Goal: Entertainment & Leisure: Browse casually

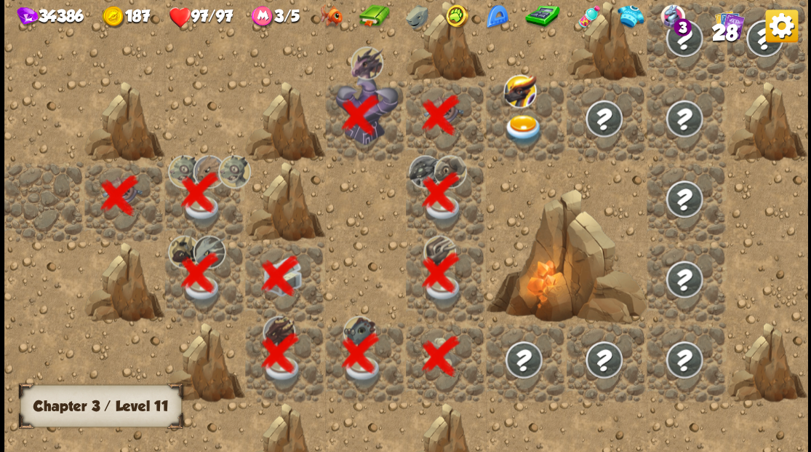
scroll to position [0, 279]
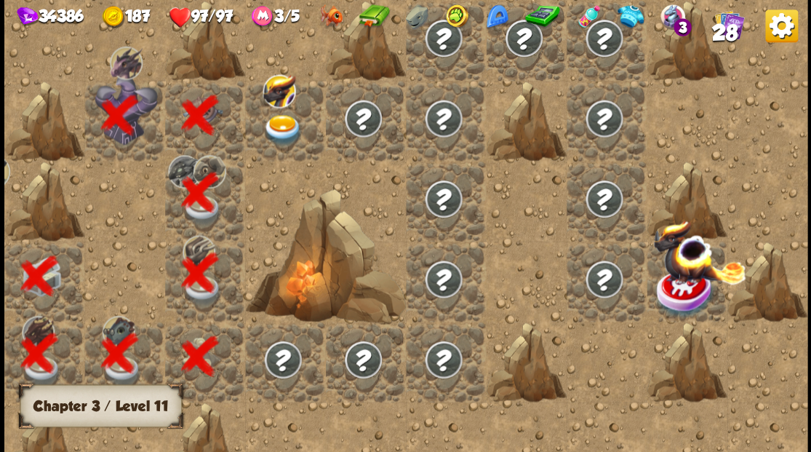
click at [289, 129] on img at bounding box center [282, 129] width 40 height 31
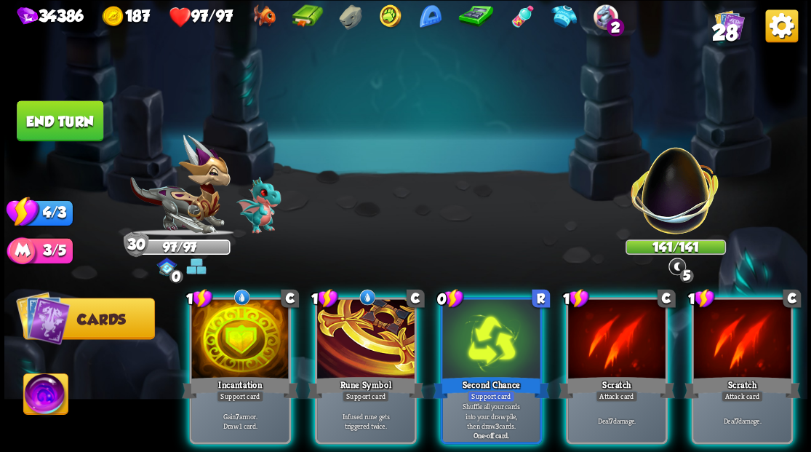
click at [742, 340] on div at bounding box center [741, 340] width 97 height 82
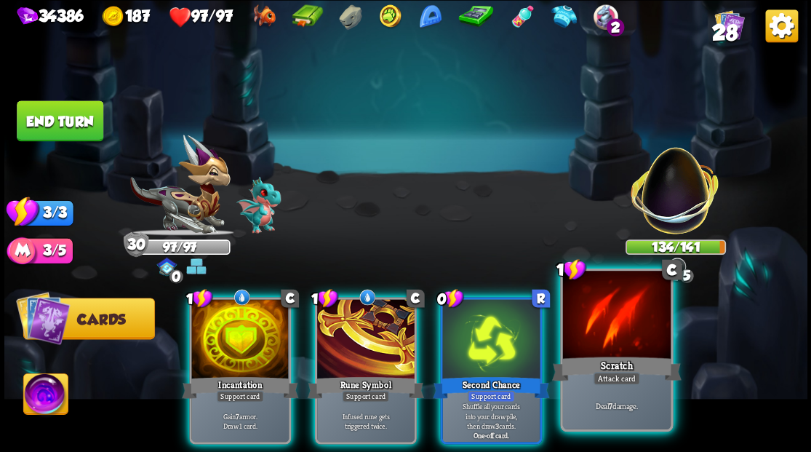
click at [587, 339] on div at bounding box center [616, 315] width 108 height 91
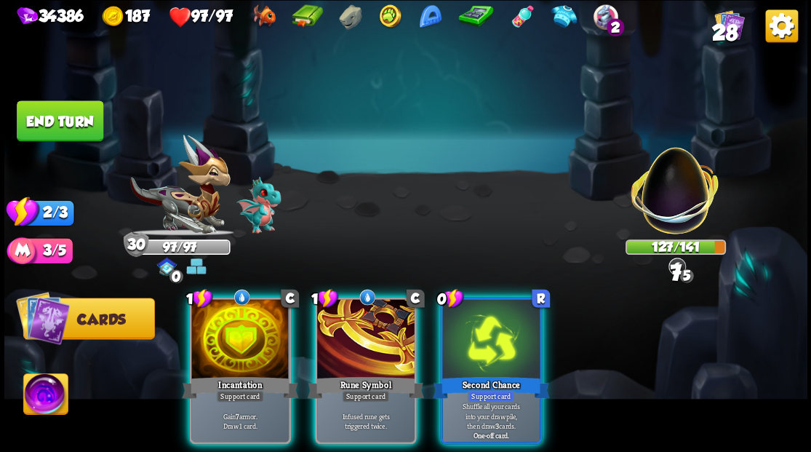
click at [480, 338] on div at bounding box center [490, 340] width 97 height 82
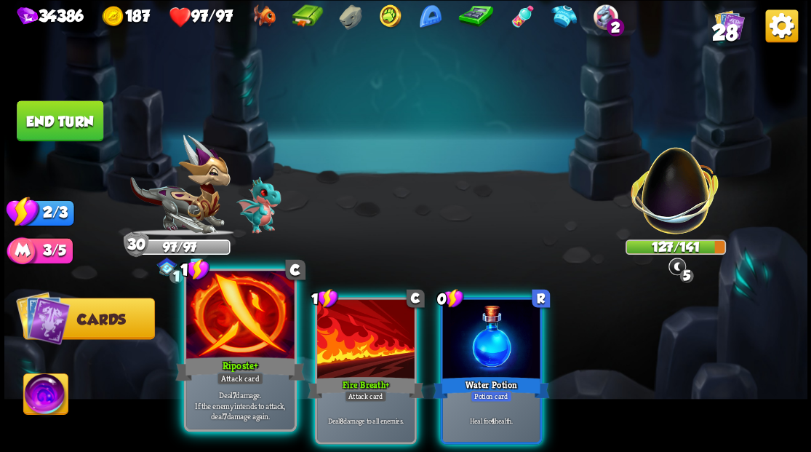
click at [240, 340] on div at bounding box center [240, 315] width 108 height 91
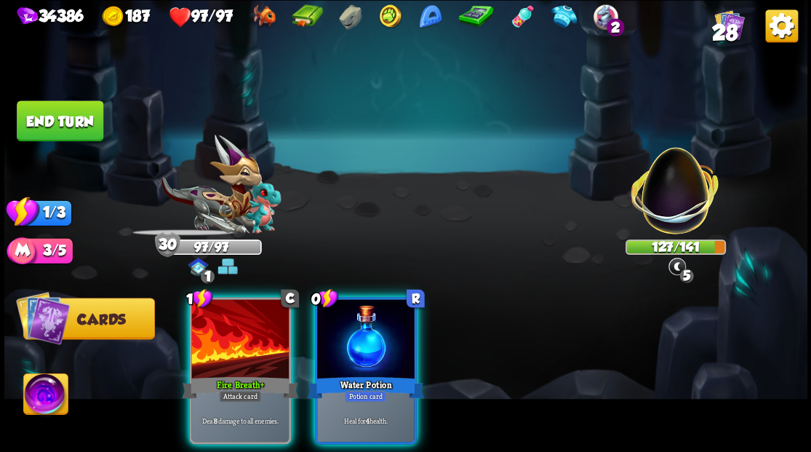
click at [240, 340] on div at bounding box center [239, 340] width 97 height 82
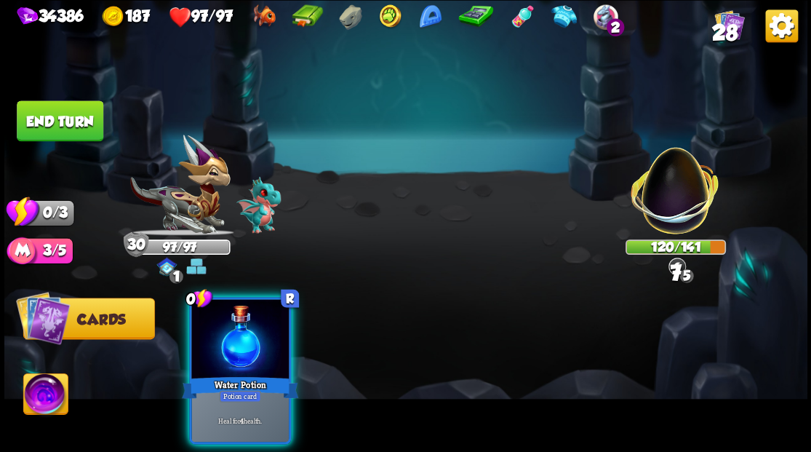
click at [240, 340] on div at bounding box center [239, 340] width 97 height 82
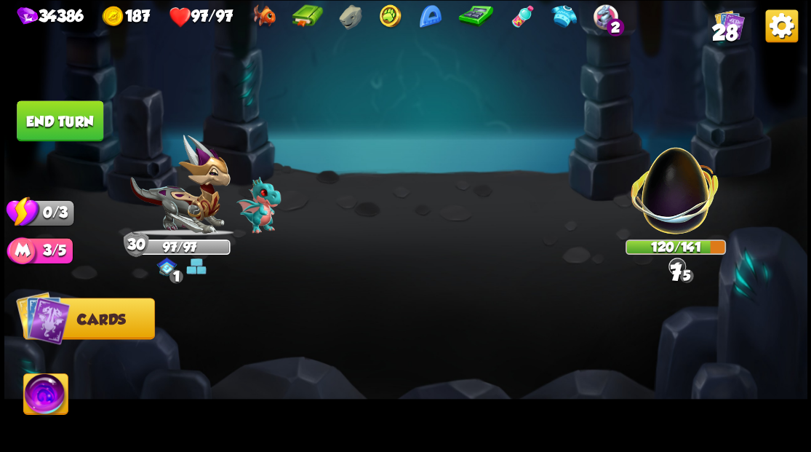
click at [52, 113] on button "End turn" at bounding box center [60, 120] width 87 height 41
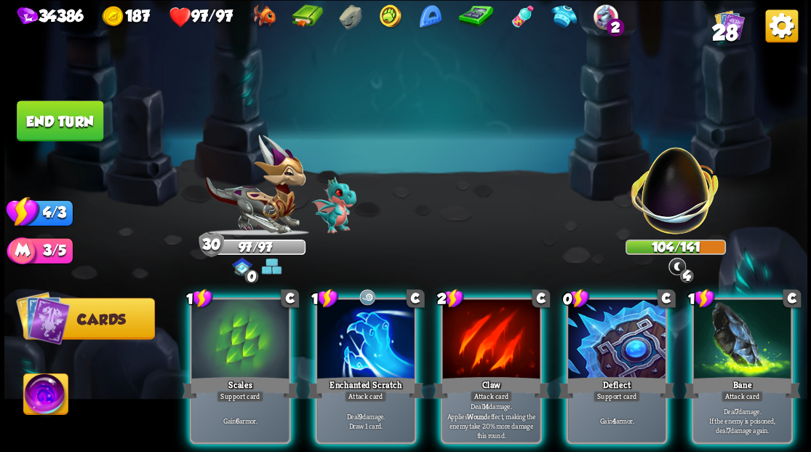
click at [729, 349] on div at bounding box center [741, 340] width 97 height 82
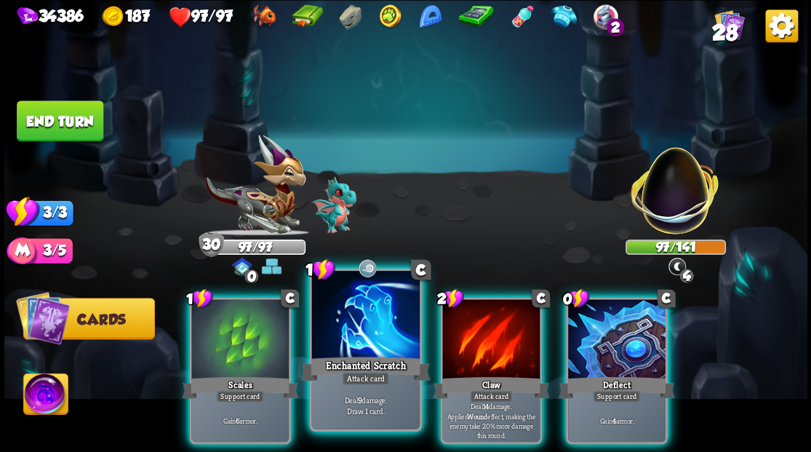
click at [362, 364] on div "Enchanted Scratch" at bounding box center [364, 367] width 129 height 29
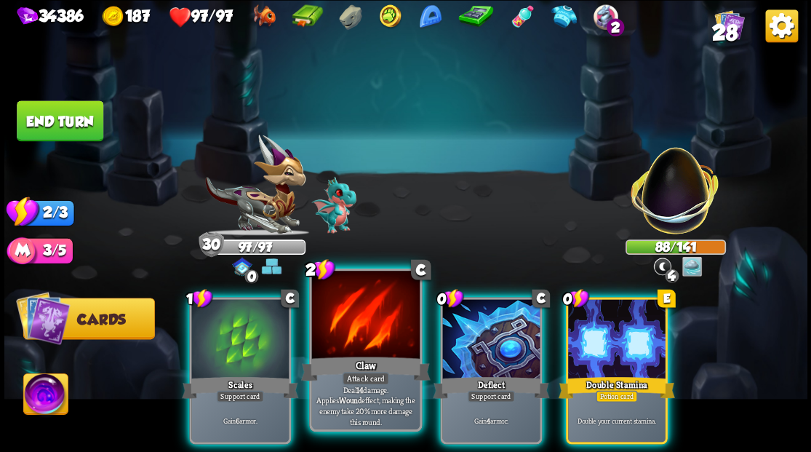
click at [366, 326] on div at bounding box center [365, 315] width 108 height 91
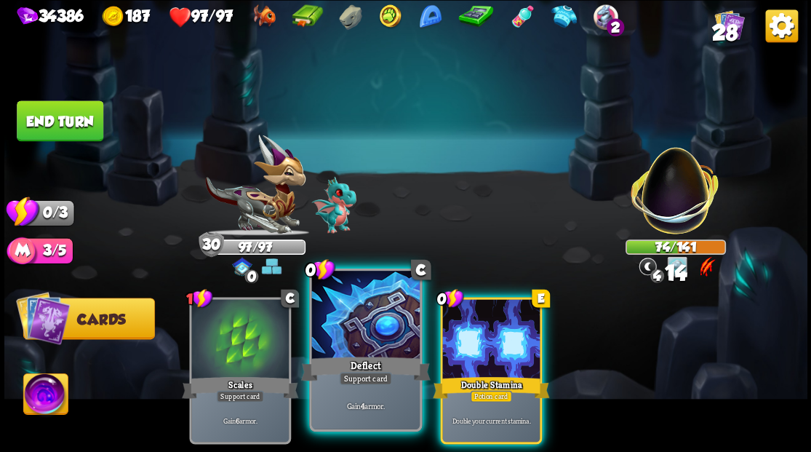
click at [365, 329] on div at bounding box center [365, 315] width 108 height 91
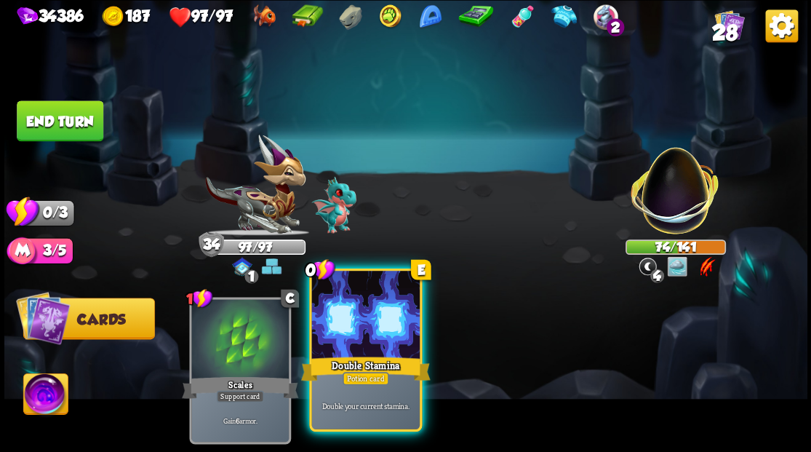
click at [365, 329] on div at bounding box center [365, 315] width 108 height 91
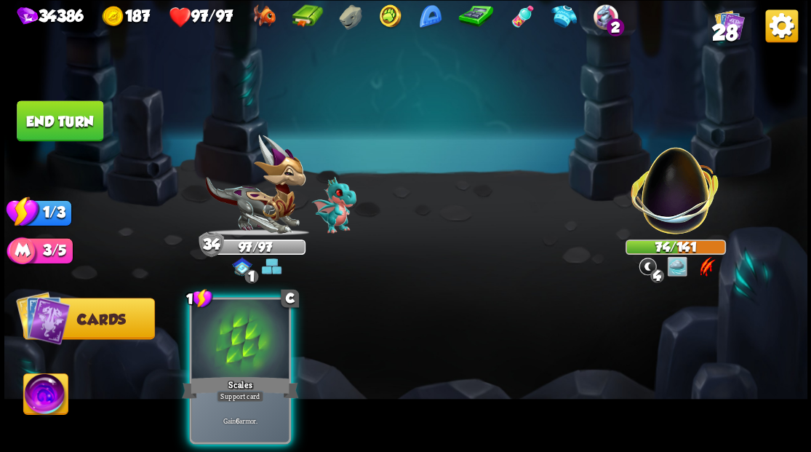
click at [49, 118] on button "End turn" at bounding box center [60, 120] width 87 height 41
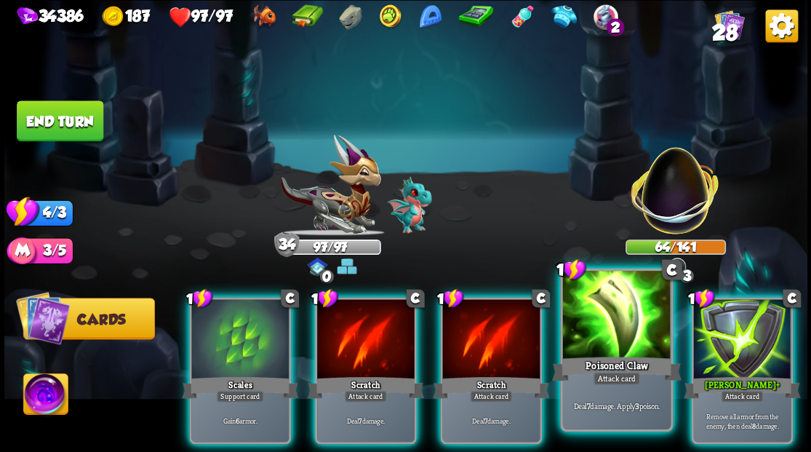
click at [622, 339] on div at bounding box center [616, 315] width 108 height 91
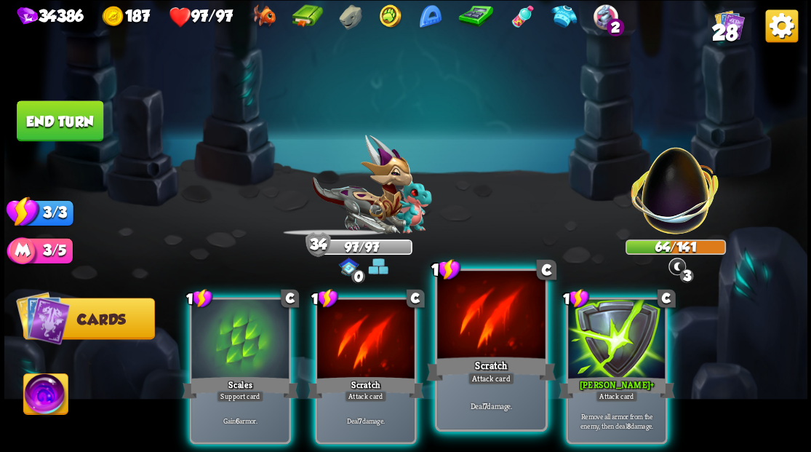
click at [487, 321] on div at bounding box center [491, 315] width 108 height 91
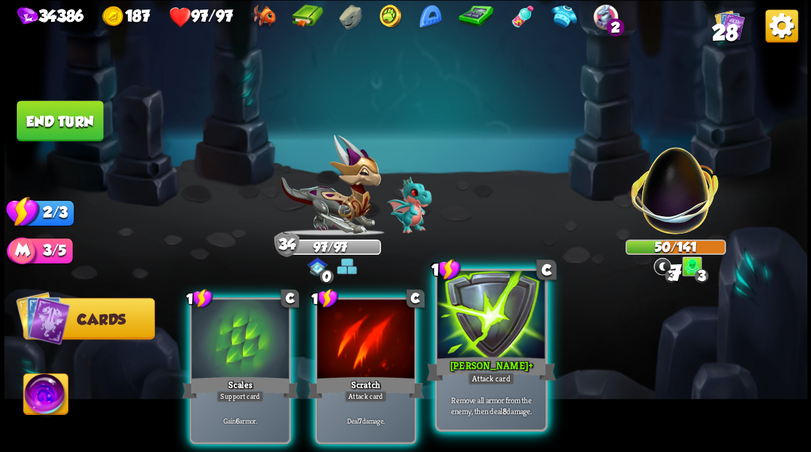
click at [484, 329] on div at bounding box center [491, 315] width 108 height 91
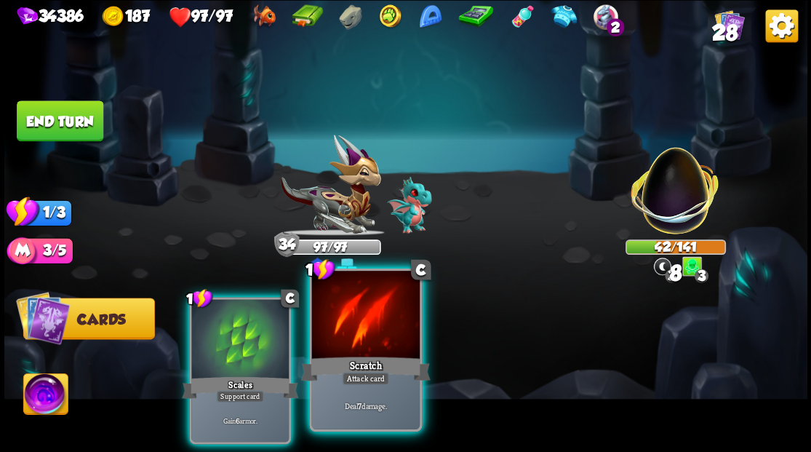
click at [358, 347] on div at bounding box center [365, 315] width 108 height 91
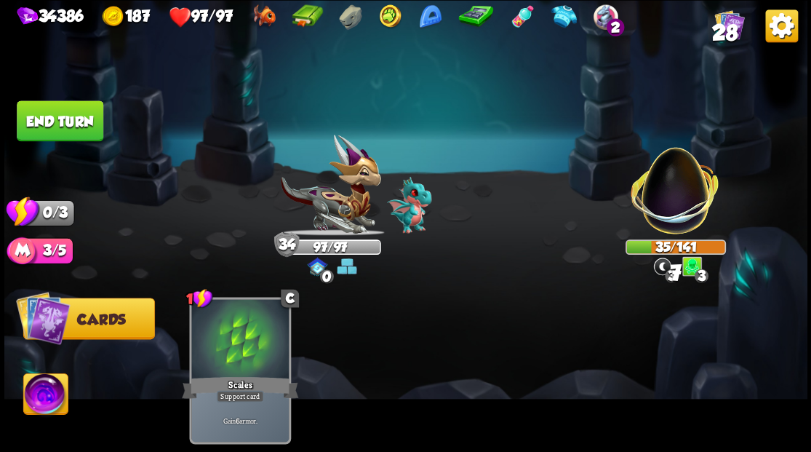
drag, startPoint x: 47, startPoint y: 109, endPoint x: 327, endPoint y: 249, distance: 313.5
click at [47, 110] on button "End turn" at bounding box center [60, 120] width 87 height 41
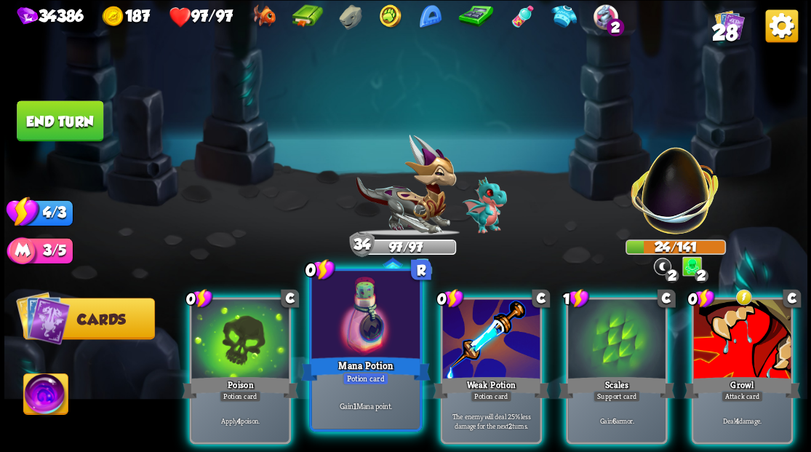
click at [361, 317] on div at bounding box center [365, 315] width 108 height 91
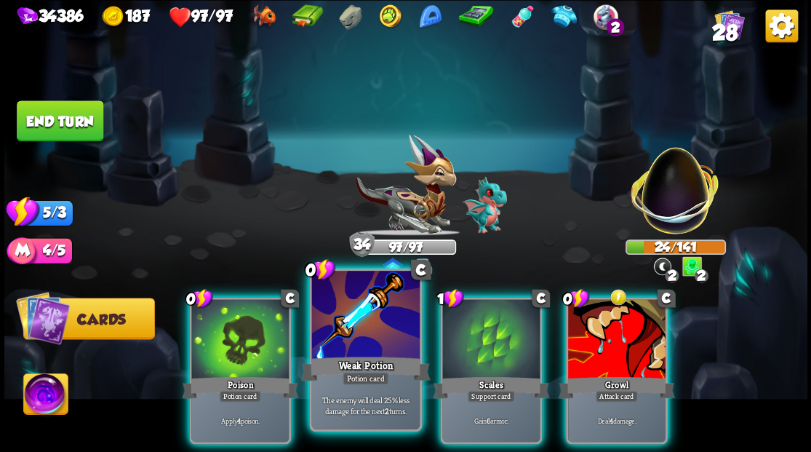
click at [361, 317] on div at bounding box center [365, 315] width 108 height 91
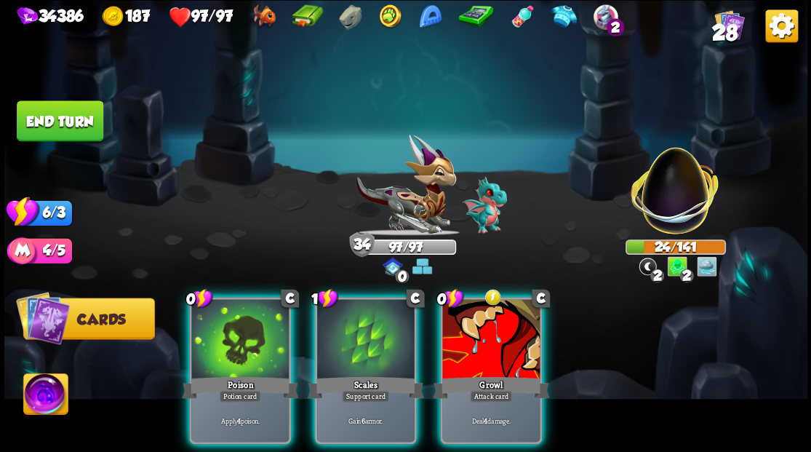
click at [504, 337] on div at bounding box center [490, 340] width 97 height 82
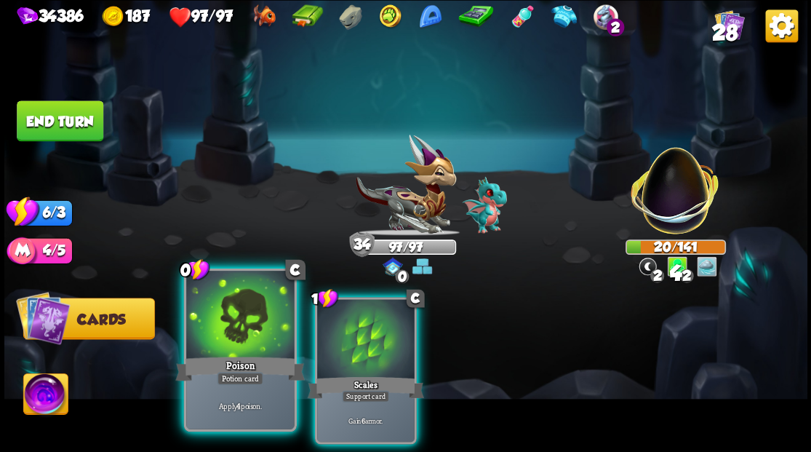
click at [211, 364] on div "Poison" at bounding box center [239, 367] width 129 height 29
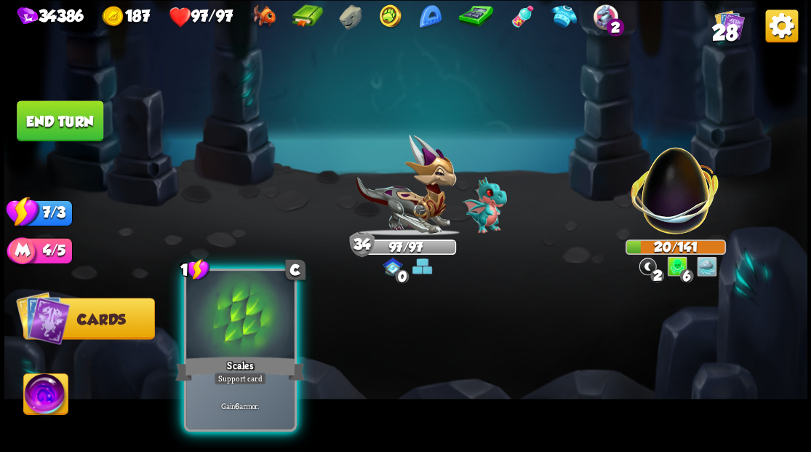
click at [246, 337] on div at bounding box center [240, 315] width 108 height 91
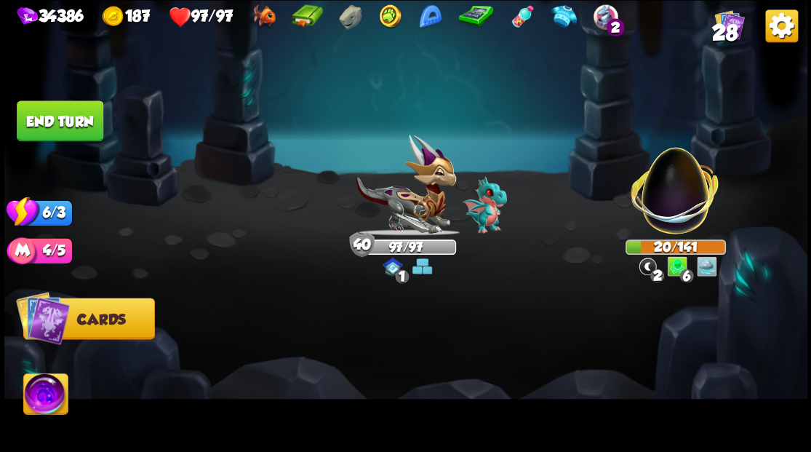
drag, startPoint x: 73, startPoint y: 115, endPoint x: 162, endPoint y: 185, distance: 113.4
click at [72, 115] on button "End turn" at bounding box center [60, 120] width 87 height 41
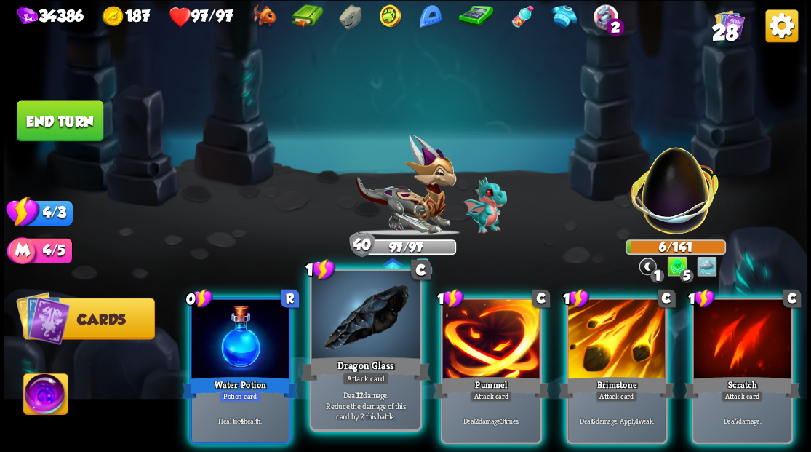
click at [386, 320] on div at bounding box center [365, 315] width 108 height 91
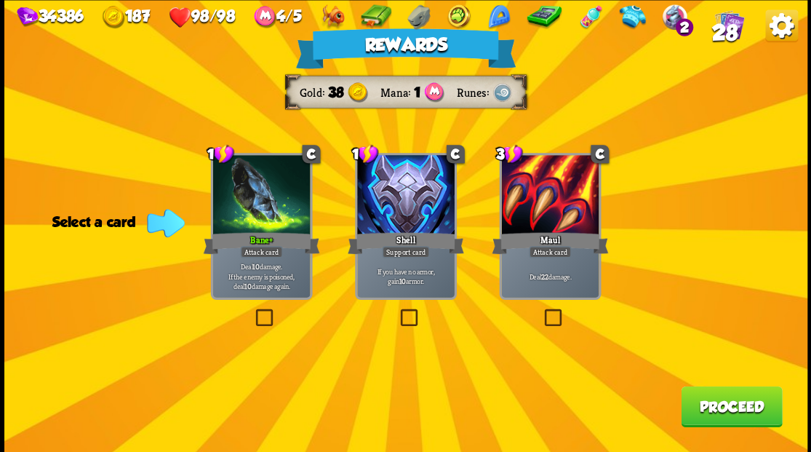
click at [729, 414] on button "Proceed" at bounding box center [731, 405] width 101 height 41
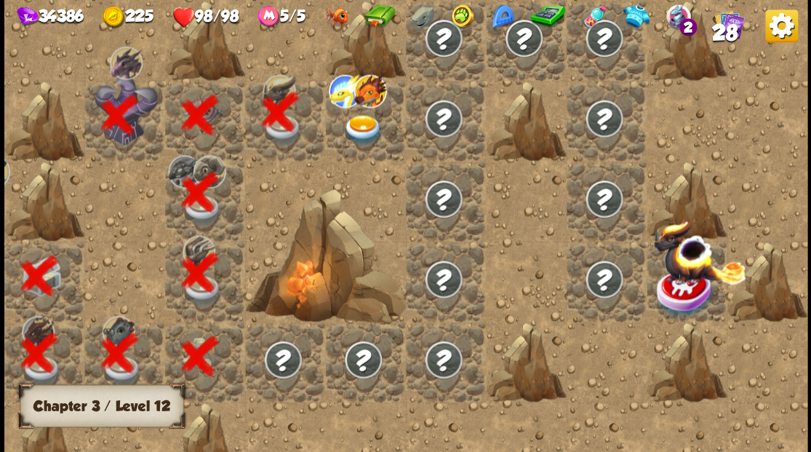
click at [356, 124] on img at bounding box center [362, 129] width 40 height 31
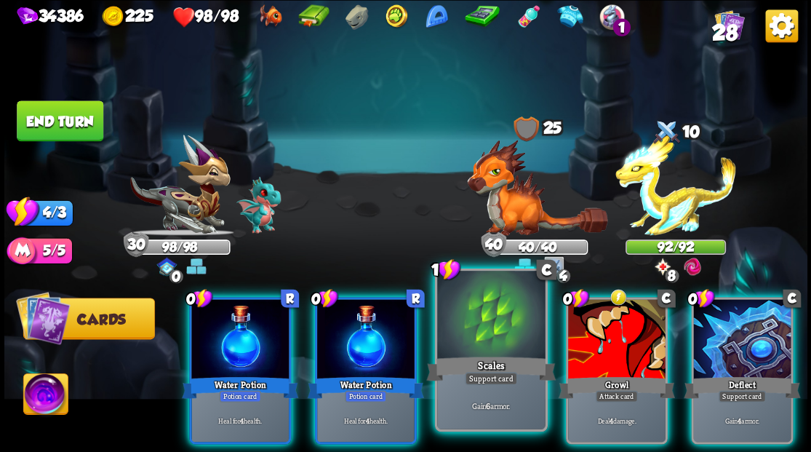
click at [473, 337] on div at bounding box center [491, 315] width 108 height 91
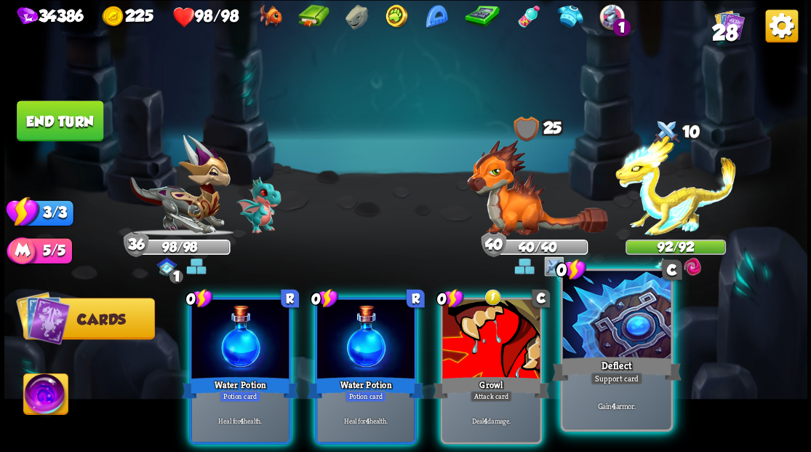
click at [633, 337] on div at bounding box center [616, 315] width 108 height 91
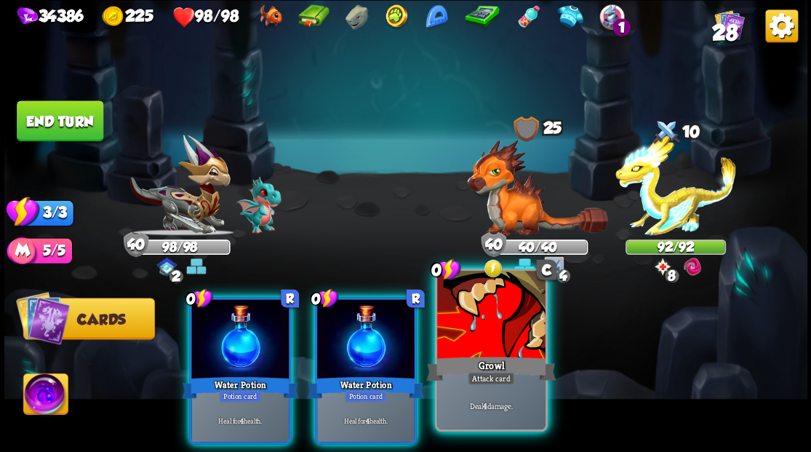
click at [499, 328] on div at bounding box center [491, 315] width 108 height 91
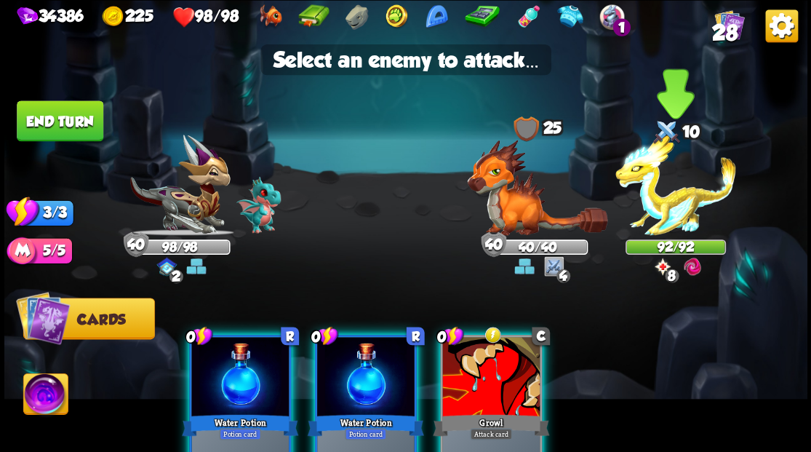
click at [665, 206] on img at bounding box center [675, 185] width 121 height 101
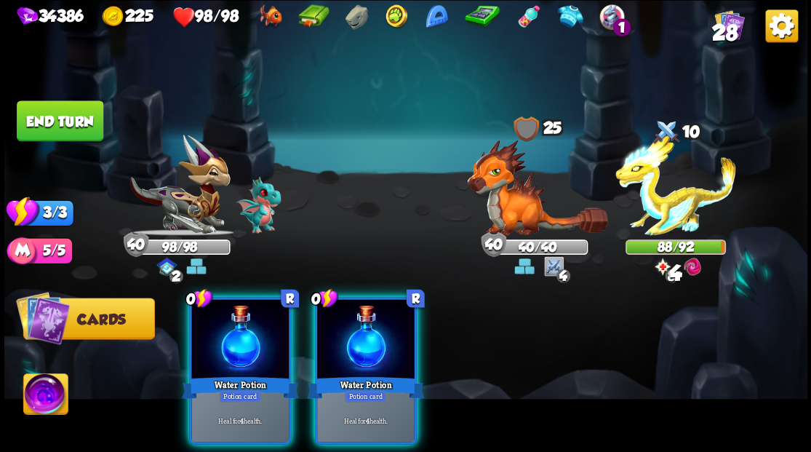
click at [366, 328] on div at bounding box center [365, 340] width 97 height 82
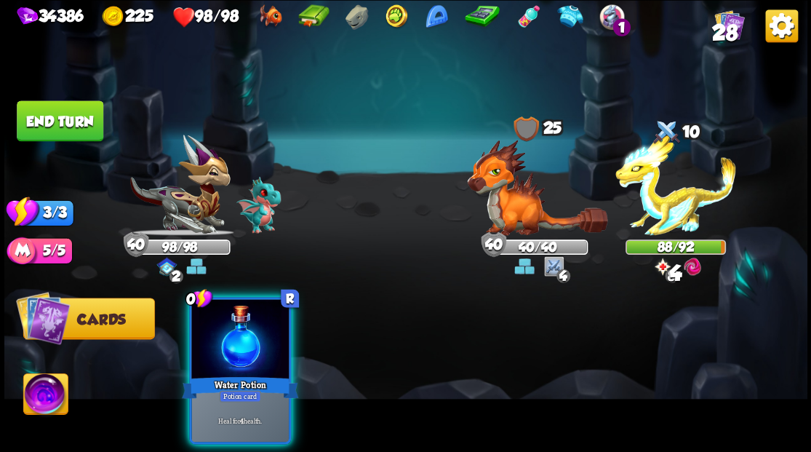
drag, startPoint x: 218, startPoint y: 321, endPoint x: 188, endPoint y: 274, distance: 56.3
click at [214, 313] on div at bounding box center [239, 340] width 97 height 82
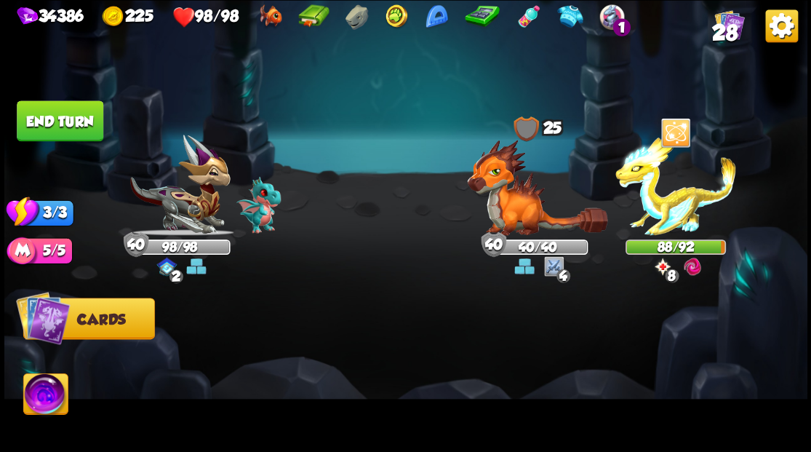
click at [63, 109] on button "End turn" at bounding box center [60, 120] width 87 height 41
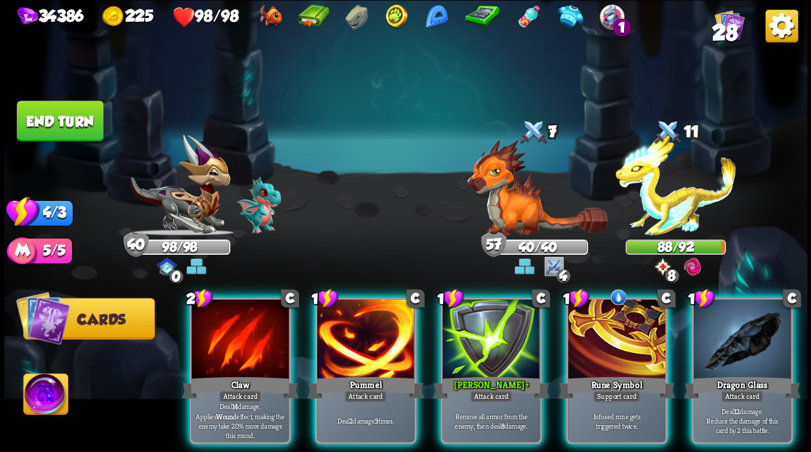
click at [49, 393] on img at bounding box center [45, 395] width 44 height 45
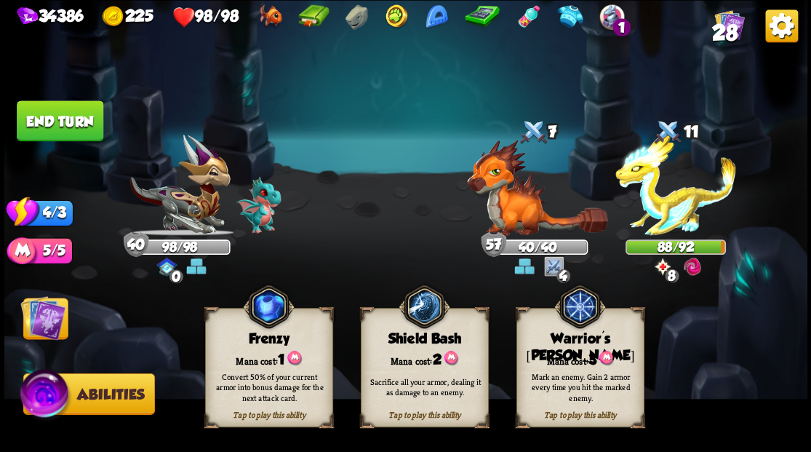
click at [40, 324] on img at bounding box center [42, 316] width 45 height 45
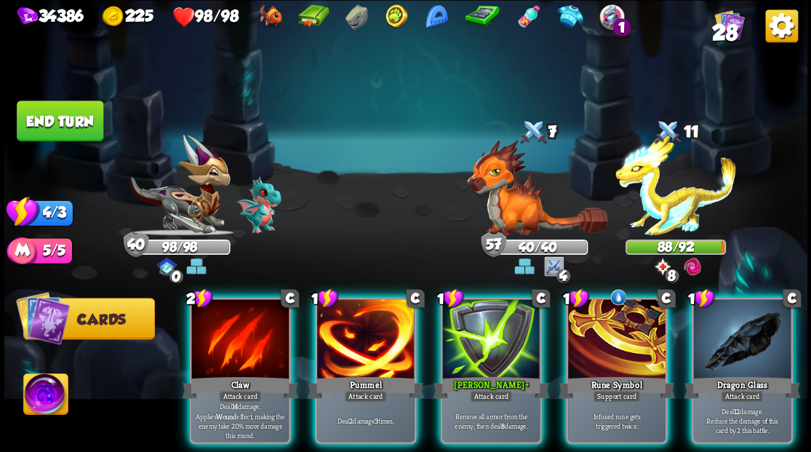
click at [47, 414] on img at bounding box center [45, 395] width 44 height 45
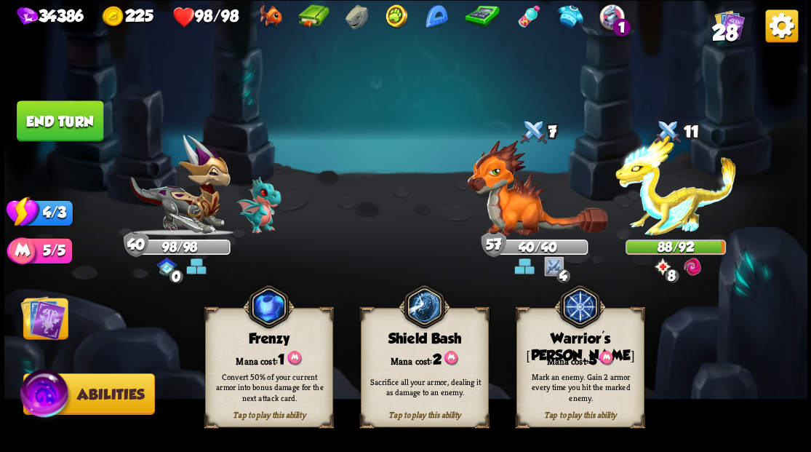
click at [577, 371] on div "Mark an enemy. Gain 2 armor every time you hit the marked enemy." at bounding box center [581, 386] width 116 height 32
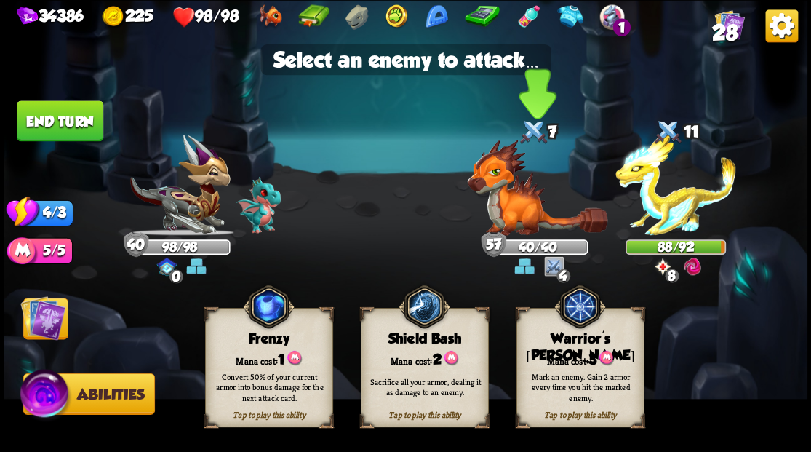
click at [516, 210] on img at bounding box center [537, 187] width 140 height 96
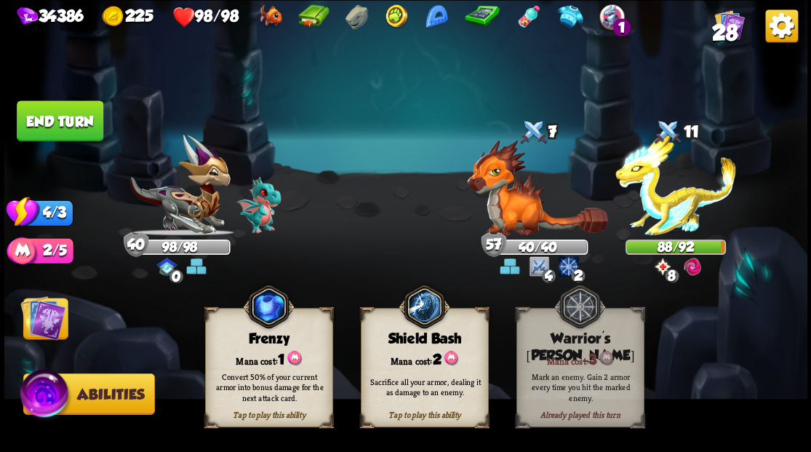
click at [34, 327] on img at bounding box center [42, 316] width 45 height 45
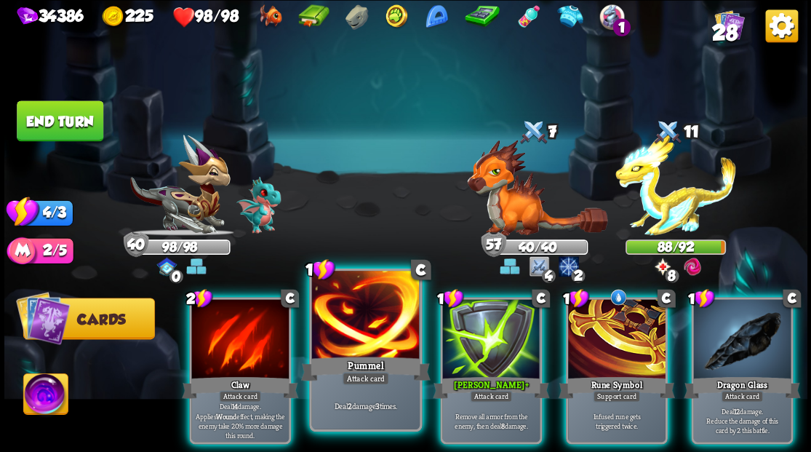
click at [367, 348] on div at bounding box center [365, 315] width 108 height 91
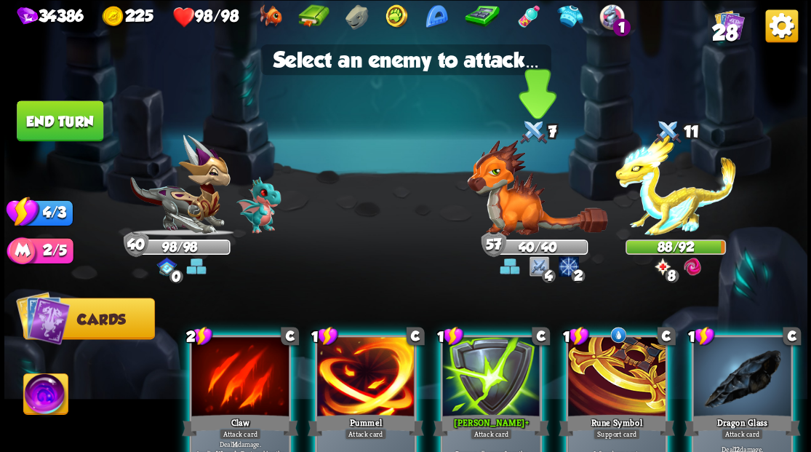
click at [508, 201] on img at bounding box center [537, 187] width 140 height 96
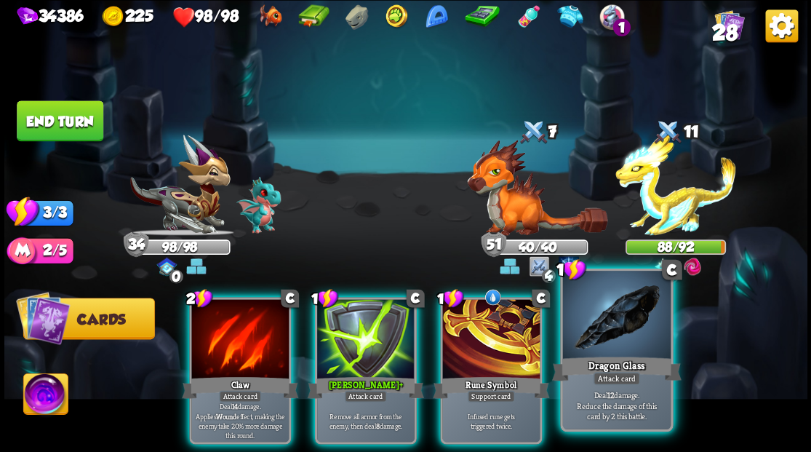
click at [613, 345] on div at bounding box center [616, 315] width 108 height 91
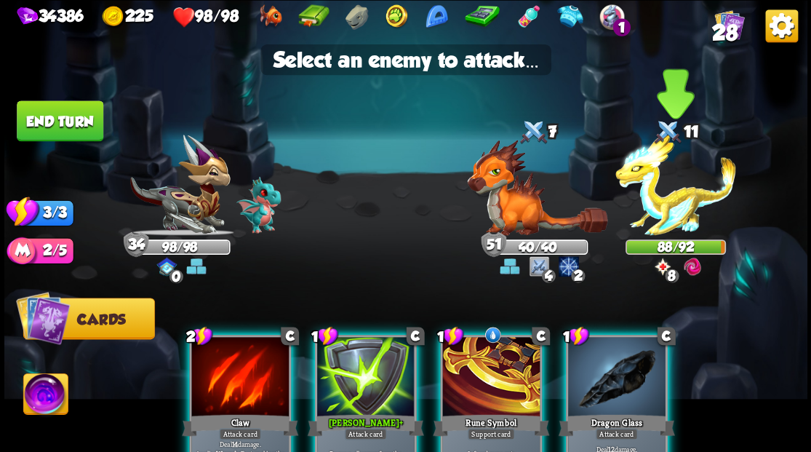
click at [665, 217] on img at bounding box center [675, 185] width 121 height 101
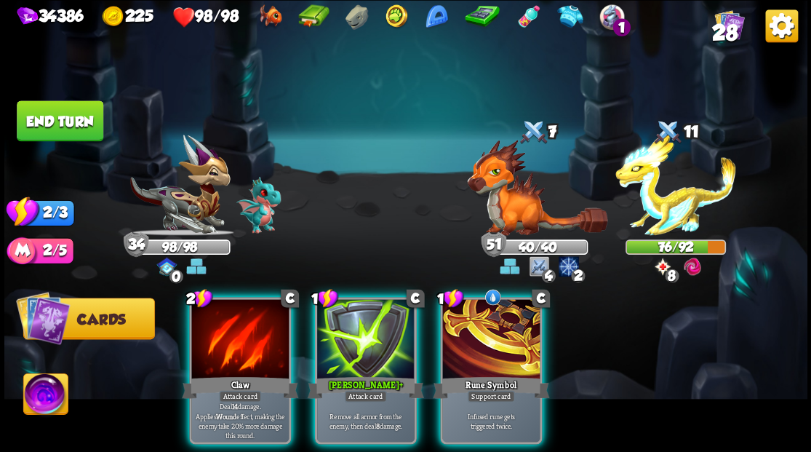
drag, startPoint x: 379, startPoint y: 326, endPoint x: 429, endPoint y: 324, distance: 50.2
click at [377, 326] on div at bounding box center [365, 340] width 97 height 82
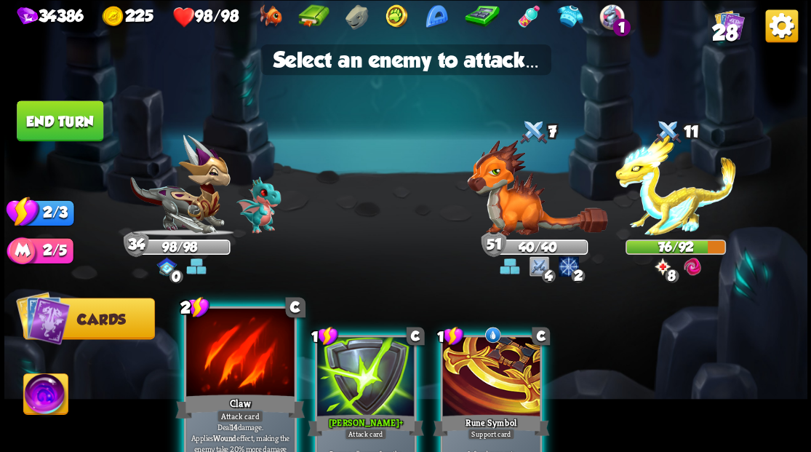
click at [205, 365] on div at bounding box center [240, 353] width 108 height 91
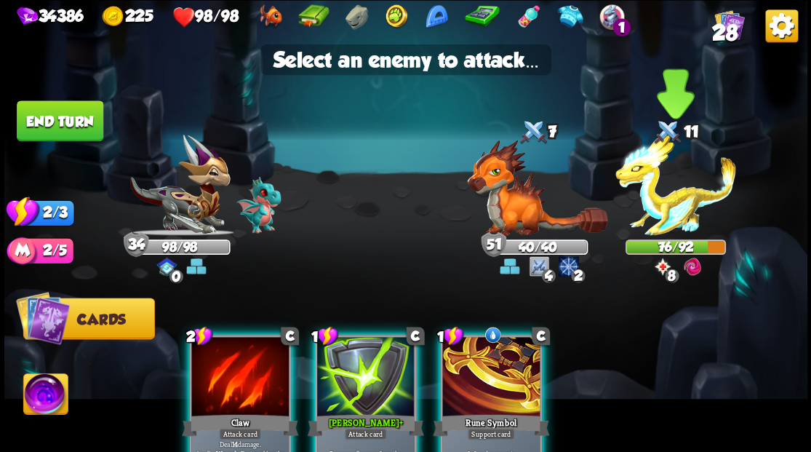
click at [682, 204] on img at bounding box center [675, 185] width 121 height 101
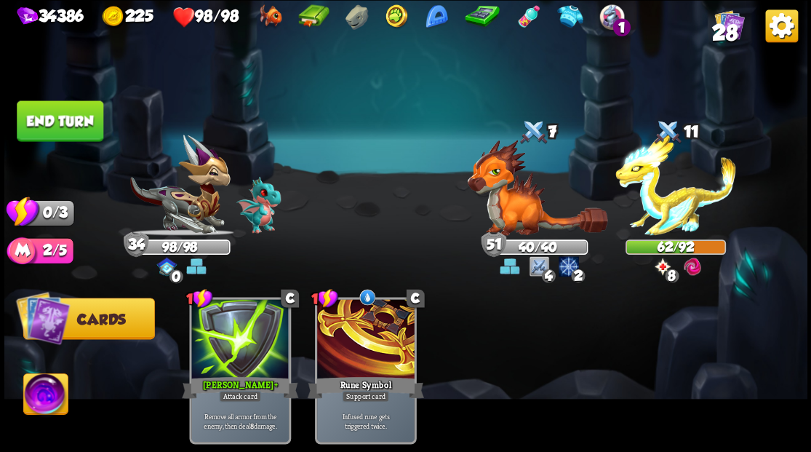
click at [68, 115] on button "End turn" at bounding box center [60, 120] width 87 height 41
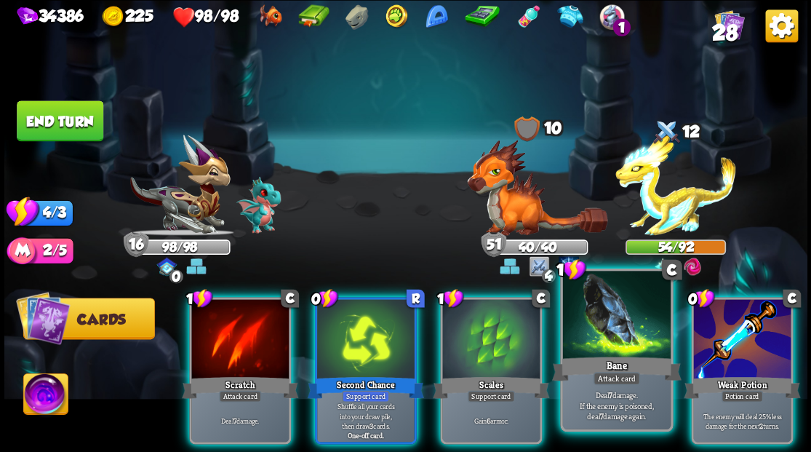
click at [627, 333] on div at bounding box center [616, 315] width 108 height 91
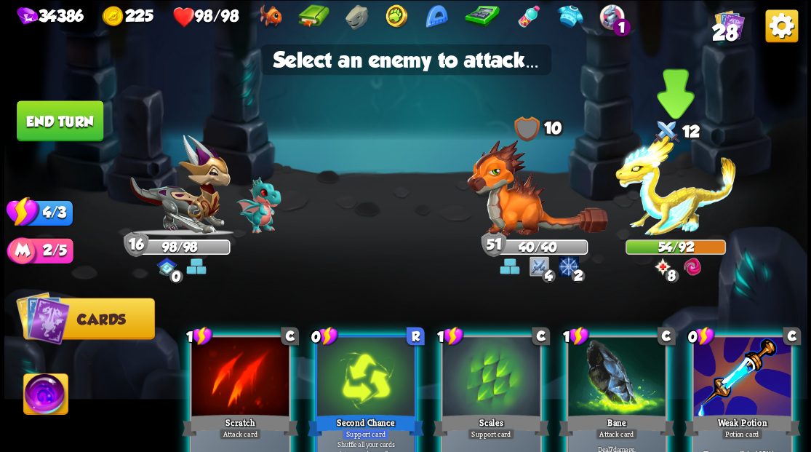
click at [665, 209] on img at bounding box center [675, 185] width 121 height 101
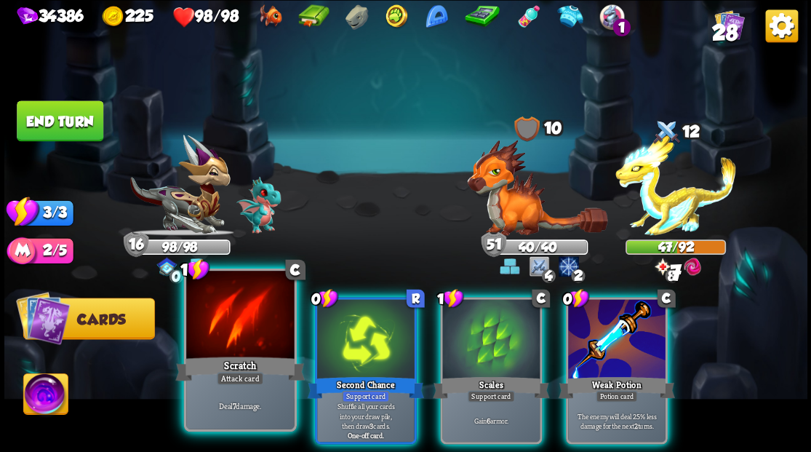
click at [241, 332] on div at bounding box center [240, 315] width 108 height 91
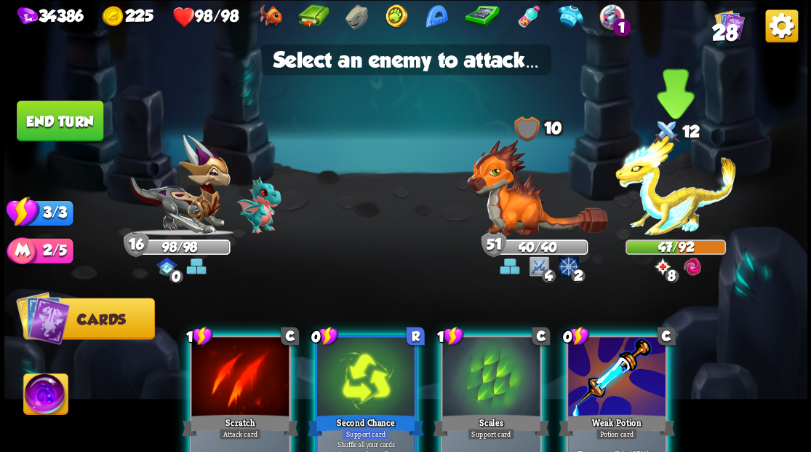
click at [663, 195] on img at bounding box center [675, 185] width 121 height 101
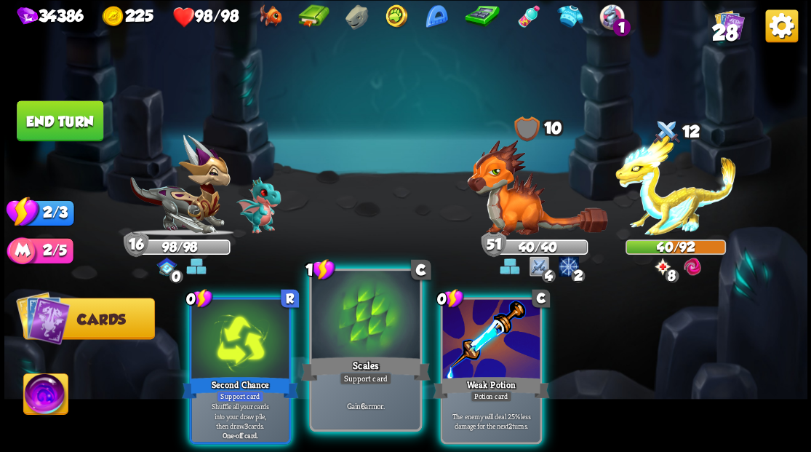
click at [348, 337] on div at bounding box center [365, 315] width 108 height 91
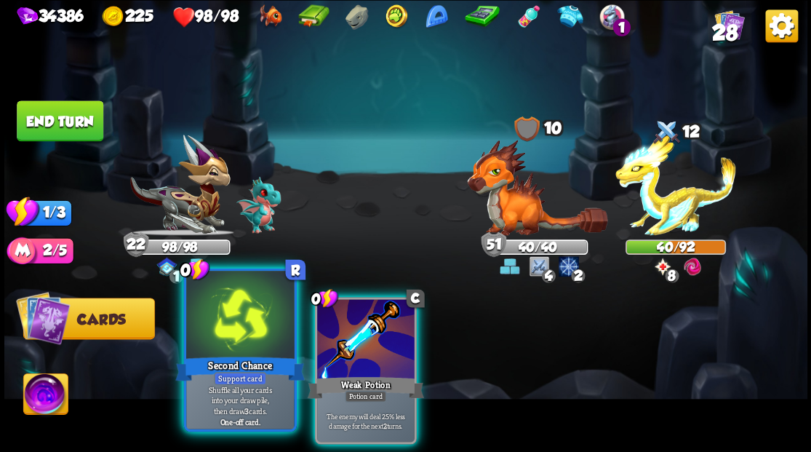
click at [225, 328] on div at bounding box center [240, 315] width 108 height 91
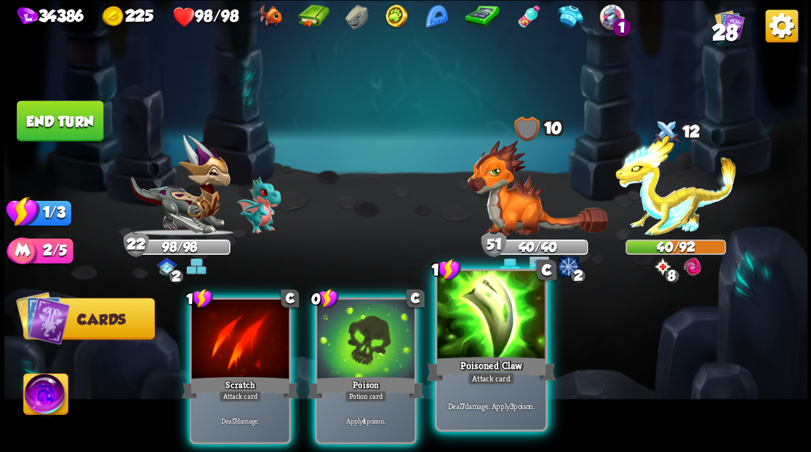
click at [498, 339] on div at bounding box center [491, 315] width 108 height 91
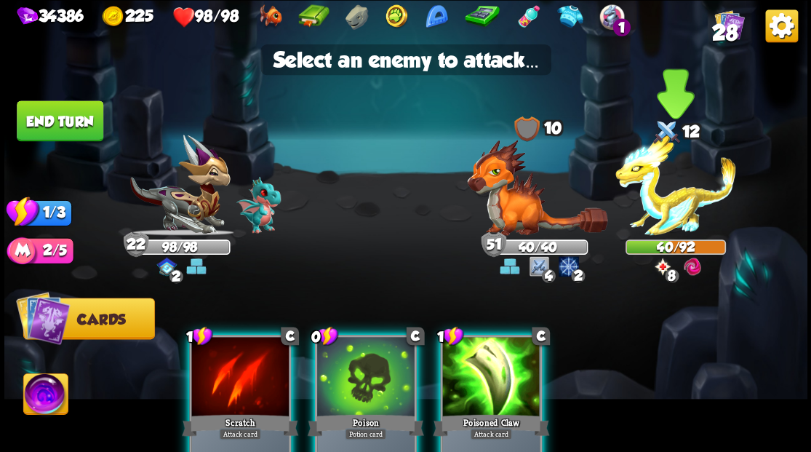
click at [682, 199] on img at bounding box center [675, 185] width 121 height 101
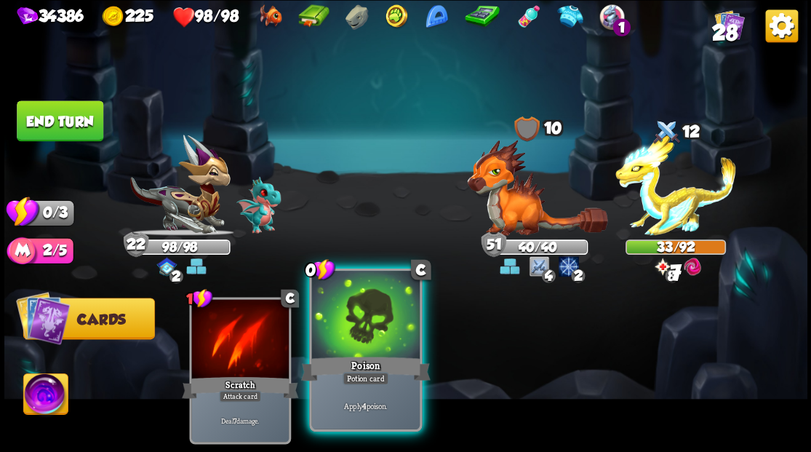
click at [359, 327] on div at bounding box center [365, 315] width 108 height 91
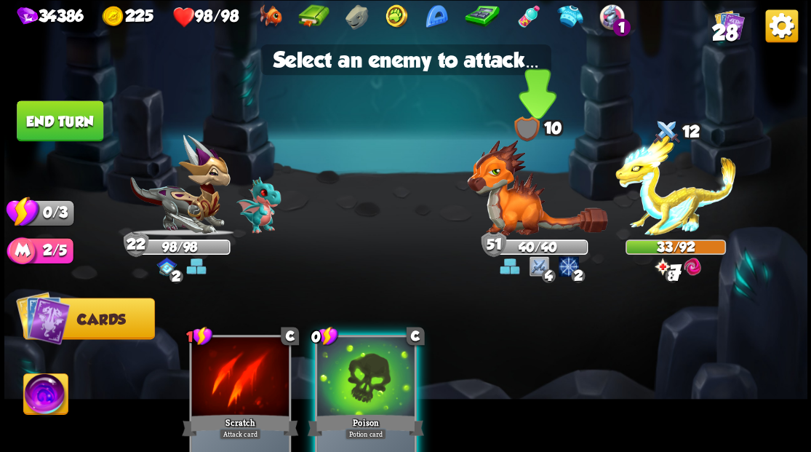
click at [530, 203] on img at bounding box center [537, 187] width 140 height 96
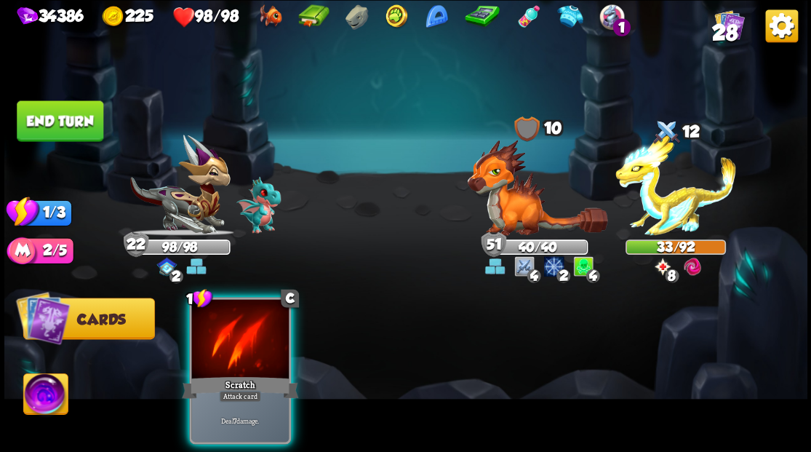
click at [63, 118] on button "End turn" at bounding box center [60, 120] width 87 height 41
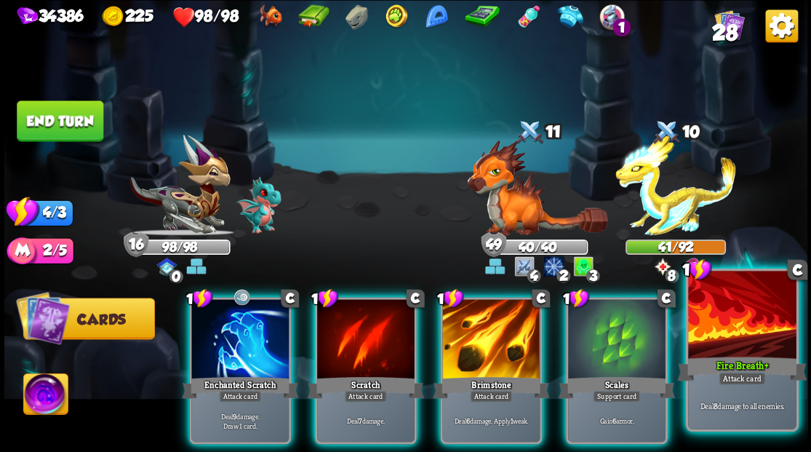
click at [754, 332] on div at bounding box center [742, 315] width 108 height 91
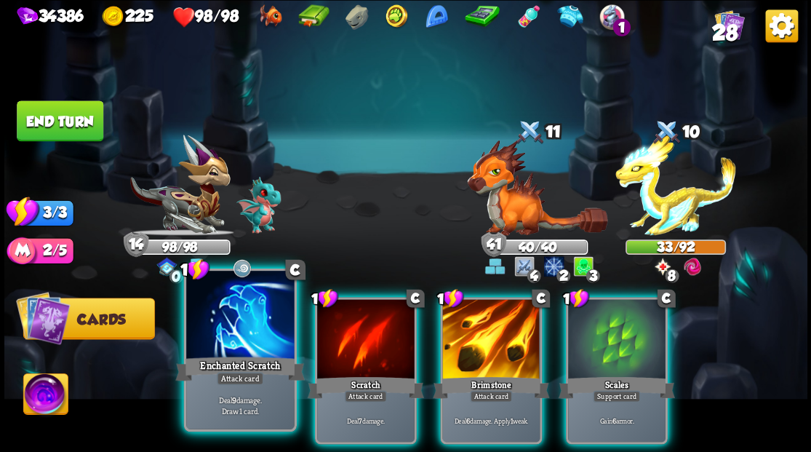
click at [234, 350] on div at bounding box center [240, 315] width 108 height 91
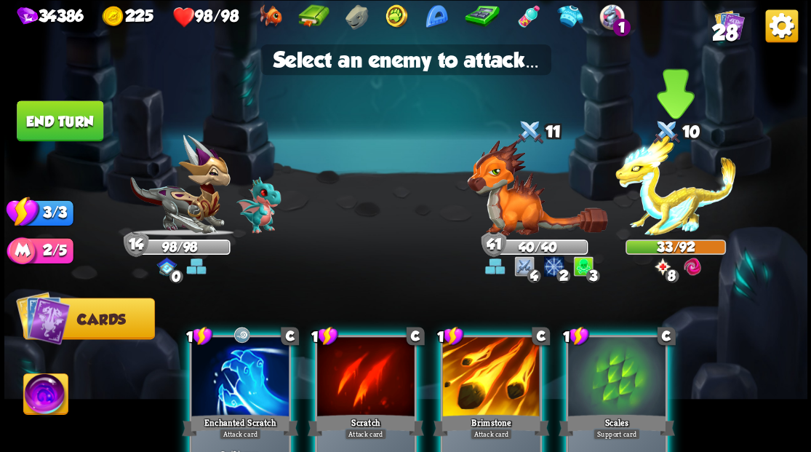
click at [669, 201] on img at bounding box center [675, 185] width 121 height 101
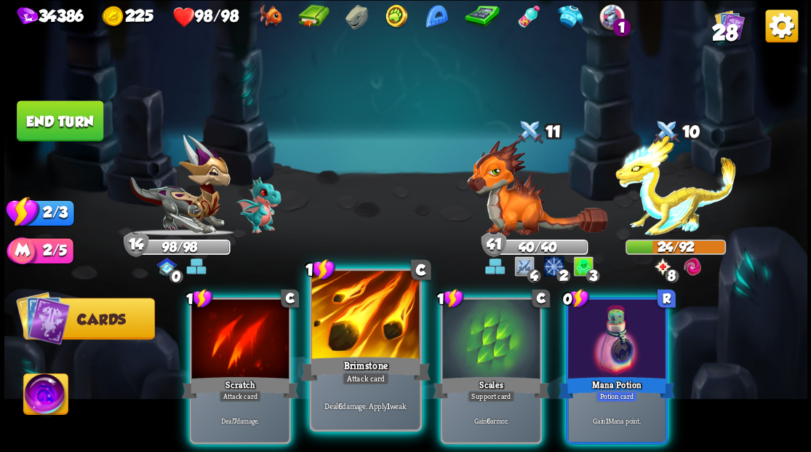
click at [369, 348] on div at bounding box center [365, 315] width 108 height 91
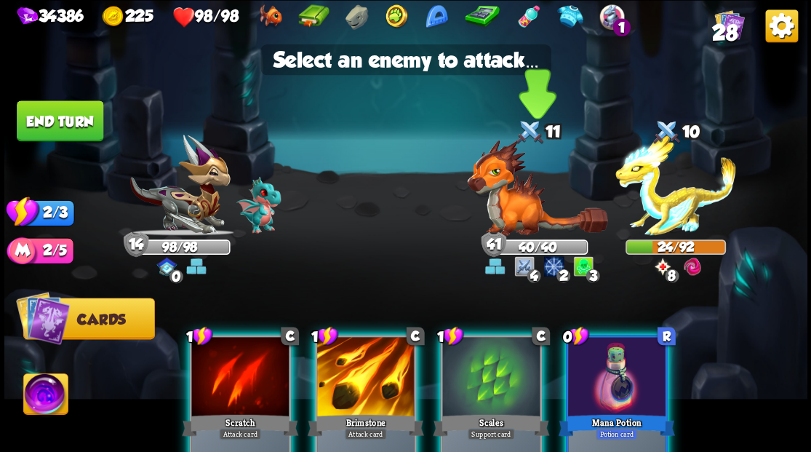
click at [510, 195] on img at bounding box center [537, 187] width 140 height 96
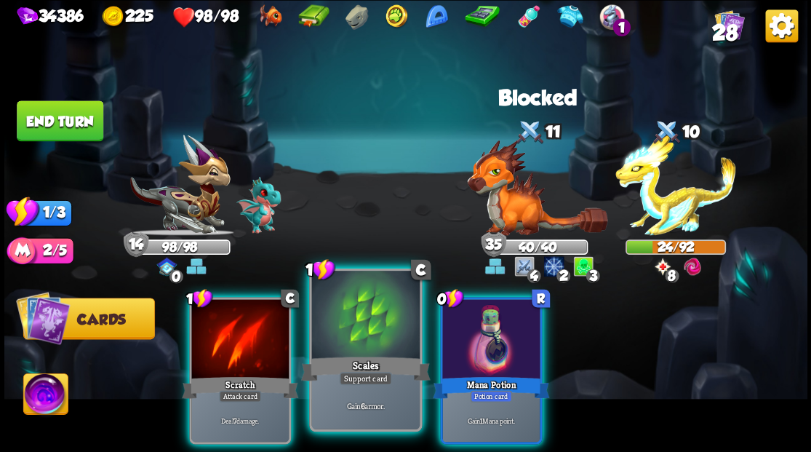
click at [361, 354] on div "1 C Scales Support card Gain 6 armor." at bounding box center [365, 349] width 113 height 163
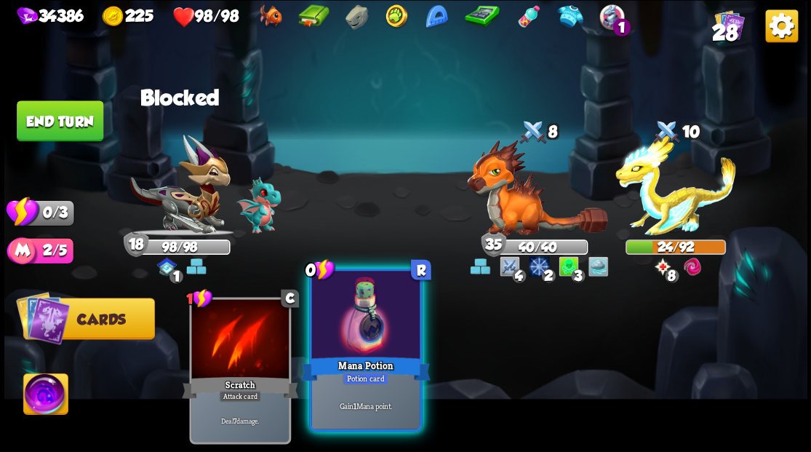
click at [375, 323] on div at bounding box center [365, 315] width 108 height 91
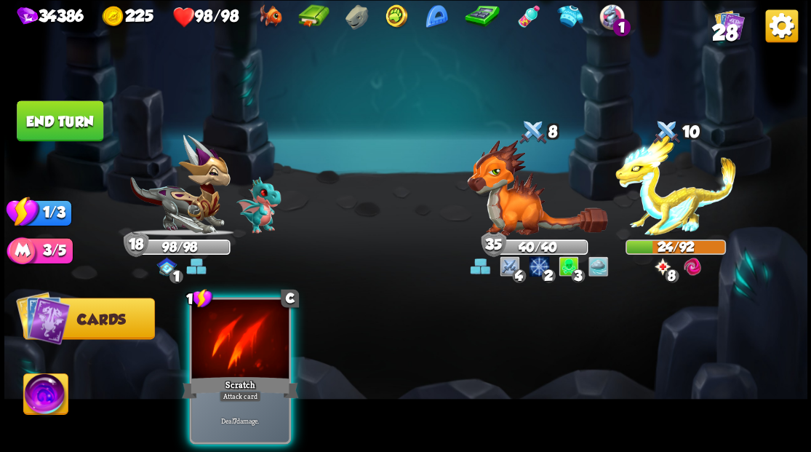
click at [52, 128] on button "End turn" at bounding box center [60, 120] width 87 height 41
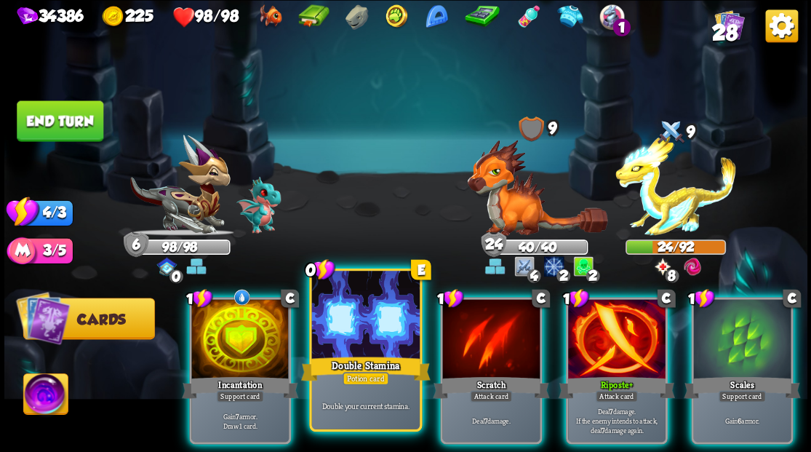
click at [331, 339] on div at bounding box center [365, 315] width 108 height 91
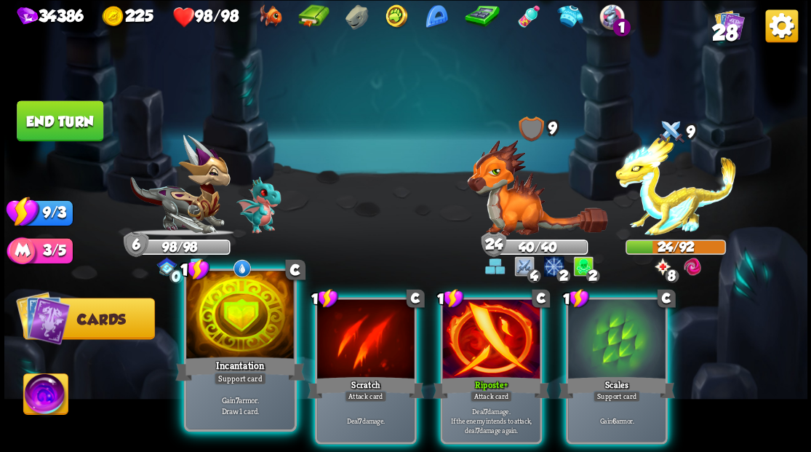
click at [221, 341] on div at bounding box center [240, 315] width 108 height 91
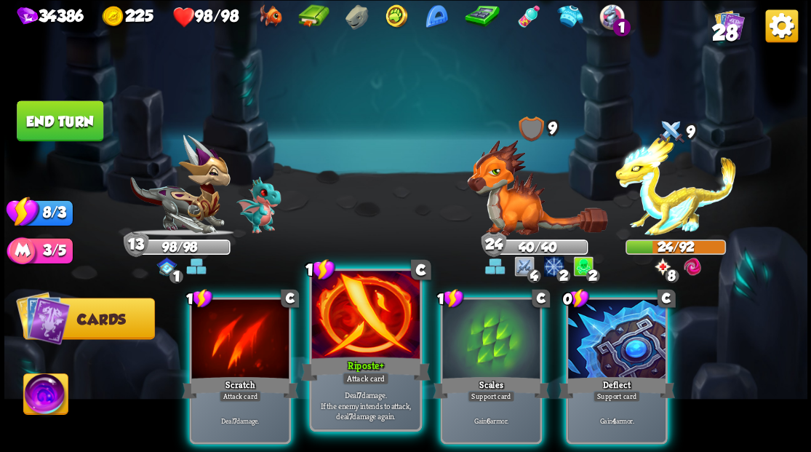
click at [350, 350] on div at bounding box center [365, 315] width 108 height 91
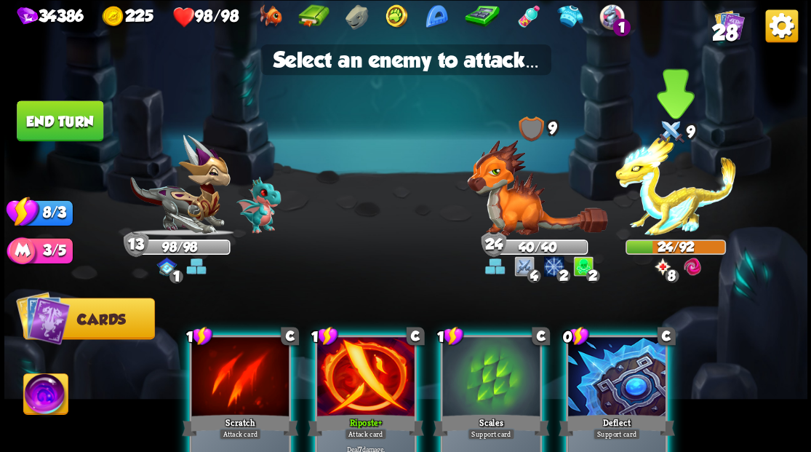
click at [668, 212] on img at bounding box center [675, 185] width 121 height 101
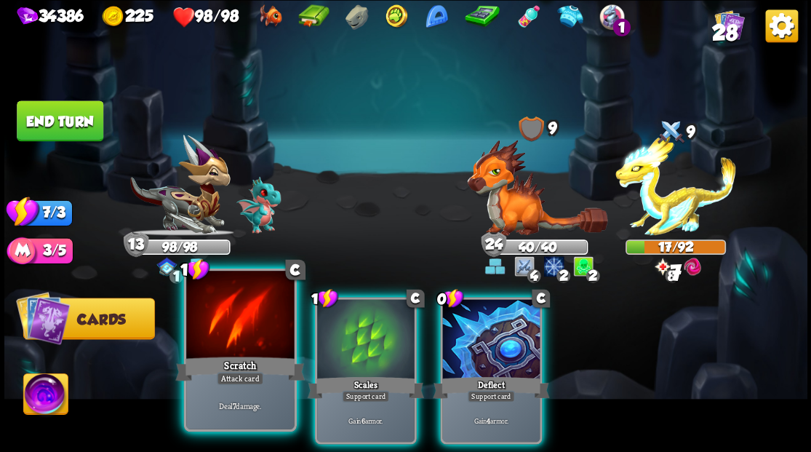
click at [228, 321] on div at bounding box center [240, 315] width 108 height 91
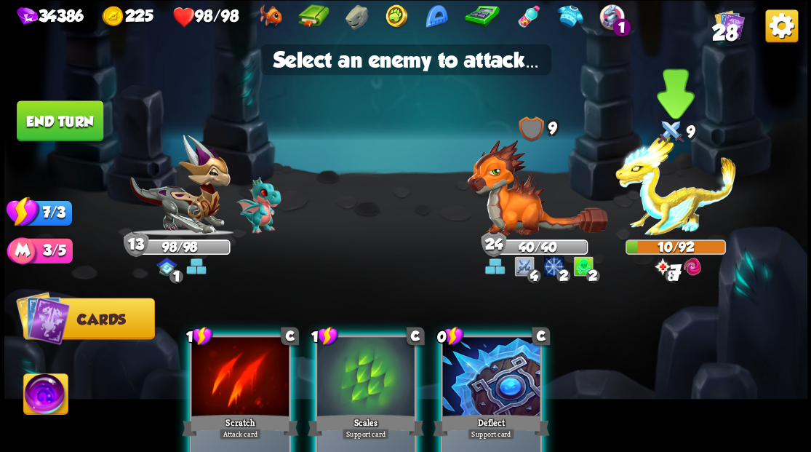
click at [665, 204] on img at bounding box center [675, 185] width 121 height 101
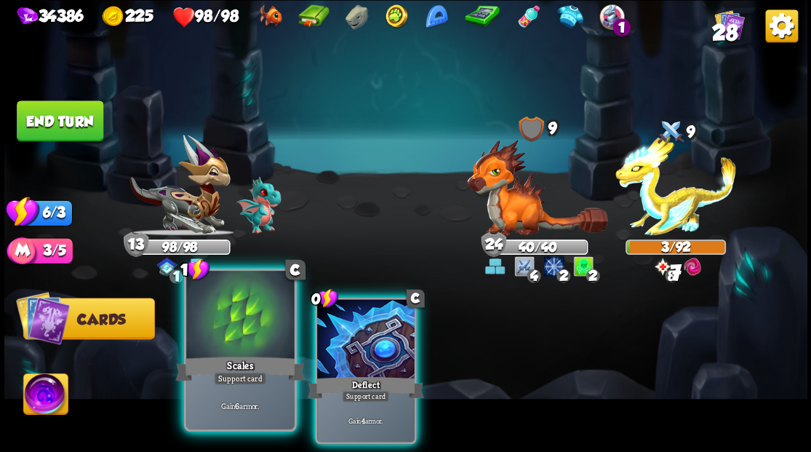
click at [230, 320] on div at bounding box center [240, 315] width 108 height 91
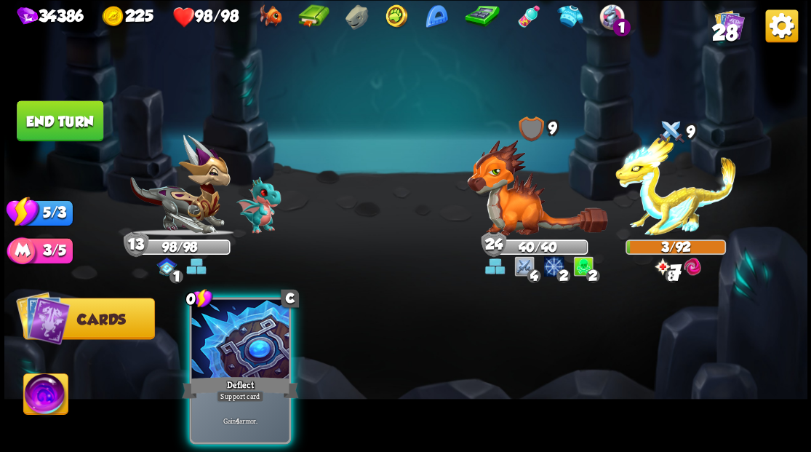
click at [230, 320] on div at bounding box center [239, 340] width 97 height 82
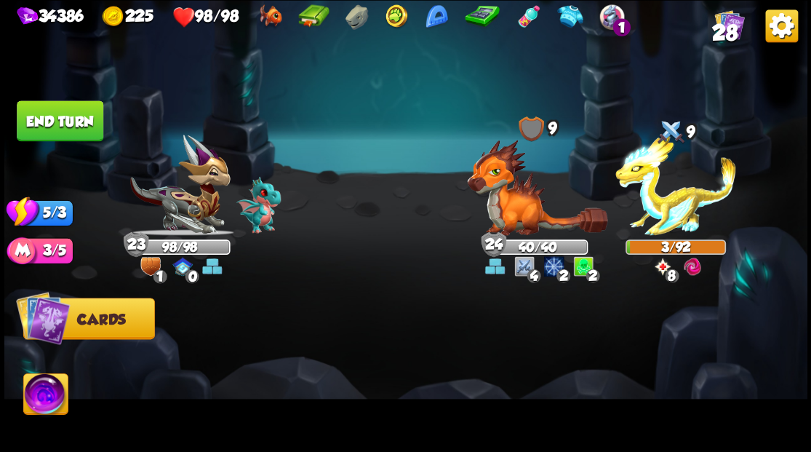
click at [70, 129] on button "End turn" at bounding box center [60, 120] width 87 height 41
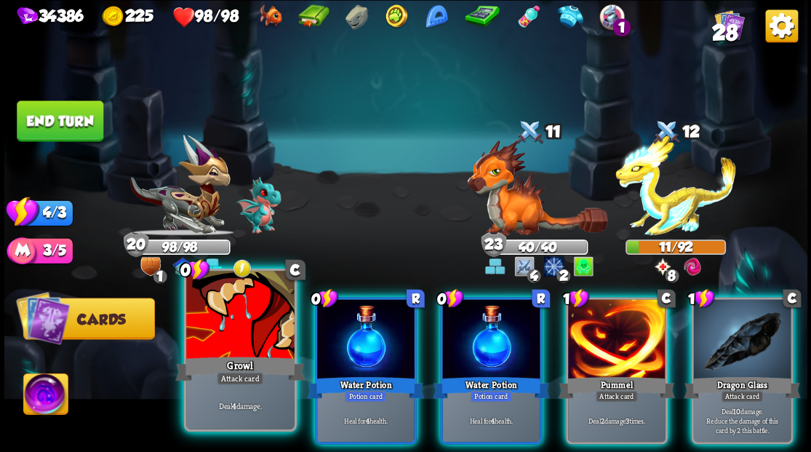
click at [244, 351] on div at bounding box center [240, 315] width 108 height 91
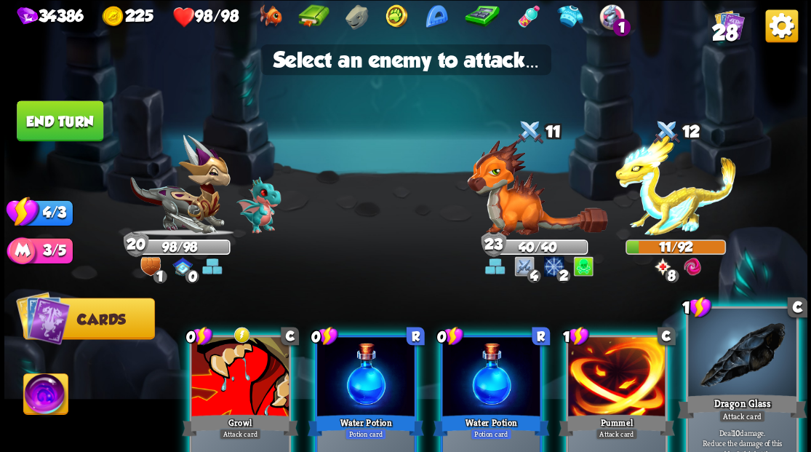
click at [748, 396] on div "Dragon Glass" at bounding box center [741, 405] width 129 height 29
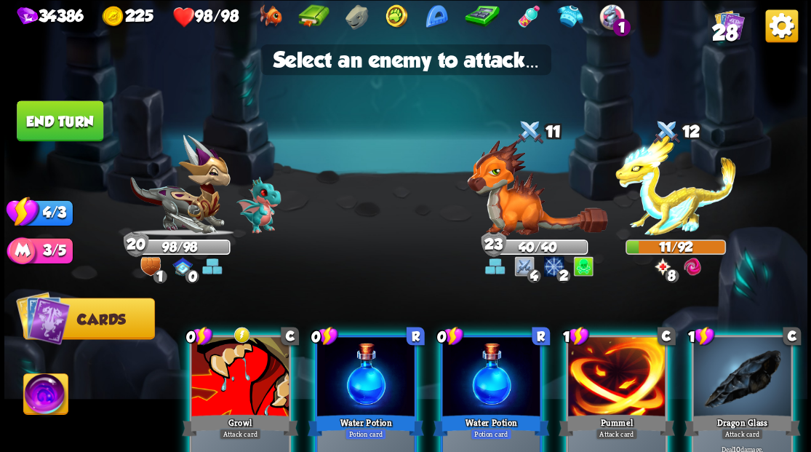
click at [742, 382] on div at bounding box center [741, 378] width 97 height 82
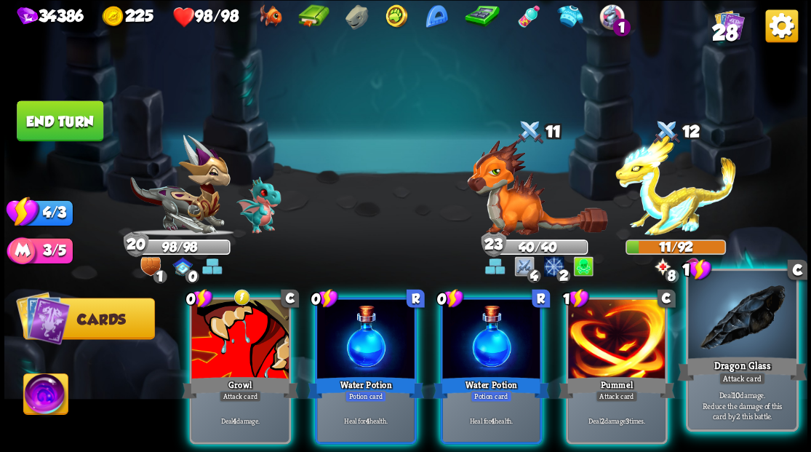
click at [752, 349] on div at bounding box center [742, 315] width 108 height 91
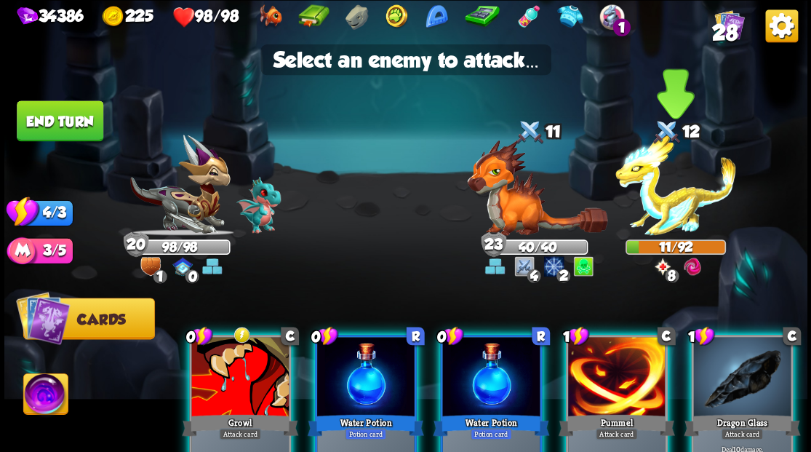
click at [672, 209] on img at bounding box center [675, 185] width 121 height 101
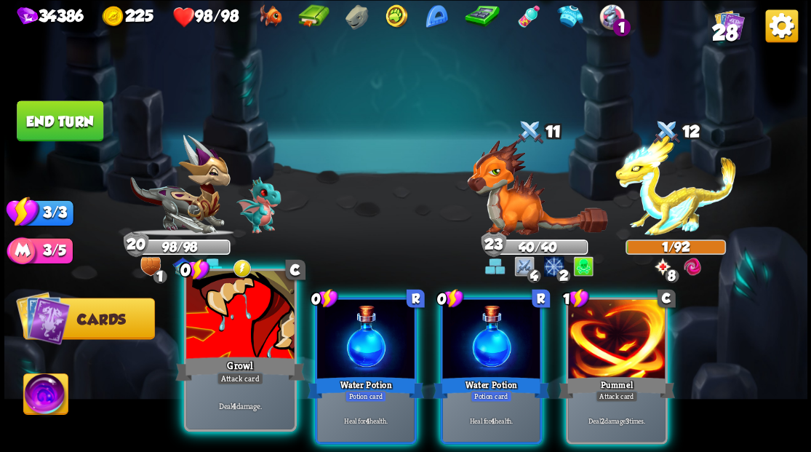
click at [233, 374] on div "Attack card" at bounding box center [239, 378] width 47 height 13
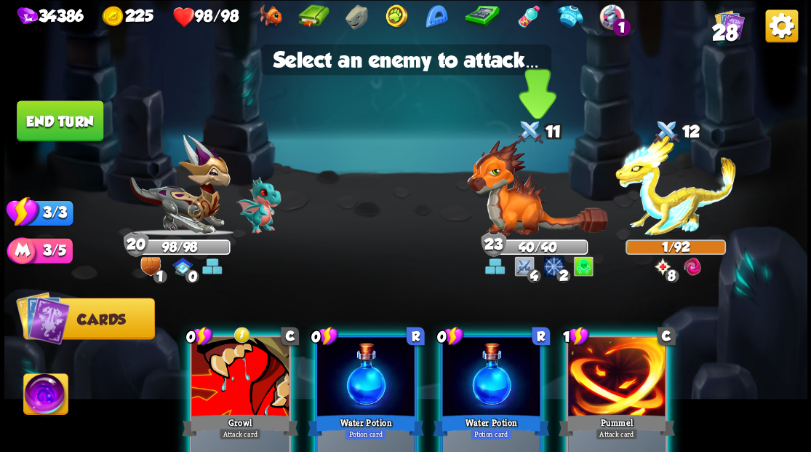
click at [507, 209] on img at bounding box center [537, 187] width 140 height 96
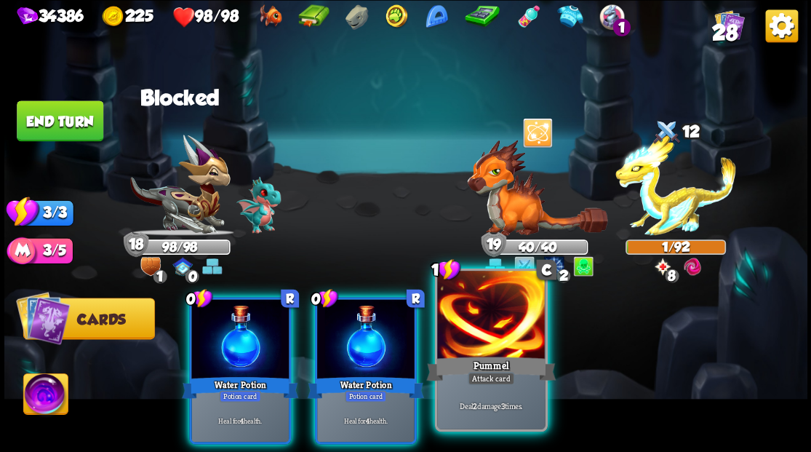
click at [493, 329] on div at bounding box center [491, 315] width 108 height 91
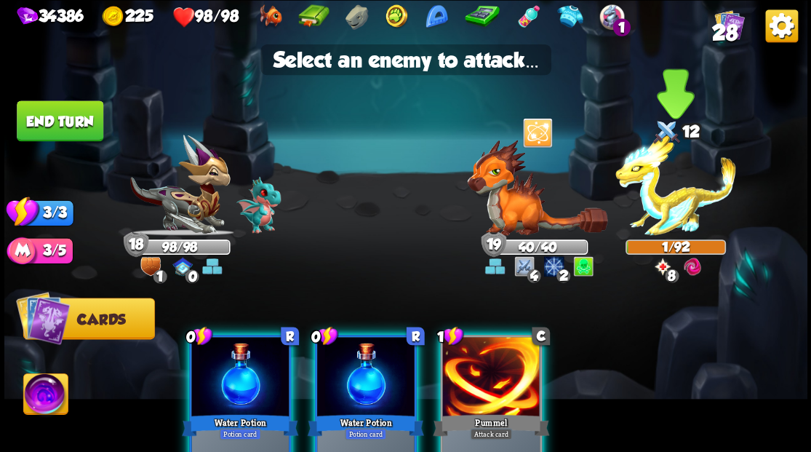
click at [655, 212] on img at bounding box center [675, 185] width 121 height 101
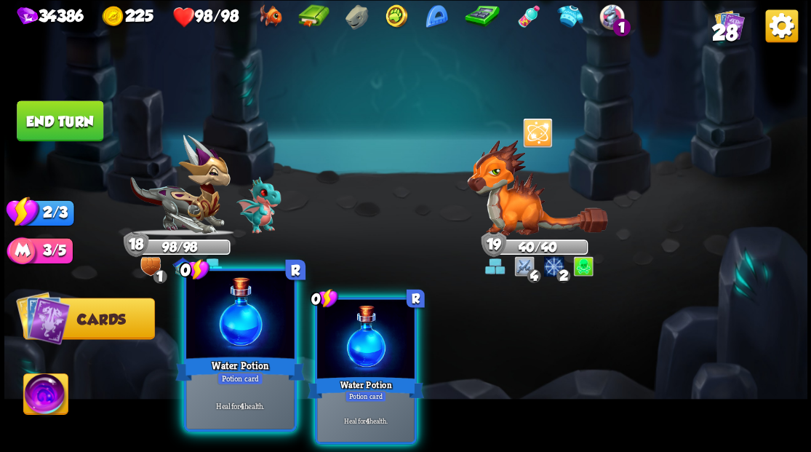
click at [247, 333] on div at bounding box center [240, 315] width 108 height 91
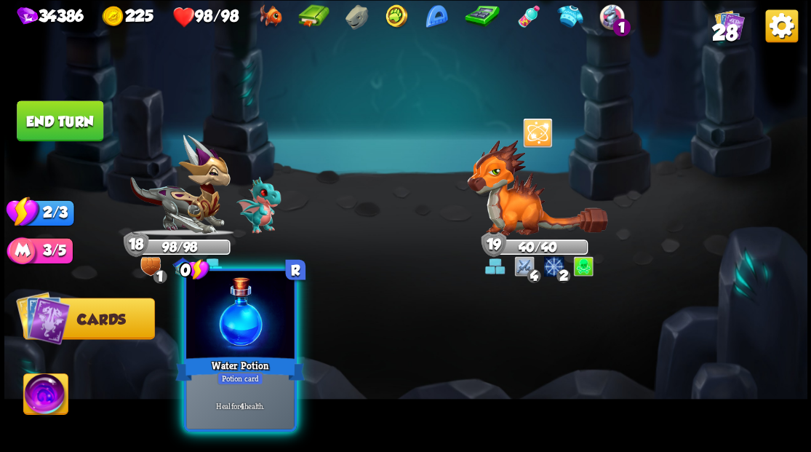
click at [247, 333] on div at bounding box center [240, 315] width 108 height 91
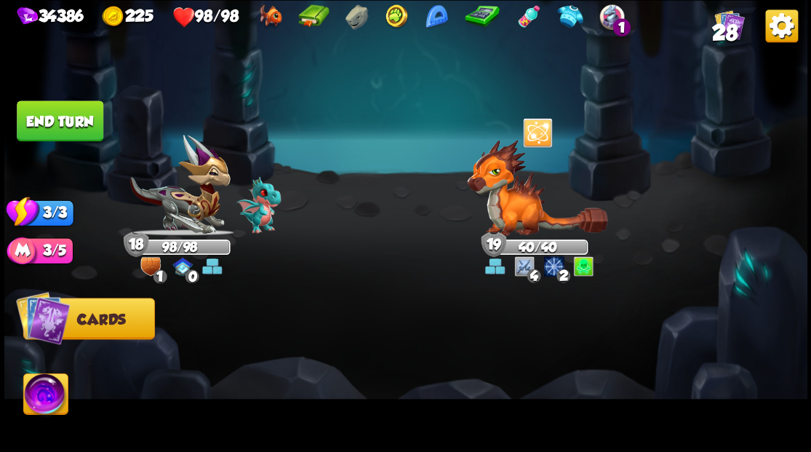
drag, startPoint x: 52, startPoint y: 118, endPoint x: 373, endPoint y: 292, distance: 365.1
click at [52, 119] on button "End turn" at bounding box center [60, 120] width 87 height 41
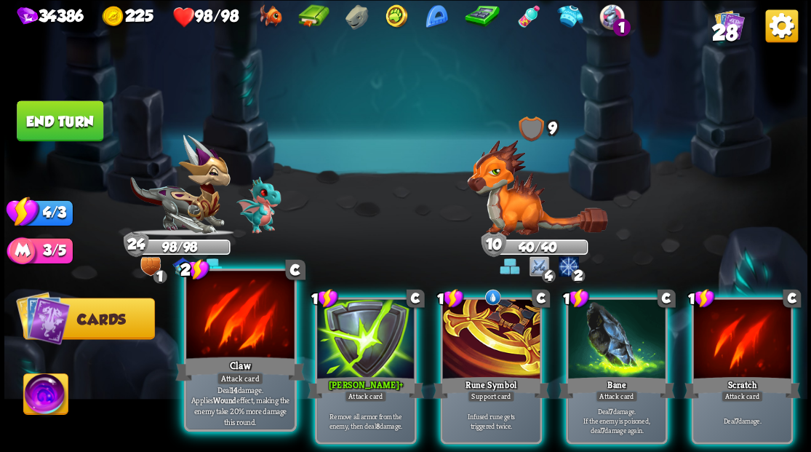
click at [238, 337] on div at bounding box center [240, 315] width 108 height 91
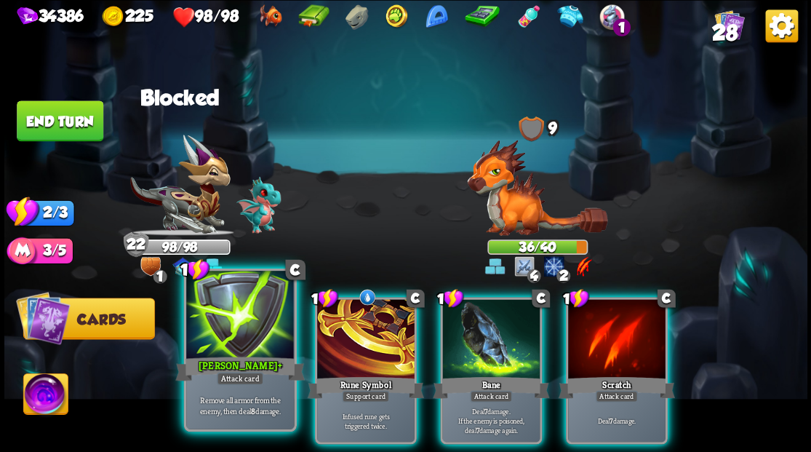
click at [216, 346] on div at bounding box center [240, 315] width 108 height 91
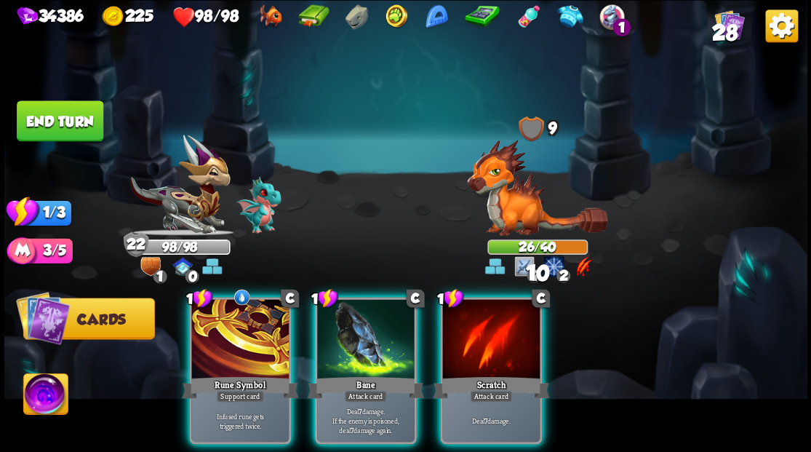
click at [480, 342] on div at bounding box center [490, 340] width 97 height 82
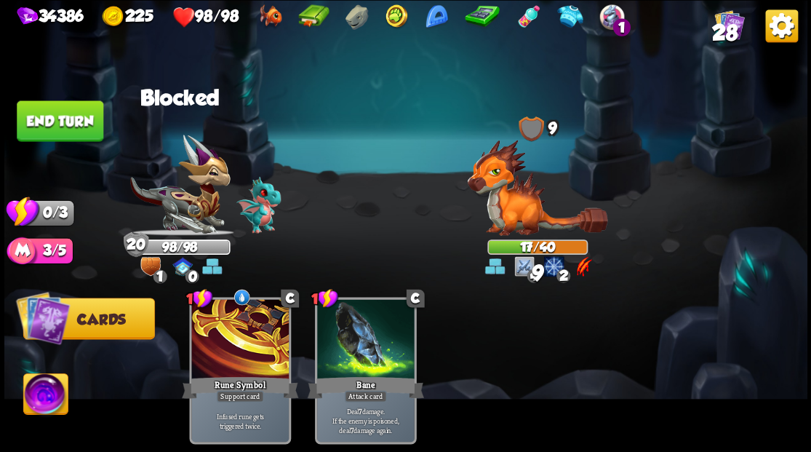
drag, startPoint x: 84, startPoint y: 122, endPoint x: 228, endPoint y: 156, distance: 147.8
click at [84, 122] on button "End turn" at bounding box center [60, 120] width 87 height 41
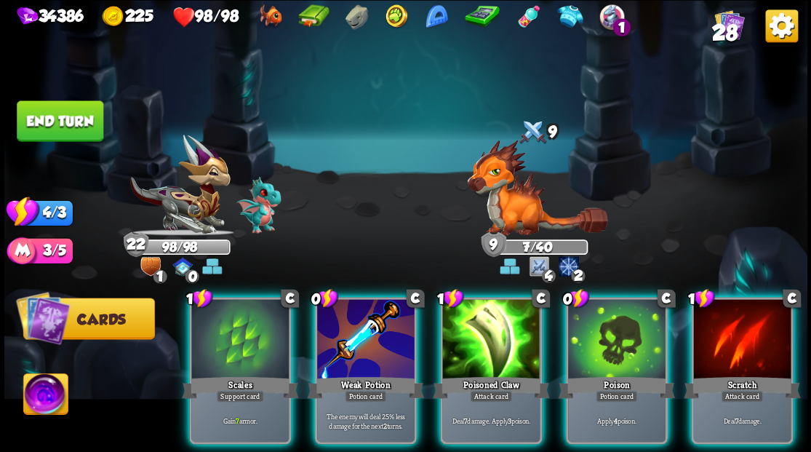
click at [465, 330] on div at bounding box center [490, 340] width 97 height 82
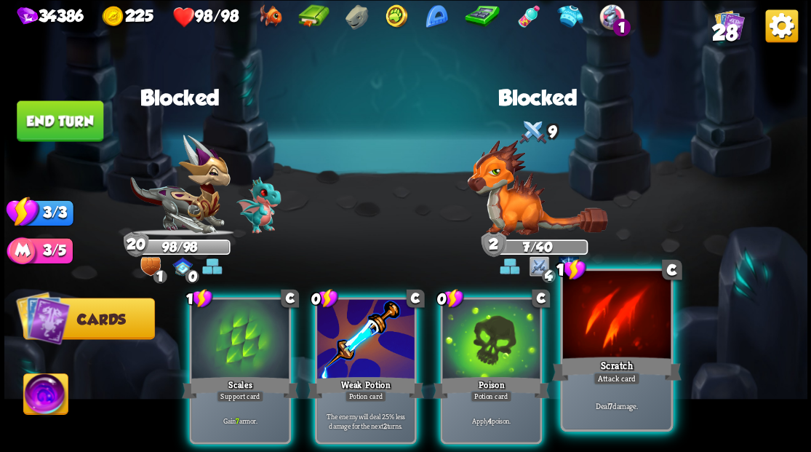
click at [586, 340] on div at bounding box center [616, 315] width 108 height 91
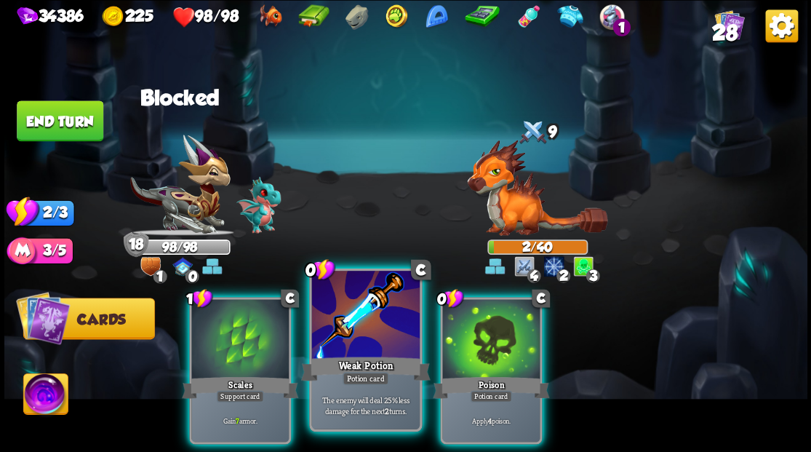
click at [366, 337] on div at bounding box center [365, 315] width 108 height 91
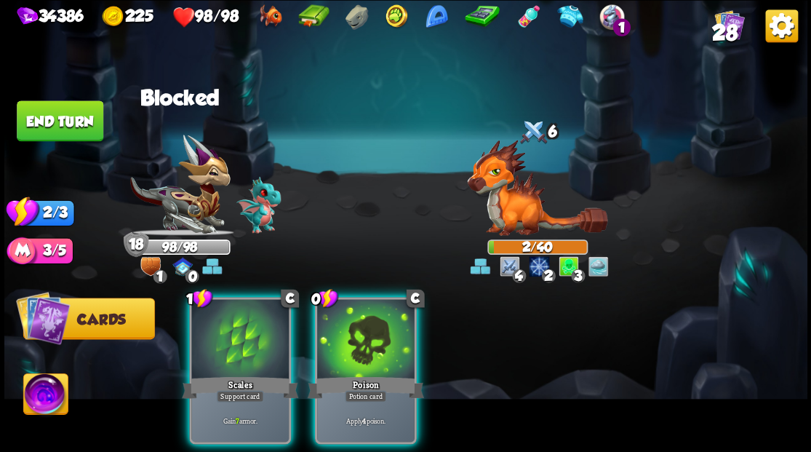
drag, startPoint x: 366, startPoint y: 337, endPoint x: 358, endPoint y: 337, distance: 8.7
click at [366, 337] on div at bounding box center [365, 340] width 97 height 82
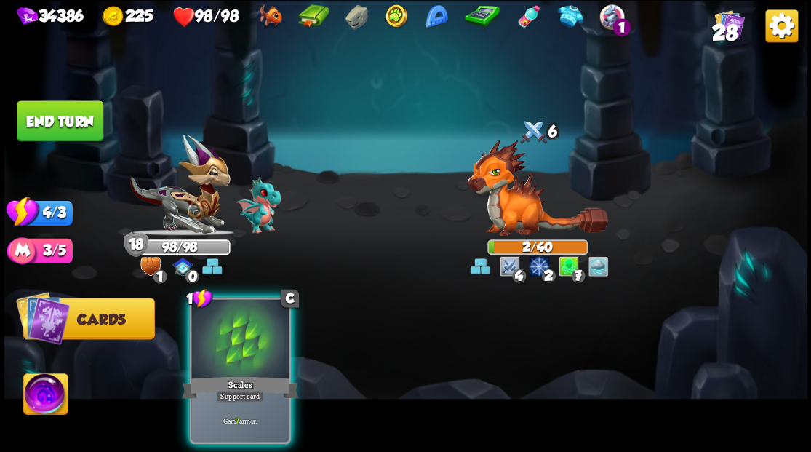
drag, startPoint x: 269, startPoint y: 321, endPoint x: 177, endPoint y: 201, distance: 151.5
click at [254, 299] on div at bounding box center [239, 340] width 97 height 82
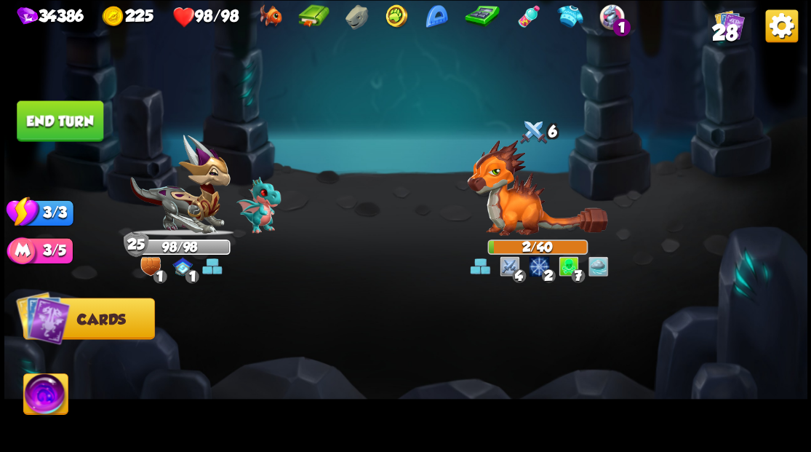
click at [60, 117] on button "End turn" at bounding box center [60, 120] width 87 height 41
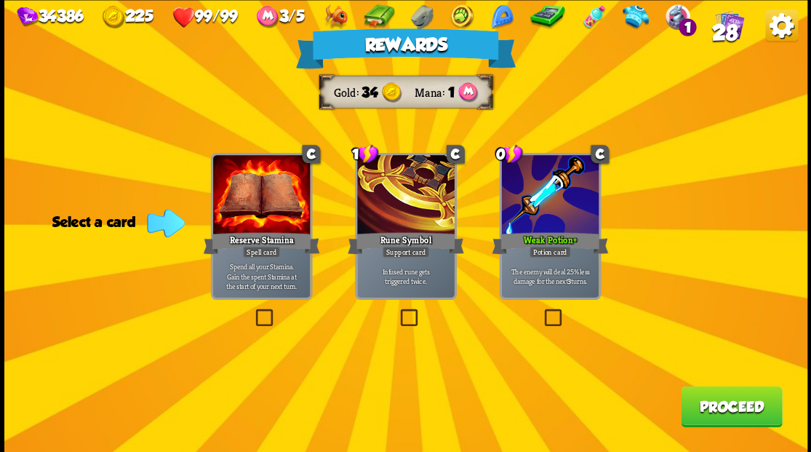
click at [724, 406] on button "Proceed" at bounding box center [731, 405] width 101 height 41
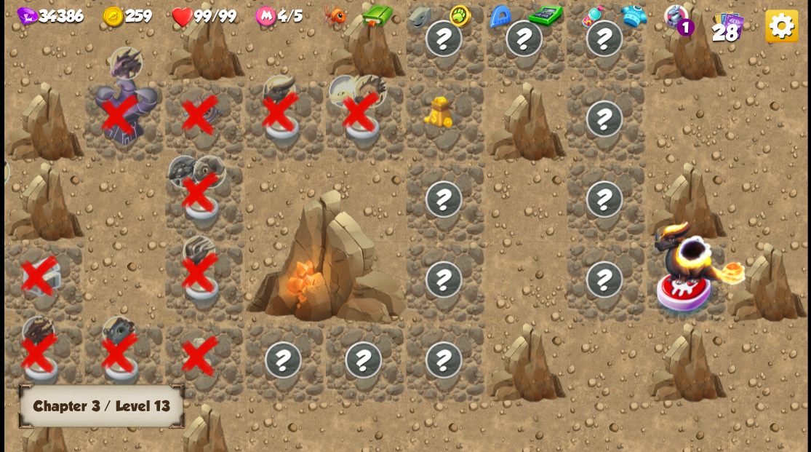
click at [441, 127] on div at bounding box center [446, 120] width 80 height 80
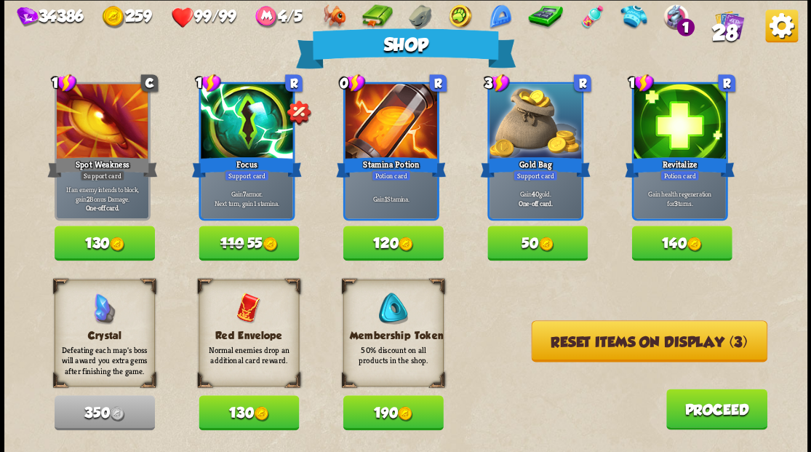
click at [647, 346] on button "Reset items on display (3)" at bounding box center [649, 340] width 236 height 41
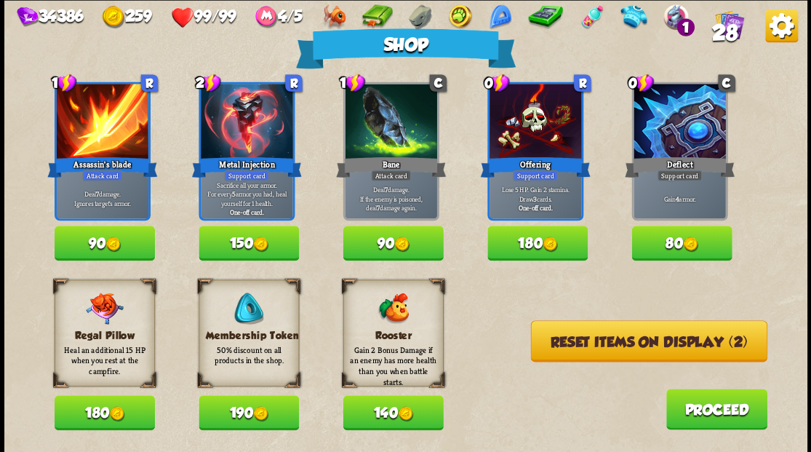
click at [93, 233] on button "90" at bounding box center [105, 242] width 100 height 35
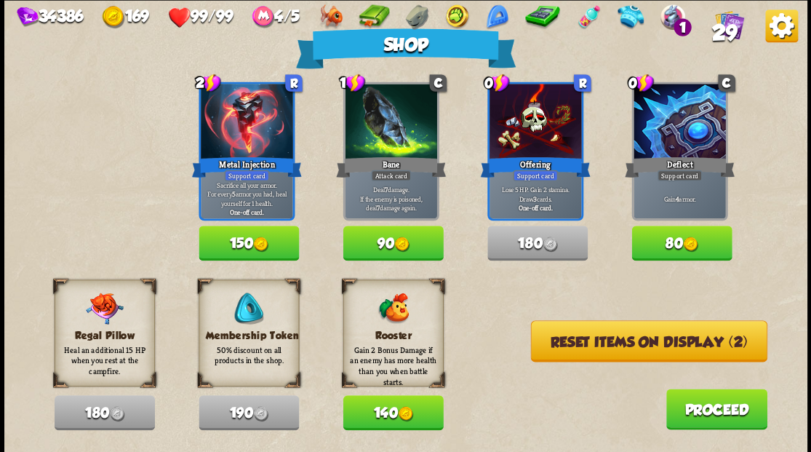
click at [630, 340] on button "Reset items on display (2)" at bounding box center [648, 340] width 236 height 41
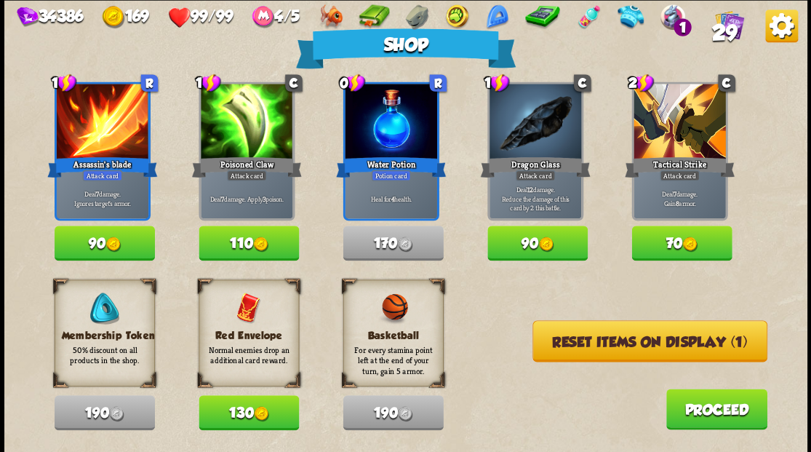
click at [623, 345] on button "Reset items on display (1)" at bounding box center [649, 340] width 235 height 41
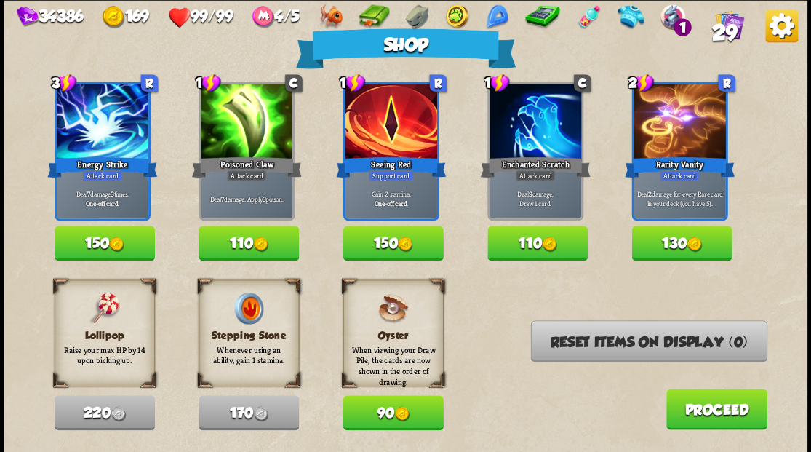
click at [702, 412] on button "Proceed" at bounding box center [715, 408] width 101 height 41
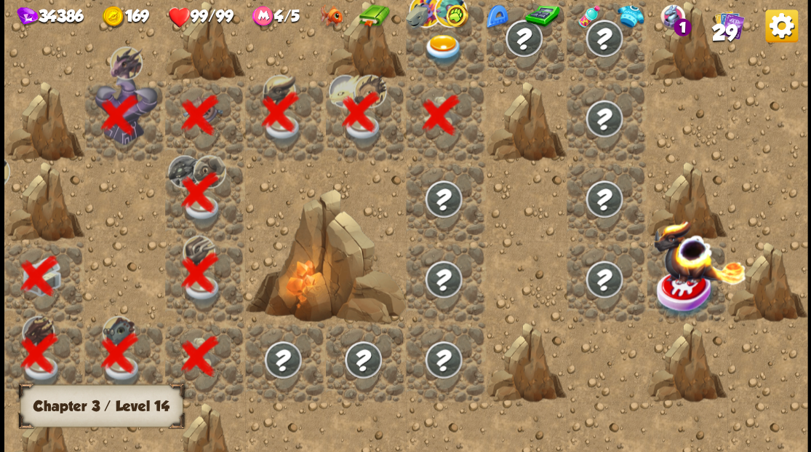
click at [453, 65] on div at bounding box center [446, 40] width 80 height 80
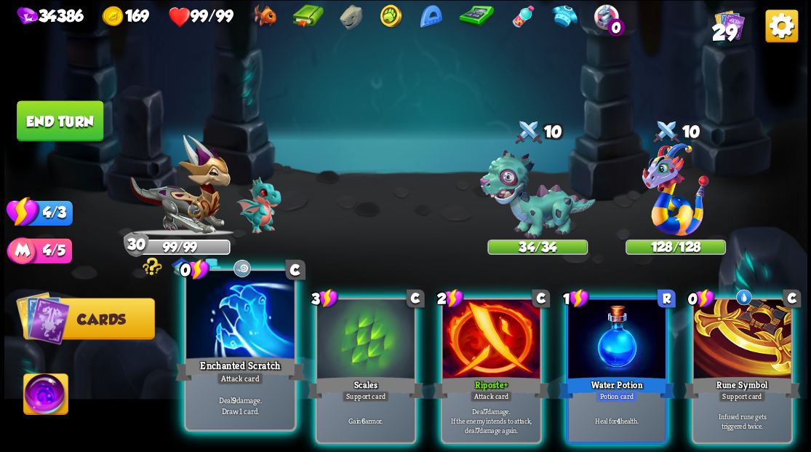
click at [231, 334] on div at bounding box center [240, 315] width 108 height 91
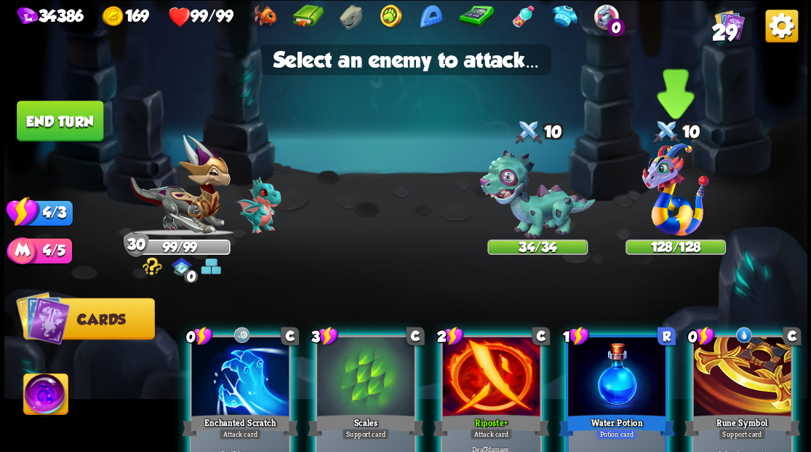
click at [676, 206] on img at bounding box center [675, 189] width 67 height 92
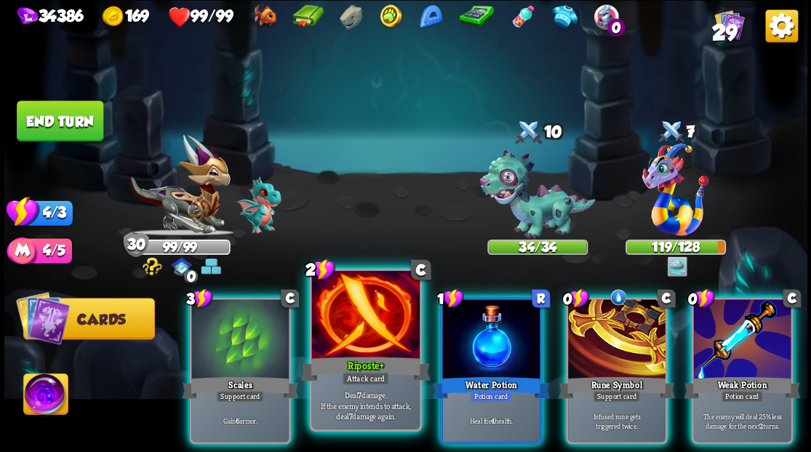
click at [362, 323] on div at bounding box center [365, 315] width 108 height 91
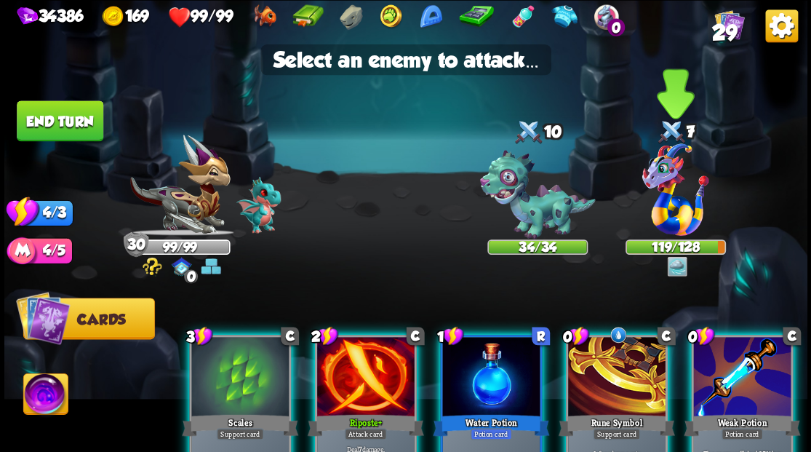
click at [662, 204] on img at bounding box center [675, 189] width 67 height 92
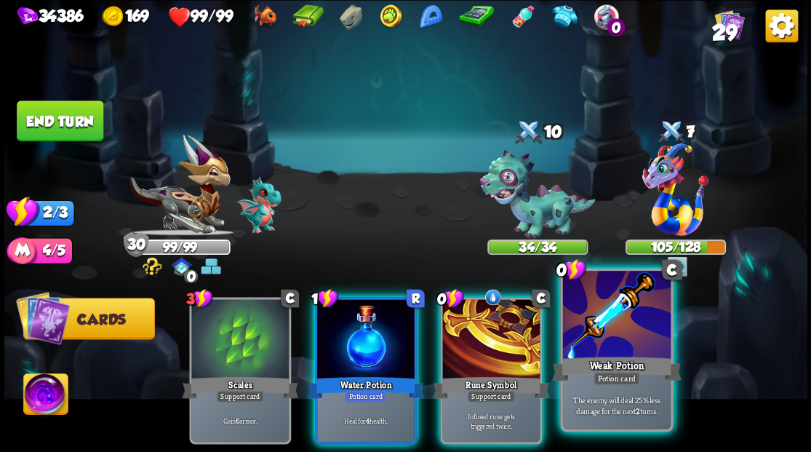
click at [629, 340] on div at bounding box center [616, 315] width 108 height 91
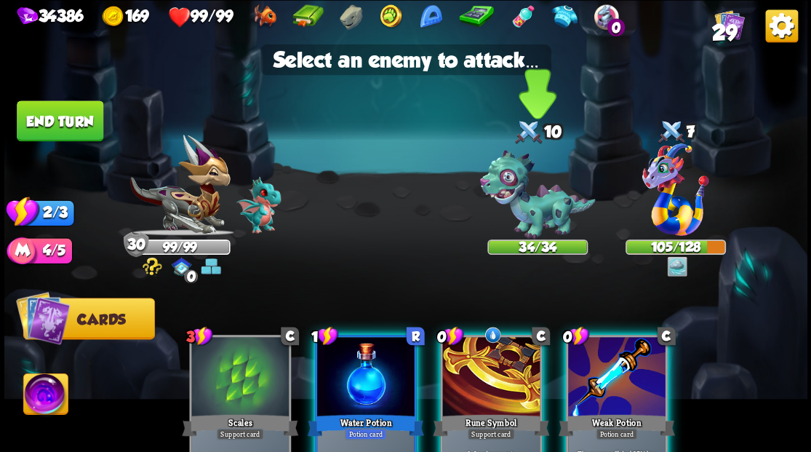
click at [515, 191] on img at bounding box center [537, 194] width 116 height 89
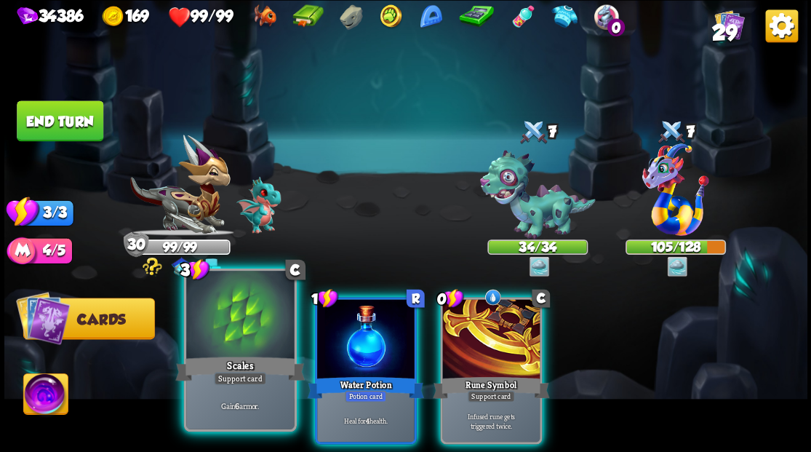
click at [250, 326] on div at bounding box center [240, 315] width 108 height 91
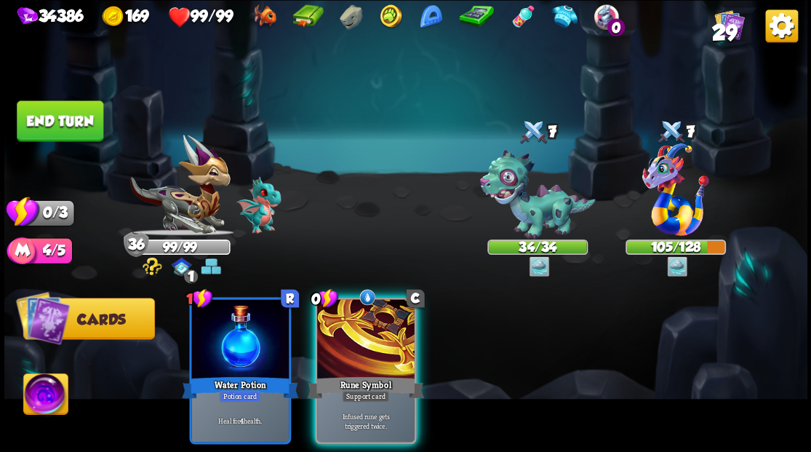
click at [250, 326] on div at bounding box center [239, 340] width 97 height 82
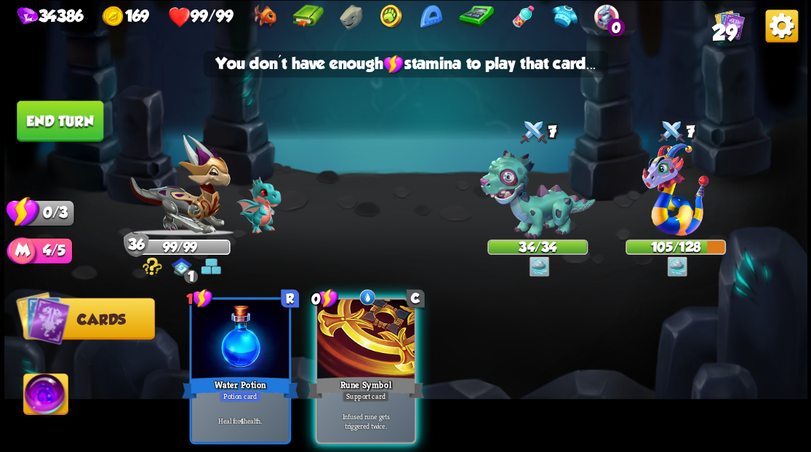
drag, startPoint x: 345, startPoint y: 332, endPoint x: 236, endPoint y: 206, distance: 165.9
click at [343, 323] on div at bounding box center [365, 340] width 97 height 82
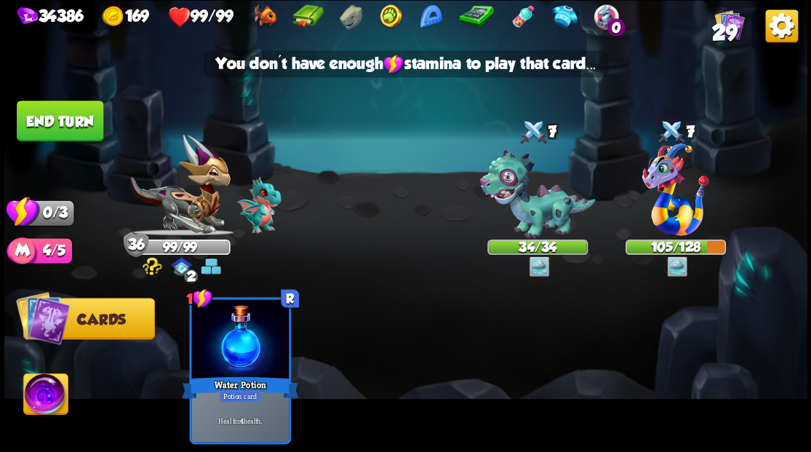
click at [76, 116] on button "End turn" at bounding box center [60, 120] width 87 height 41
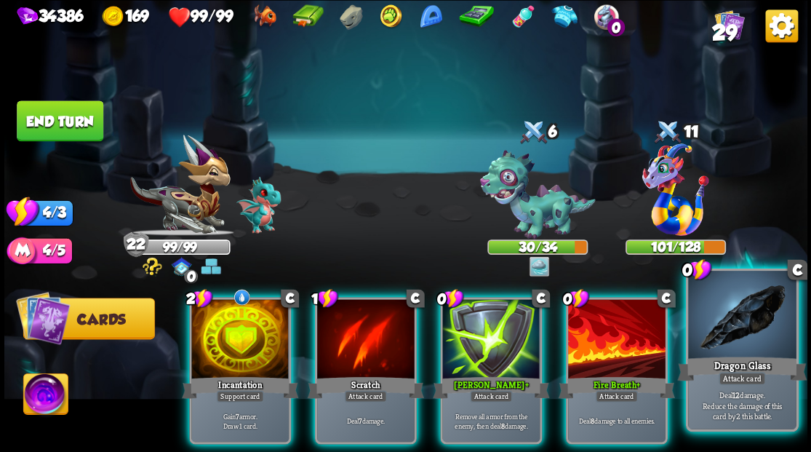
click at [755, 313] on div at bounding box center [742, 315] width 108 height 91
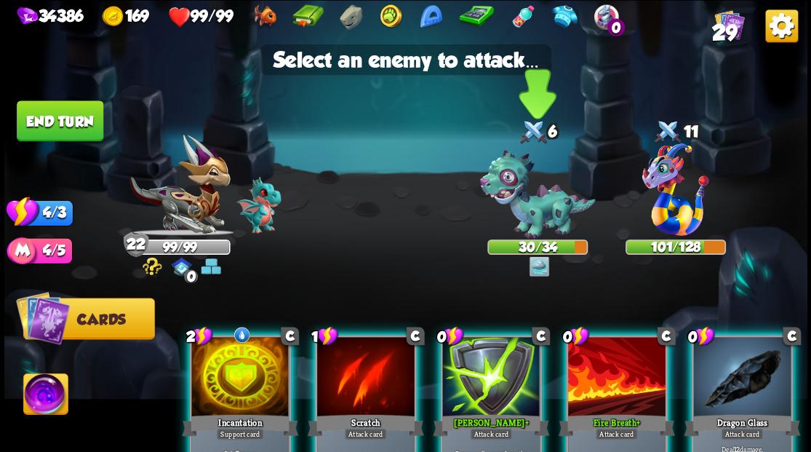
click at [547, 209] on img at bounding box center [537, 194] width 116 height 89
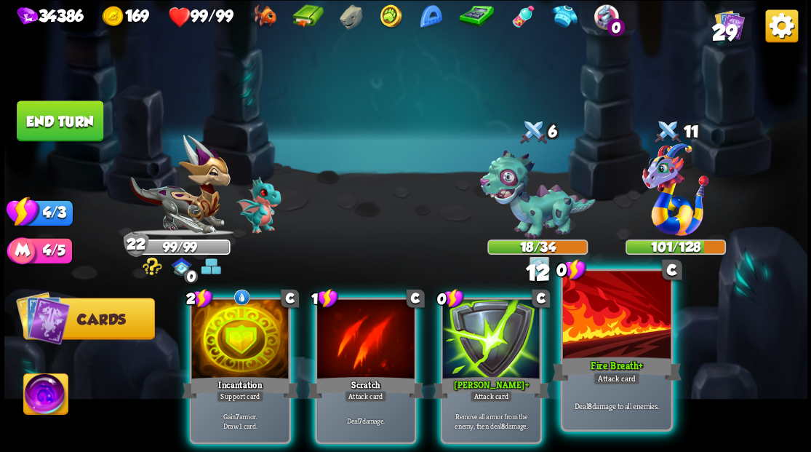
click at [607, 326] on div at bounding box center [616, 315] width 108 height 91
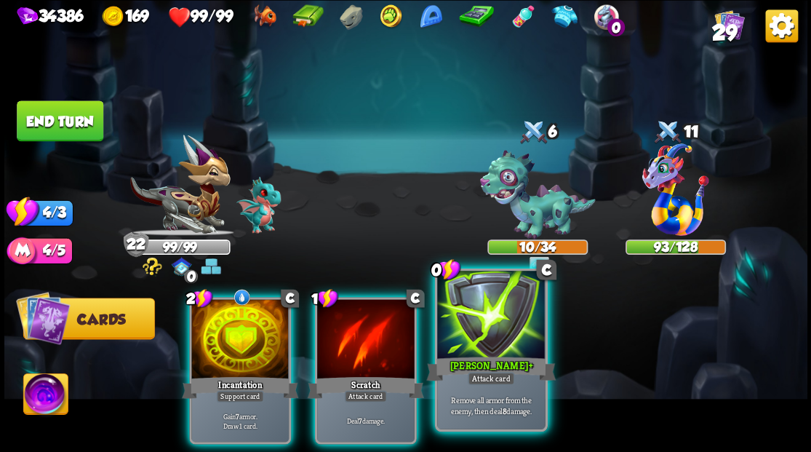
click at [496, 329] on div at bounding box center [491, 315] width 108 height 91
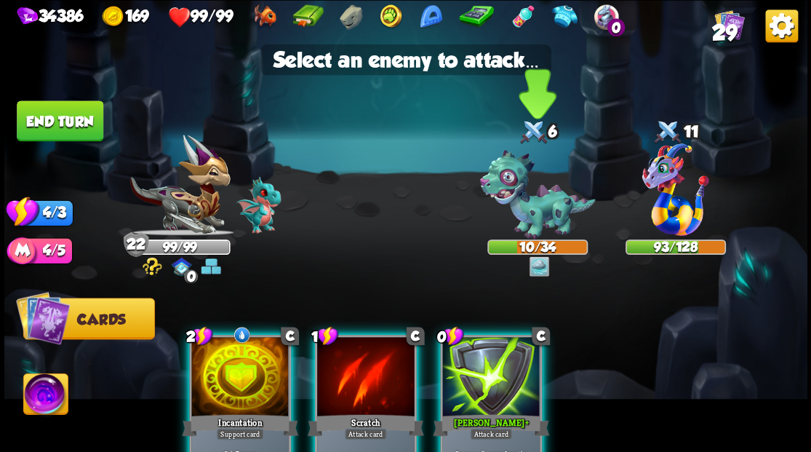
click at [519, 212] on img at bounding box center [537, 194] width 116 height 89
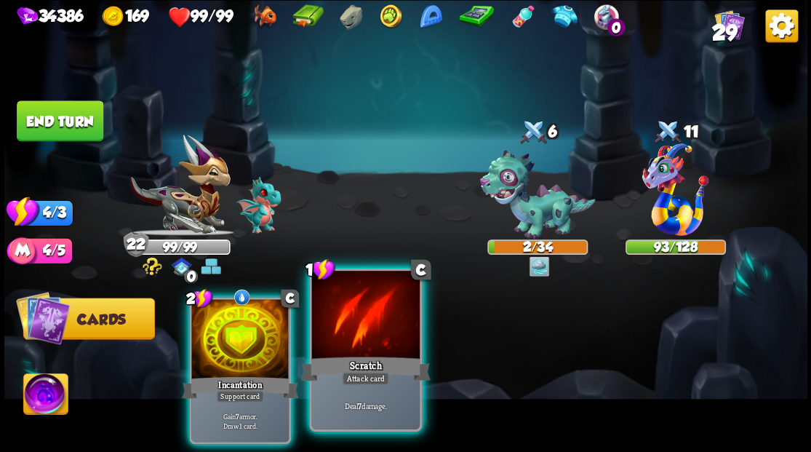
click at [382, 336] on div at bounding box center [365, 315] width 108 height 91
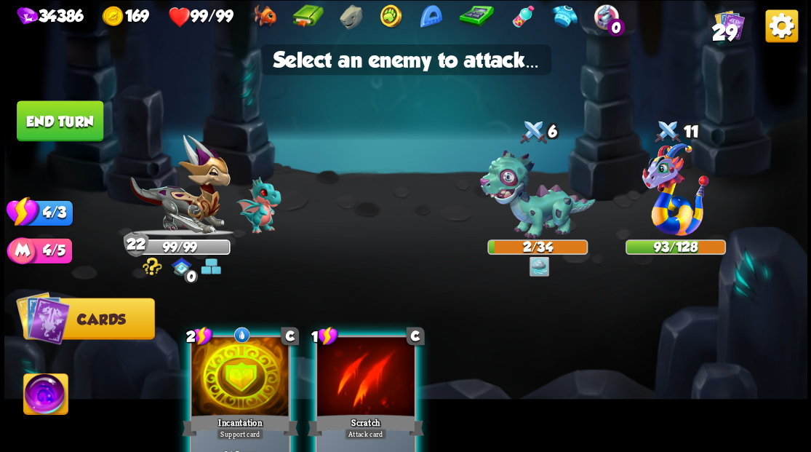
drag, startPoint x: 540, startPoint y: 218, endPoint x: 419, endPoint y: 303, distance: 147.7
click at [540, 217] on img at bounding box center [537, 194] width 116 height 89
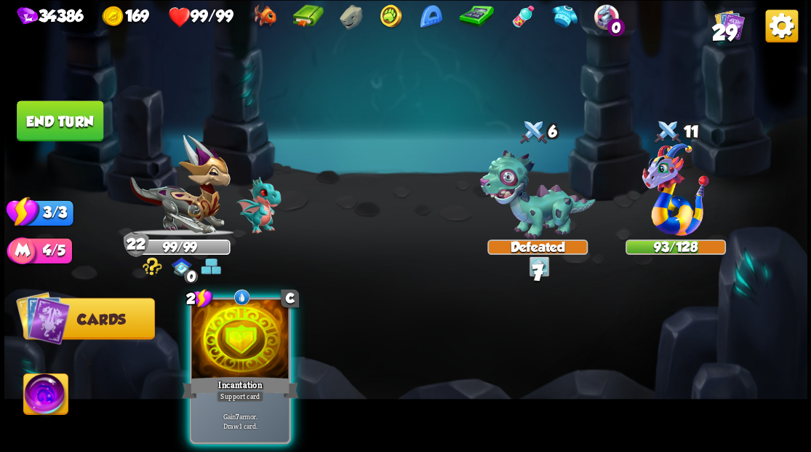
drag, startPoint x: 247, startPoint y: 318, endPoint x: 175, endPoint y: 265, distance: 90.0
click at [244, 317] on div at bounding box center [239, 340] width 97 height 82
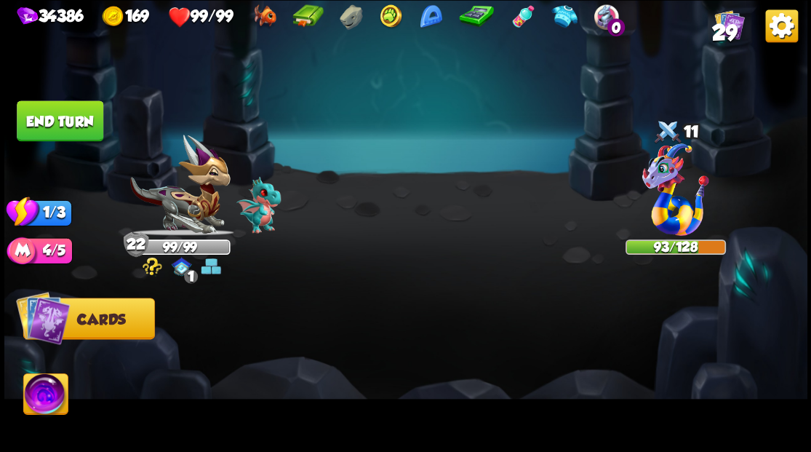
click at [79, 110] on button "End turn" at bounding box center [60, 120] width 87 height 41
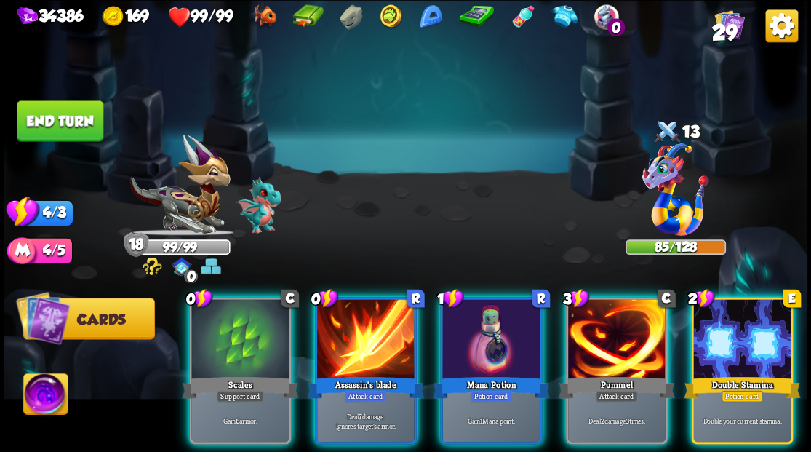
click at [755, 323] on div at bounding box center [741, 340] width 97 height 82
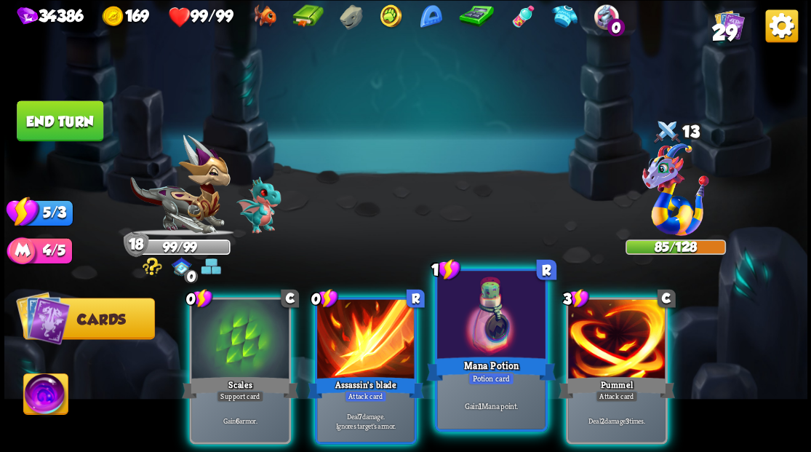
click at [500, 326] on div at bounding box center [491, 315] width 108 height 91
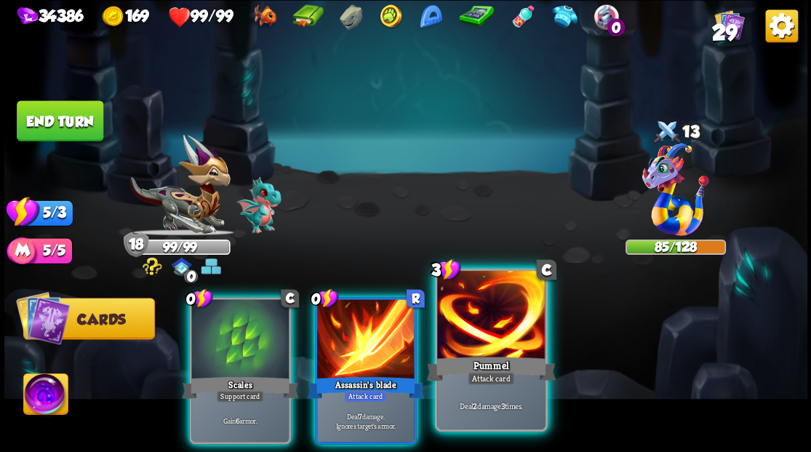
click at [499, 326] on div at bounding box center [491, 315] width 108 height 91
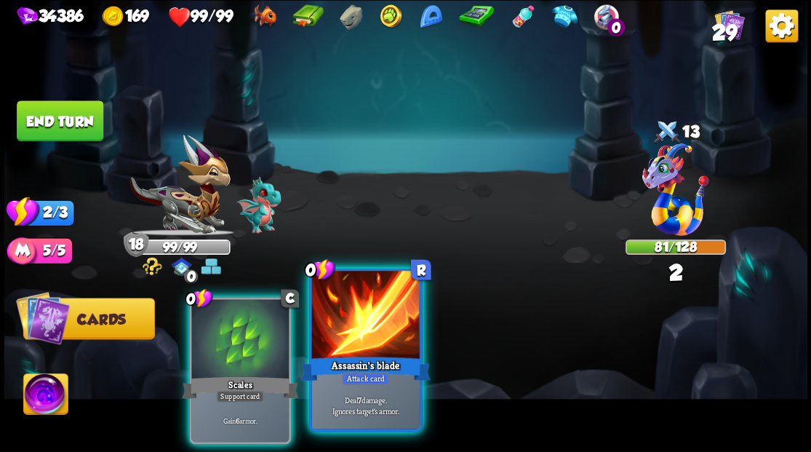
click at [356, 325] on div at bounding box center [365, 315] width 108 height 91
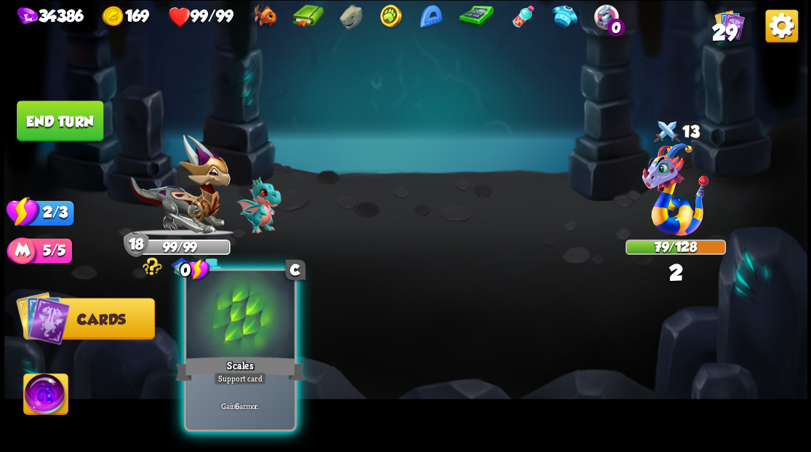
click at [233, 339] on div at bounding box center [240, 315] width 108 height 91
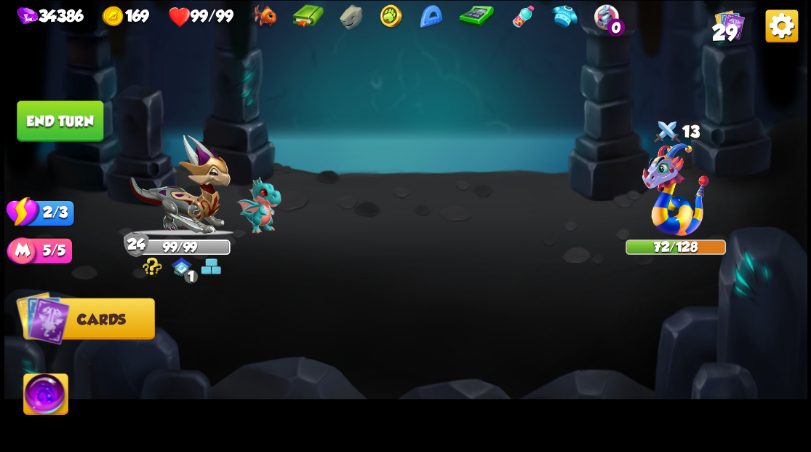
click at [76, 135] on button "End turn" at bounding box center [60, 120] width 87 height 41
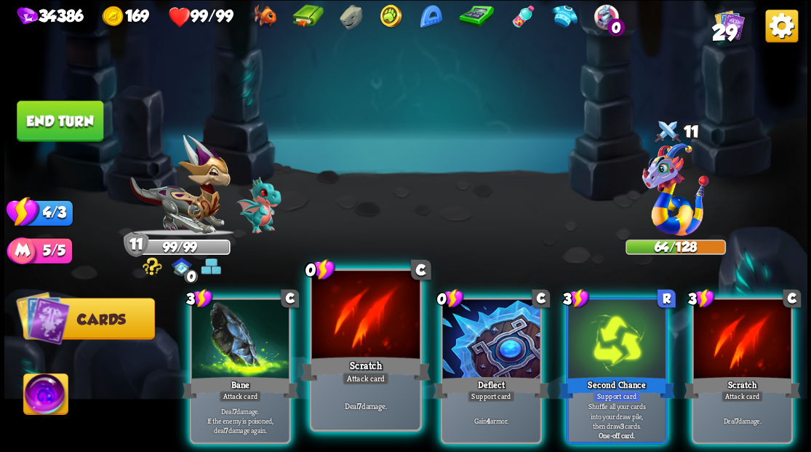
click at [345, 340] on div at bounding box center [365, 315] width 108 height 91
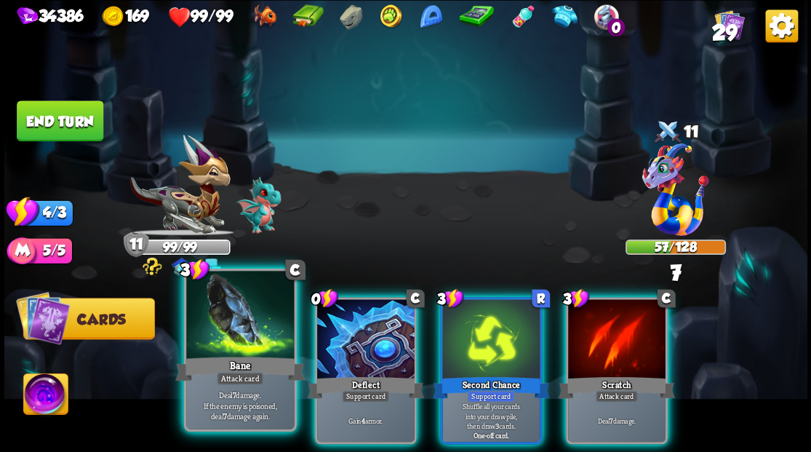
click at [217, 334] on div at bounding box center [240, 315] width 108 height 91
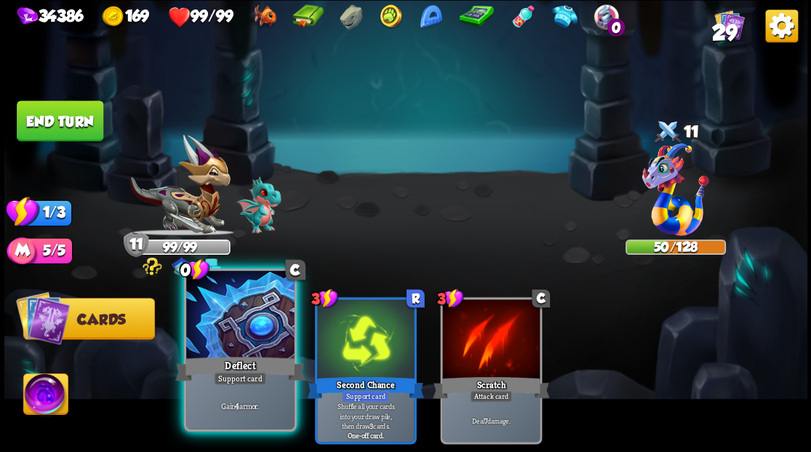
click at [219, 336] on div at bounding box center [240, 315] width 108 height 91
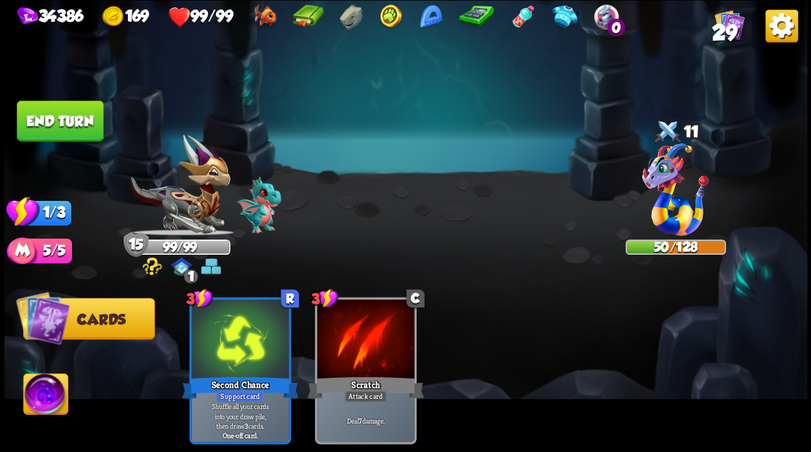
click at [76, 121] on button "End turn" at bounding box center [60, 120] width 87 height 41
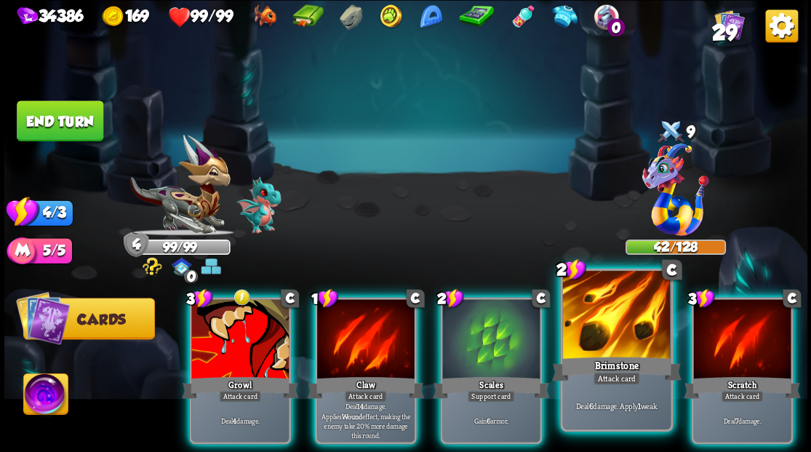
click at [587, 321] on div at bounding box center [616, 315] width 108 height 91
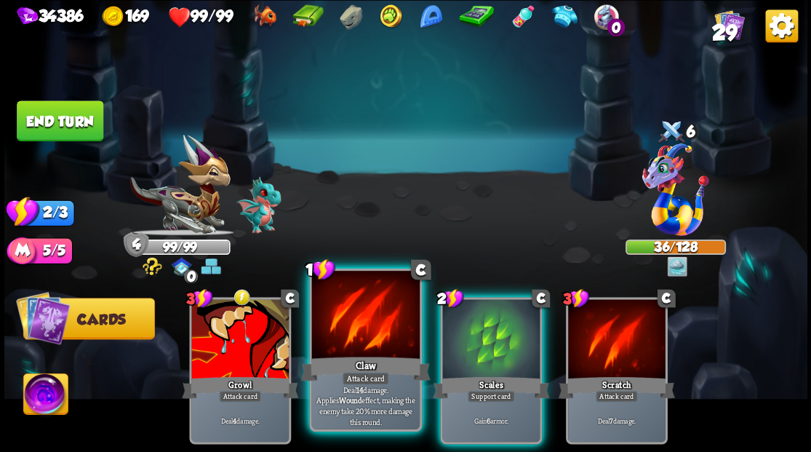
click at [361, 340] on div at bounding box center [365, 315] width 108 height 91
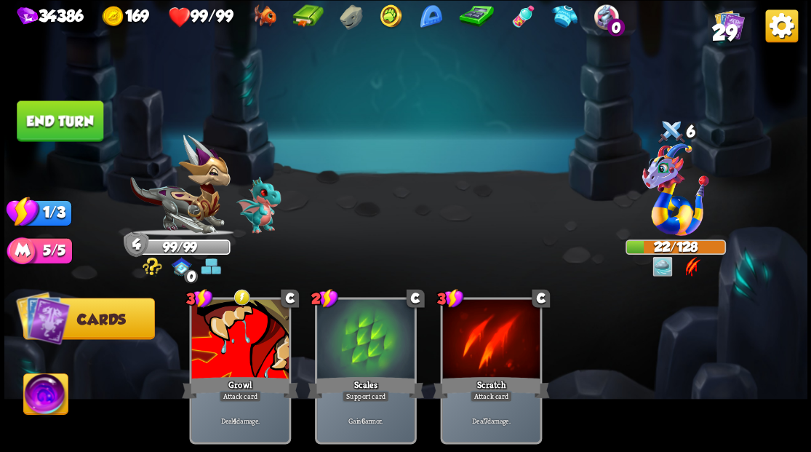
click at [77, 116] on button "End turn" at bounding box center [60, 120] width 87 height 41
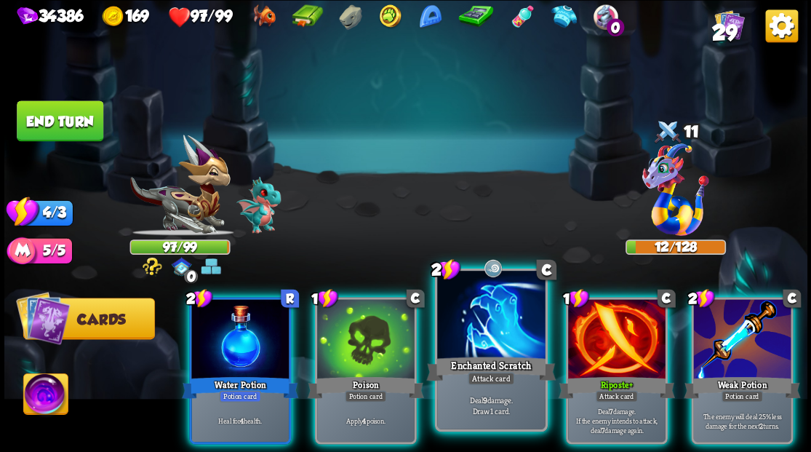
click at [473, 329] on div at bounding box center [491, 315] width 108 height 91
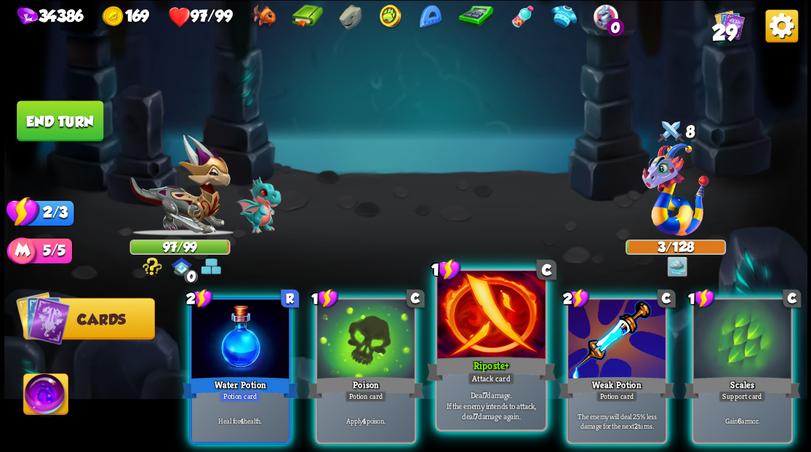
click at [473, 326] on div at bounding box center [491, 315] width 108 height 91
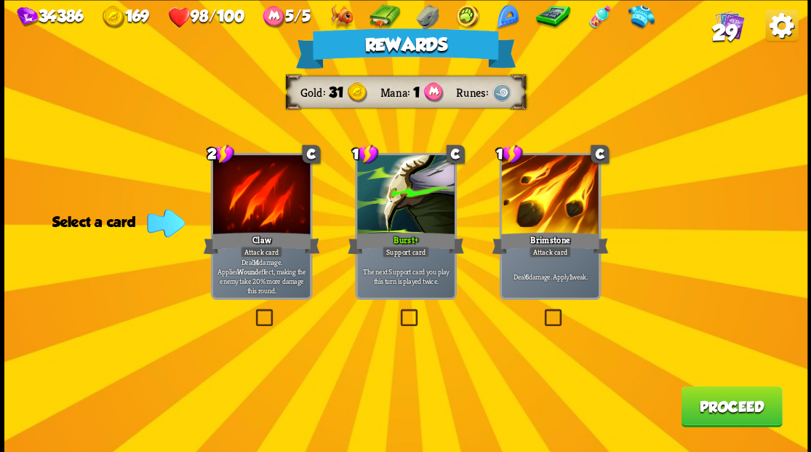
click at [749, 412] on button "Proceed" at bounding box center [731, 405] width 101 height 41
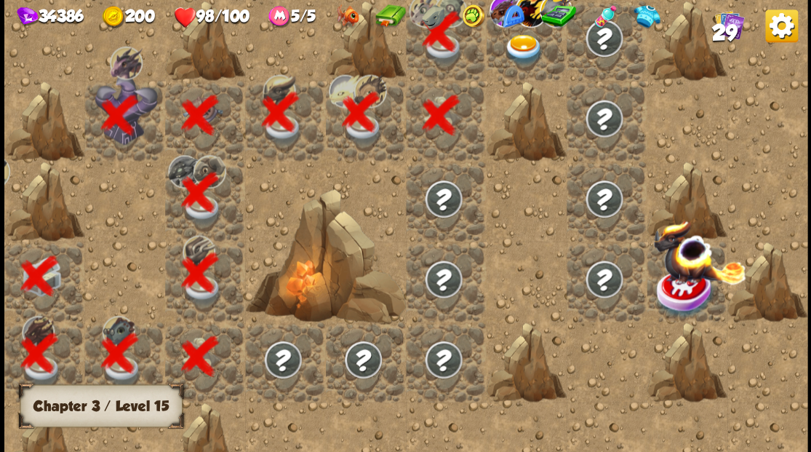
click at [503, 63] on img at bounding box center [523, 49] width 40 height 31
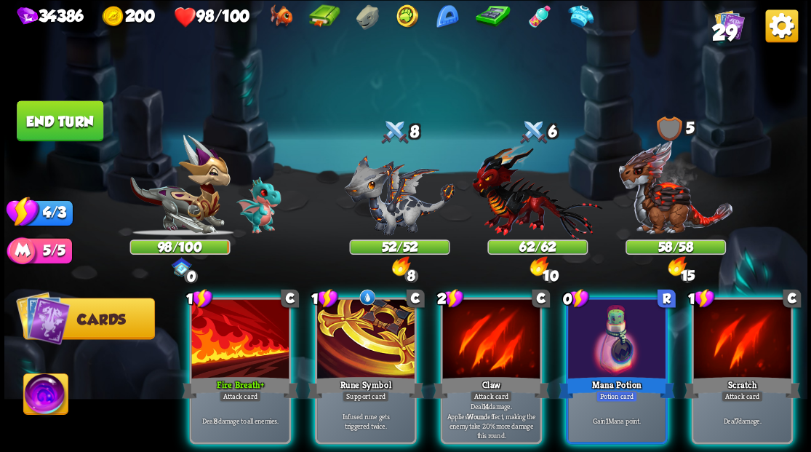
click at [41, 391] on img at bounding box center [45, 395] width 44 height 45
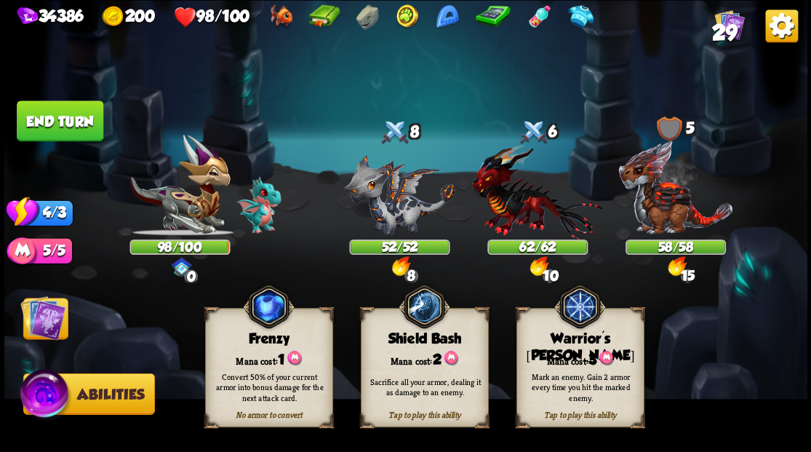
click at [574, 377] on div "Mark an enemy. Gain 2 armor every time you hit the marked enemy." at bounding box center [581, 386] width 116 height 32
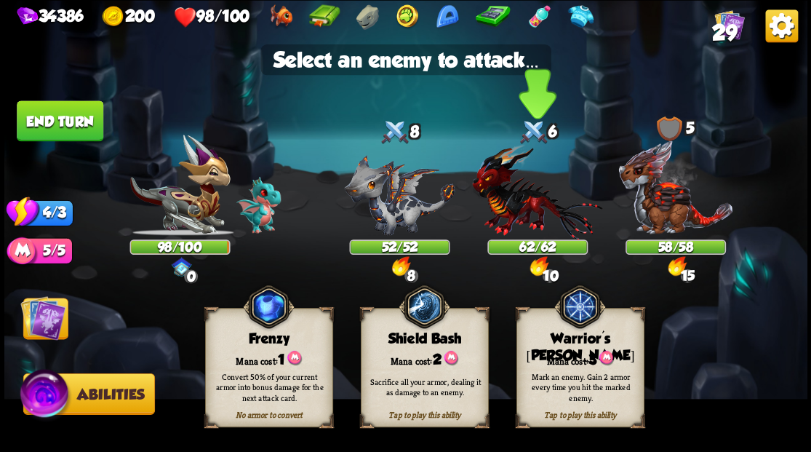
click at [531, 221] on img at bounding box center [537, 191] width 130 height 96
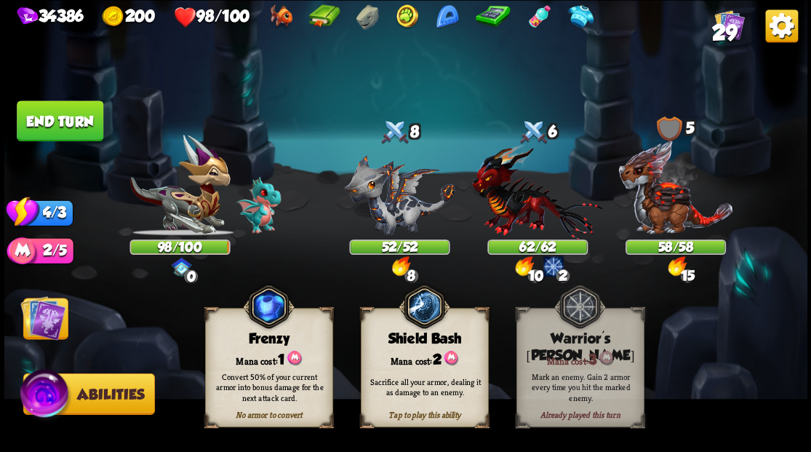
click at [42, 318] on img at bounding box center [42, 316] width 45 height 45
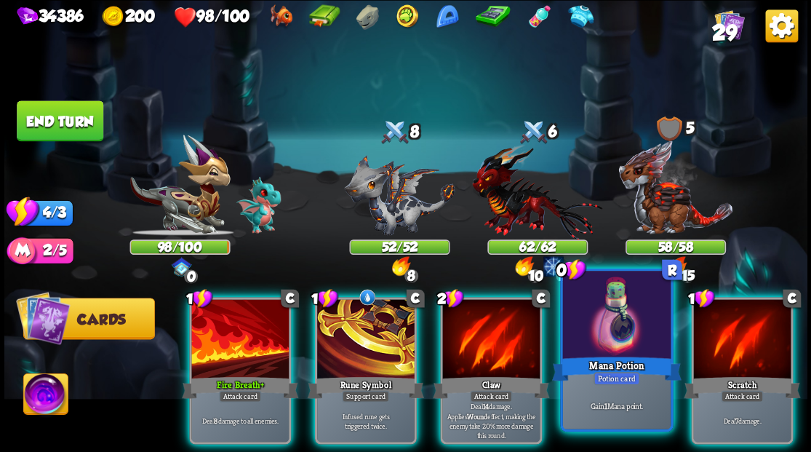
click at [624, 348] on div at bounding box center [616, 315] width 108 height 91
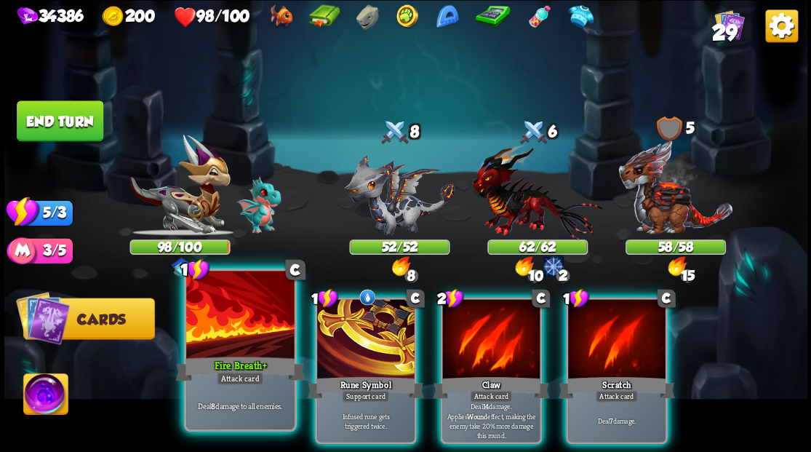
click at [228, 330] on div at bounding box center [240, 315] width 108 height 91
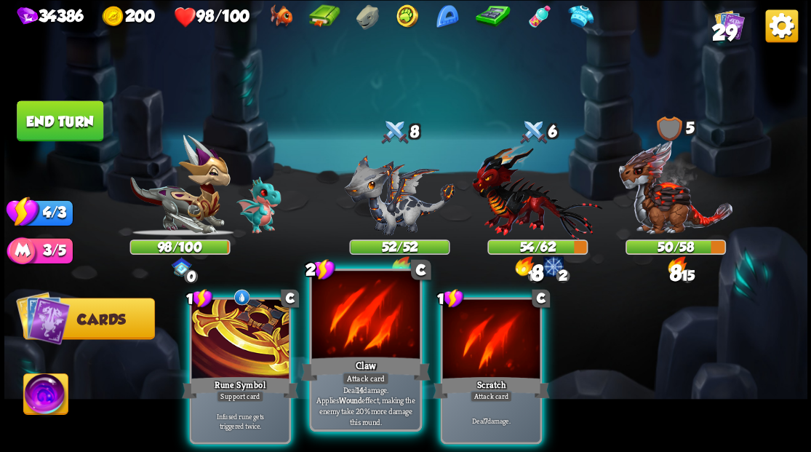
click at [349, 323] on div at bounding box center [365, 315] width 108 height 91
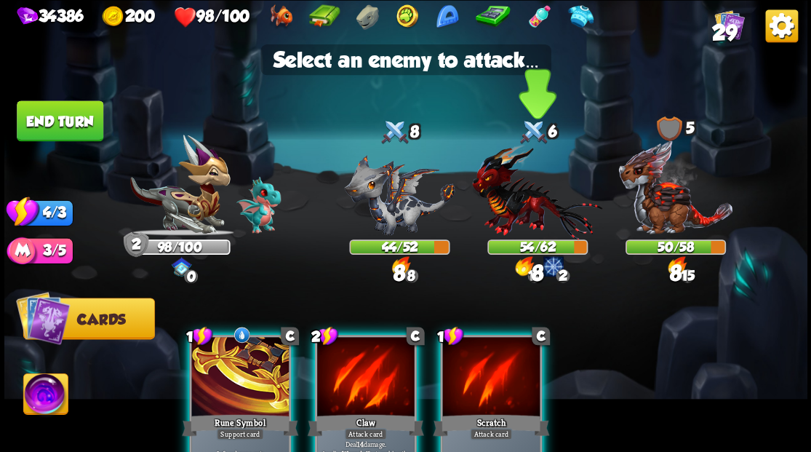
click at [521, 204] on img at bounding box center [537, 191] width 130 height 96
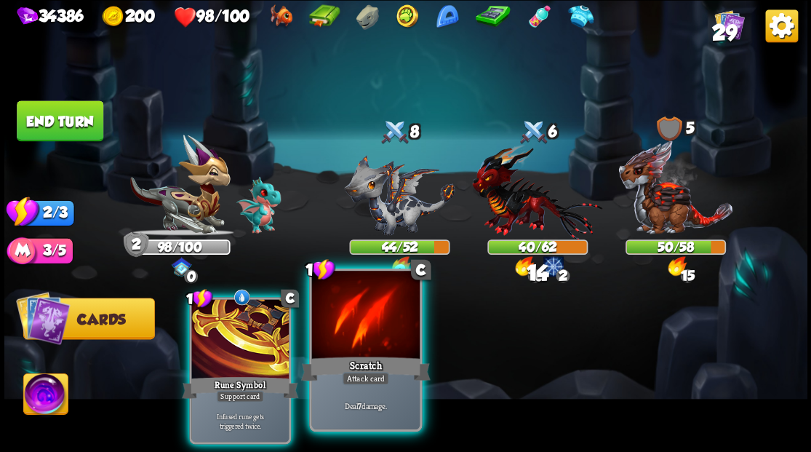
click at [356, 330] on div at bounding box center [365, 315] width 108 height 91
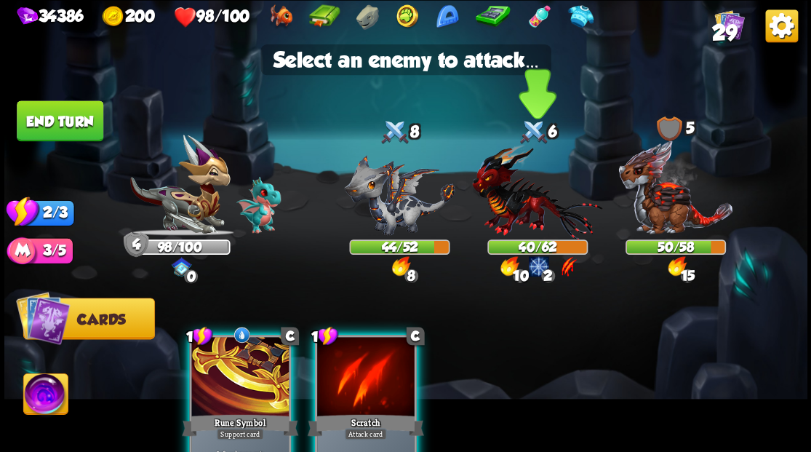
click at [525, 208] on img at bounding box center [537, 191] width 130 height 96
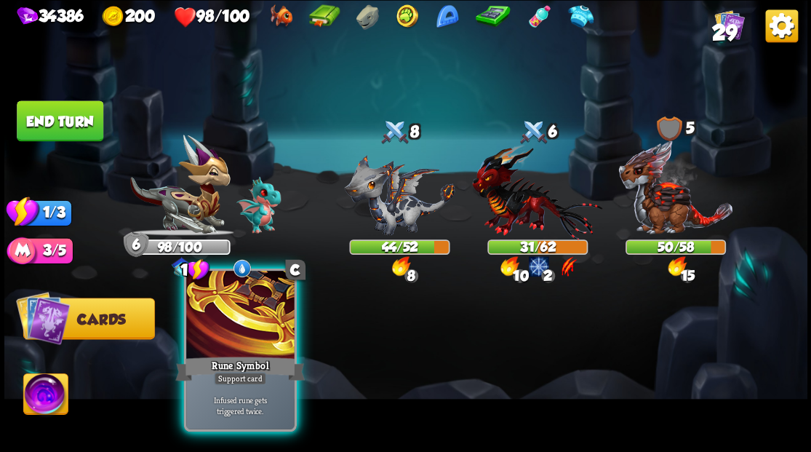
click at [231, 326] on div at bounding box center [240, 315] width 108 height 91
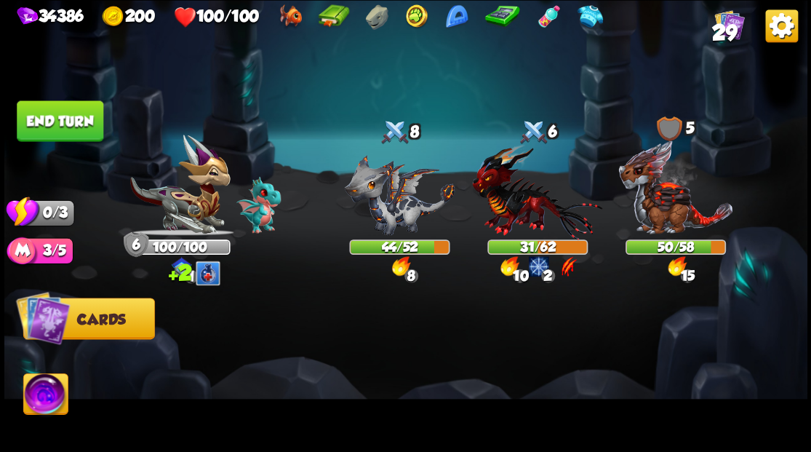
drag, startPoint x: 86, startPoint y: 134, endPoint x: 372, endPoint y: 147, distance: 286.1
click at [86, 135] on button "End turn" at bounding box center [60, 120] width 87 height 41
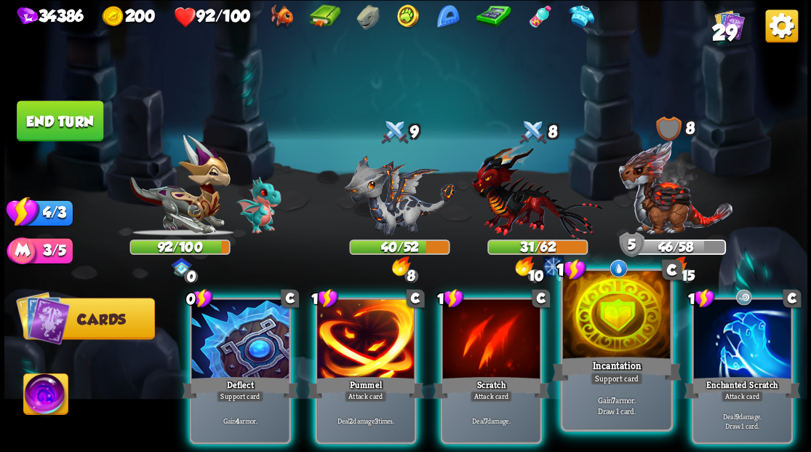
click at [595, 314] on div at bounding box center [616, 315] width 108 height 91
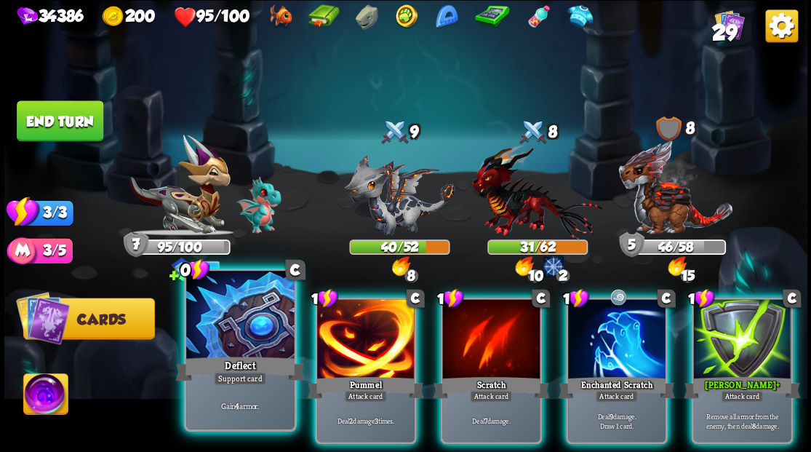
click at [238, 336] on div at bounding box center [240, 315] width 108 height 91
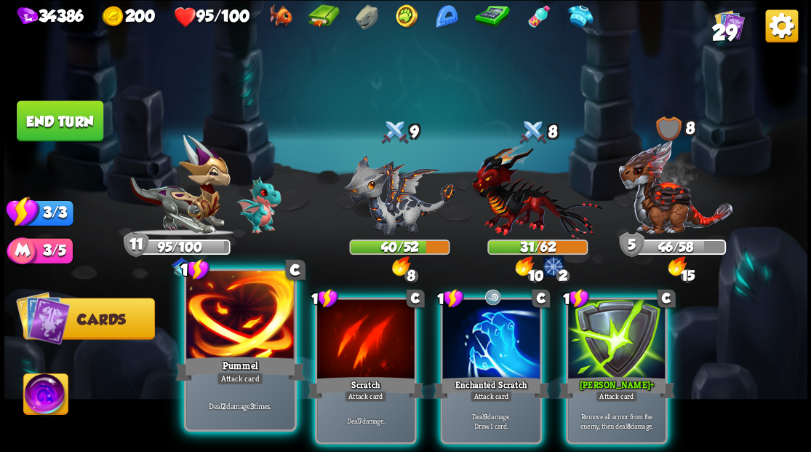
click at [239, 342] on div at bounding box center [240, 315] width 108 height 91
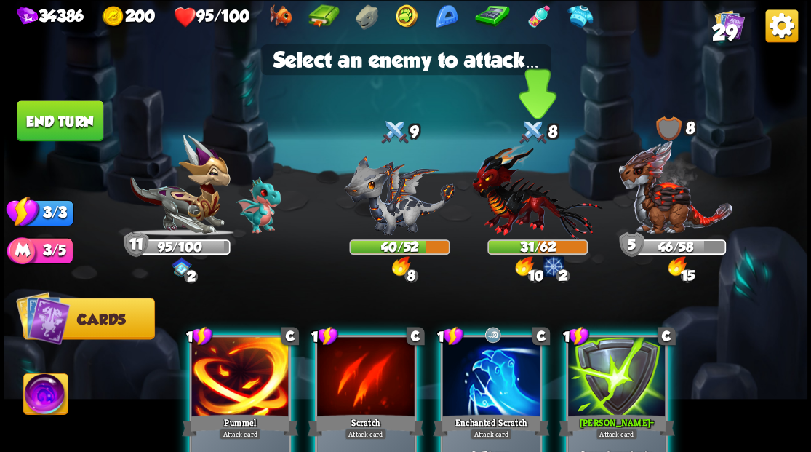
click at [519, 212] on img at bounding box center [537, 191] width 130 height 96
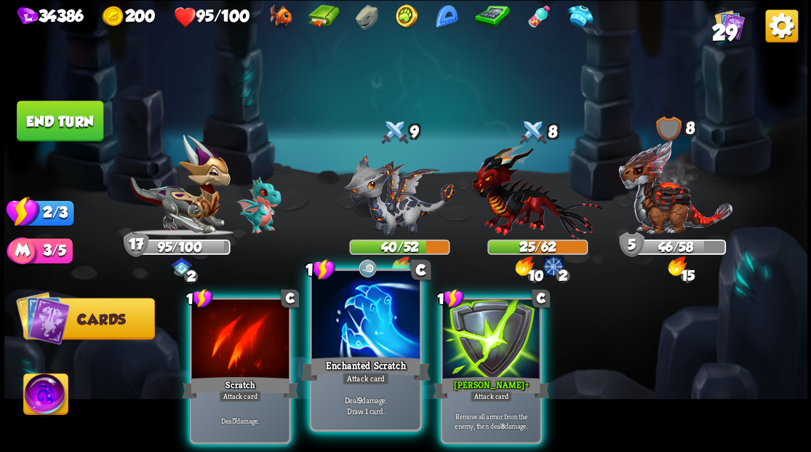
click at [374, 297] on div at bounding box center [365, 315] width 108 height 91
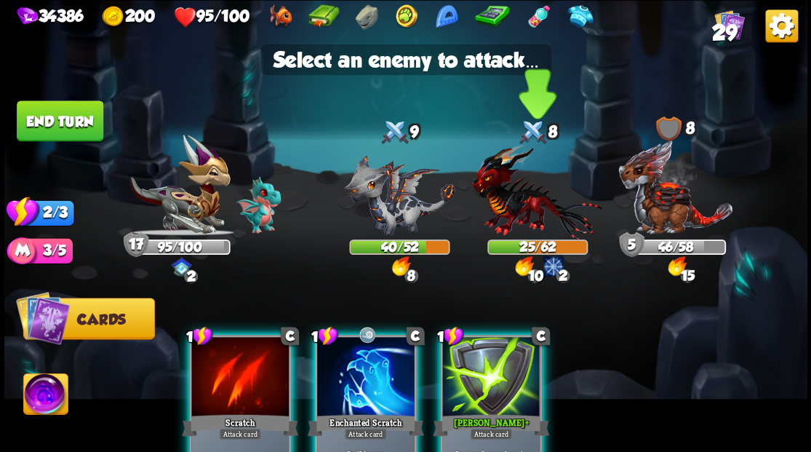
click at [501, 205] on img at bounding box center [537, 191] width 130 height 96
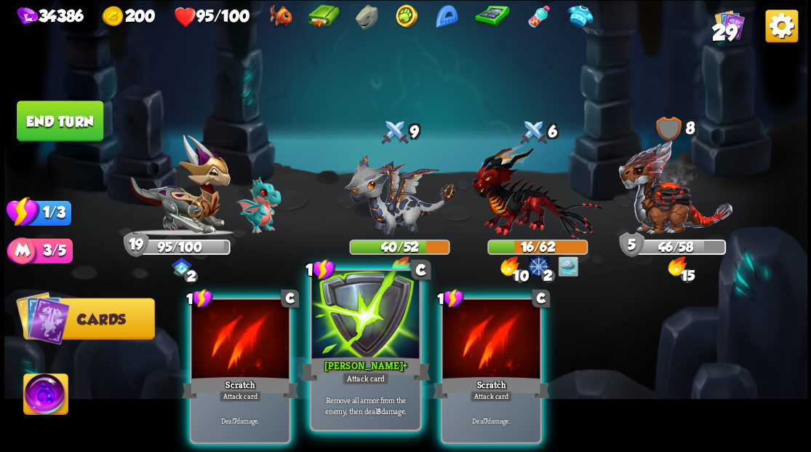
click at [372, 326] on div at bounding box center [365, 315] width 108 height 91
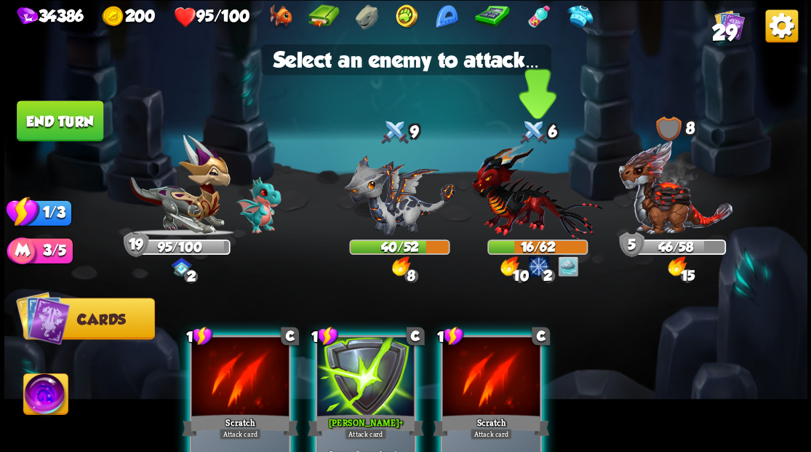
click at [516, 204] on img at bounding box center [537, 191] width 130 height 96
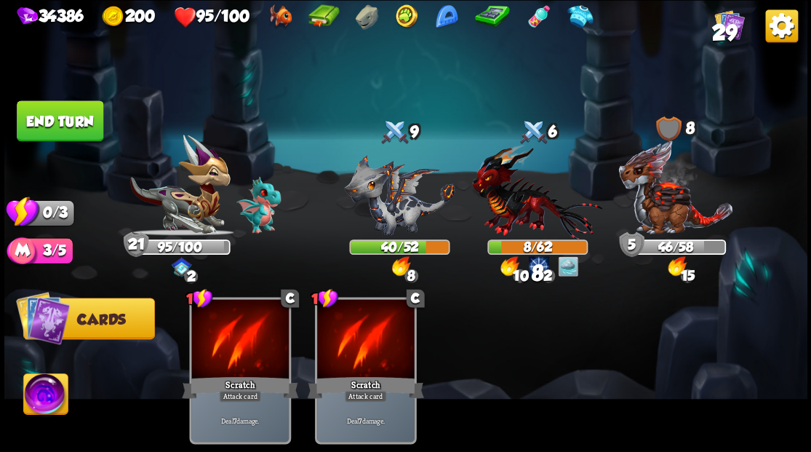
click at [65, 116] on button "End turn" at bounding box center [60, 120] width 87 height 41
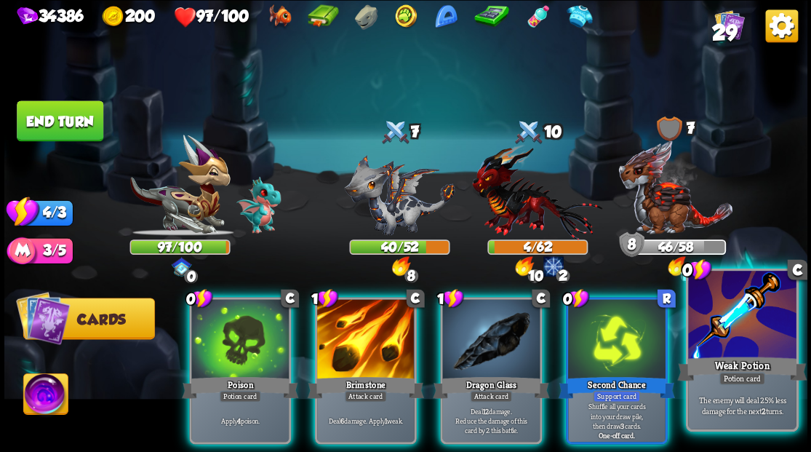
click at [770, 372] on div "Weak Potion" at bounding box center [741, 367] width 129 height 29
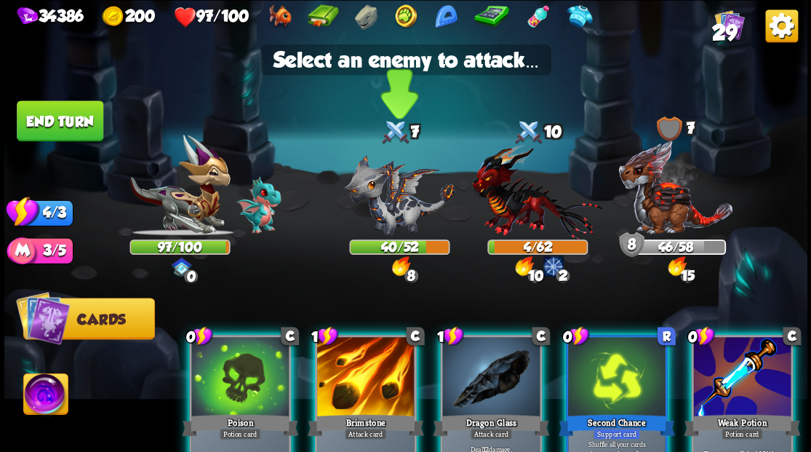
click at [393, 197] on img at bounding box center [399, 194] width 111 height 81
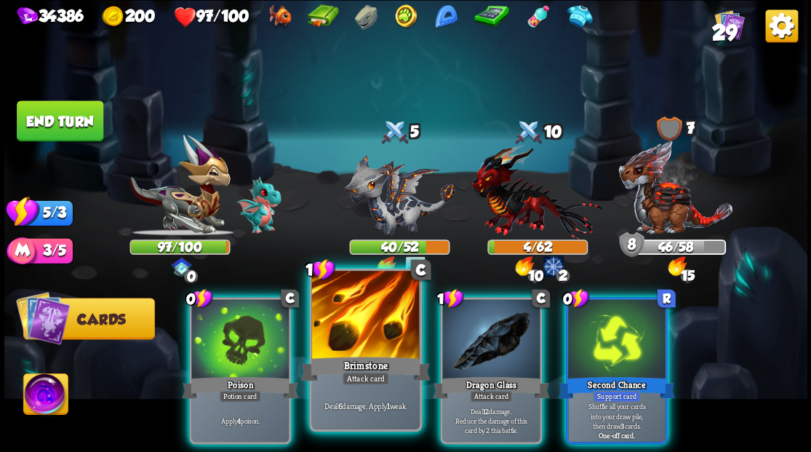
click at [372, 313] on div at bounding box center [365, 315] width 108 height 91
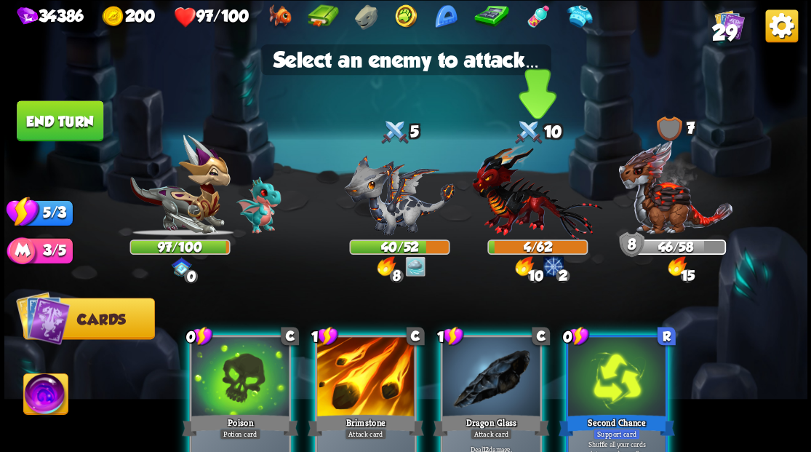
click at [500, 213] on img at bounding box center [537, 191] width 130 height 96
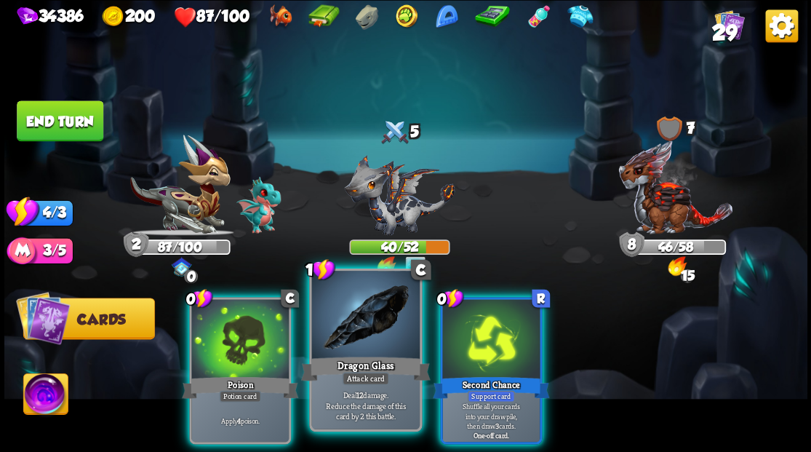
click at [345, 334] on div at bounding box center [365, 315] width 108 height 91
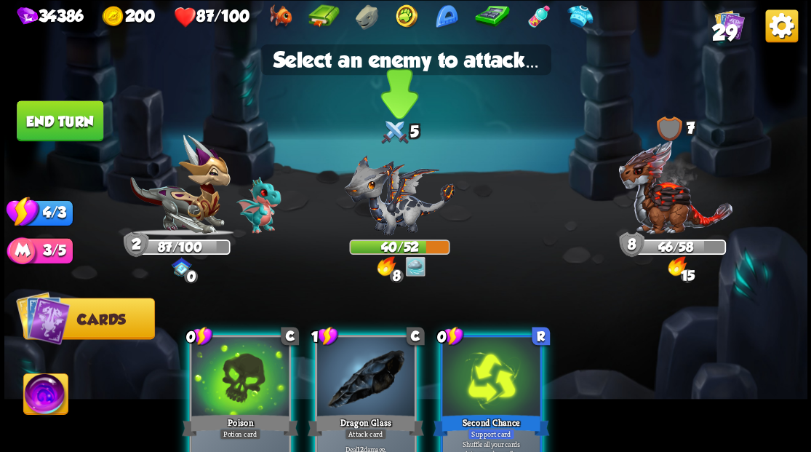
click at [375, 205] on img at bounding box center [399, 194] width 111 height 81
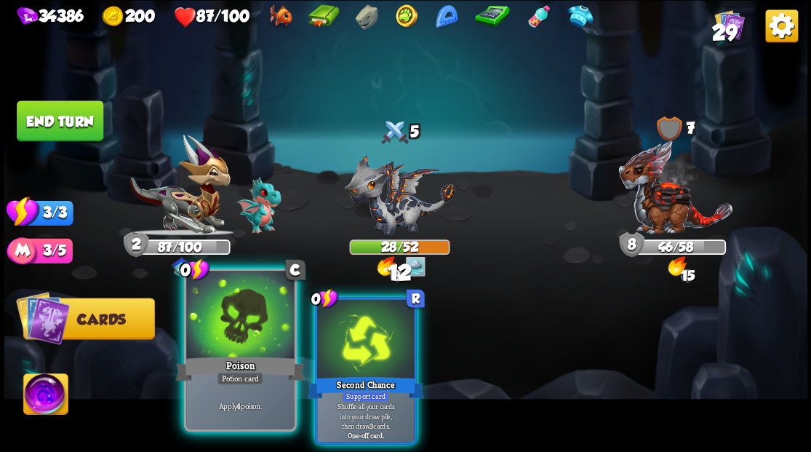
click at [240, 342] on div at bounding box center [240, 315] width 108 height 91
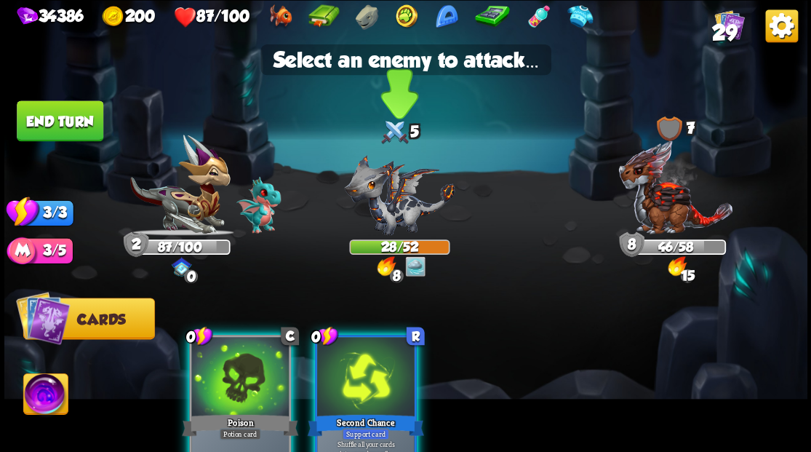
click at [382, 208] on img at bounding box center [399, 194] width 111 height 81
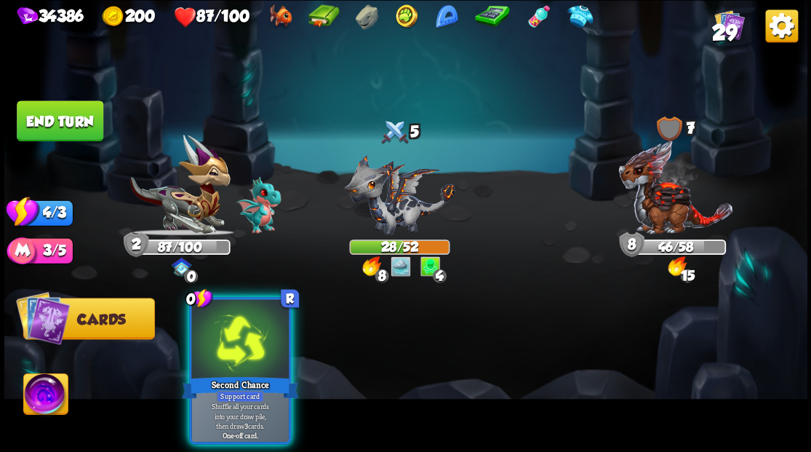
click at [252, 342] on div at bounding box center [239, 340] width 97 height 82
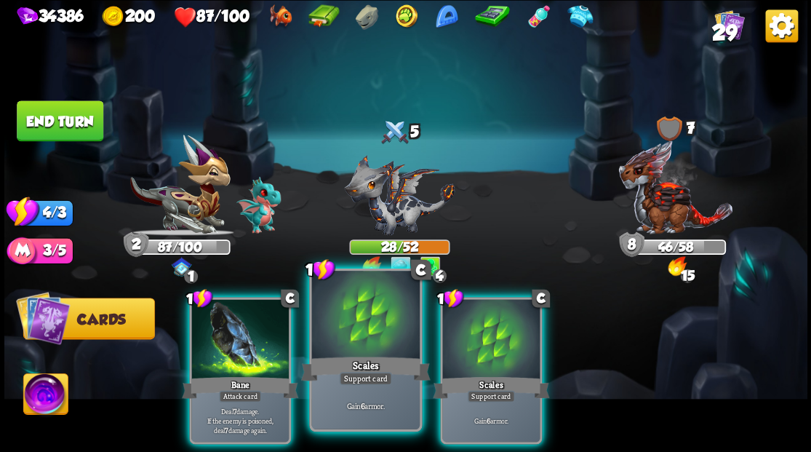
drag, startPoint x: 483, startPoint y: 340, endPoint x: 406, endPoint y: 372, distance: 83.4
click at [483, 342] on div at bounding box center [490, 340] width 97 height 82
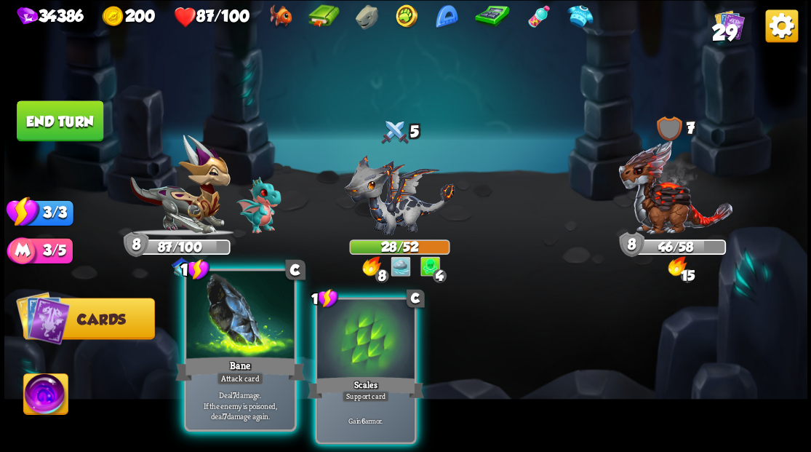
drag, startPoint x: 365, startPoint y: 368, endPoint x: 286, endPoint y: 353, distance: 80.0
click at [358, 374] on div "Scales" at bounding box center [365, 387] width 116 height 26
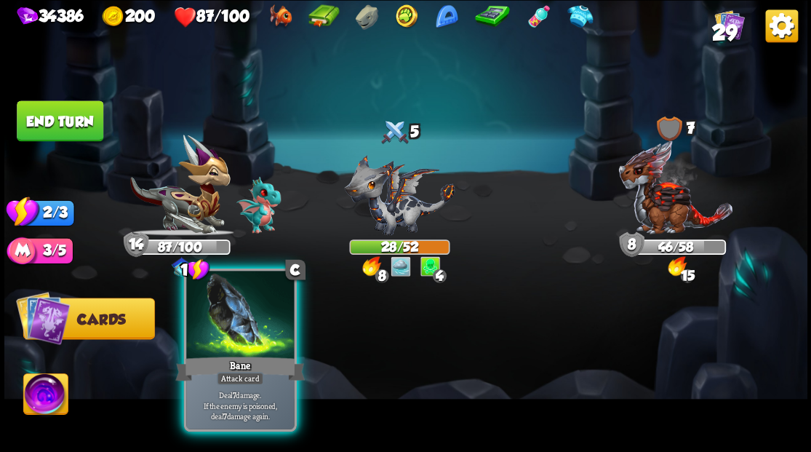
click at [232, 341] on div at bounding box center [240, 315] width 108 height 91
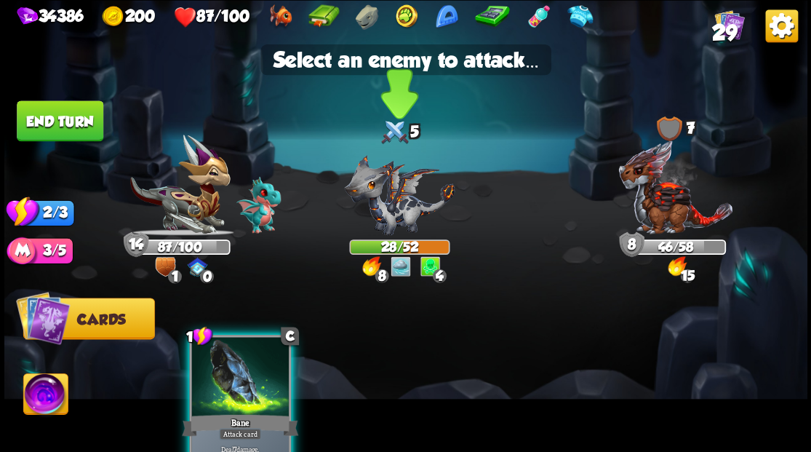
click at [383, 212] on img at bounding box center [399, 194] width 111 height 81
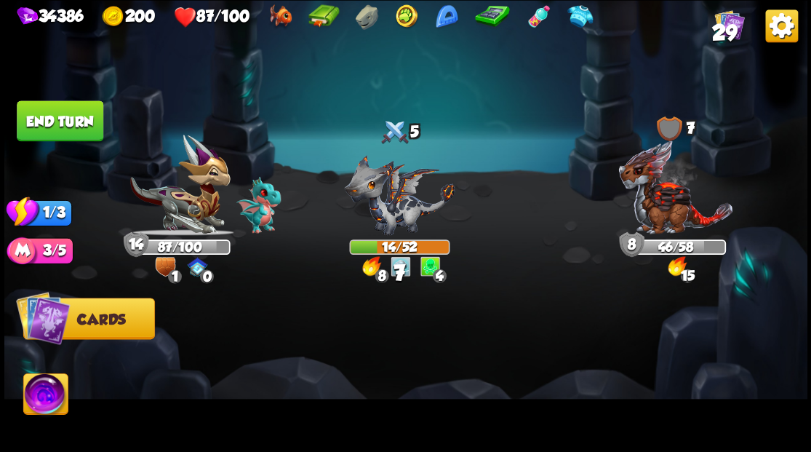
click at [53, 124] on button "End turn" at bounding box center [60, 120] width 87 height 41
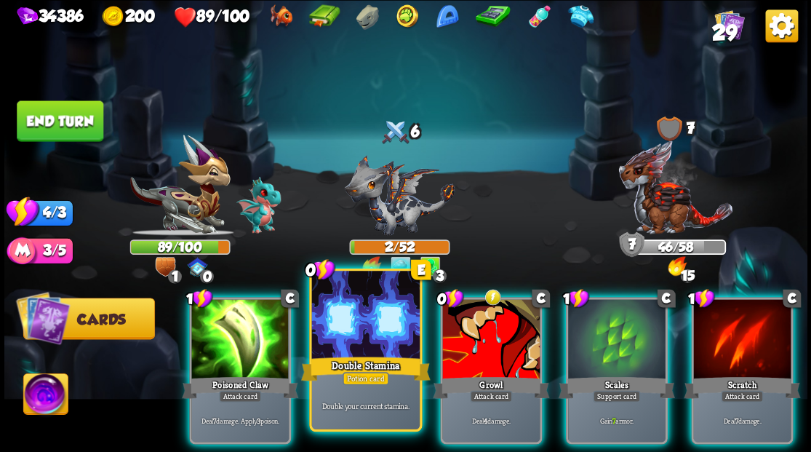
click at [367, 332] on div at bounding box center [365, 315] width 108 height 91
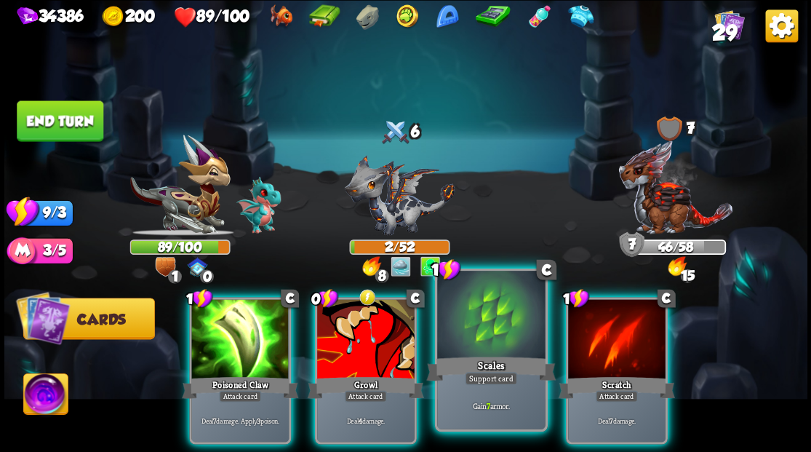
click at [497, 343] on div at bounding box center [491, 315] width 108 height 91
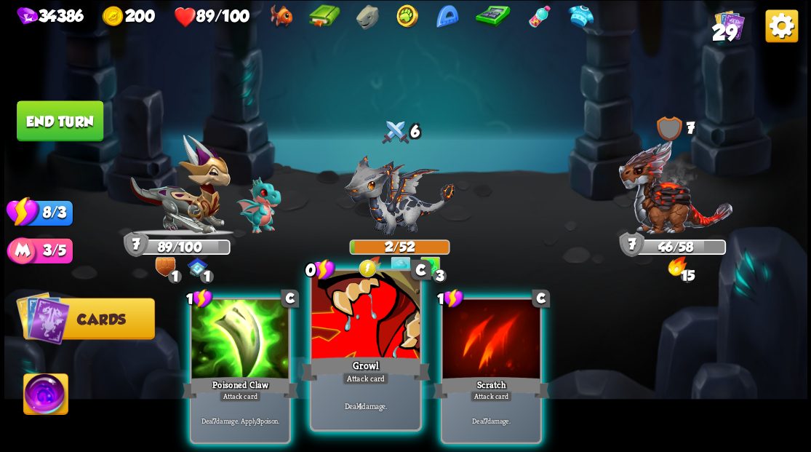
drag, startPoint x: 355, startPoint y: 340, endPoint x: 383, endPoint y: 290, distance: 57.6
click at [355, 340] on div at bounding box center [365, 315] width 108 height 91
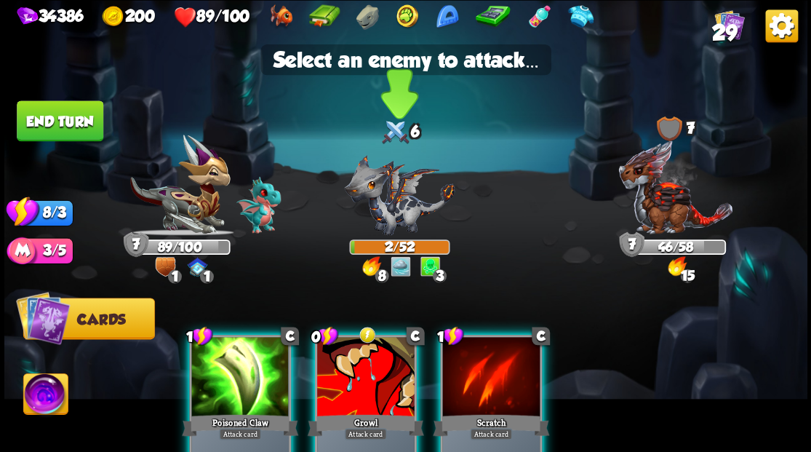
click at [397, 215] on img at bounding box center [399, 194] width 111 height 81
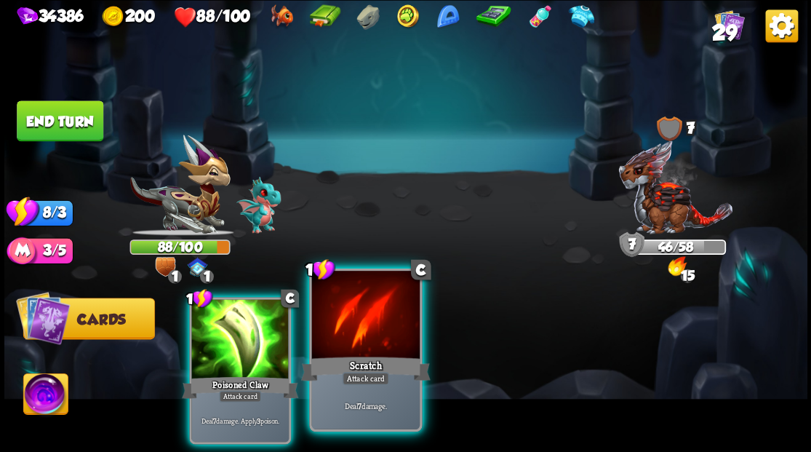
click at [366, 333] on div at bounding box center [365, 315] width 108 height 91
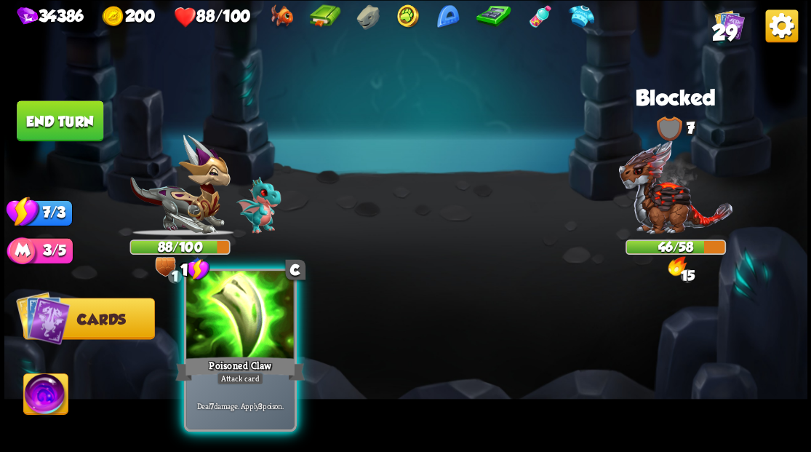
click at [252, 325] on div at bounding box center [240, 315] width 108 height 91
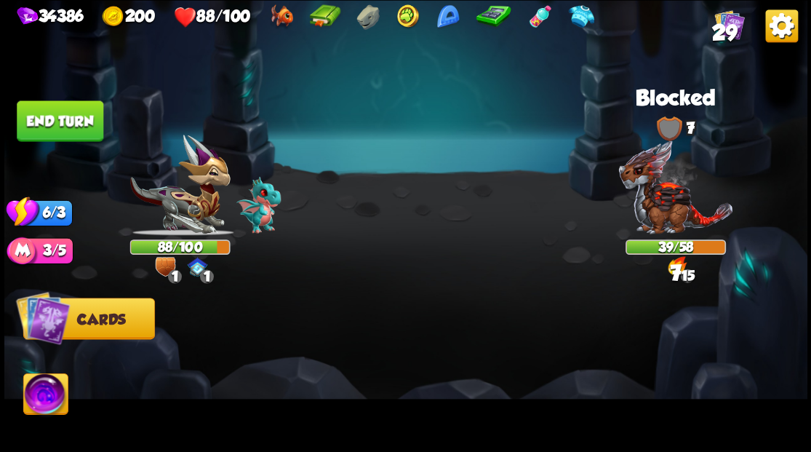
click at [50, 116] on button "End turn" at bounding box center [60, 120] width 87 height 41
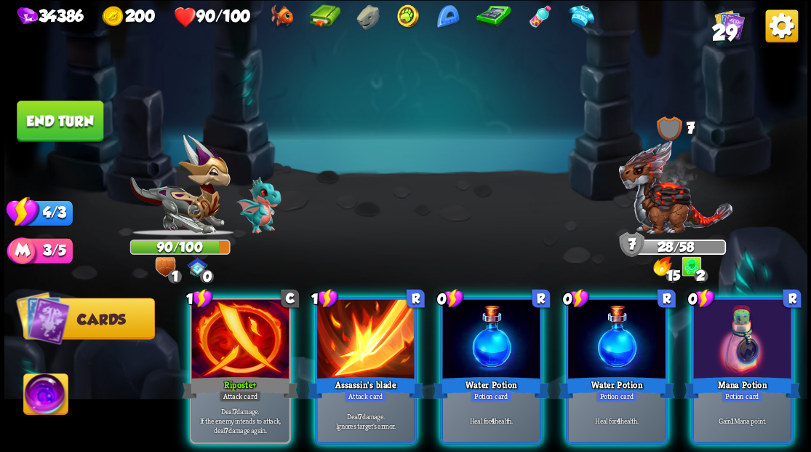
click at [737, 374] on div "Mana Potion" at bounding box center [741, 387] width 116 height 26
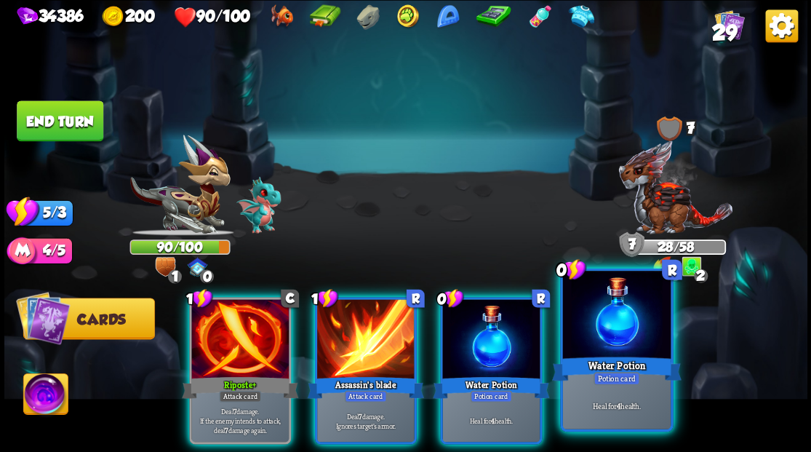
click at [627, 349] on div at bounding box center [616, 315] width 108 height 91
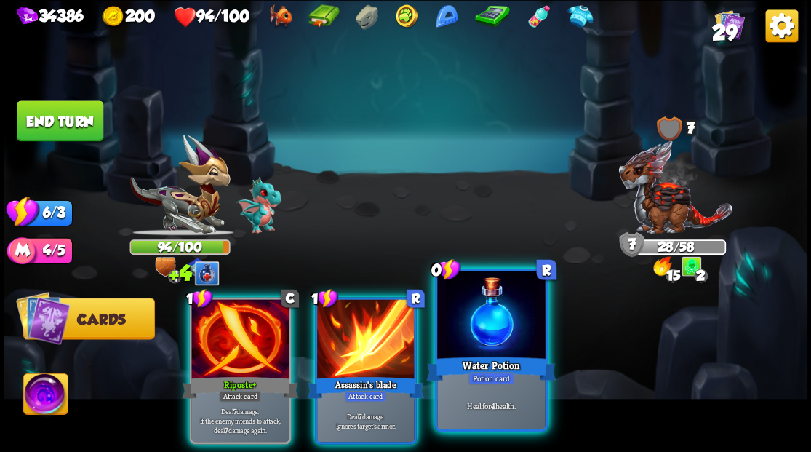
click at [484, 334] on div at bounding box center [491, 315] width 108 height 91
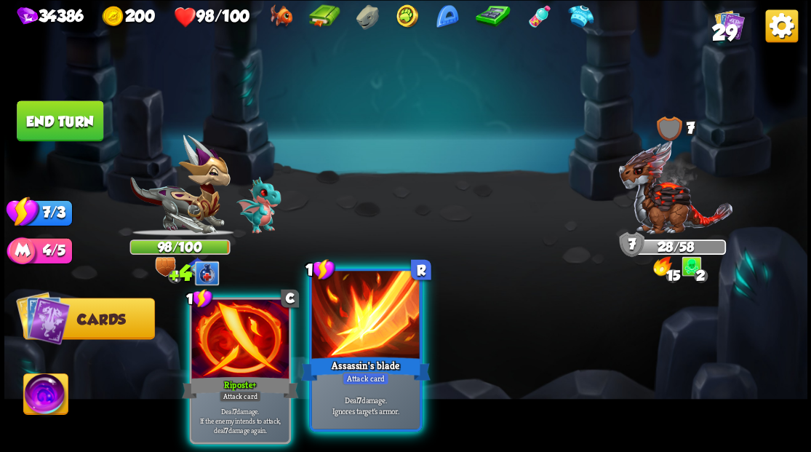
click at [363, 332] on div at bounding box center [365, 315] width 108 height 91
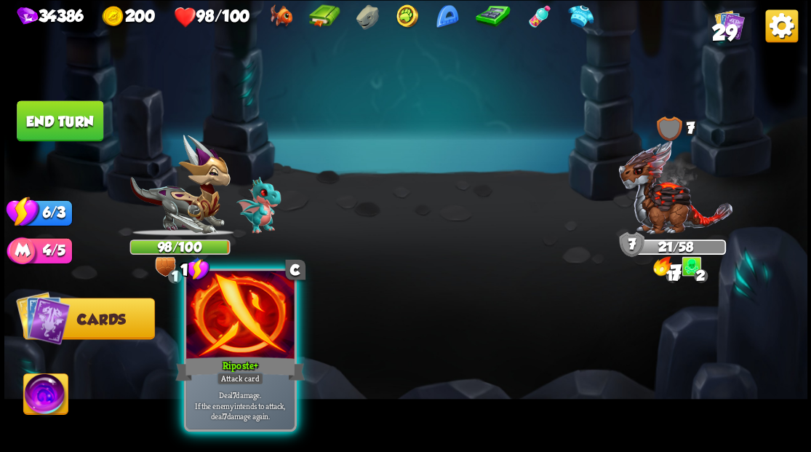
click at [231, 330] on div at bounding box center [240, 315] width 108 height 91
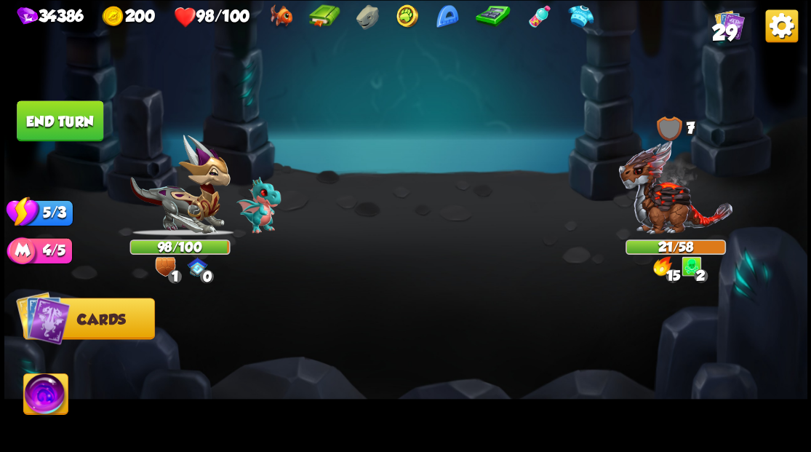
click at [48, 116] on button "End turn" at bounding box center [60, 120] width 87 height 41
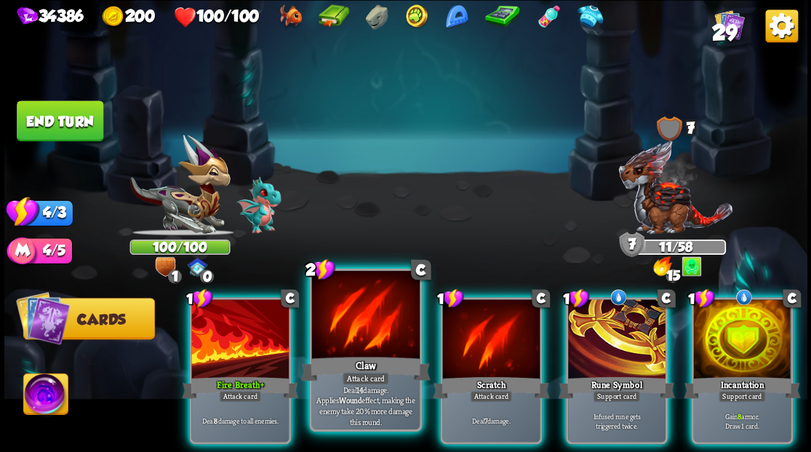
click at [368, 342] on div at bounding box center [365, 315] width 108 height 91
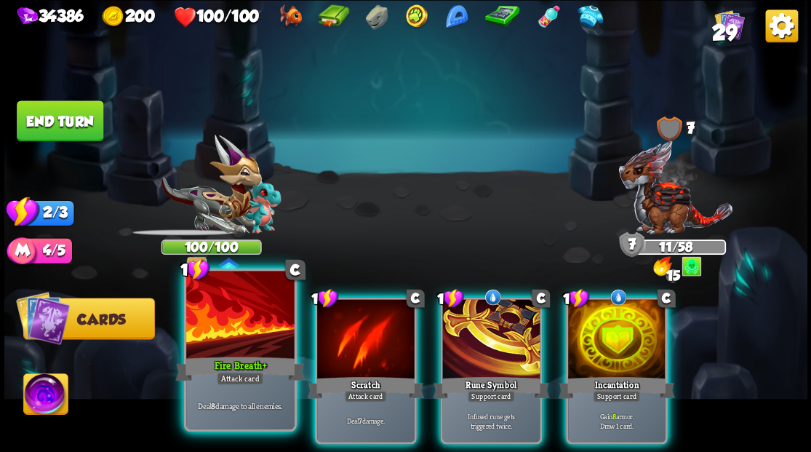
click at [227, 339] on div at bounding box center [240, 315] width 108 height 91
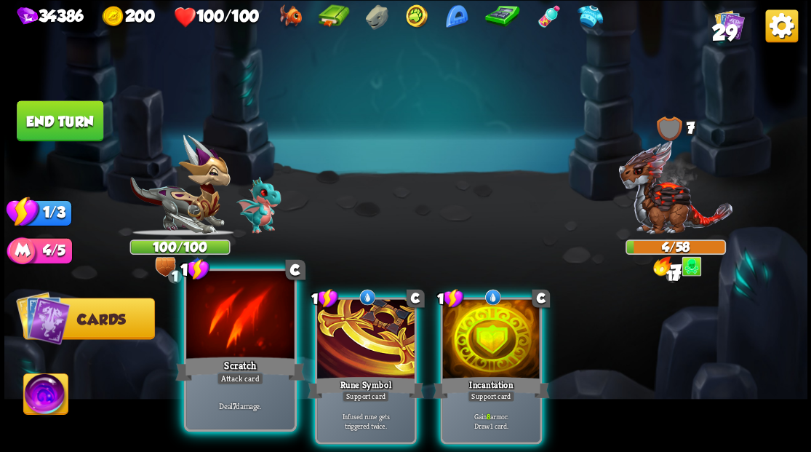
click at [240, 339] on div at bounding box center [240, 315] width 108 height 91
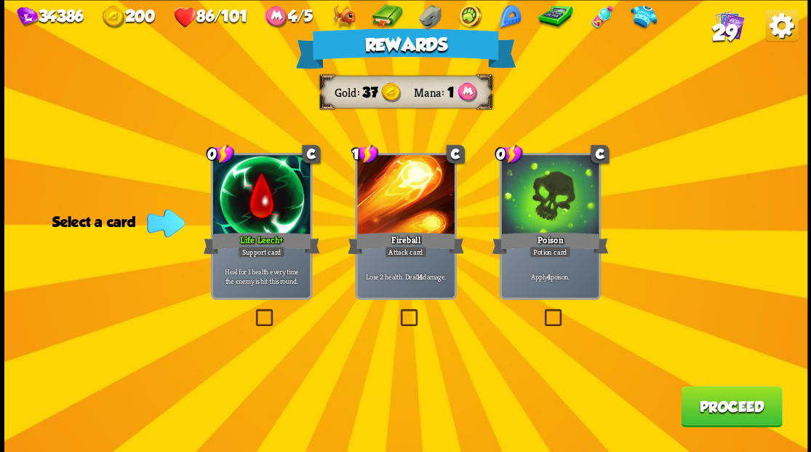
click at [713, 401] on button "Proceed" at bounding box center [731, 405] width 101 height 41
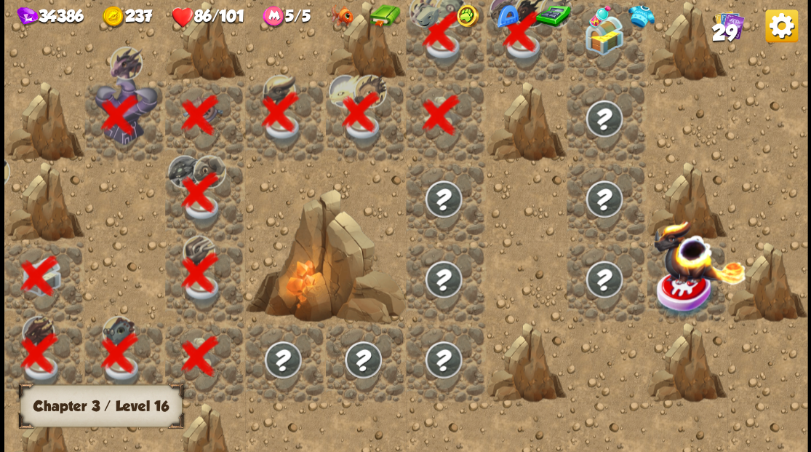
click at [617, 54] on img at bounding box center [603, 35] width 40 height 40
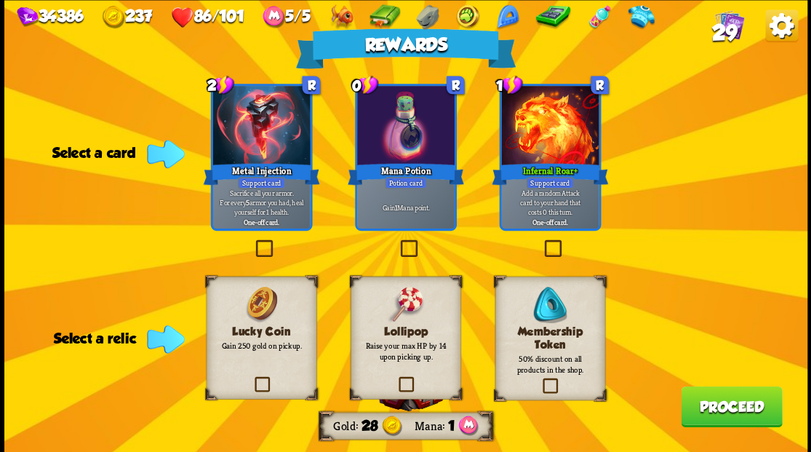
click at [540, 379] on label at bounding box center [540, 379] width 0 height 0
click at [0, 0] on input "checkbox" at bounding box center [0, 0] width 0 height 0
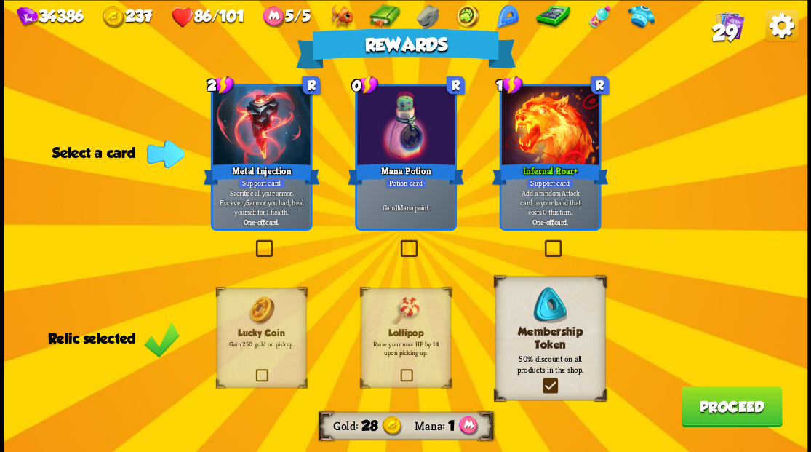
click at [724, 413] on button "Proceed" at bounding box center [731, 405] width 101 height 41
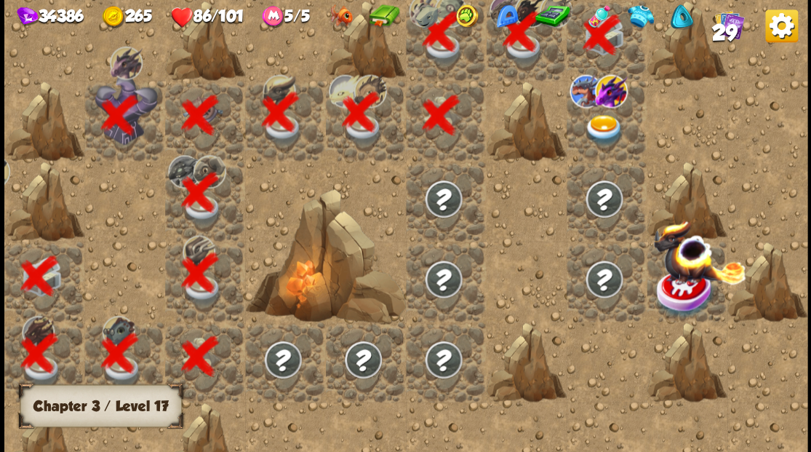
click at [600, 137] on img at bounding box center [603, 129] width 40 height 31
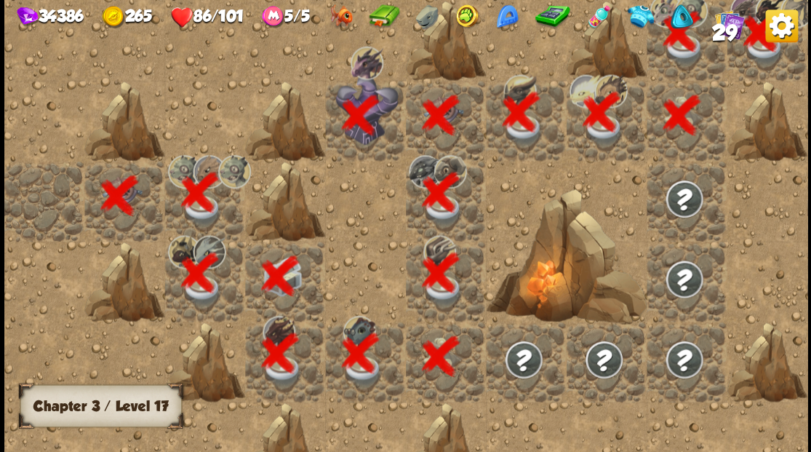
scroll to position [0, 279]
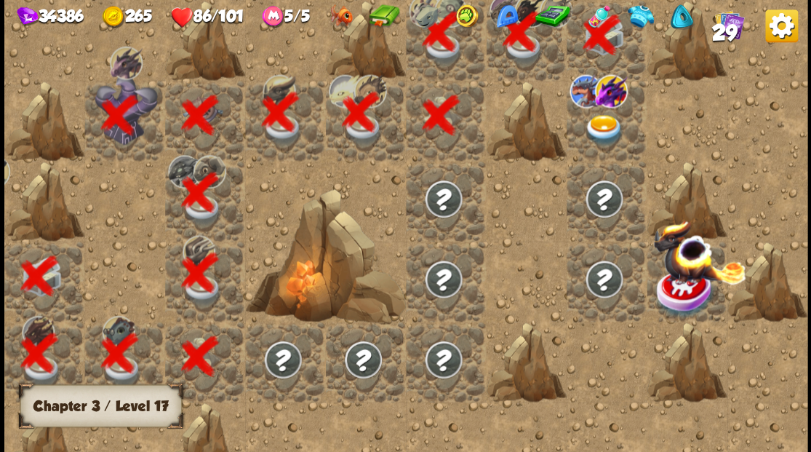
click at [609, 123] on img at bounding box center [603, 129] width 40 height 31
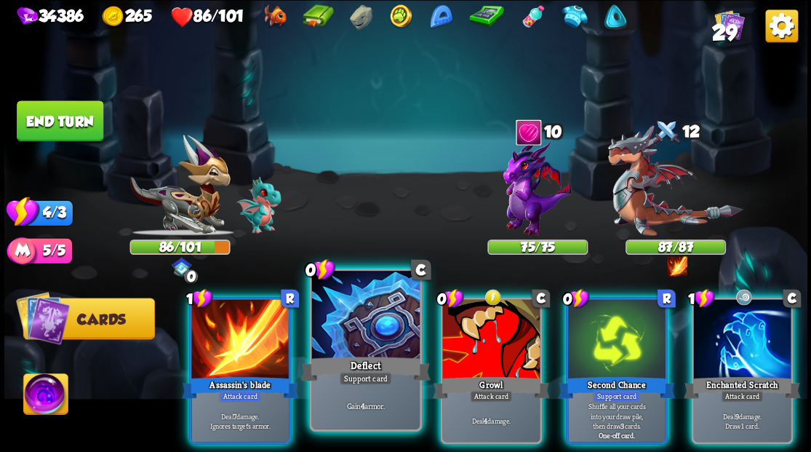
click at [356, 324] on div at bounding box center [365, 315] width 108 height 91
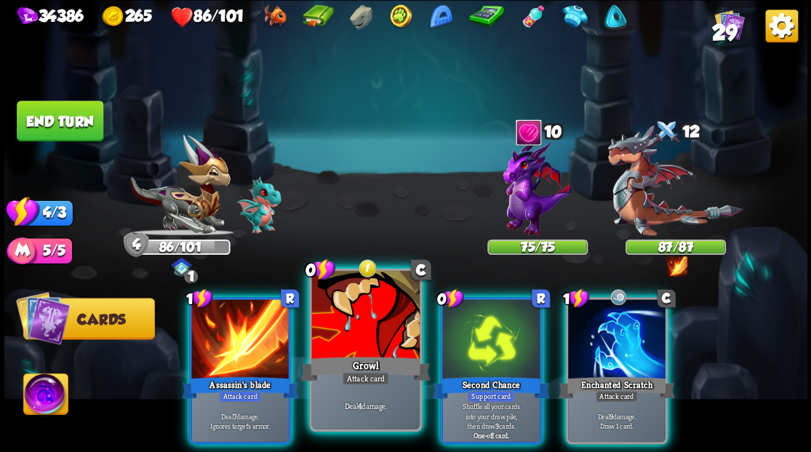
click at [358, 309] on div at bounding box center [365, 315] width 108 height 91
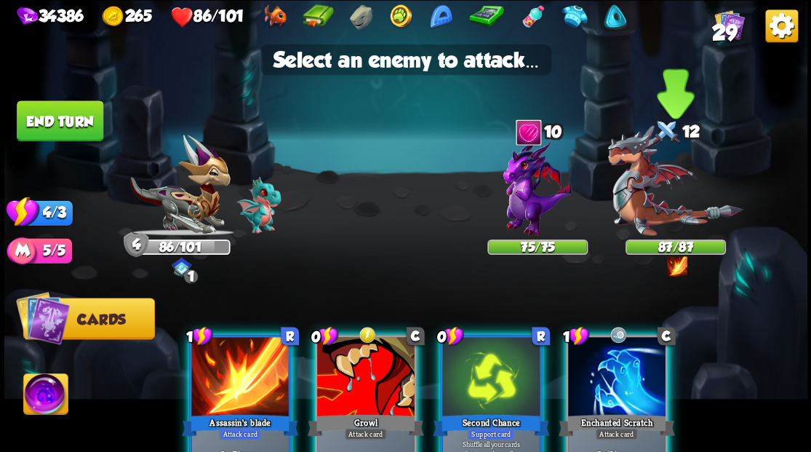
click at [637, 220] on img at bounding box center [674, 180] width 135 height 111
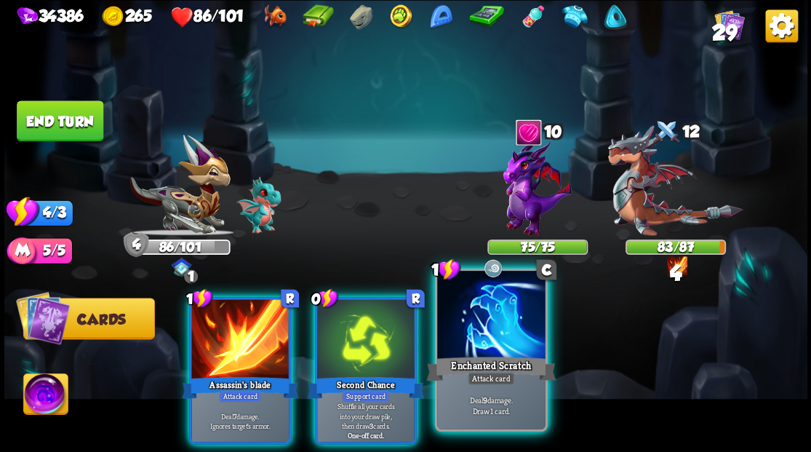
click at [480, 349] on div at bounding box center [491, 315] width 108 height 91
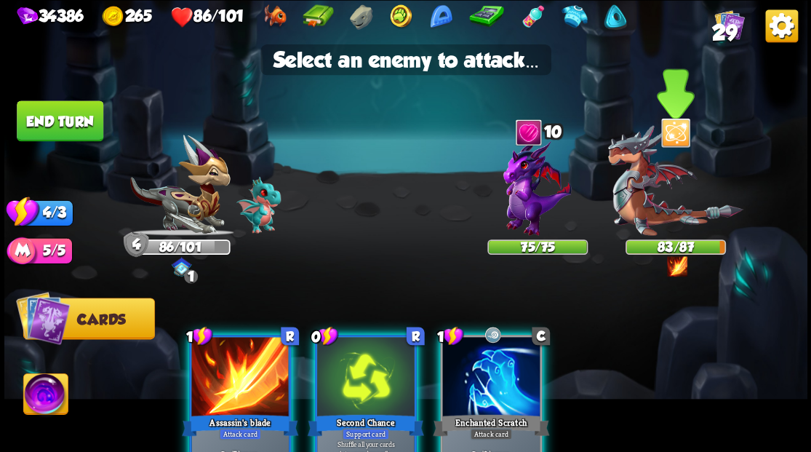
click at [635, 209] on img at bounding box center [674, 180] width 135 height 111
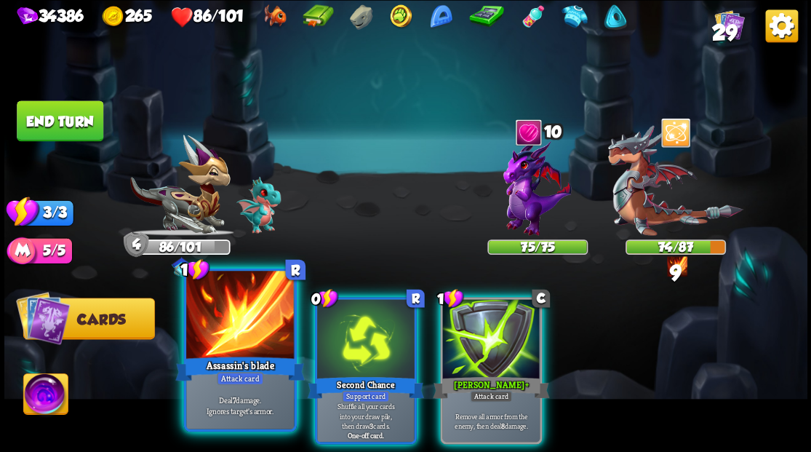
click at [236, 324] on div at bounding box center [240, 315] width 108 height 91
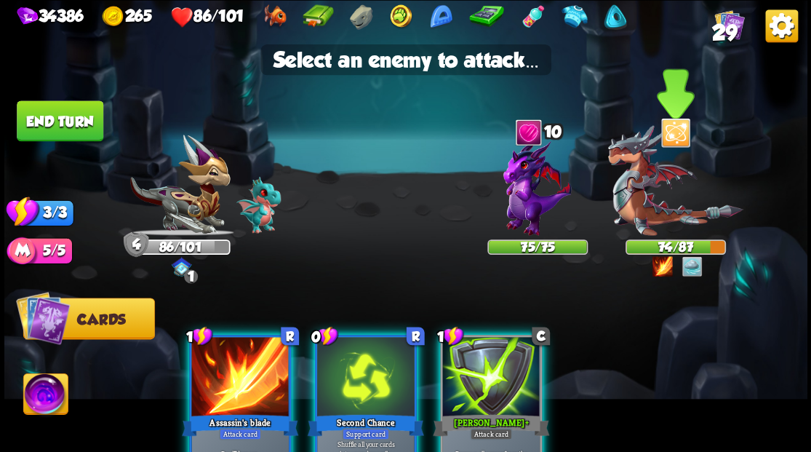
click at [634, 201] on img at bounding box center [674, 180] width 135 height 111
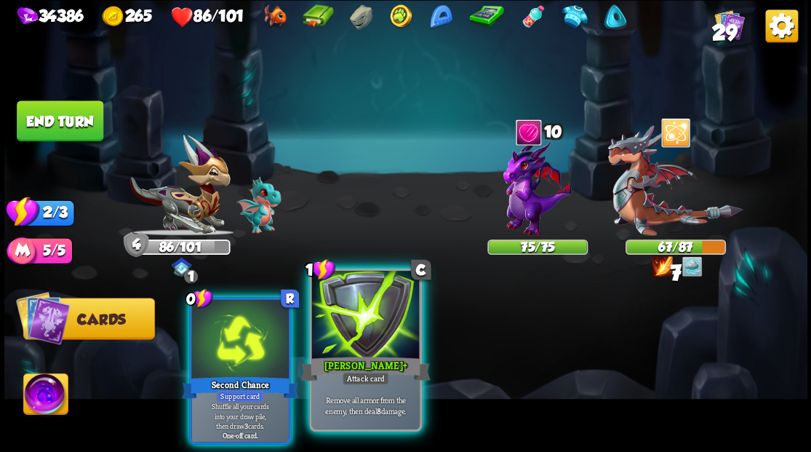
click at [339, 340] on div at bounding box center [365, 315] width 108 height 91
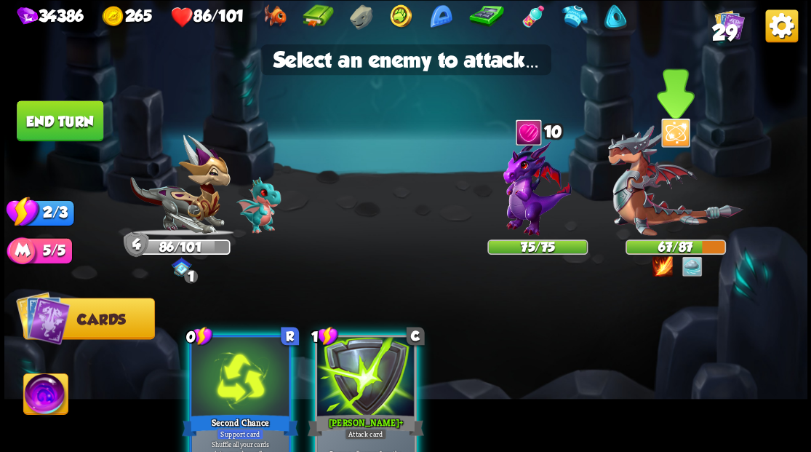
click at [648, 191] on img at bounding box center [674, 180] width 135 height 111
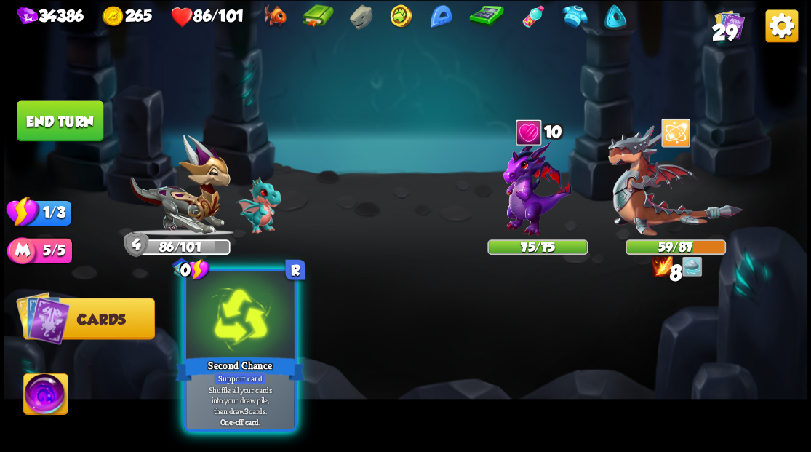
click at [259, 320] on div at bounding box center [240, 315] width 108 height 91
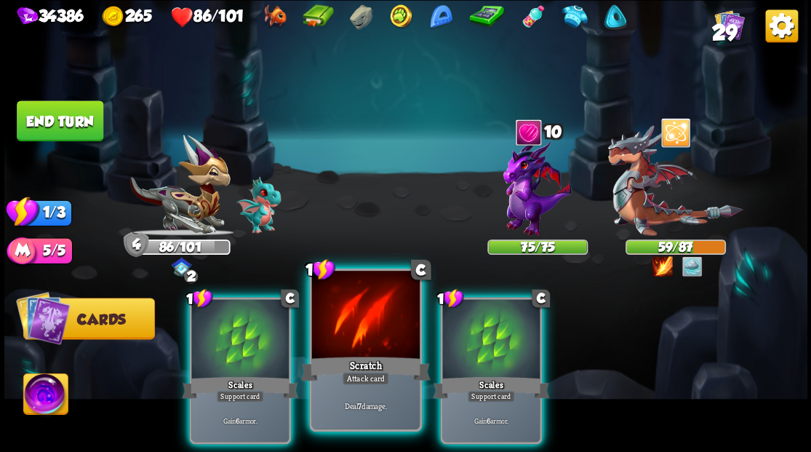
click at [367, 339] on div at bounding box center [365, 315] width 108 height 91
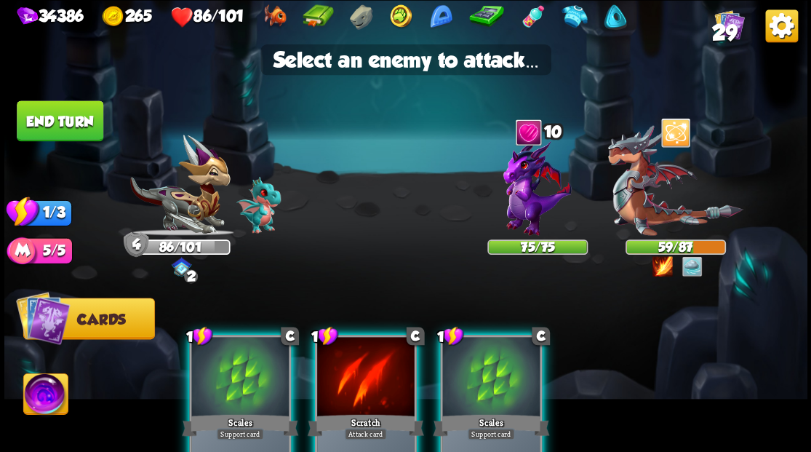
click at [403, 242] on img at bounding box center [405, 226] width 803 height 452
click at [524, 184] on img at bounding box center [537, 187] width 68 height 97
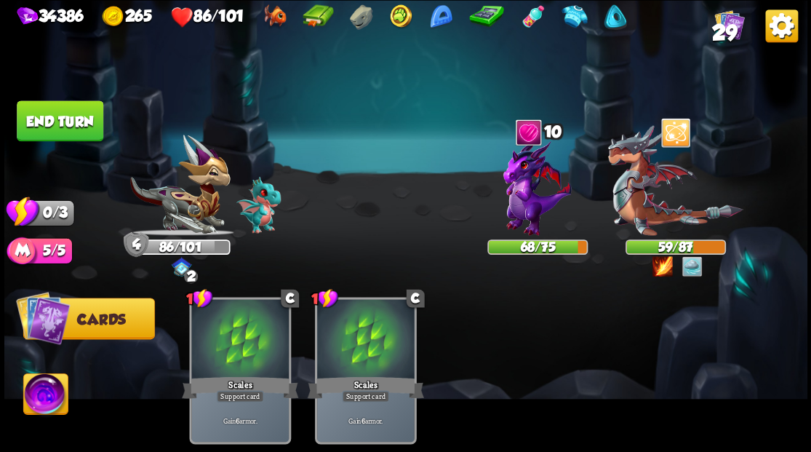
click at [52, 112] on button "End turn" at bounding box center [60, 120] width 87 height 41
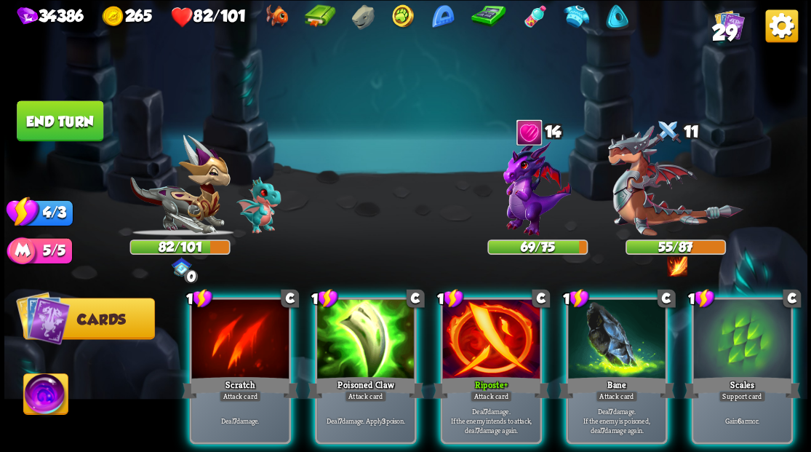
click at [44, 401] on img at bounding box center [45, 395] width 44 height 45
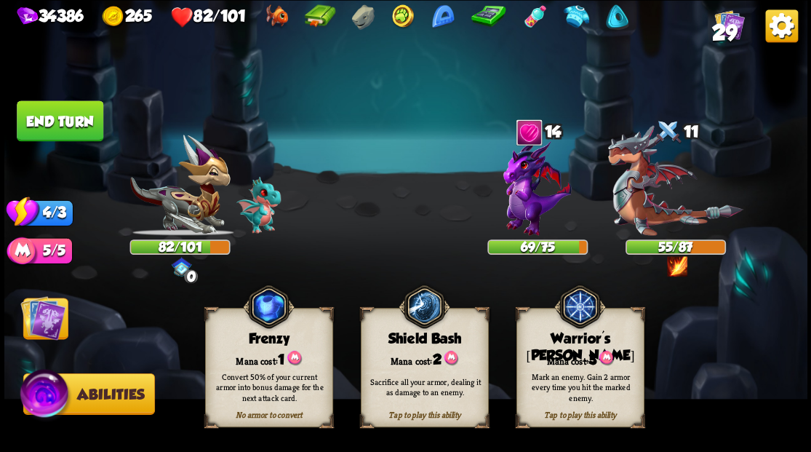
drag, startPoint x: 560, startPoint y: 384, endPoint x: 583, endPoint y: 382, distance: 23.4
click at [565, 384] on div "Mark an enemy. Gain 2 armor every time you hit the marked enemy." at bounding box center [581, 386] width 116 height 32
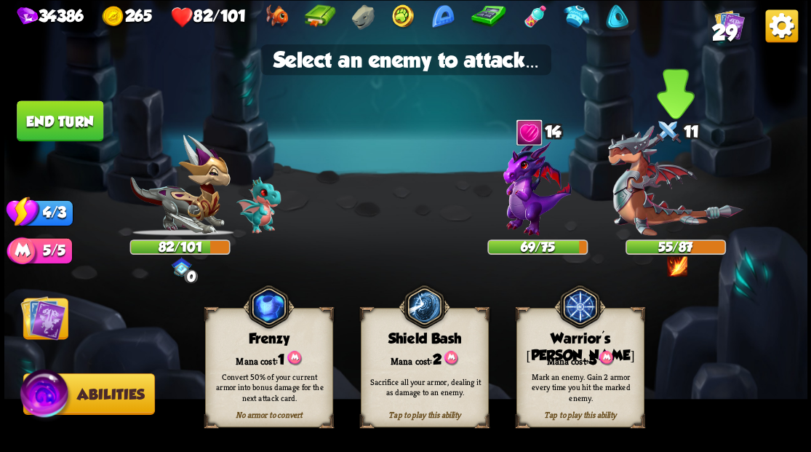
click at [643, 210] on img at bounding box center [674, 180] width 135 height 111
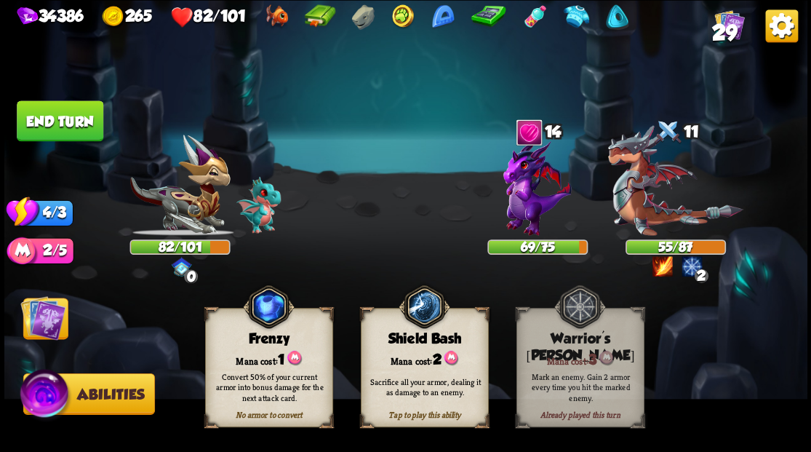
drag, startPoint x: 47, startPoint y: 312, endPoint x: 72, endPoint y: 314, distance: 25.5
click at [47, 312] on img at bounding box center [42, 316] width 45 height 45
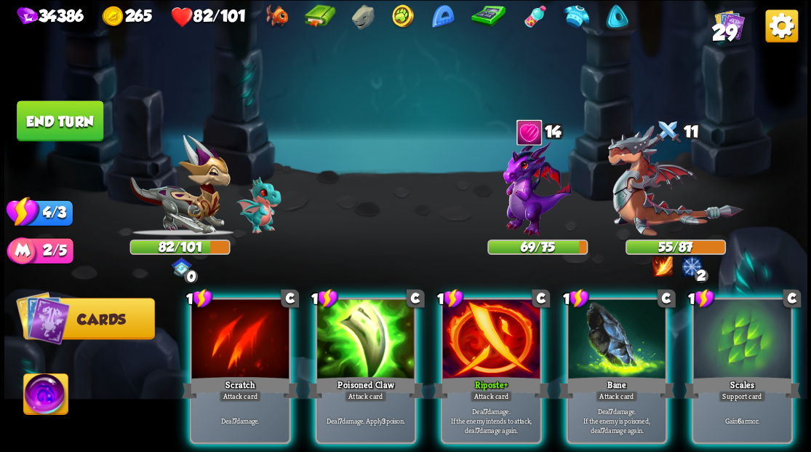
click at [725, 345] on div at bounding box center [741, 340] width 97 height 82
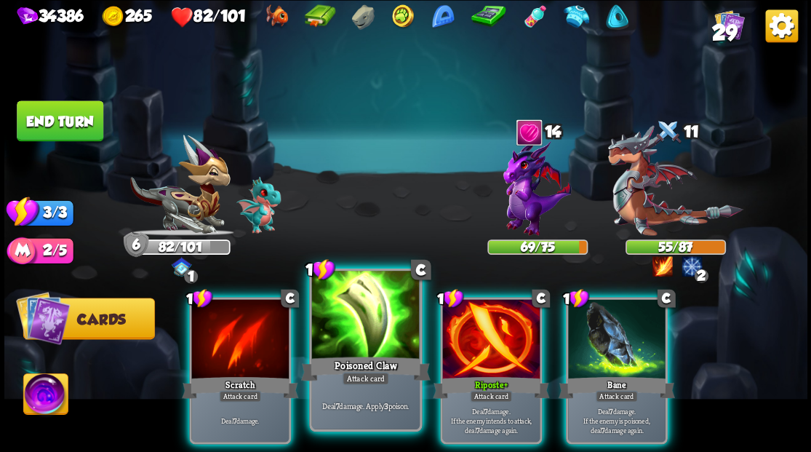
click at [353, 342] on div at bounding box center [365, 315] width 108 height 91
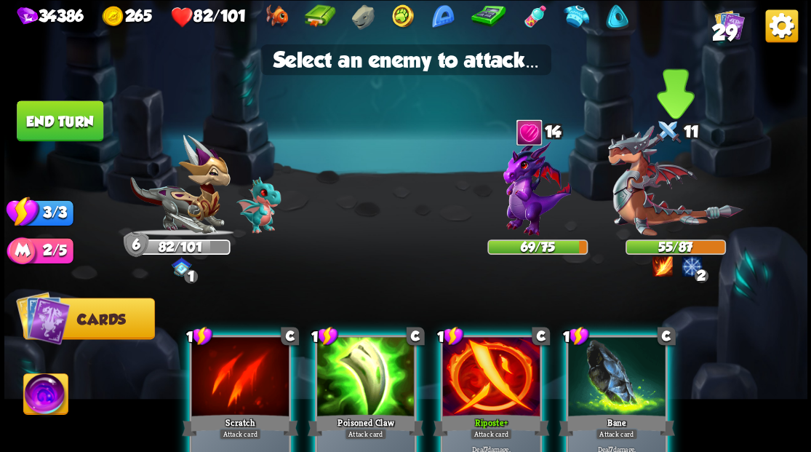
click at [649, 202] on img at bounding box center [674, 180] width 135 height 111
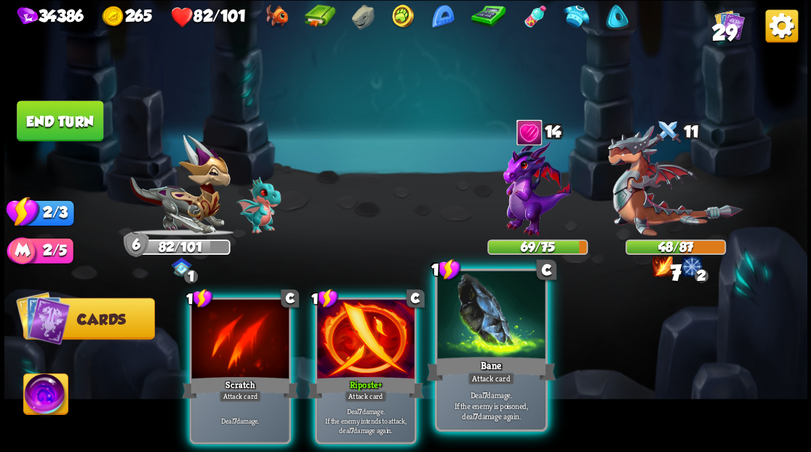
drag, startPoint x: 485, startPoint y: 317, endPoint x: 524, endPoint y: 324, distance: 39.8
click at [485, 317] on div at bounding box center [491, 315] width 108 height 91
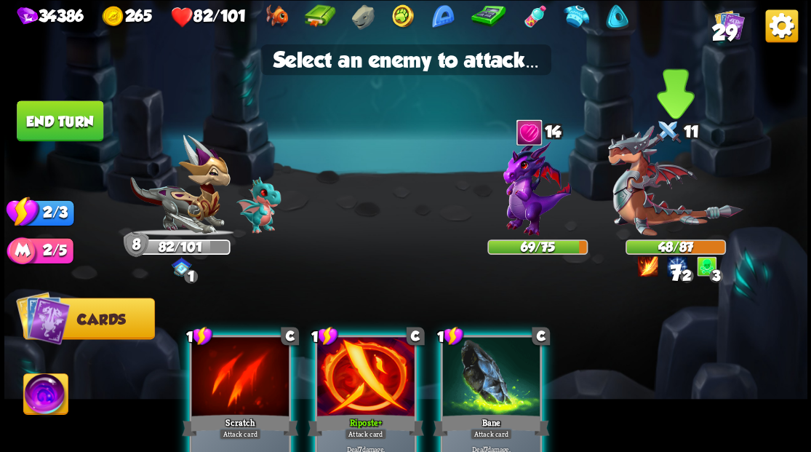
click at [649, 211] on img at bounding box center [674, 180] width 135 height 111
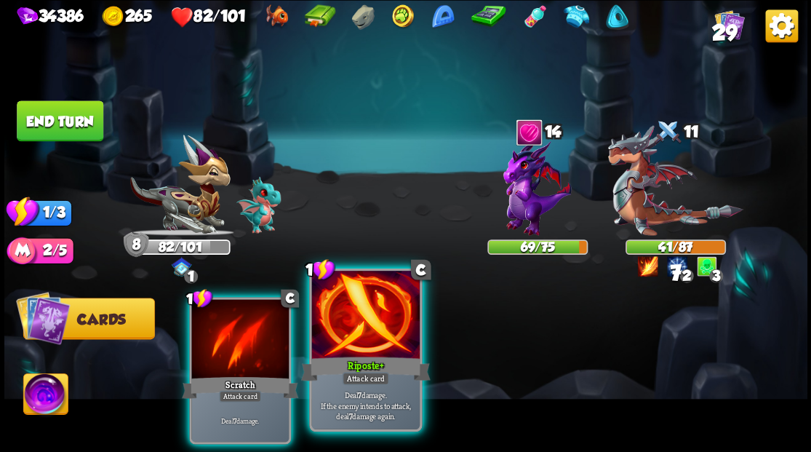
click at [350, 332] on div at bounding box center [365, 315] width 108 height 91
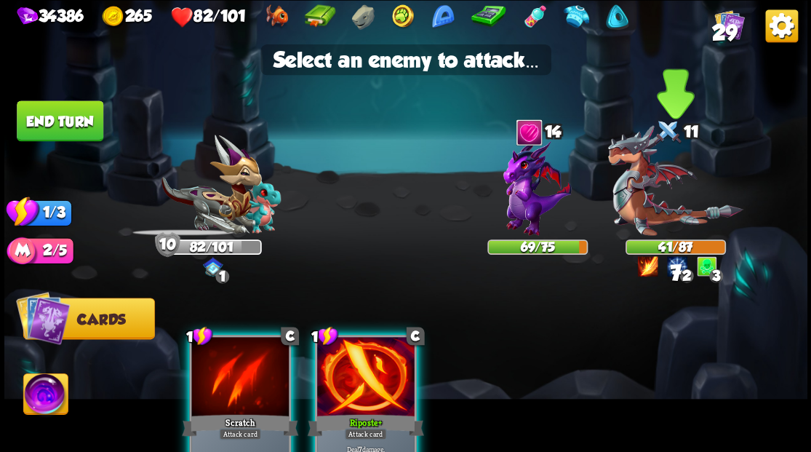
click at [641, 212] on img at bounding box center [674, 180] width 135 height 111
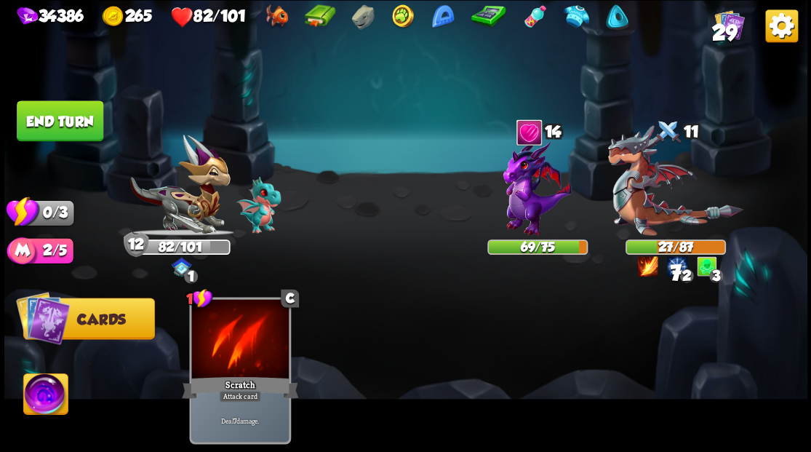
click at [61, 118] on button "End turn" at bounding box center [60, 120] width 87 height 41
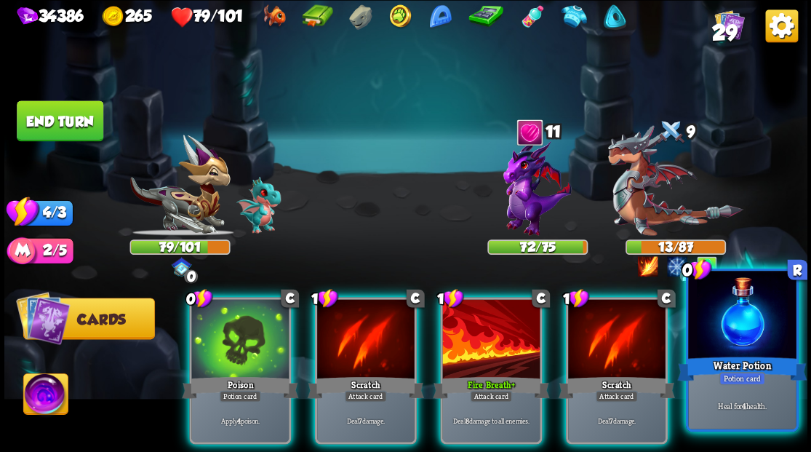
click at [739, 352] on div at bounding box center [742, 315] width 108 height 91
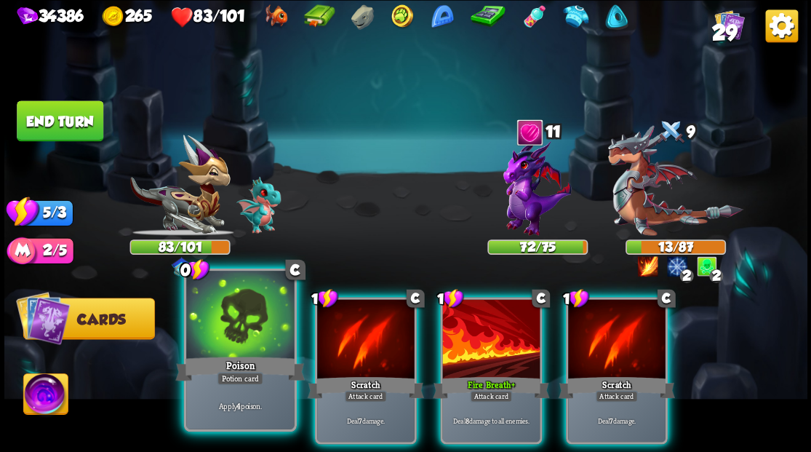
click at [237, 341] on div at bounding box center [240, 315] width 108 height 91
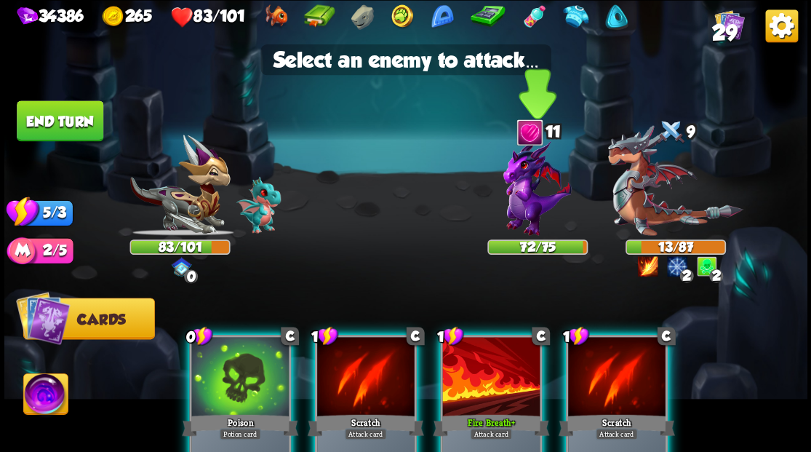
click at [518, 196] on img at bounding box center [537, 187] width 68 height 97
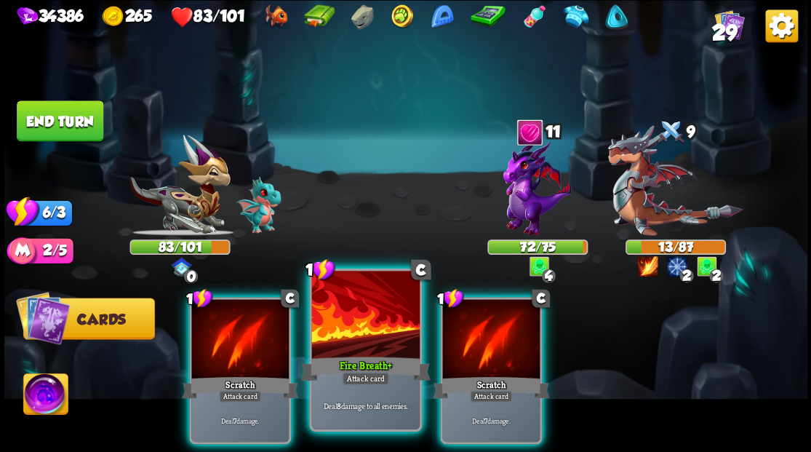
click at [371, 329] on div at bounding box center [365, 315] width 108 height 91
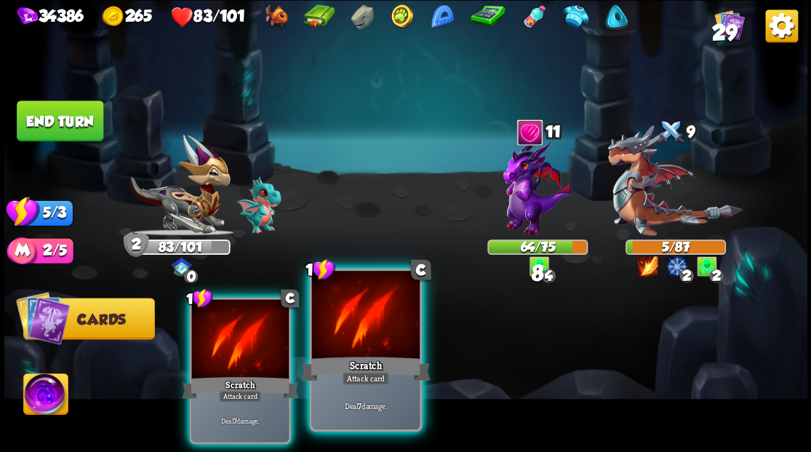
click at [369, 329] on div at bounding box center [365, 315] width 108 height 91
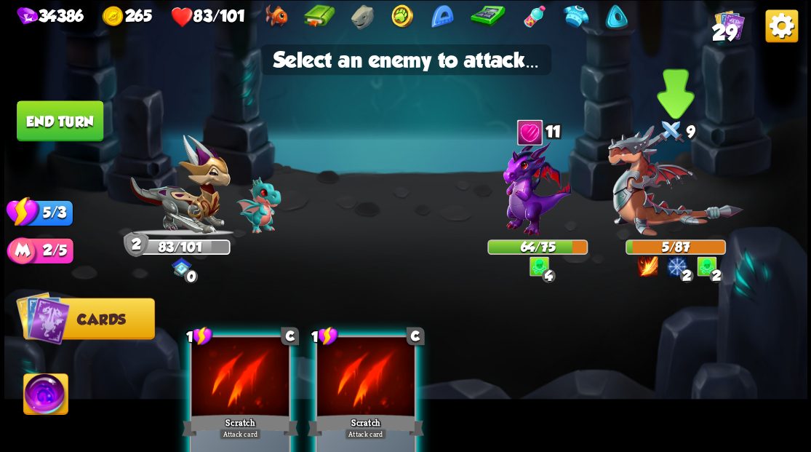
click at [662, 209] on img at bounding box center [674, 180] width 135 height 111
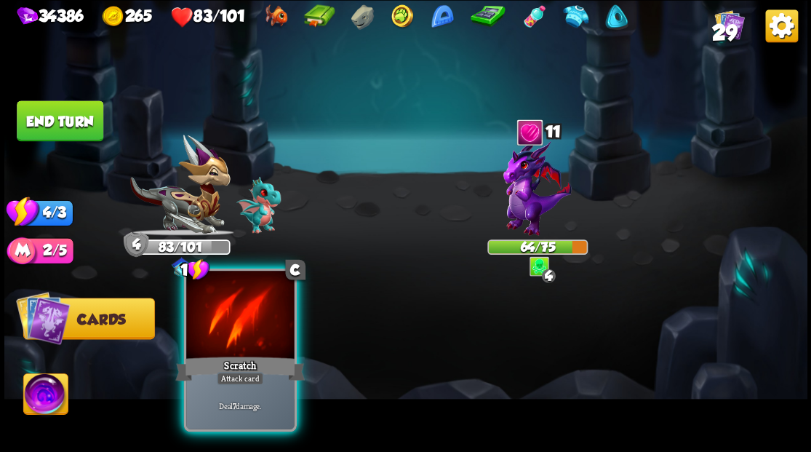
click at [256, 329] on div at bounding box center [240, 315] width 108 height 91
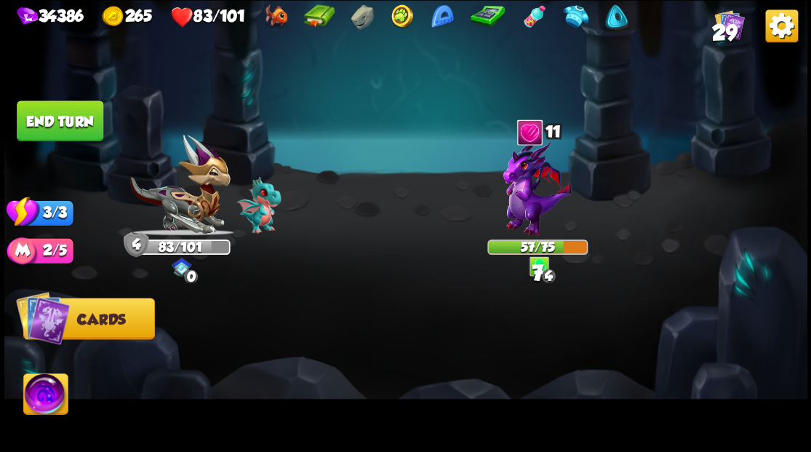
click at [533, 191] on img at bounding box center [537, 187] width 68 height 97
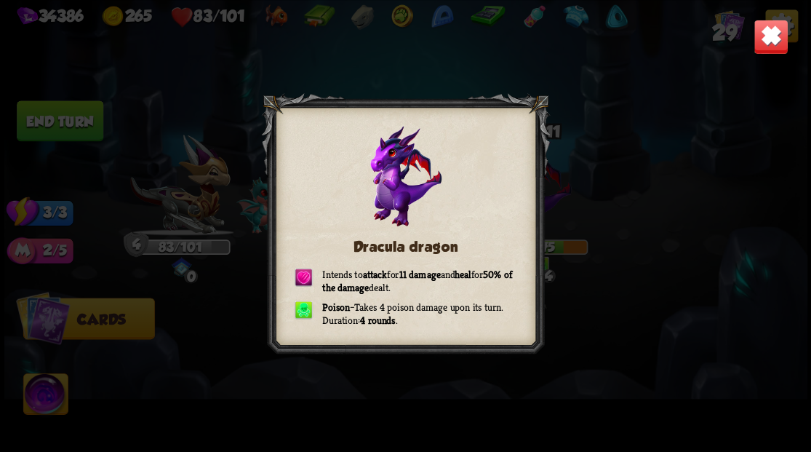
click at [763, 42] on img at bounding box center [770, 36] width 35 height 35
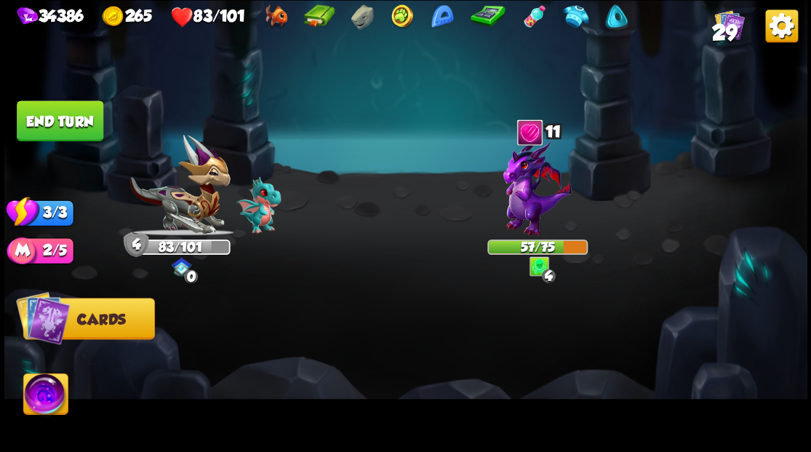
drag, startPoint x: 70, startPoint y: 127, endPoint x: 299, endPoint y: 289, distance: 280.2
click at [71, 128] on button "End turn" at bounding box center [60, 120] width 87 height 41
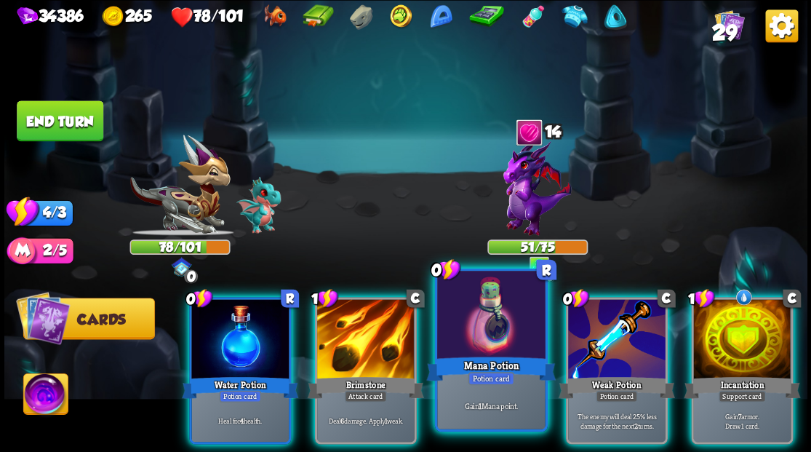
click at [477, 315] on div at bounding box center [491, 315] width 108 height 91
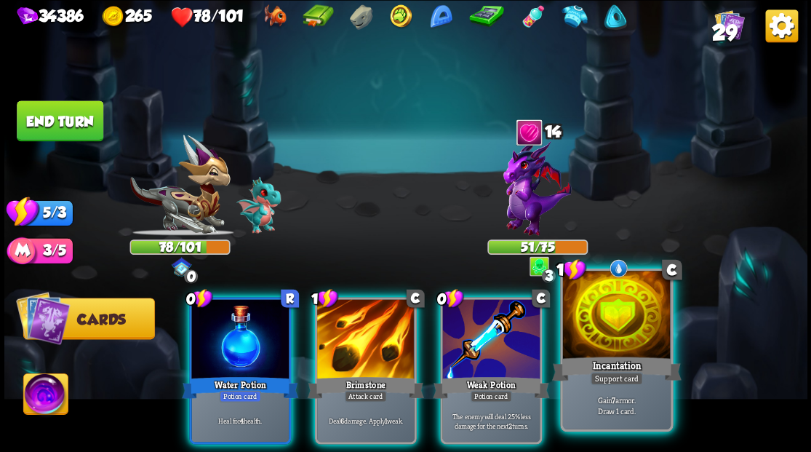
click at [612, 334] on div at bounding box center [616, 315] width 108 height 91
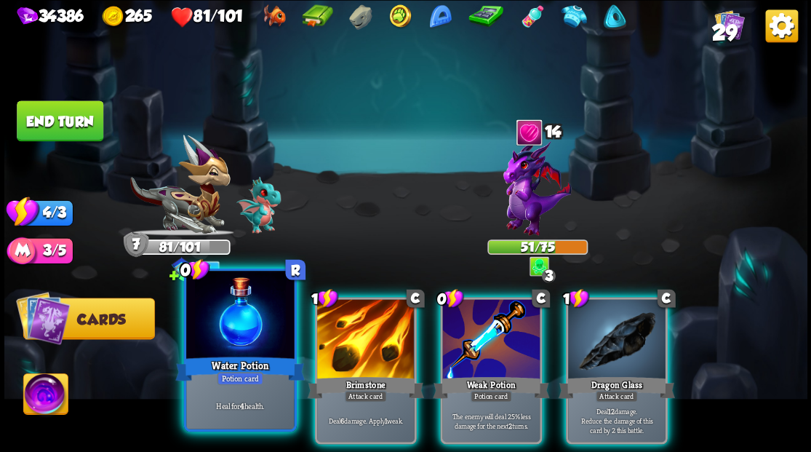
click at [212, 366] on div "Water Potion" at bounding box center [239, 367] width 129 height 29
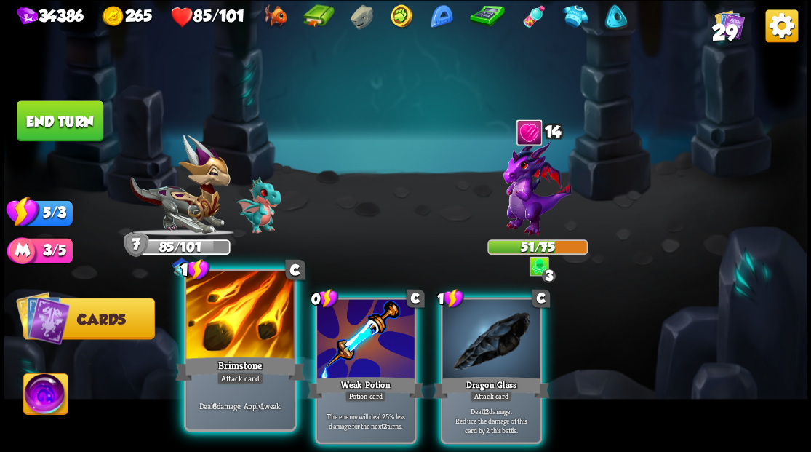
click at [214, 333] on div at bounding box center [240, 315] width 108 height 91
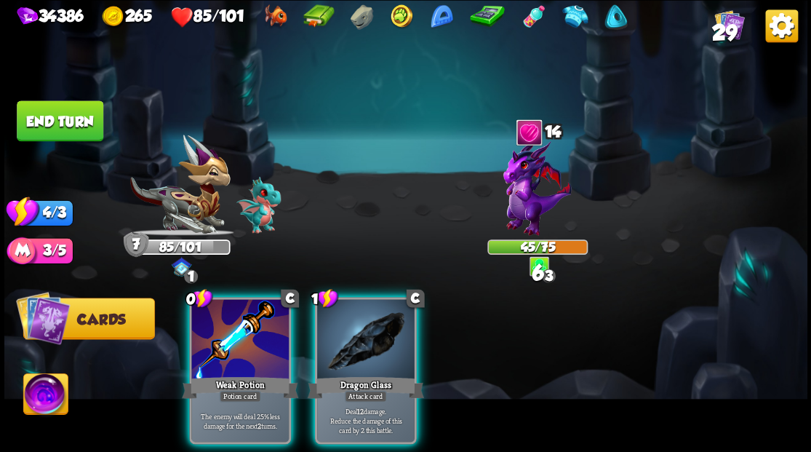
click at [356, 337] on div at bounding box center [365, 340] width 97 height 82
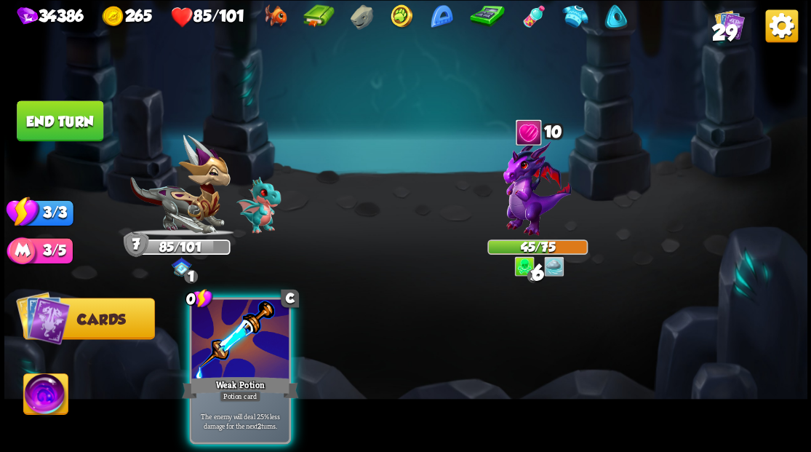
drag, startPoint x: 233, startPoint y: 345, endPoint x: 222, endPoint y: 339, distance: 12.1
click at [231, 345] on div at bounding box center [239, 340] width 97 height 82
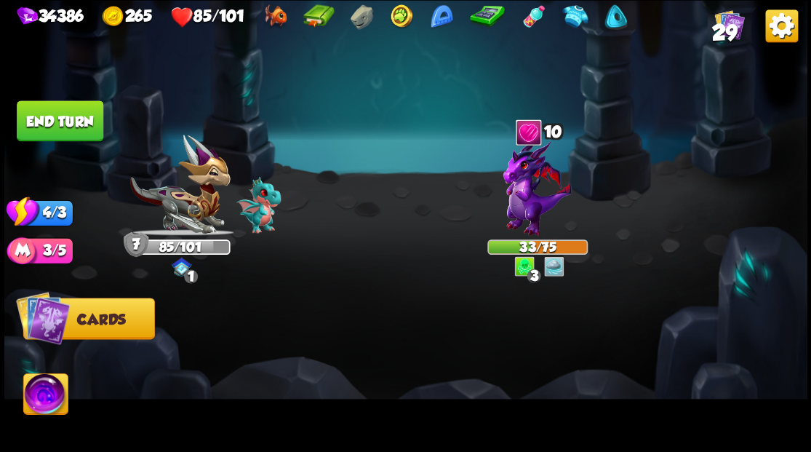
click at [67, 116] on button "End turn" at bounding box center [60, 120] width 87 height 41
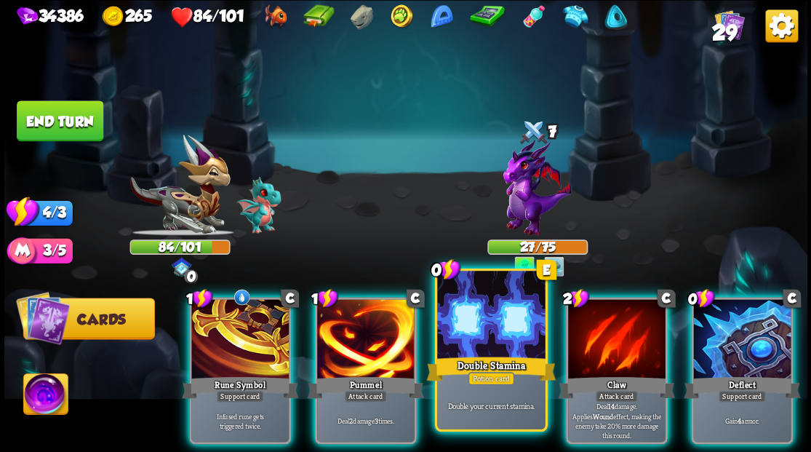
click at [484, 340] on div at bounding box center [491, 315] width 108 height 91
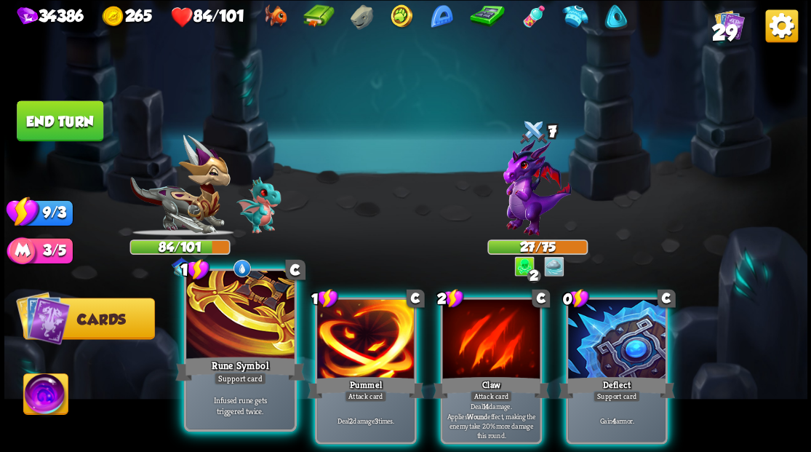
click at [220, 323] on div at bounding box center [240, 315] width 108 height 91
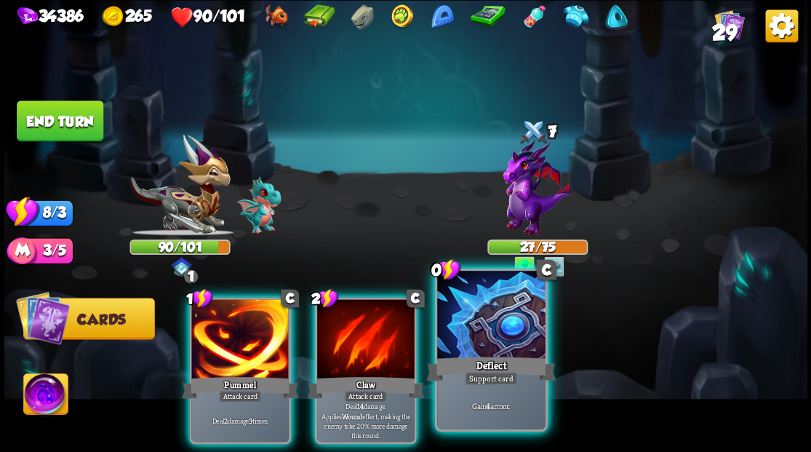
click at [486, 344] on div at bounding box center [491, 315] width 108 height 91
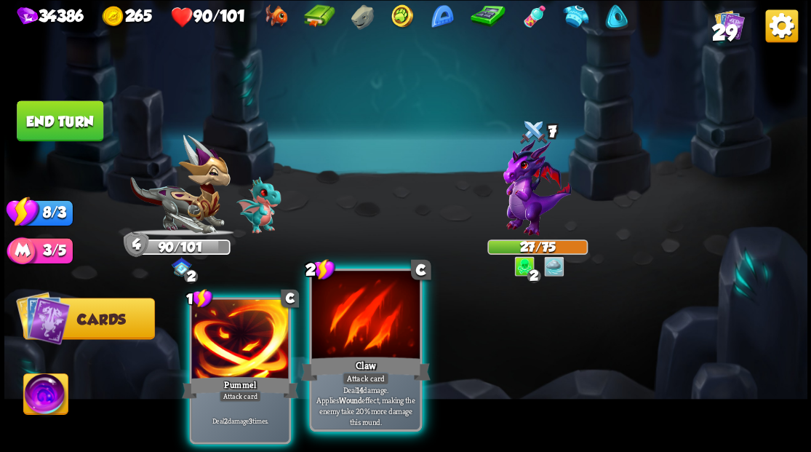
click at [372, 346] on div at bounding box center [365, 315] width 108 height 91
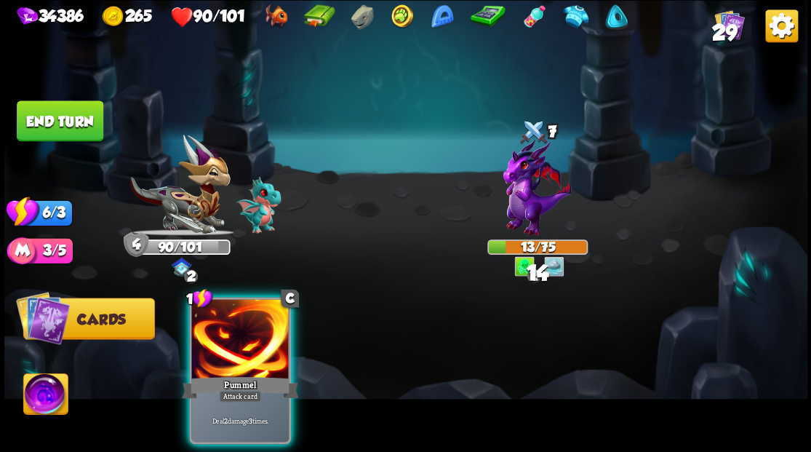
click at [246, 339] on div at bounding box center [239, 340] width 97 height 82
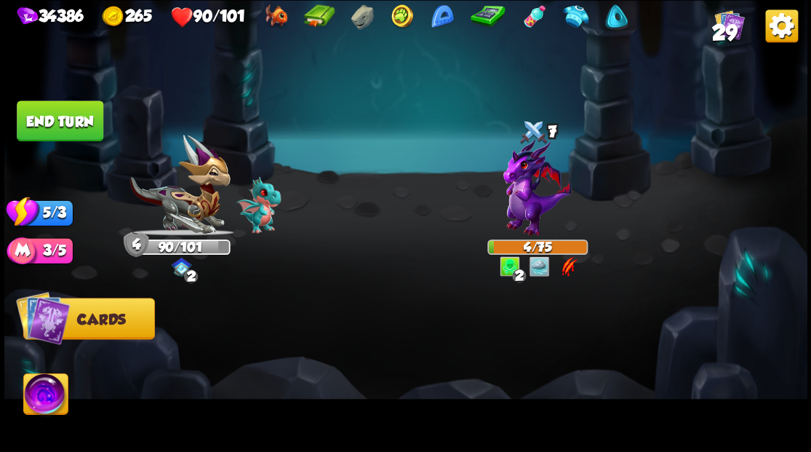
click at [57, 122] on button "End turn" at bounding box center [60, 120] width 87 height 41
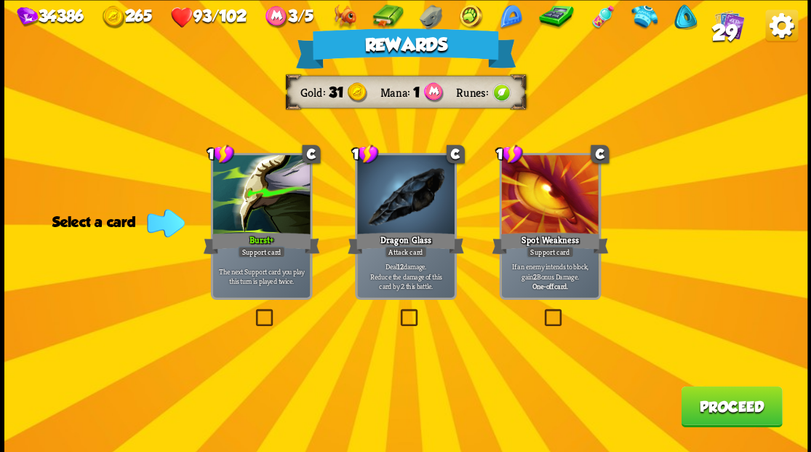
click at [715, 412] on button "Proceed" at bounding box center [731, 405] width 101 height 41
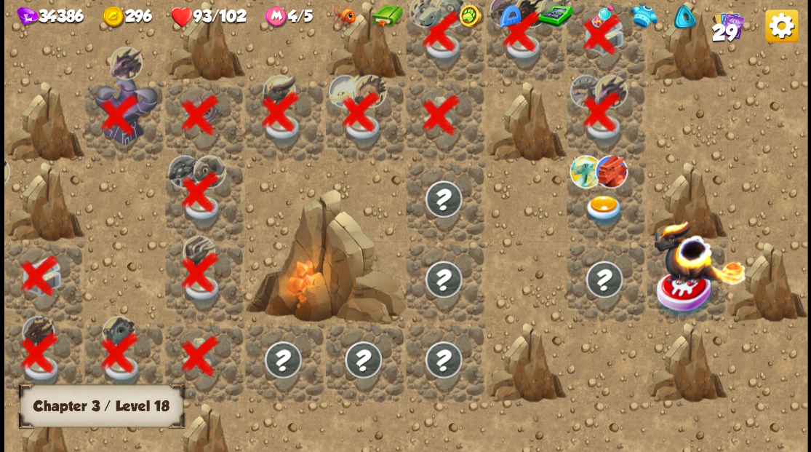
click at [595, 217] on img at bounding box center [603, 209] width 40 height 31
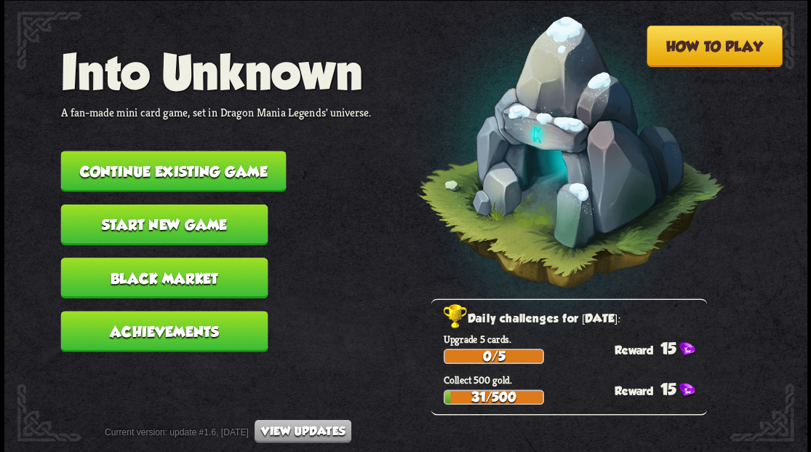
click at [156, 159] on button "Continue existing game" at bounding box center [172, 171] width 225 height 41
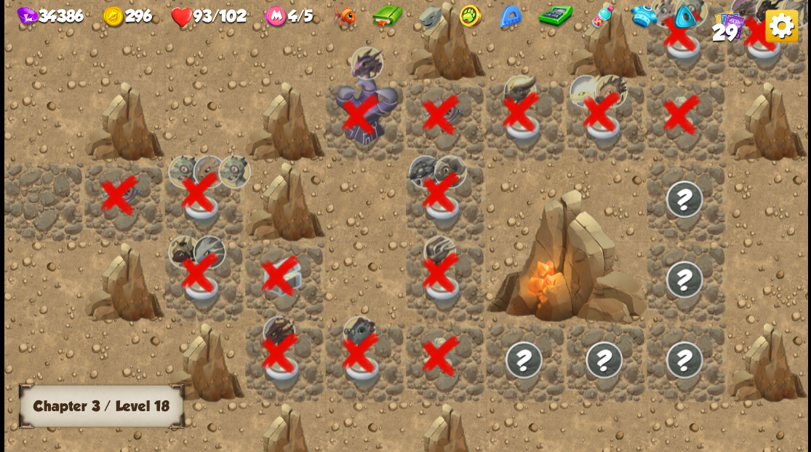
scroll to position [0, 279]
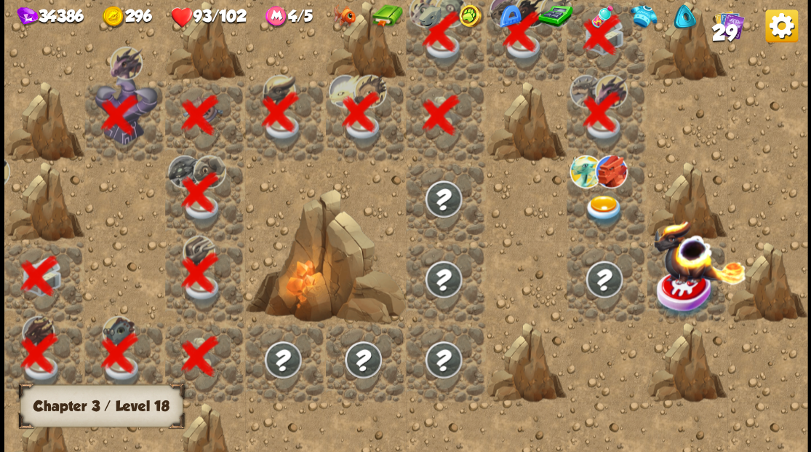
click at [598, 204] on img at bounding box center [603, 209] width 40 height 31
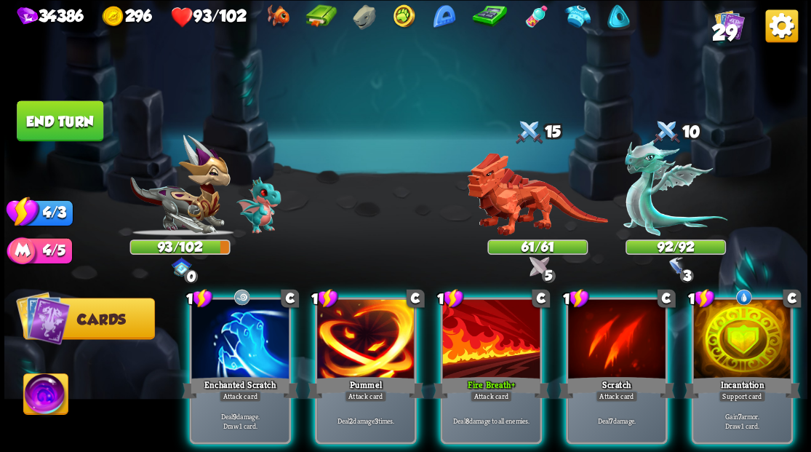
click at [43, 399] on img at bounding box center [45, 395] width 44 height 45
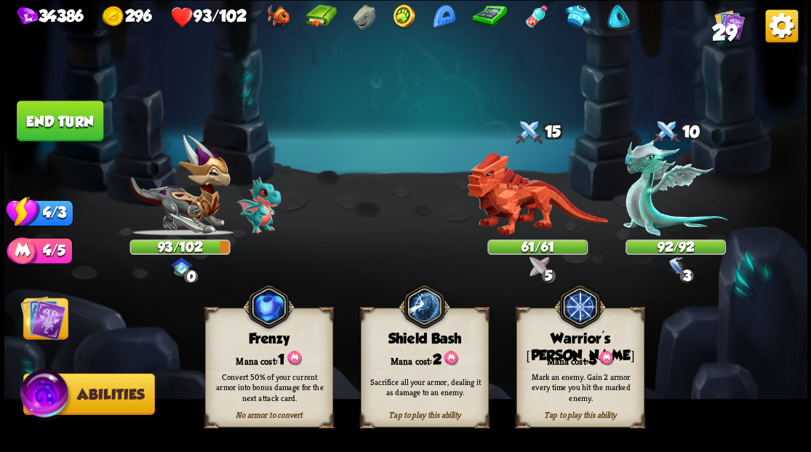
click at [596, 347] on div "Tap to play this ability Warrior's Mark Mana cost: 3 Mark an enemy. Gain 2 armo…" at bounding box center [580, 367] width 128 height 119
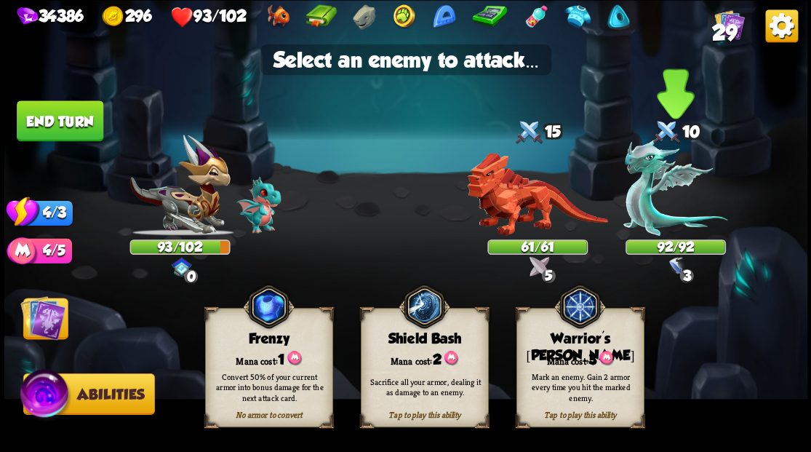
click at [650, 196] on img at bounding box center [675, 187] width 104 height 97
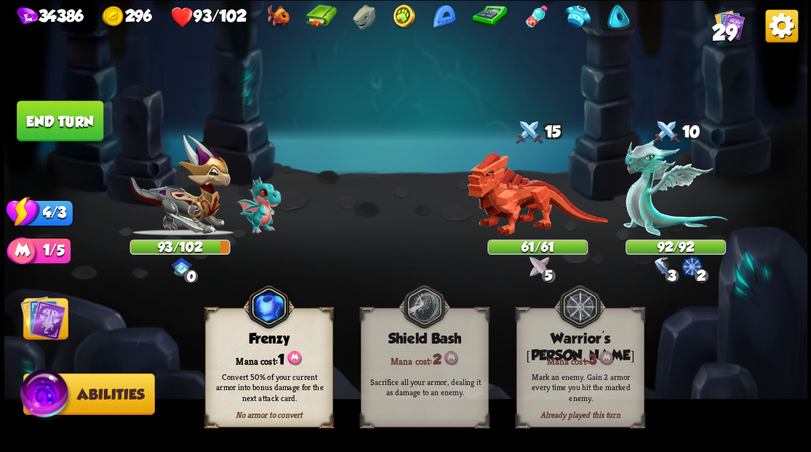
click at [49, 320] on img at bounding box center [42, 316] width 45 height 45
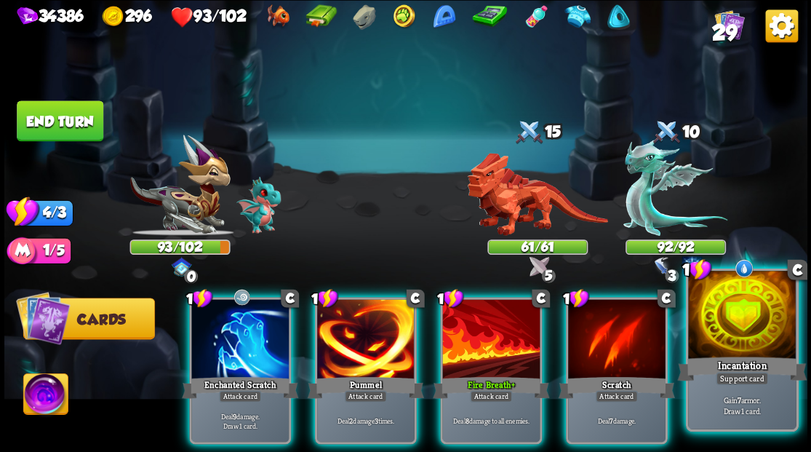
click at [741, 324] on div at bounding box center [742, 315] width 108 height 91
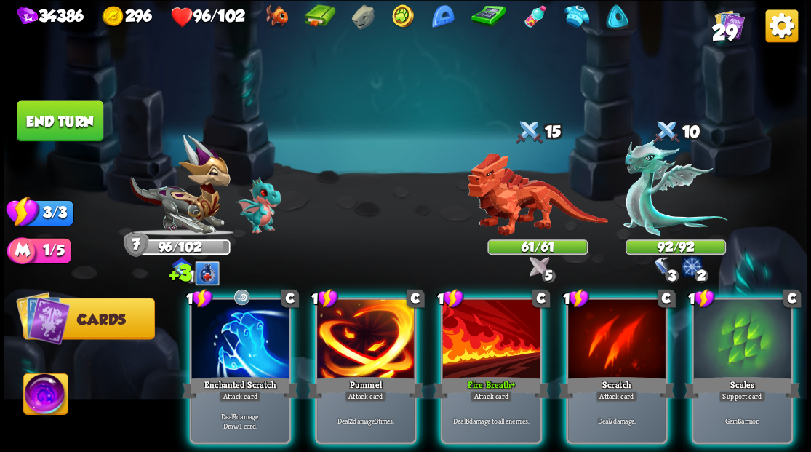
click at [732, 343] on div at bounding box center [741, 340] width 97 height 82
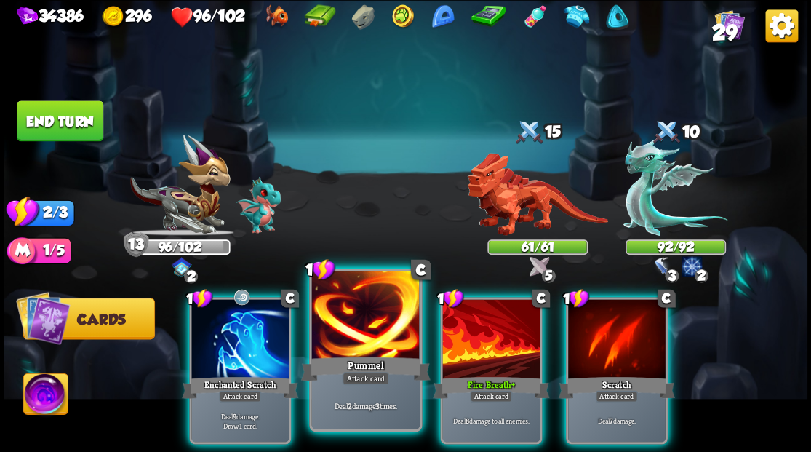
click at [369, 333] on div at bounding box center [365, 315] width 108 height 91
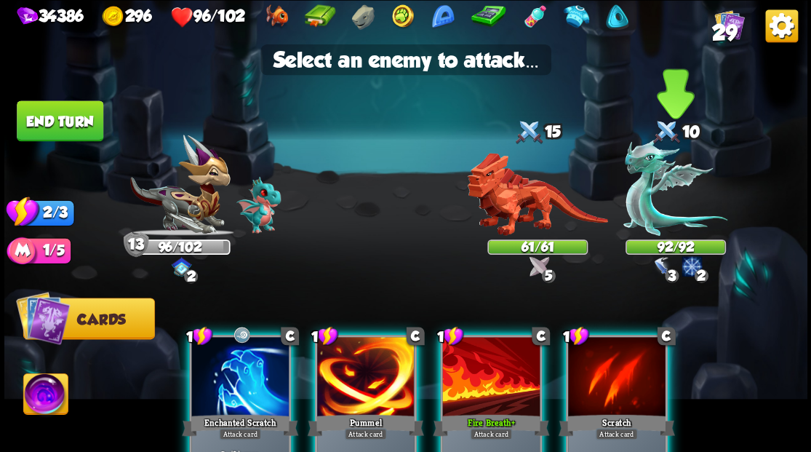
click at [646, 221] on img at bounding box center [675, 187] width 104 height 97
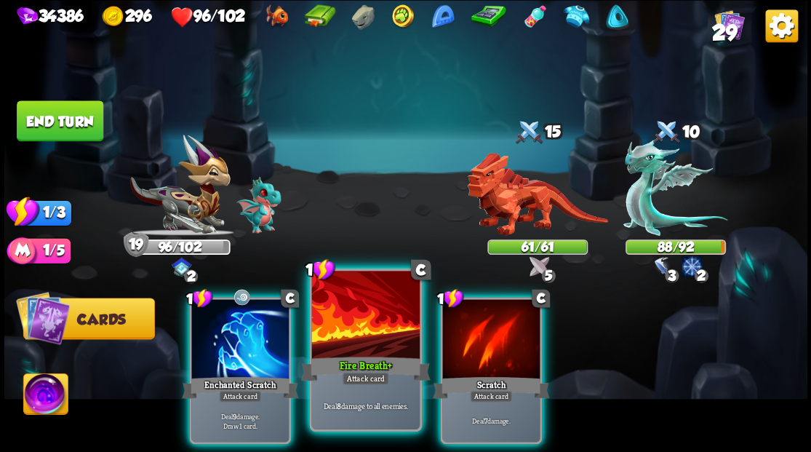
click at [350, 342] on div at bounding box center [365, 315] width 108 height 91
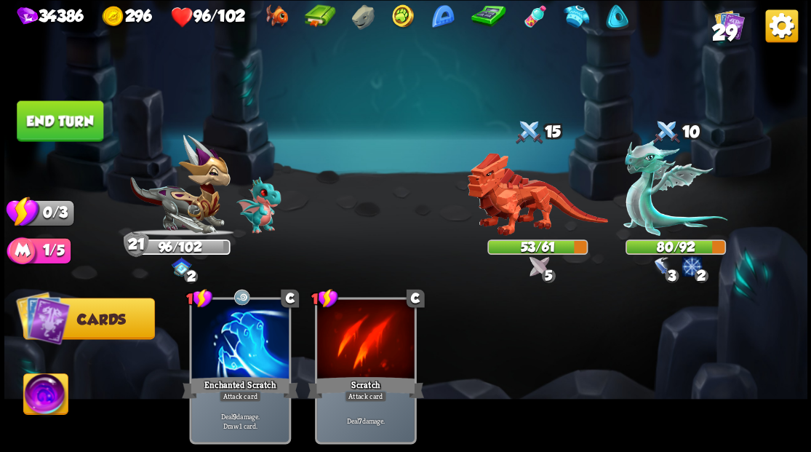
click at [76, 115] on button "End turn" at bounding box center [60, 120] width 87 height 41
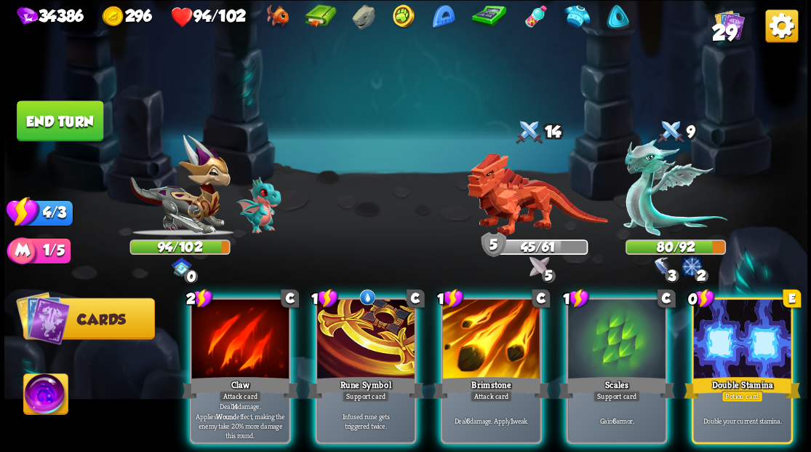
drag, startPoint x: 736, startPoint y: 353, endPoint x: 699, endPoint y: 357, distance: 36.5
click at [736, 374] on div "Double Stamina" at bounding box center [741, 387] width 116 height 26
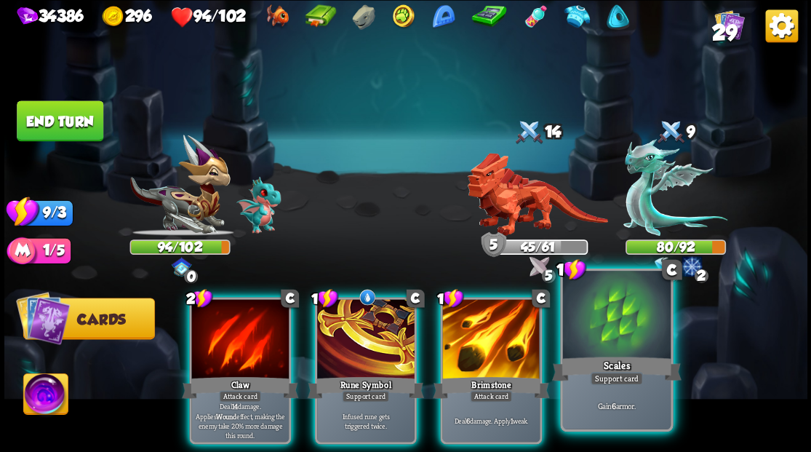
click at [625, 345] on div at bounding box center [616, 315] width 108 height 91
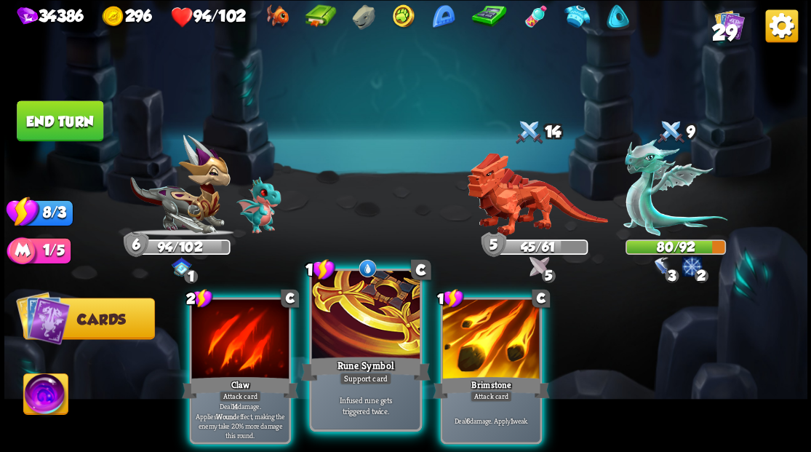
click at [347, 326] on div at bounding box center [365, 315] width 108 height 91
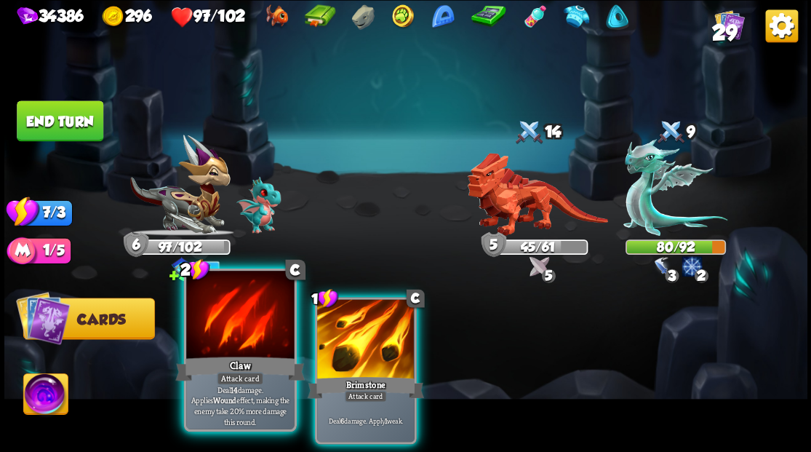
click at [233, 329] on div at bounding box center [240, 315] width 108 height 91
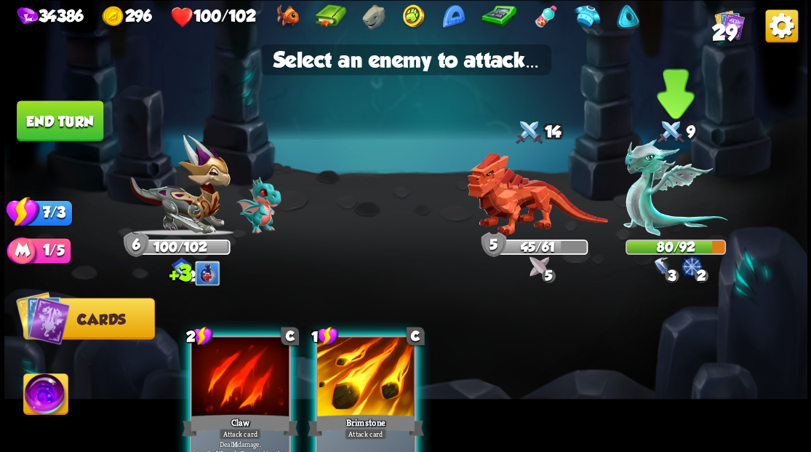
click at [650, 217] on img at bounding box center [675, 187] width 104 height 97
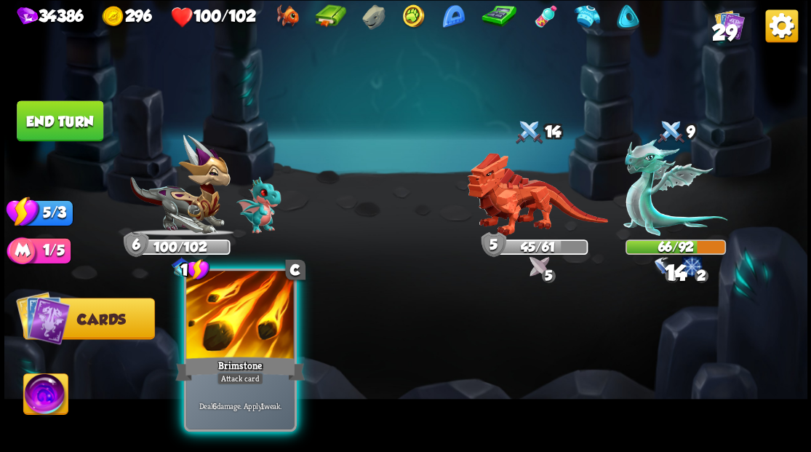
click at [260, 323] on div at bounding box center [240, 315] width 108 height 91
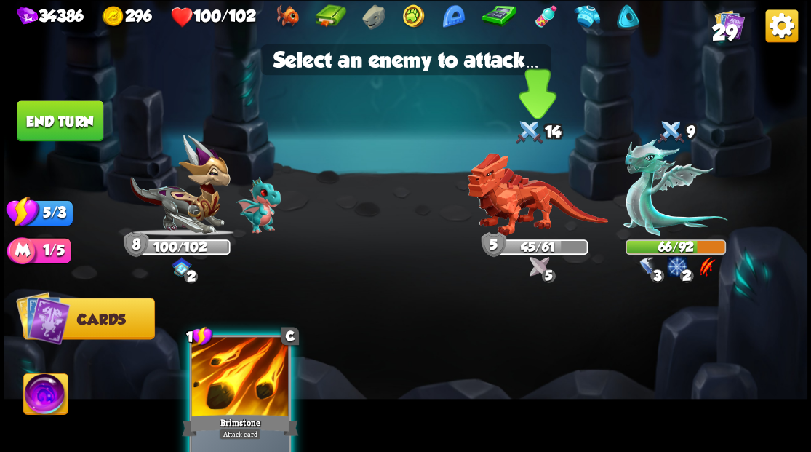
click at [528, 209] on img at bounding box center [537, 194] width 140 height 83
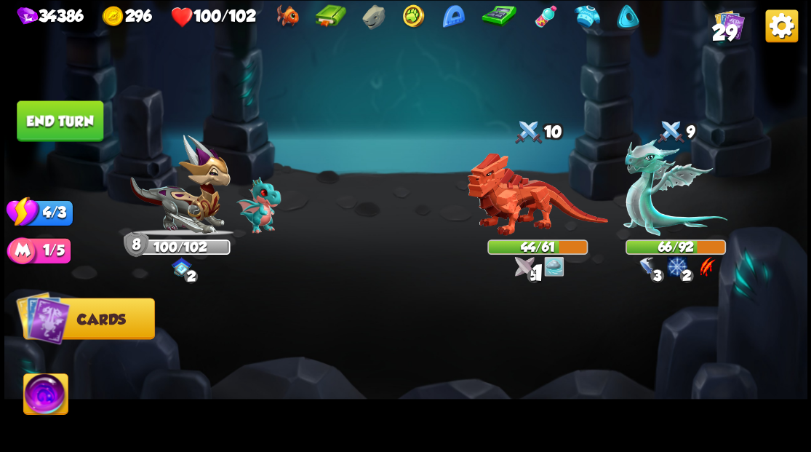
click at [86, 127] on button "End turn" at bounding box center [60, 120] width 87 height 41
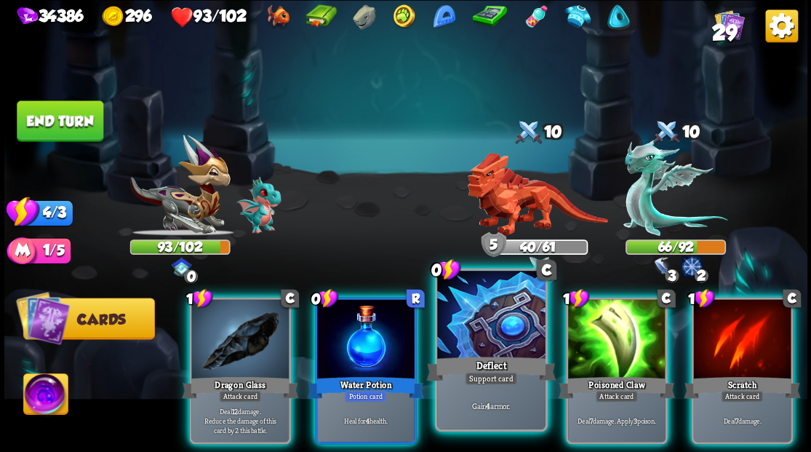
click at [495, 345] on div at bounding box center [491, 315] width 108 height 91
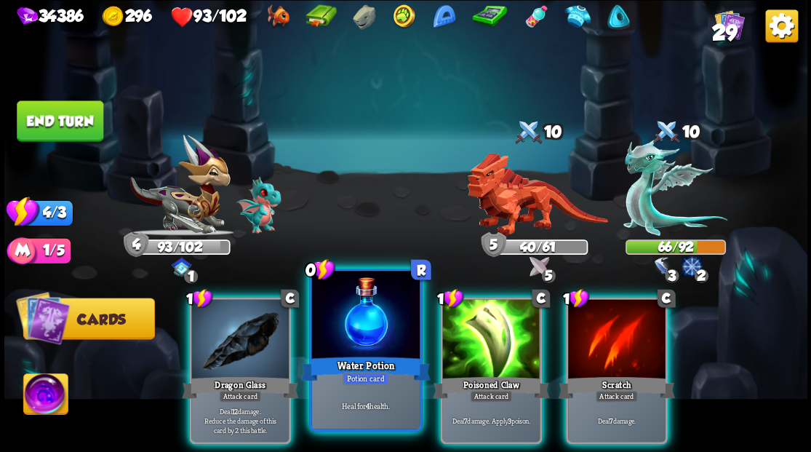
click at [372, 334] on div at bounding box center [365, 315] width 108 height 91
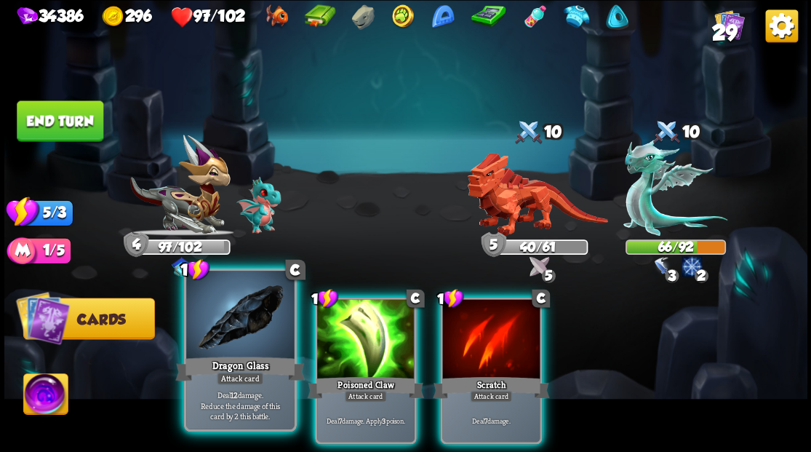
click at [254, 324] on div at bounding box center [240, 315] width 108 height 91
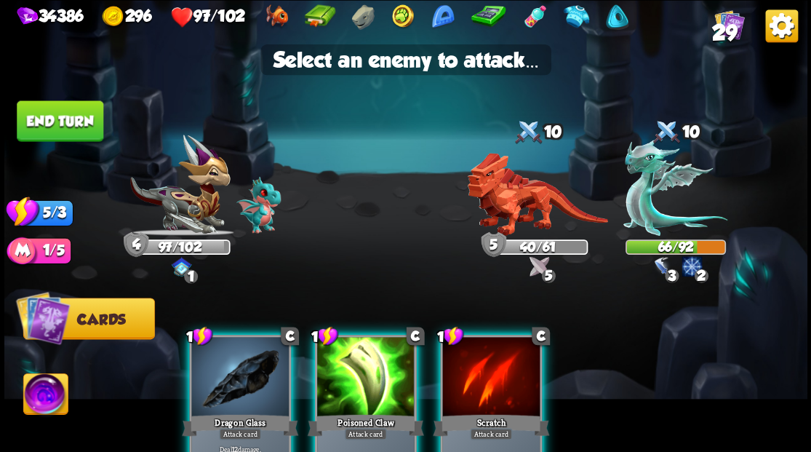
drag, startPoint x: 638, startPoint y: 199, endPoint x: 622, endPoint y: 218, distance: 24.3
click at [638, 199] on img at bounding box center [675, 187] width 104 height 97
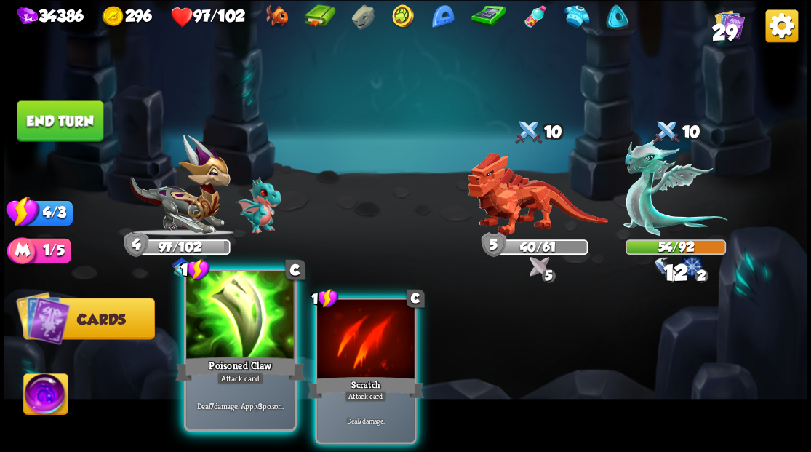
click at [250, 332] on div at bounding box center [240, 315] width 108 height 91
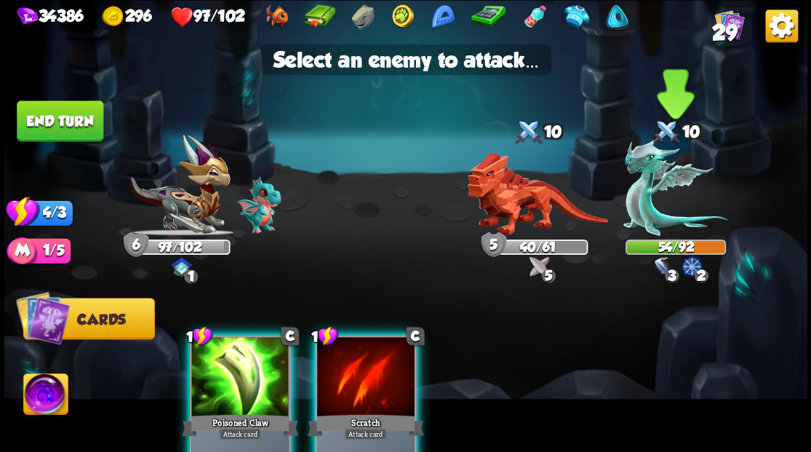
click at [654, 201] on img at bounding box center [675, 187] width 104 height 97
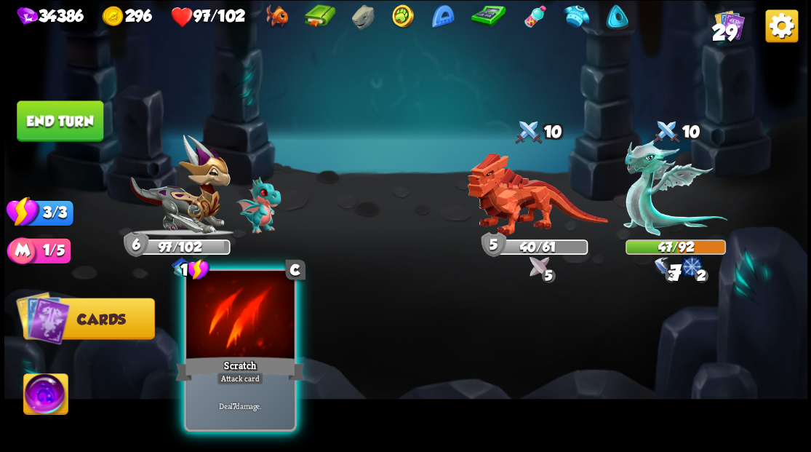
click at [241, 336] on div at bounding box center [240, 315] width 108 height 91
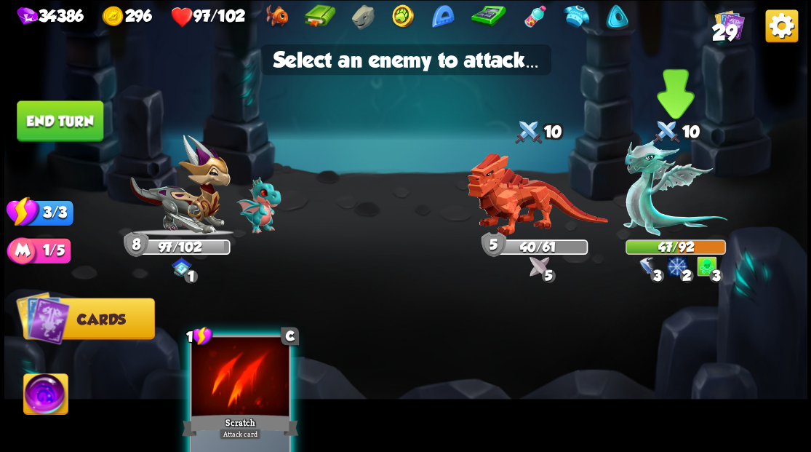
click at [655, 207] on img at bounding box center [675, 187] width 104 height 97
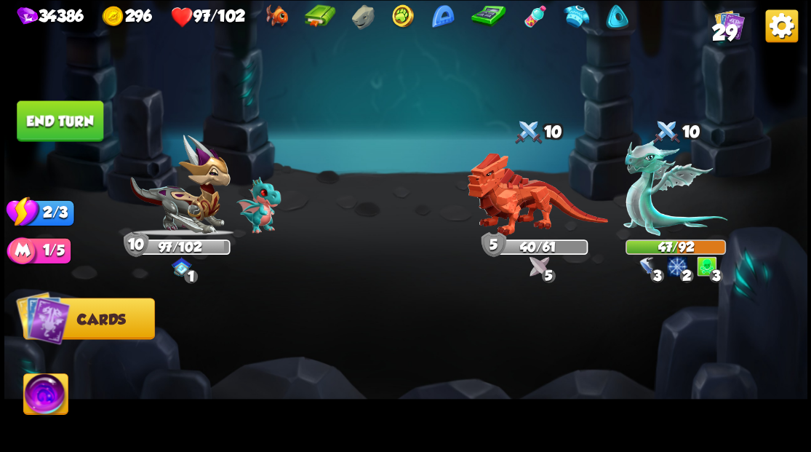
click at [44, 115] on button "End turn" at bounding box center [60, 120] width 87 height 41
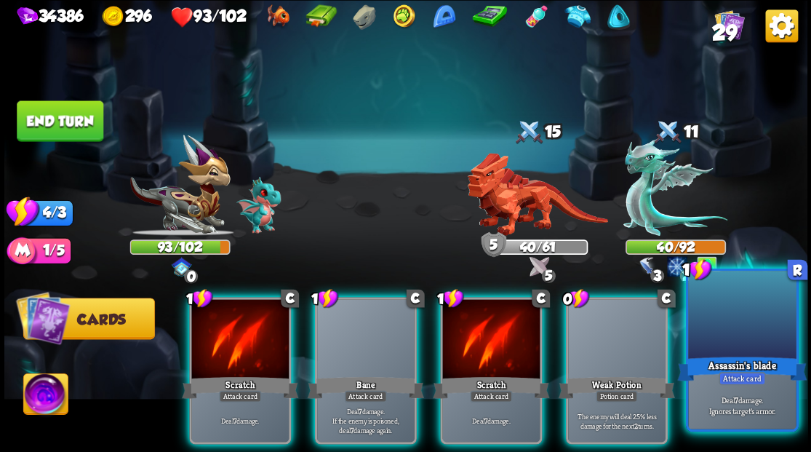
click at [744, 340] on div at bounding box center [742, 315] width 108 height 91
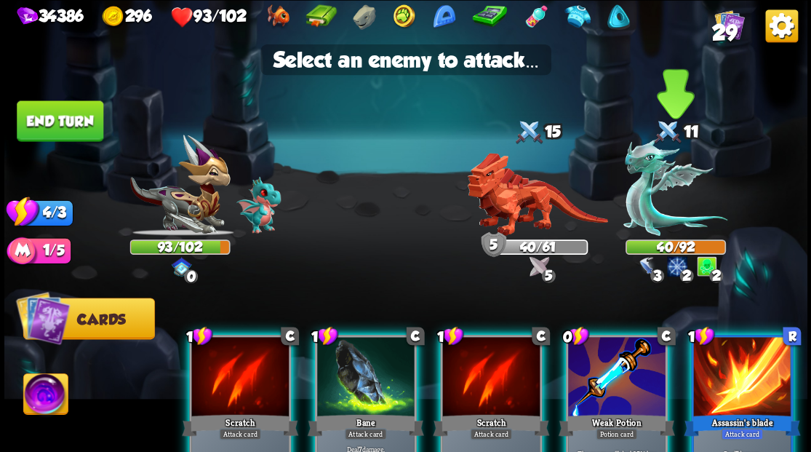
click at [638, 198] on img at bounding box center [675, 187] width 104 height 97
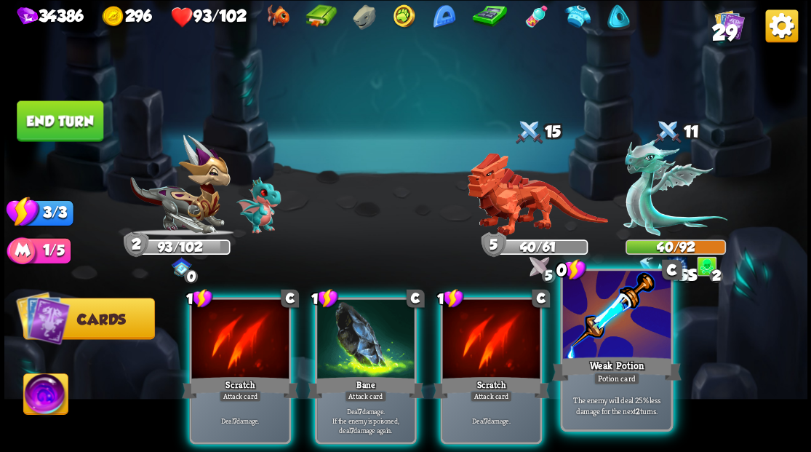
click at [594, 340] on div at bounding box center [616, 315] width 108 height 91
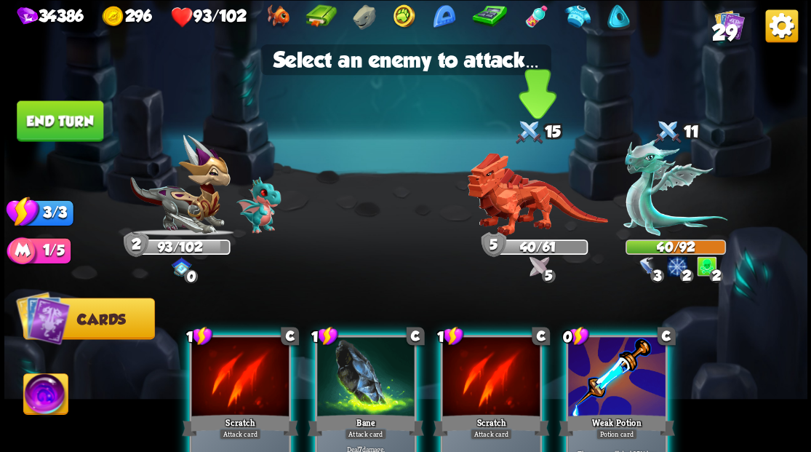
click at [508, 196] on img at bounding box center [537, 194] width 140 height 83
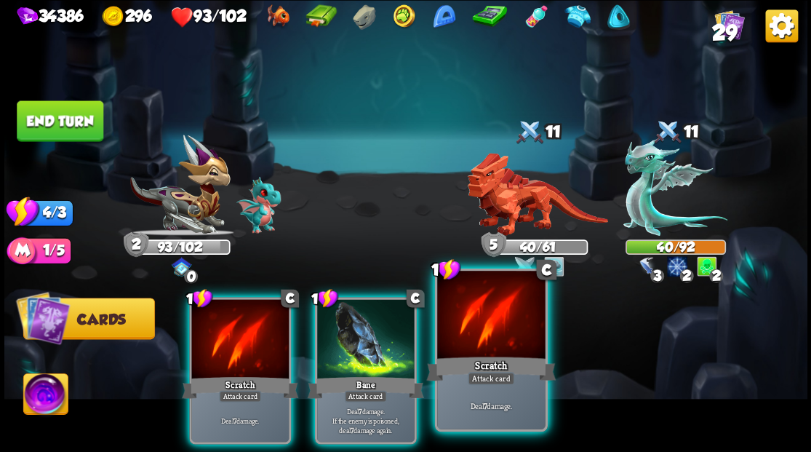
click at [483, 358] on div "Scratch" at bounding box center [490, 367] width 129 height 29
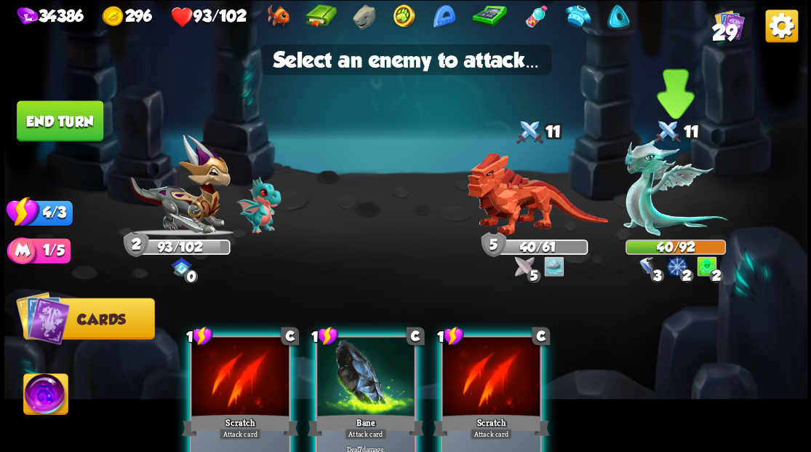
click at [647, 206] on img at bounding box center [675, 187] width 104 height 97
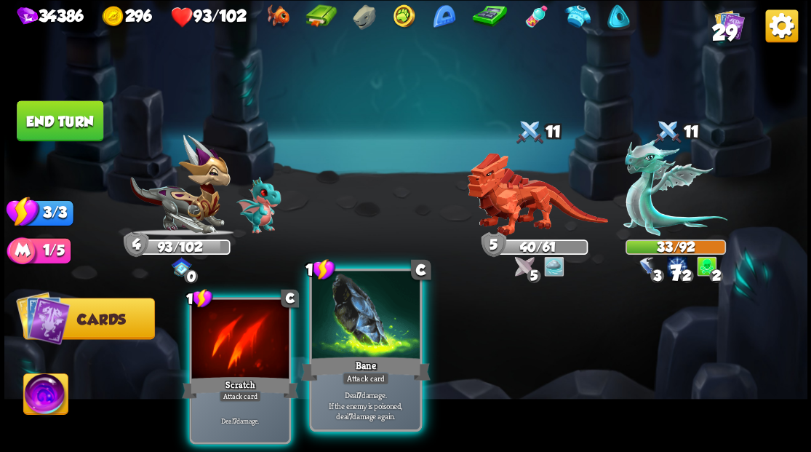
click at [356, 327] on div at bounding box center [365, 315] width 108 height 91
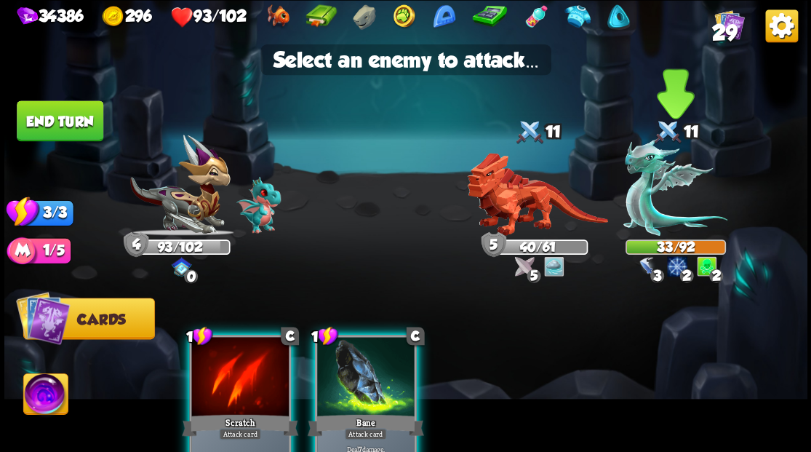
click at [633, 206] on img at bounding box center [675, 187] width 104 height 97
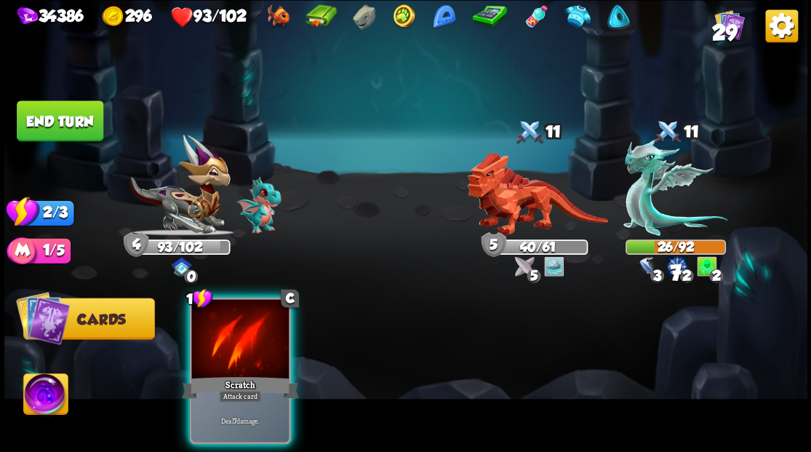
drag, startPoint x: 258, startPoint y: 340, endPoint x: 380, endPoint y: 340, distance: 122.2
click at [259, 340] on div at bounding box center [239, 340] width 97 height 82
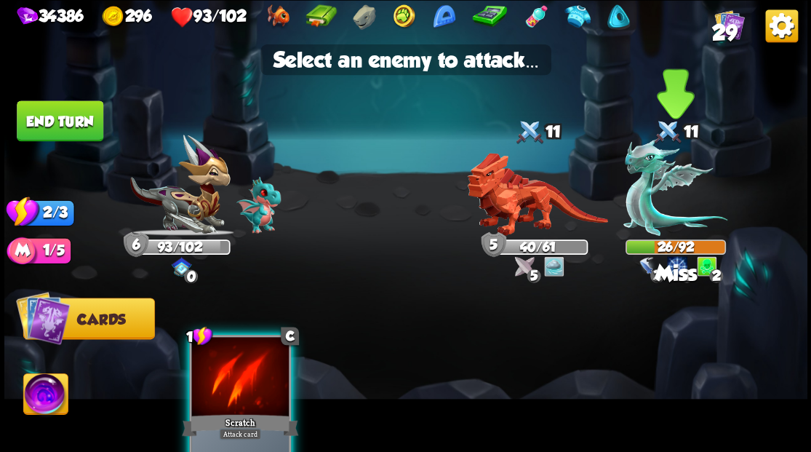
click at [646, 180] on img at bounding box center [675, 187] width 104 height 97
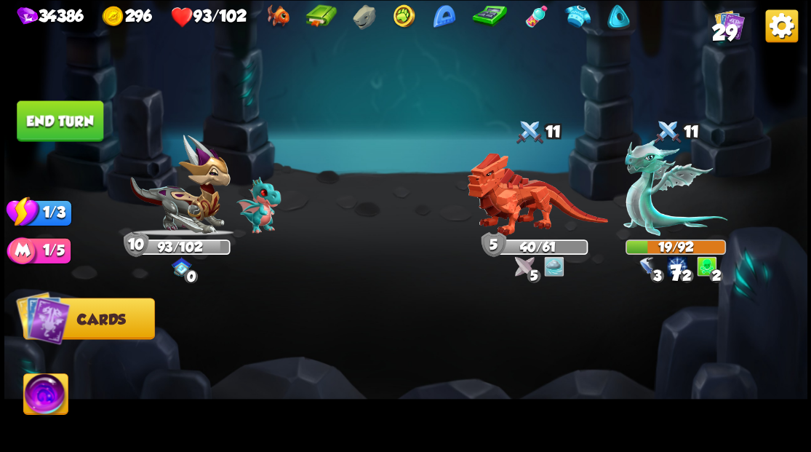
click at [63, 118] on button "End turn" at bounding box center [60, 120] width 87 height 41
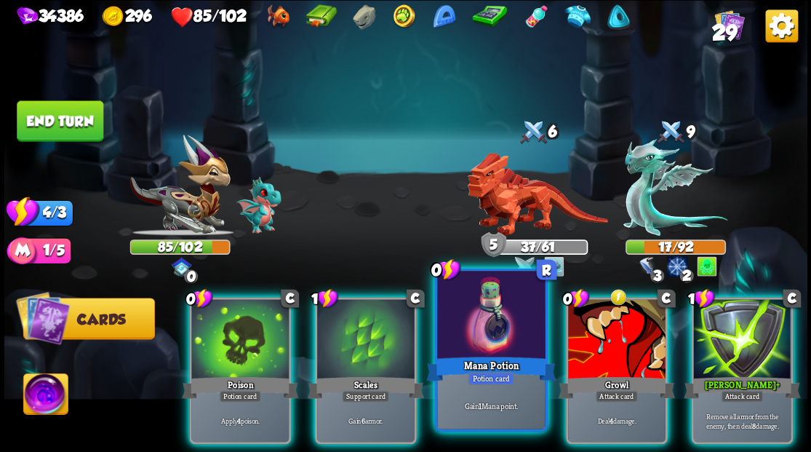
click at [465, 345] on div at bounding box center [491, 315] width 108 height 91
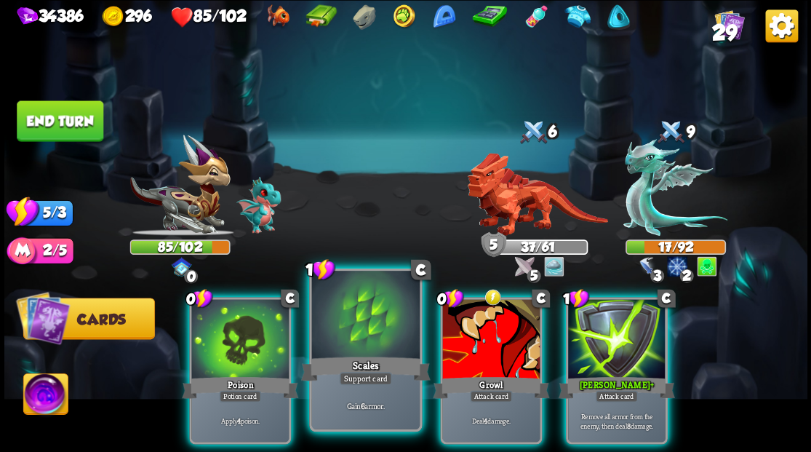
click at [358, 340] on div at bounding box center [365, 315] width 108 height 91
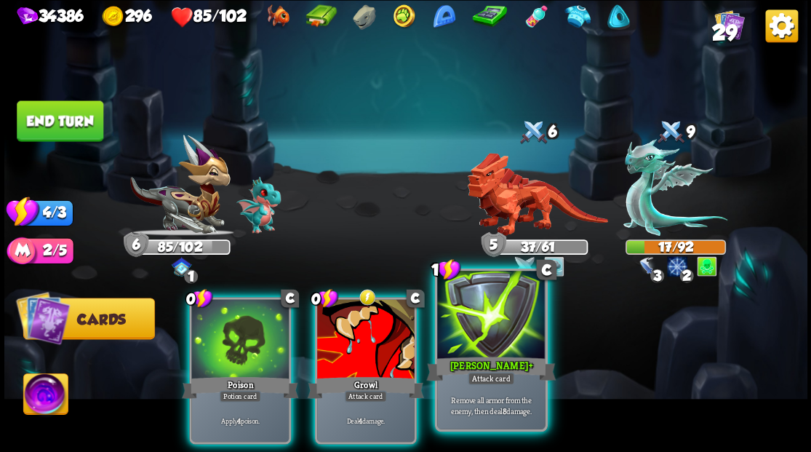
click at [486, 349] on div at bounding box center [491, 315] width 108 height 91
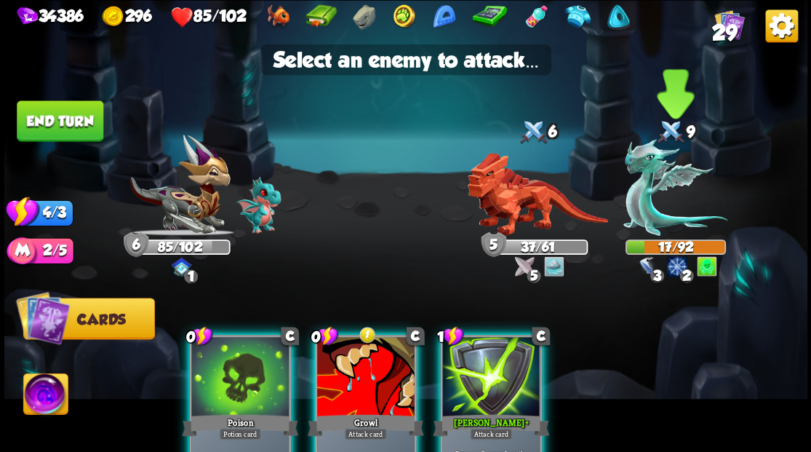
click at [662, 217] on img at bounding box center [675, 187] width 104 height 97
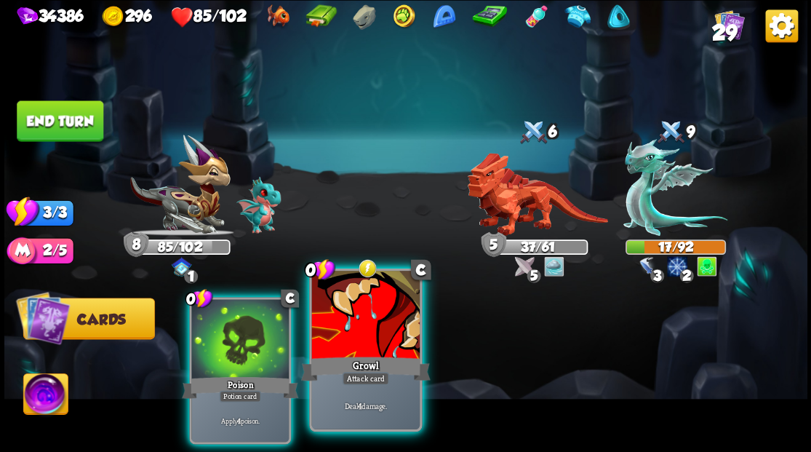
click at [356, 355] on div "Growl" at bounding box center [364, 367] width 129 height 29
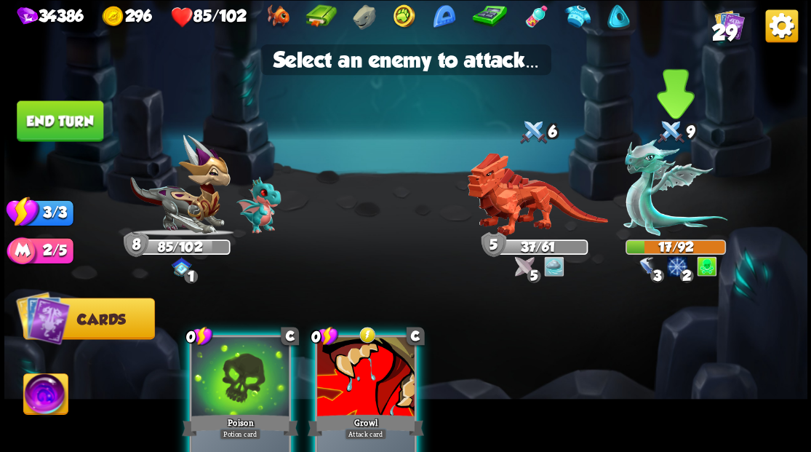
click at [649, 196] on img at bounding box center [675, 187] width 104 height 97
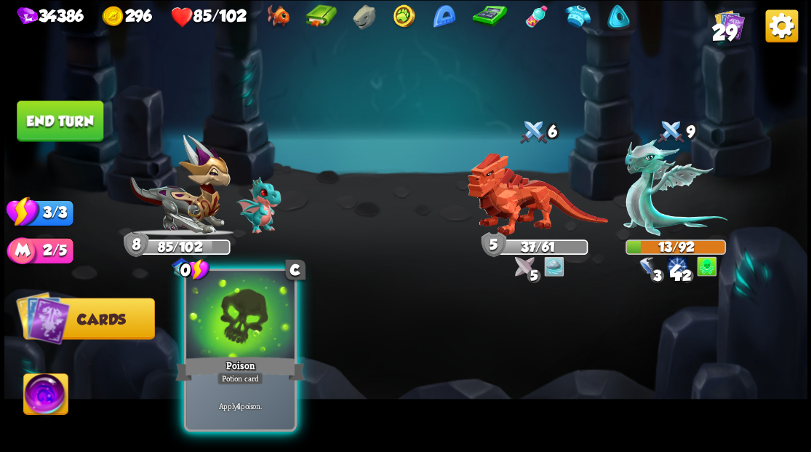
click at [231, 334] on div at bounding box center [240, 315] width 108 height 91
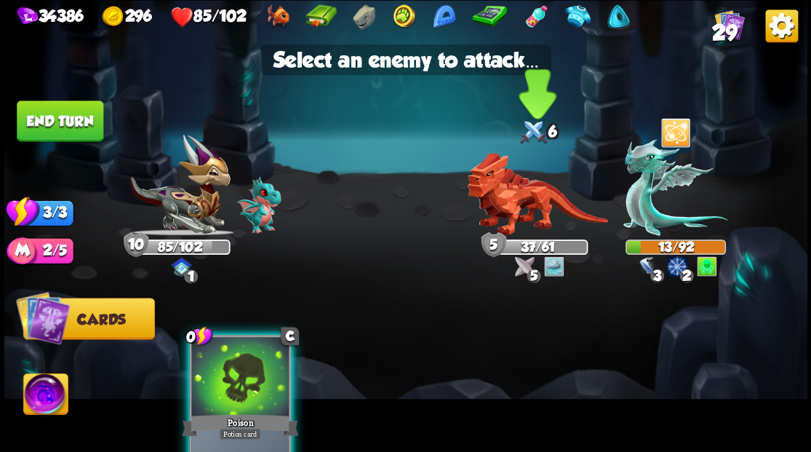
click at [506, 192] on img at bounding box center [537, 194] width 140 height 83
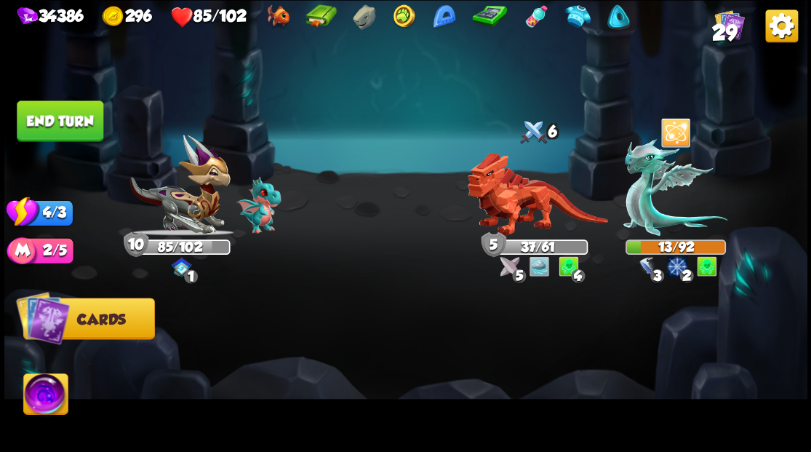
click at [65, 115] on button "End turn" at bounding box center [60, 120] width 87 height 41
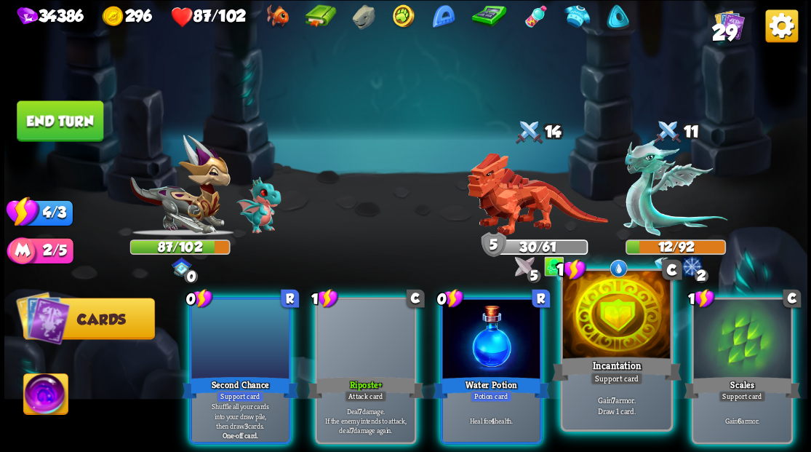
click at [617, 322] on div at bounding box center [616, 315] width 108 height 91
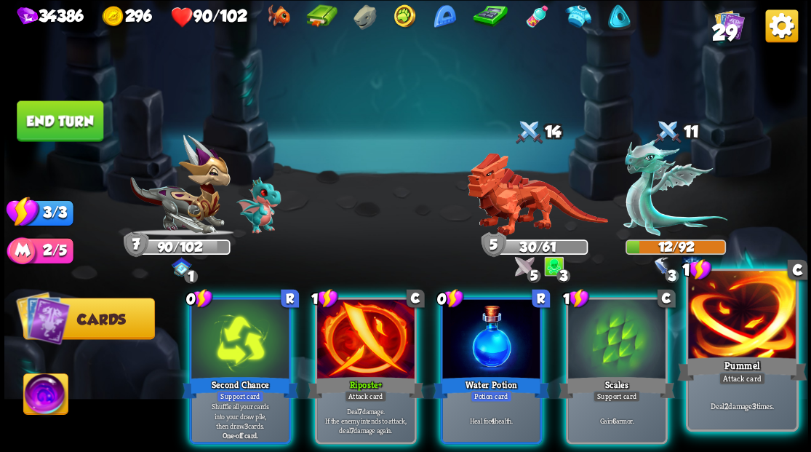
click at [721, 337] on div at bounding box center [742, 315] width 108 height 91
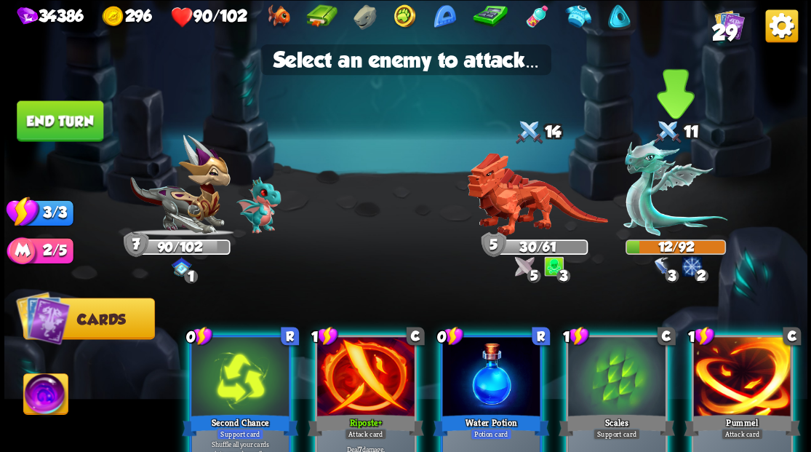
click at [652, 209] on img at bounding box center [675, 187] width 104 height 97
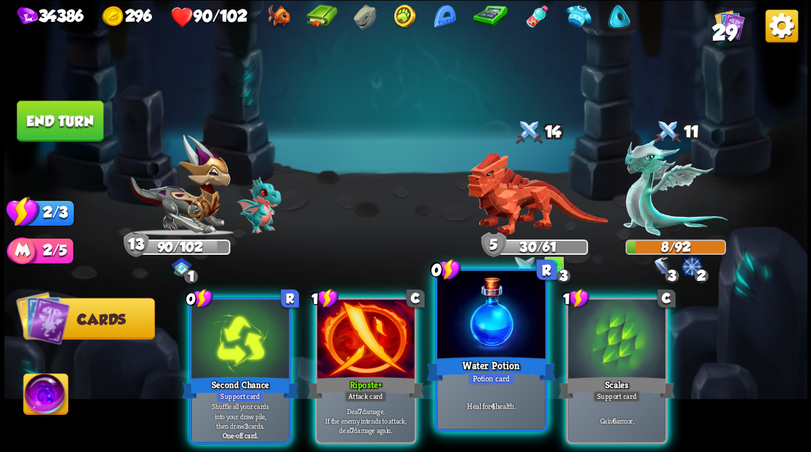
click at [487, 337] on div at bounding box center [491, 315] width 108 height 91
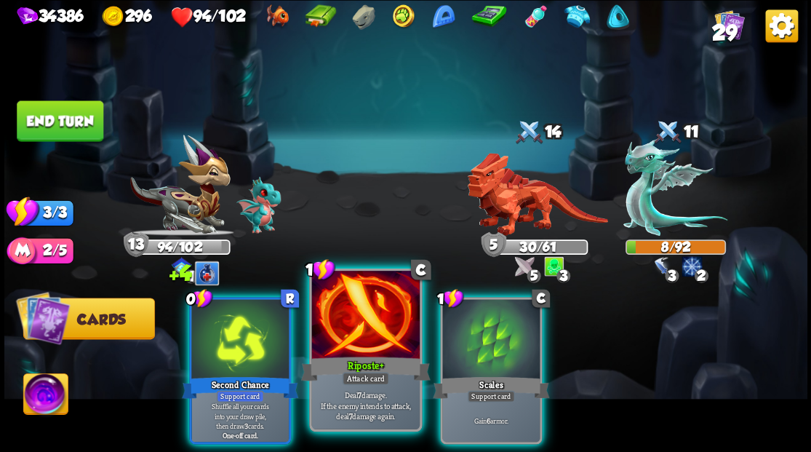
click at [368, 340] on div at bounding box center [365, 315] width 108 height 91
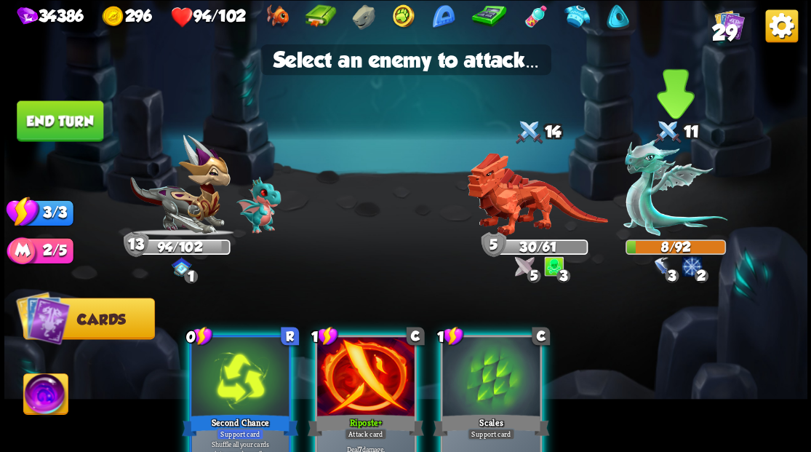
click at [632, 193] on img at bounding box center [675, 187] width 104 height 97
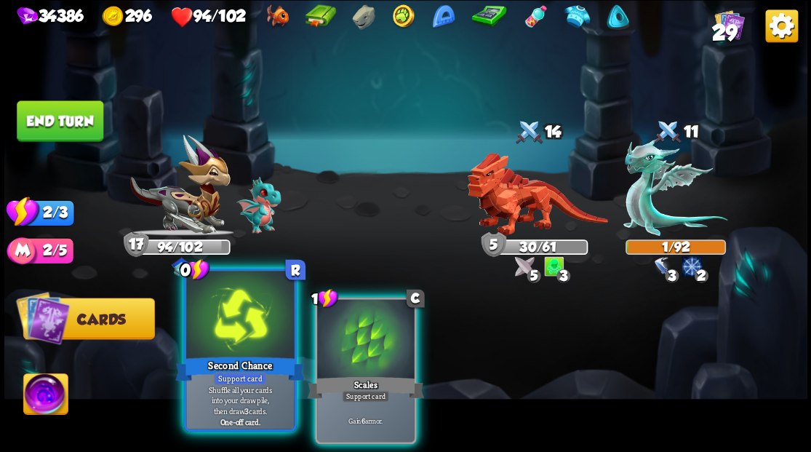
click at [243, 329] on div at bounding box center [240, 315] width 108 height 91
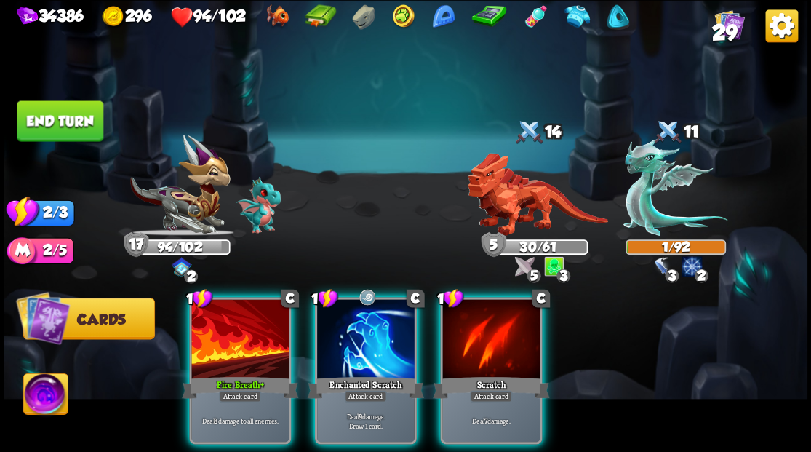
click at [243, 329] on div at bounding box center [239, 340] width 97 height 82
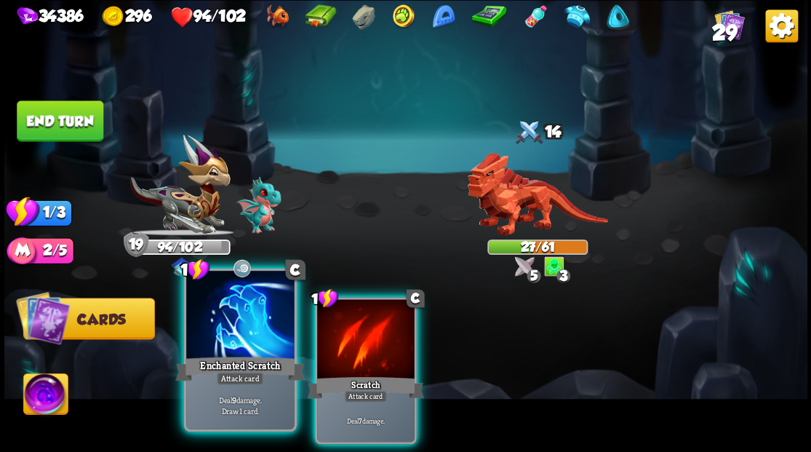
click at [243, 329] on div at bounding box center [240, 315] width 108 height 91
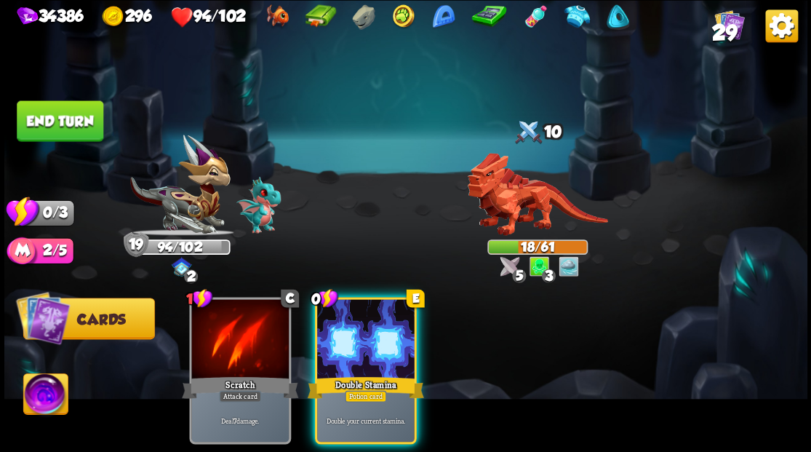
click at [68, 118] on button "End turn" at bounding box center [60, 120] width 87 height 41
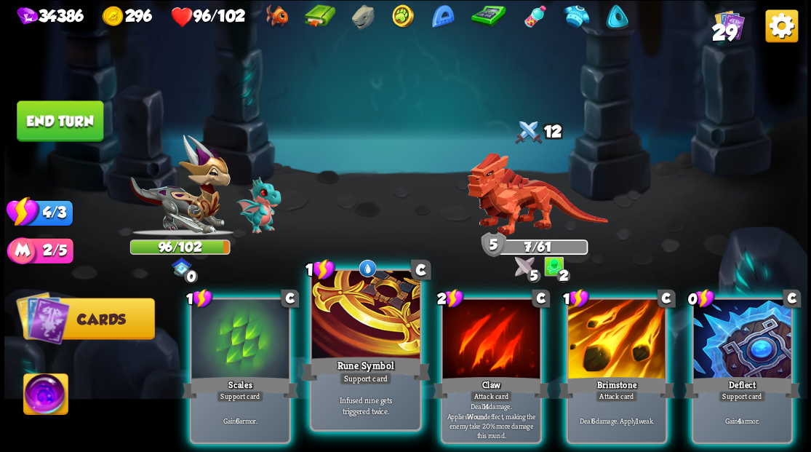
click at [348, 327] on div at bounding box center [365, 315] width 108 height 91
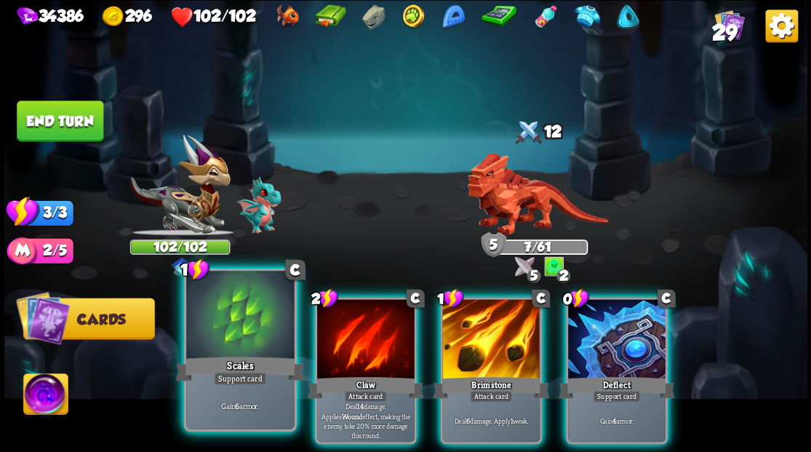
click at [234, 337] on div at bounding box center [240, 315] width 108 height 91
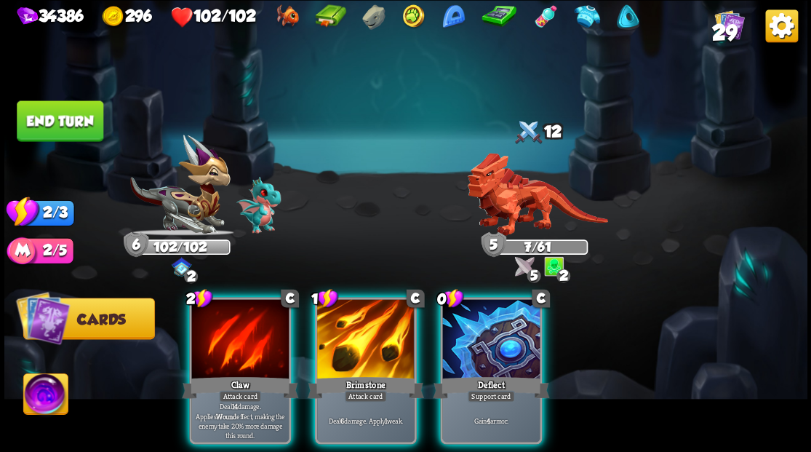
click at [497, 349] on div at bounding box center [490, 340] width 97 height 82
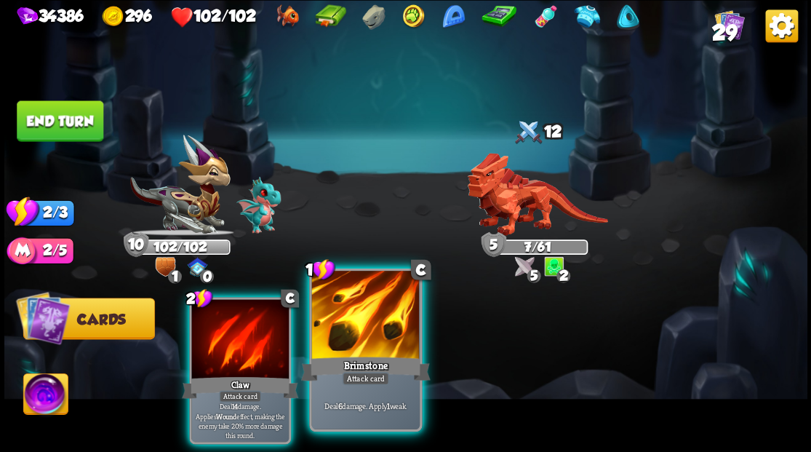
click at [373, 327] on div at bounding box center [365, 315] width 108 height 91
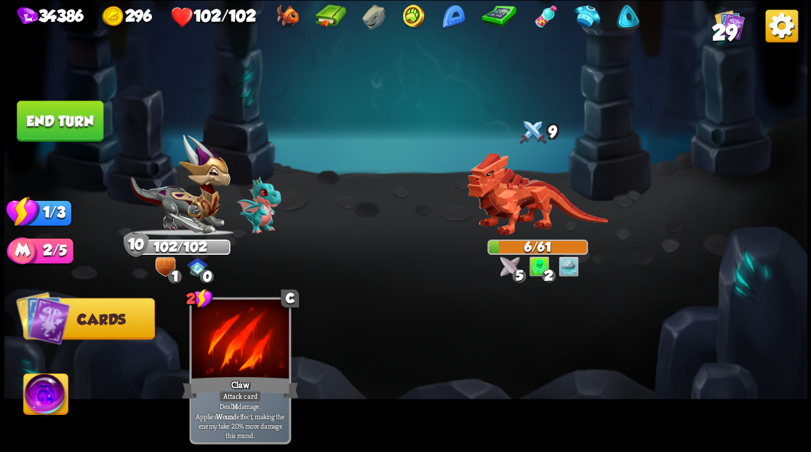
click at [61, 118] on button "End turn" at bounding box center [60, 120] width 87 height 41
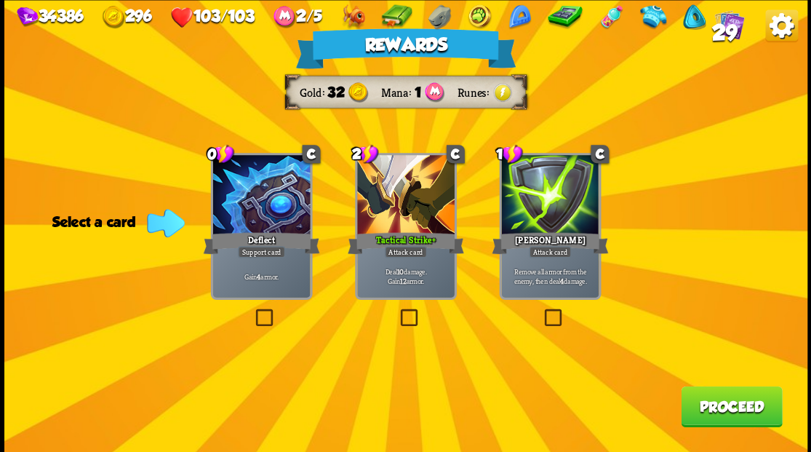
click at [720, 412] on button "Proceed" at bounding box center [731, 405] width 101 height 41
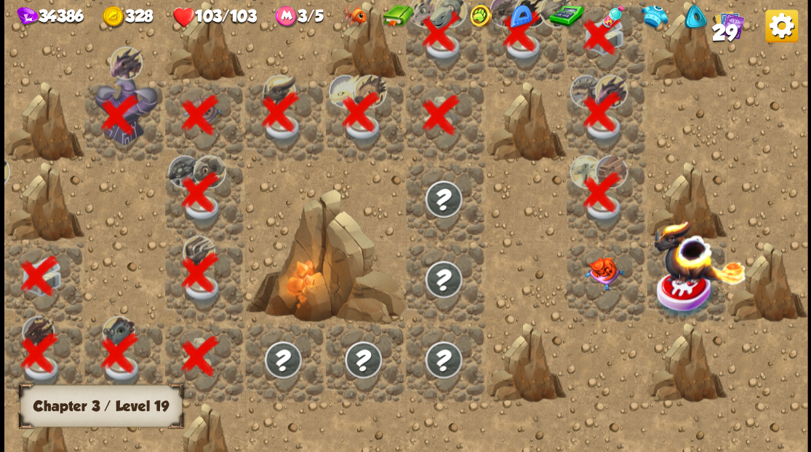
click at [596, 292] on div at bounding box center [606, 281] width 80 height 80
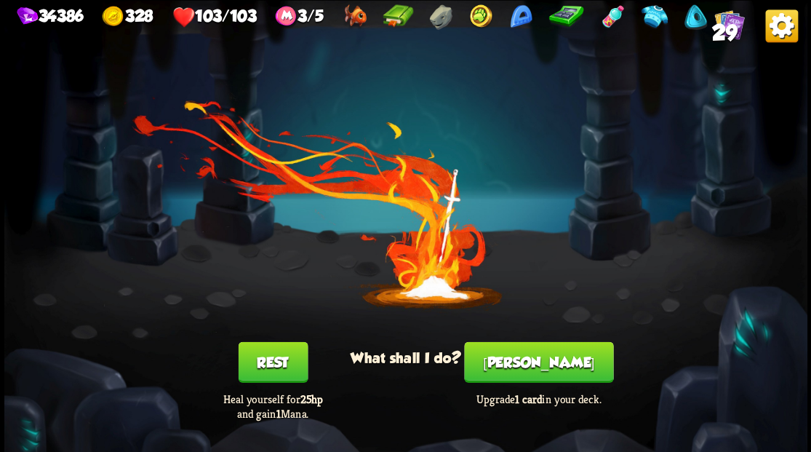
click at [526, 363] on button "Smith" at bounding box center [538, 361] width 149 height 41
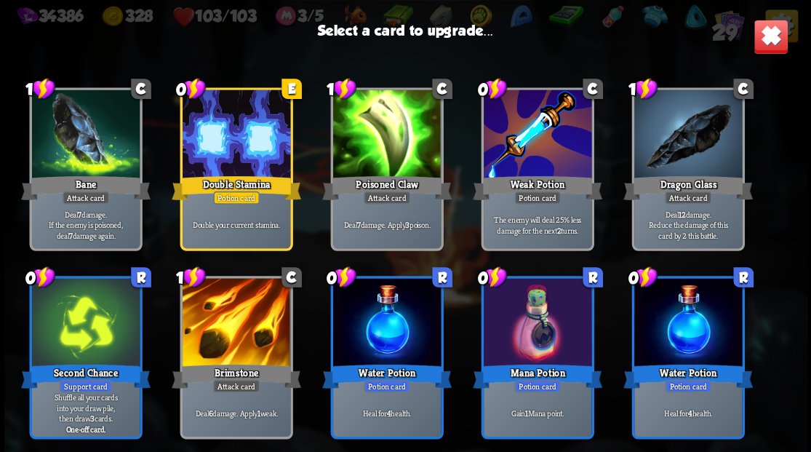
scroll to position [484, 0]
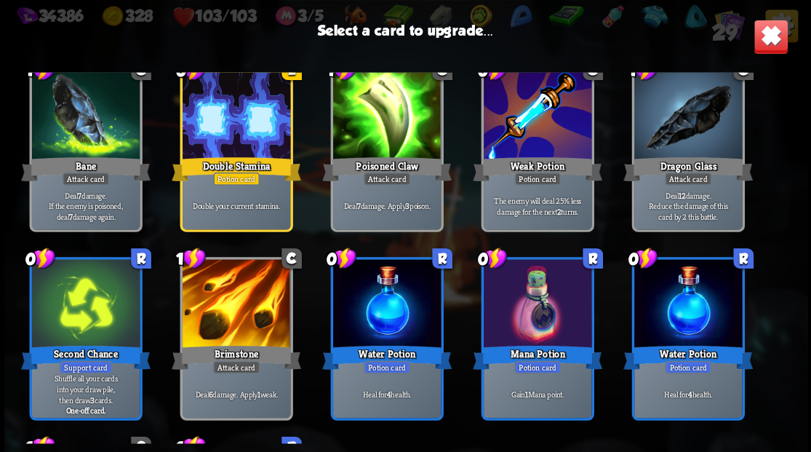
click at [227, 293] on div at bounding box center [236, 304] width 108 height 91
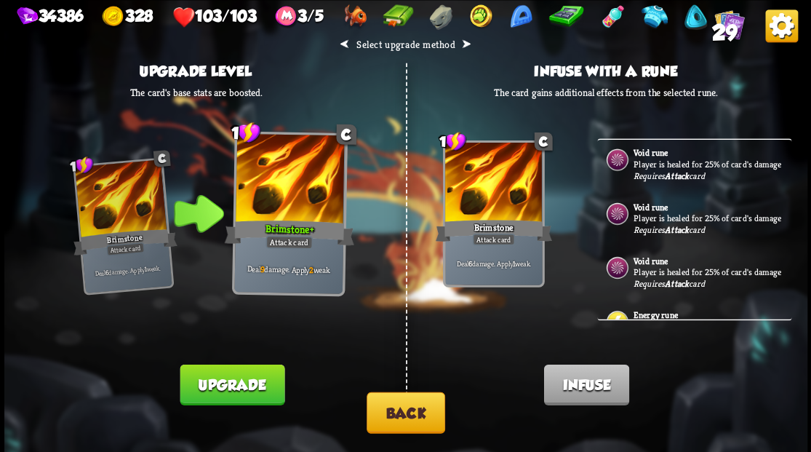
scroll to position [0, 0]
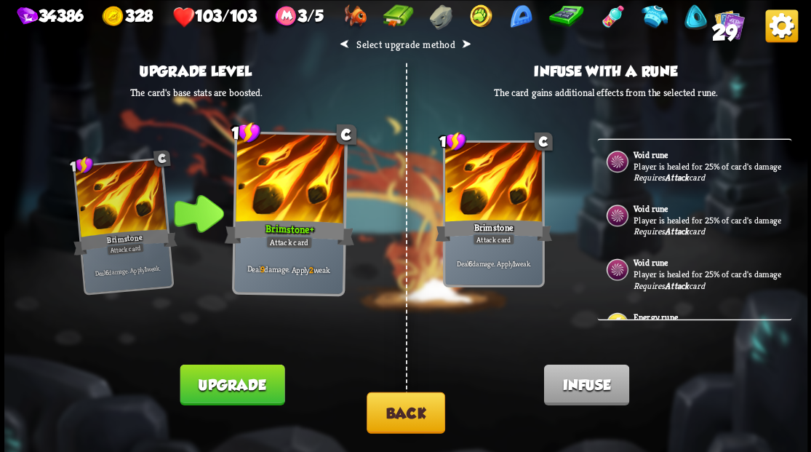
click at [406, 413] on button "Back" at bounding box center [405, 411] width 79 height 41
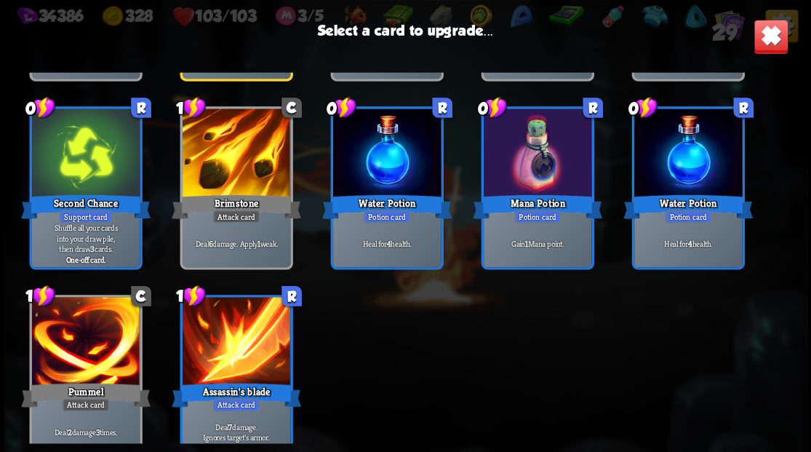
scroll to position [675, 0]
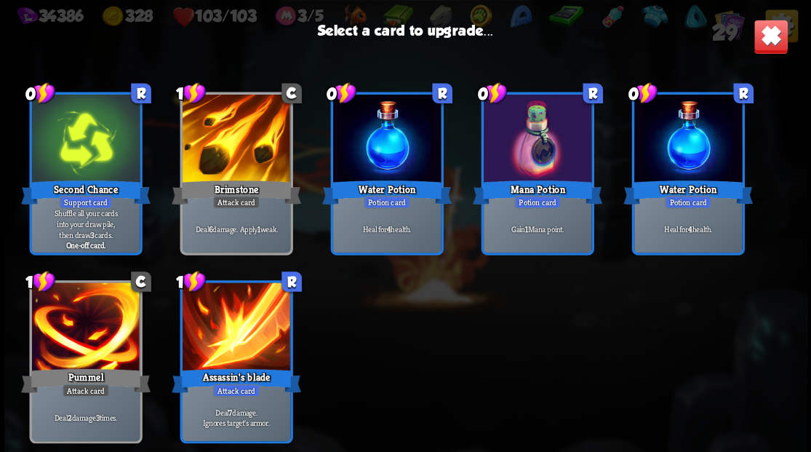
click at [237, 148] on div at bounding box center [236, 140] width 108 height 91
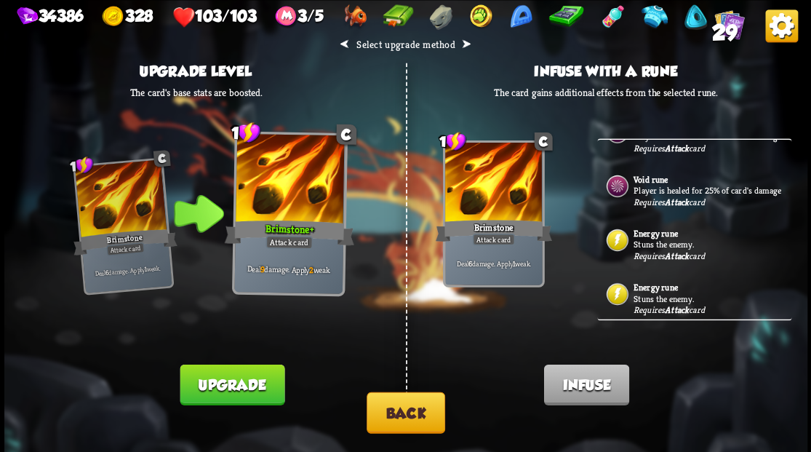
scroll to position [145, 0]
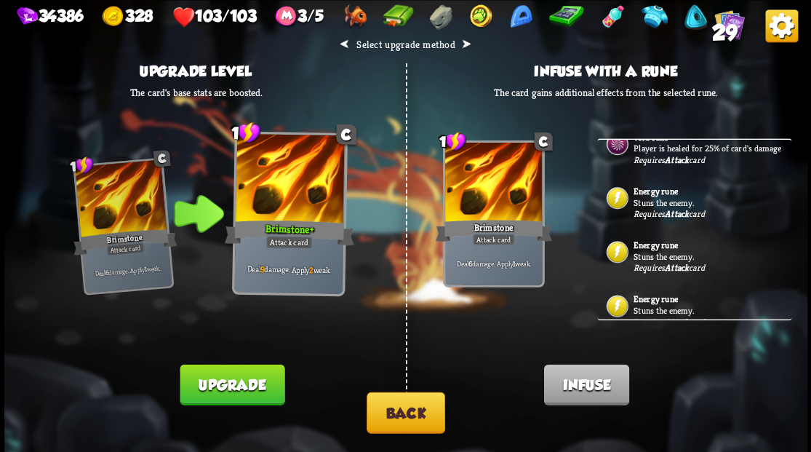
click at [657, 208] on p "Stuns the enemy." at bounding box center [710, 202] width 155 height 12
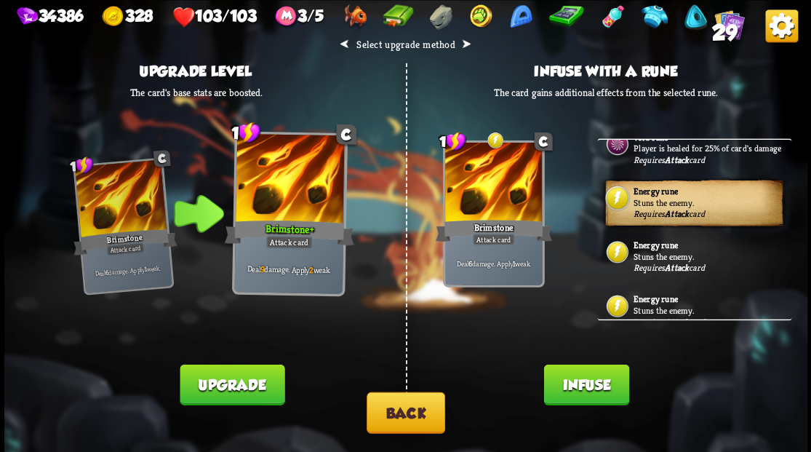
click at [589, 381] on button "Infuse" at bounding box center [585, 384] width 85 height 41
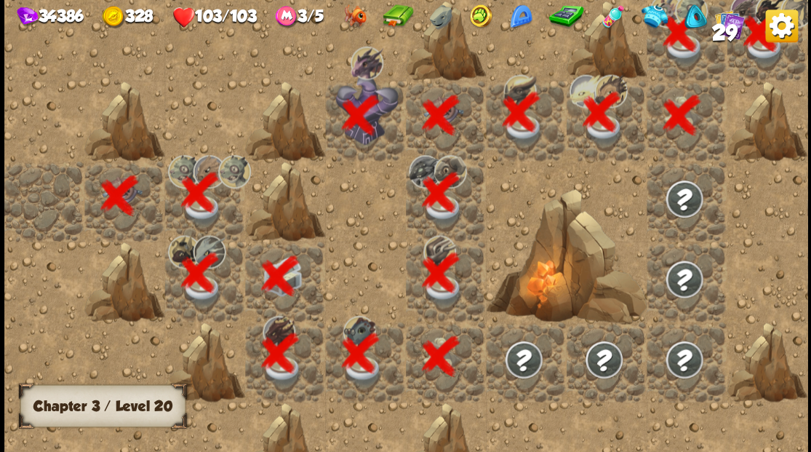
scroll to position [0, 279]
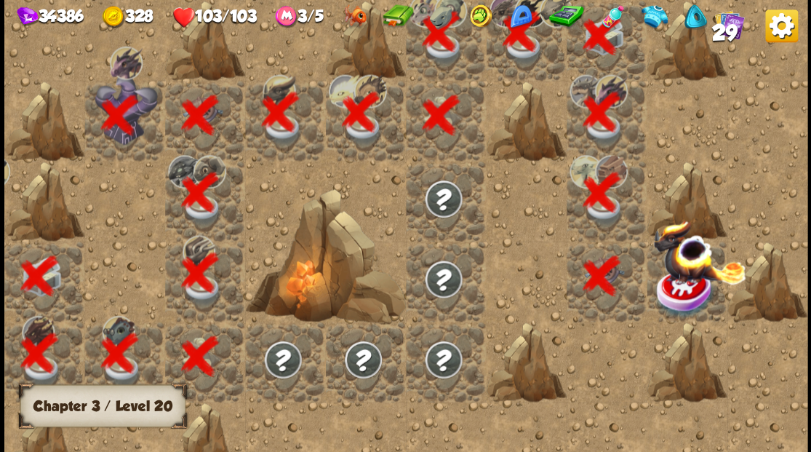
click at [679, 289] on img at bounding box center [685, 292] width 60 height 52
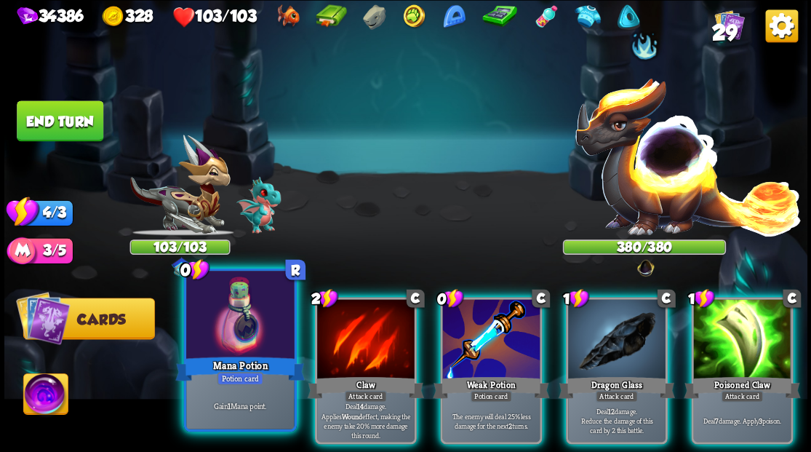
click at [233, 336] on div at bounding box center [240, 315] width 108 height 91
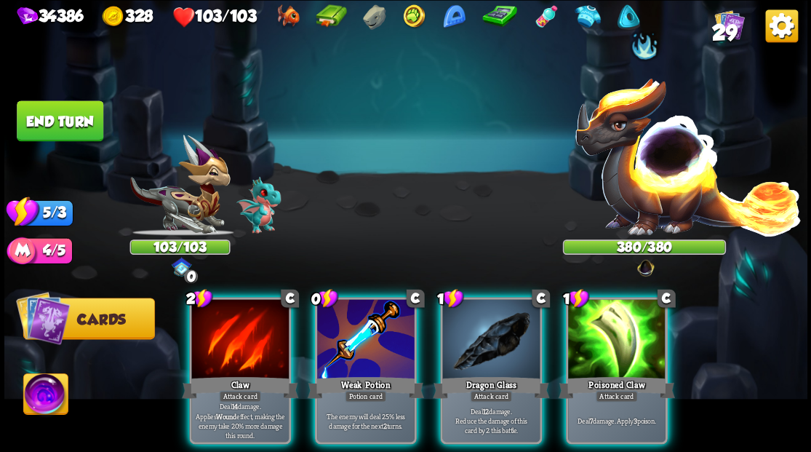
click at [42, 401] on img at bounding box center [45, 395] width 44 height 45
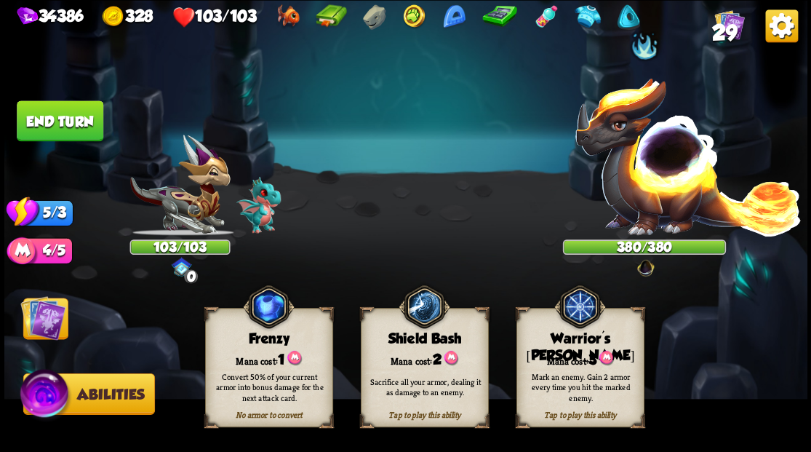
click at [580, 345] on div "Warrior's [PERSON_NAME]" at bounding box center [579, 346] width 127 height 33
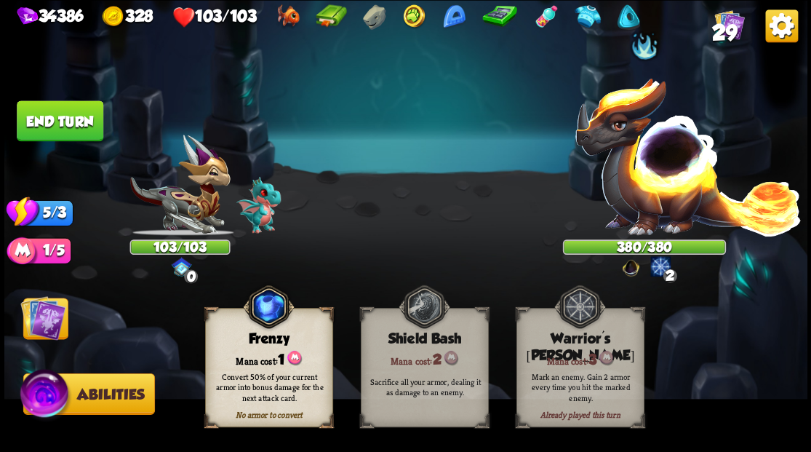
click at [30, 321] on img at bounding box center [42, 316] width 45 height 45
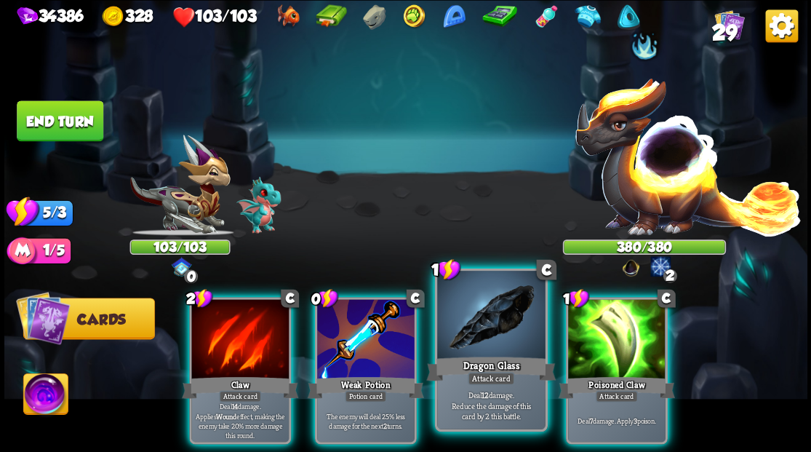
click at [492, 333] on div at bounding box center [491, 315] width 108 height 91
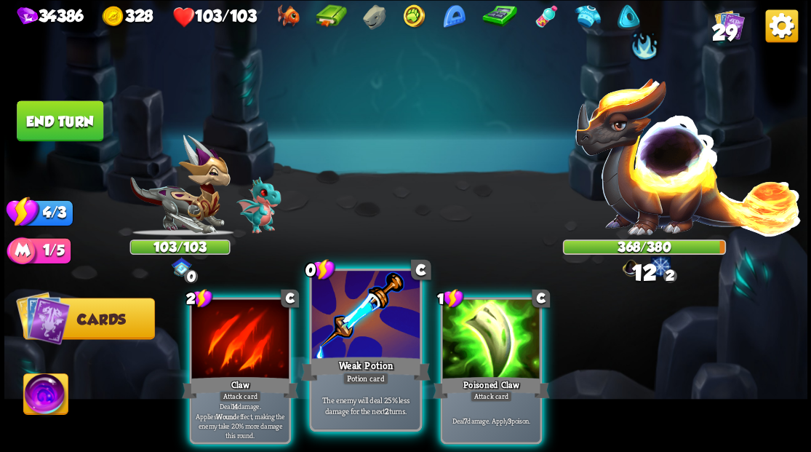
click at [354, 324] on div at bounding box center [365, 315] width 108 height 91
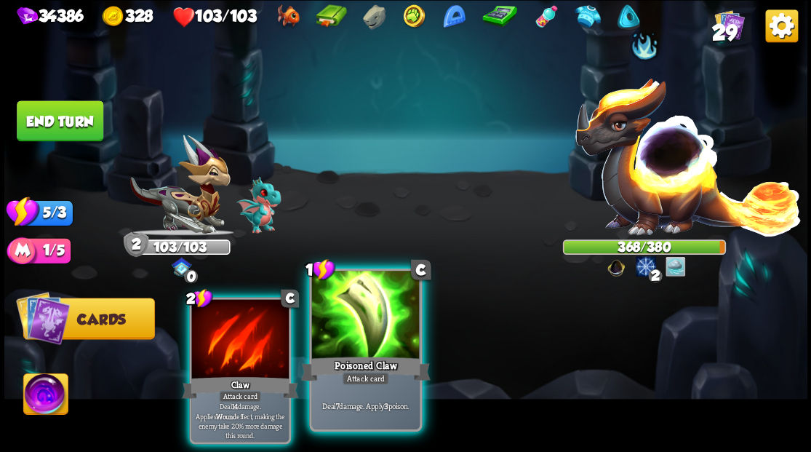
click at [382, 317] on div at bounding box center [365, 315] width 108 height 91
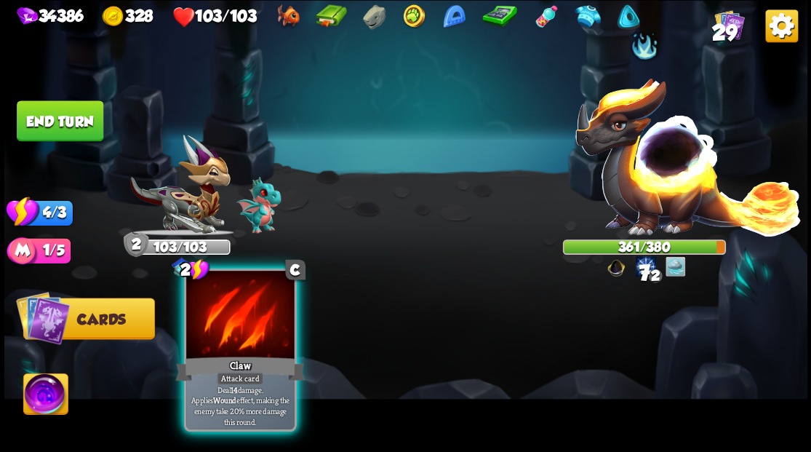
click at [249, 326] on div at bounding box center [240, 315] width 108 height 91
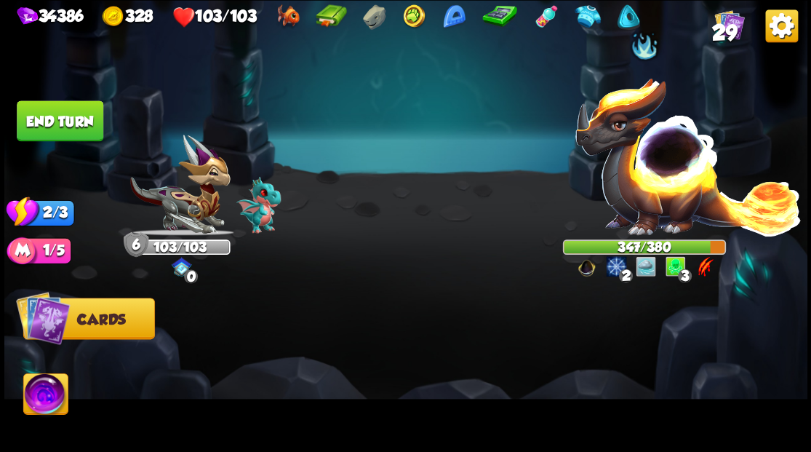
drag, startPoint x: 51, startPoint y: 125, endPoint x: 557, endPoint y: 153, distance: 506.8
click at [55, 122] on button "End turn" at bounding box center [60, 120] width 87 height 41
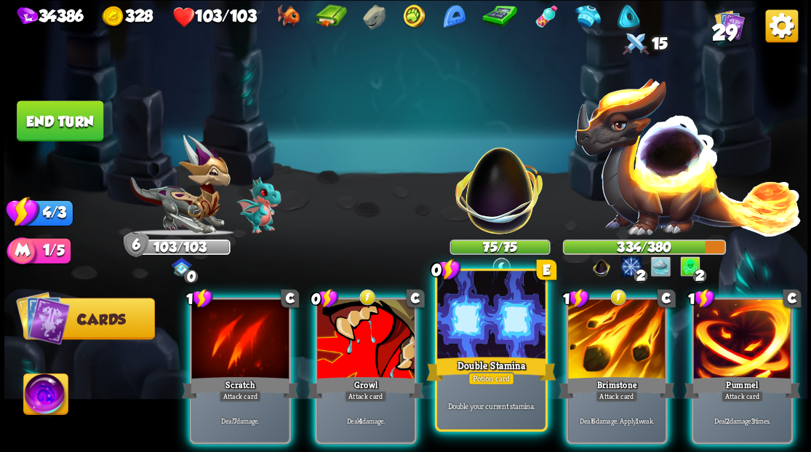
click at [469, 317] on div at bounding box center [491, 315] width 108 height 91
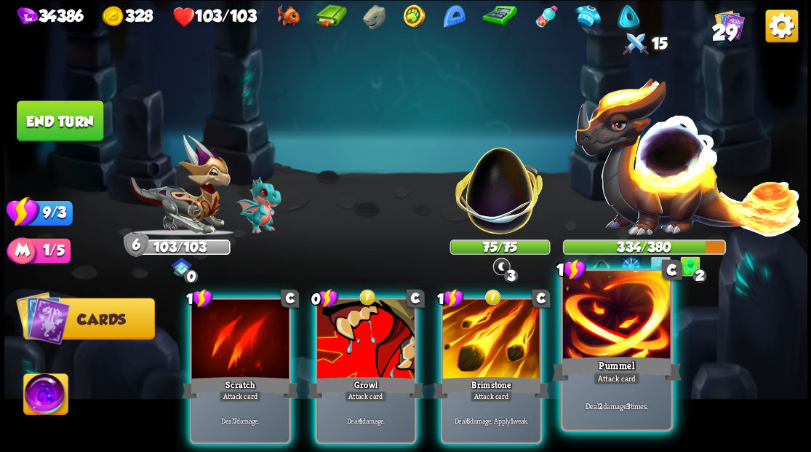
click at [622, 349] on div at bounding box center [616, 315] width 108 height 91
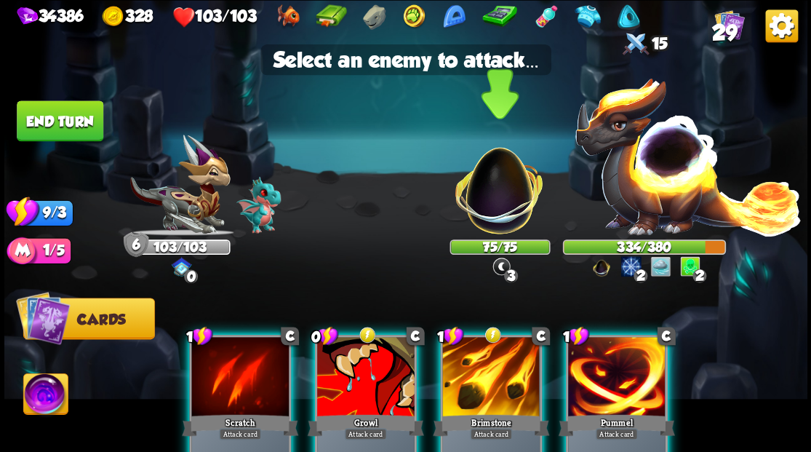
click at [501, 196] on img at bounding box center [498, 182] width 105 height 105
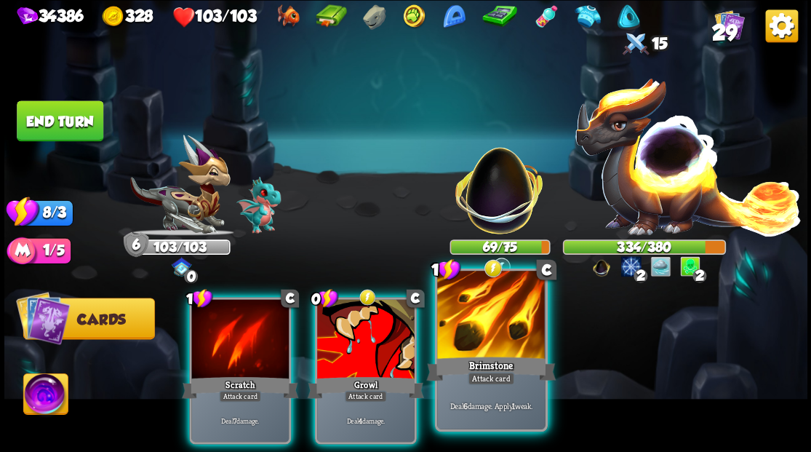
click at [506, 340] on div at bounding box center [491, 315] width 108 height 91
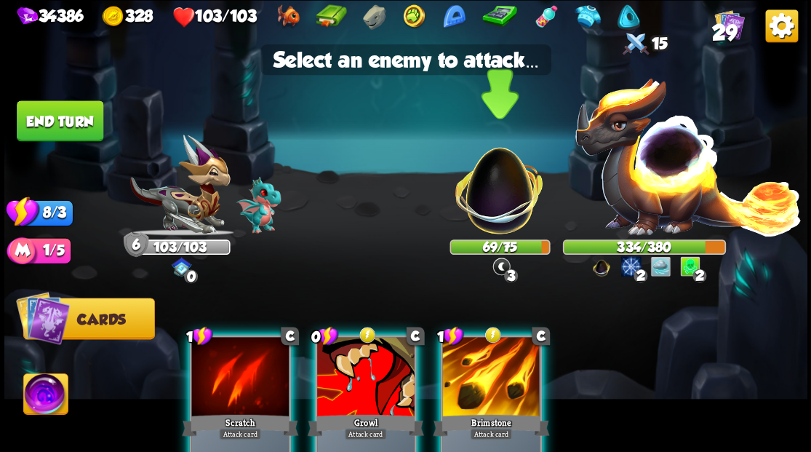
click at [493, 198] on img at bounding box center [498, 182] width 105 height 105
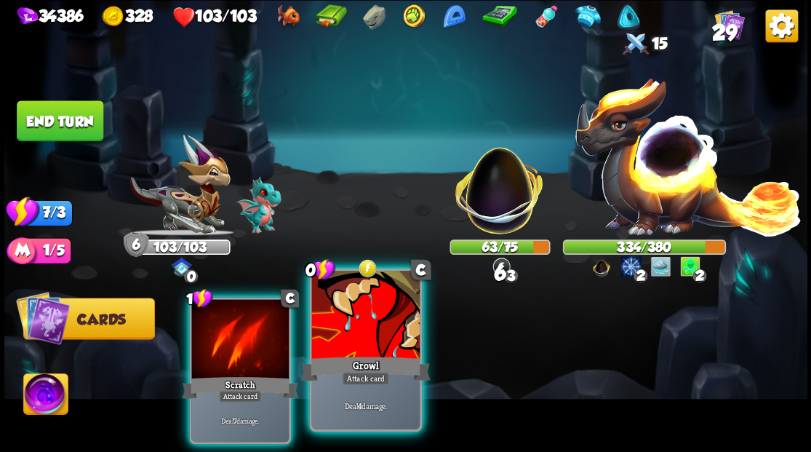
click at [374, 337] on div at bounding box center [365, 315] width 108 height 91
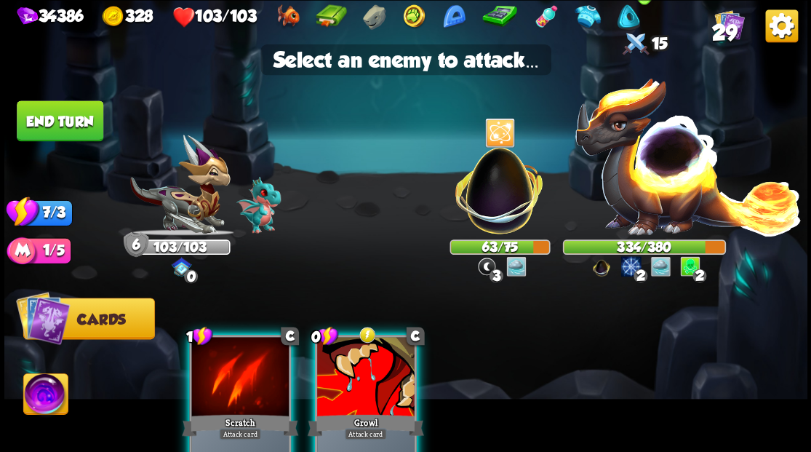
click at [673, 164] on img at bounding box center [688, 155] width 228 height 159
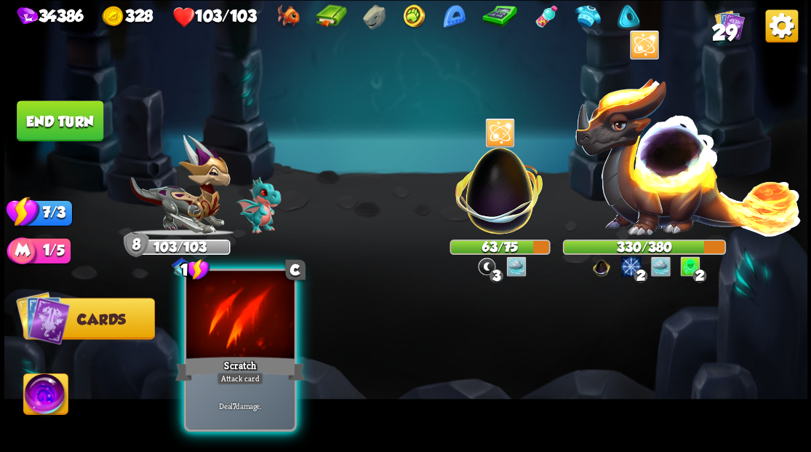
click at [249, 311] on div at bounding box center [240, 315] width 108 height 91
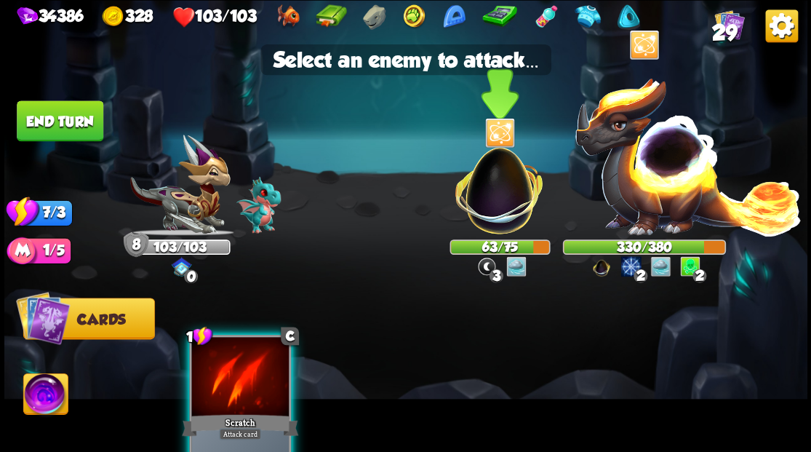
click at [506, 198] on img at bounding box center [498, 182] width 105 height 105
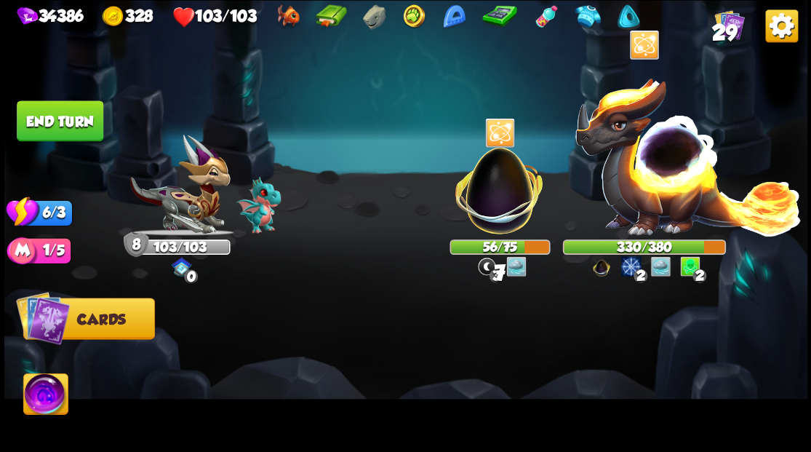
click at [52, 122] on button "End turn" at bounding box center [60, 120] width 87 height 41
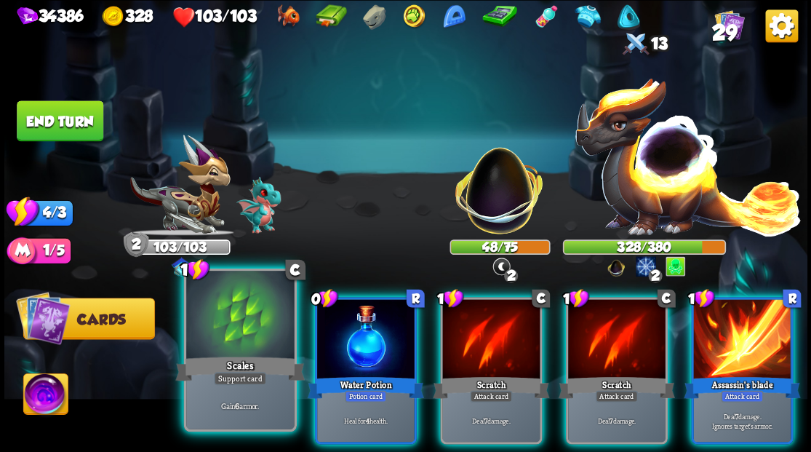
click at [219, 345] on div at bounding box center [240, 315] width 108 height 91
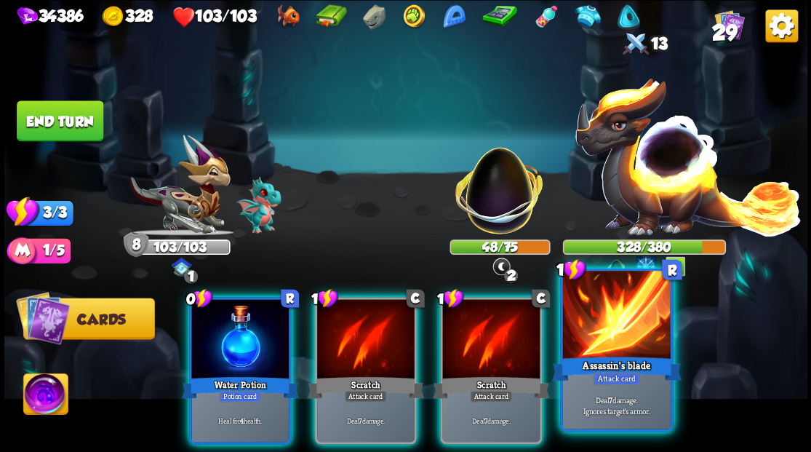
click at [607, 353] on div "Assassin's blade" at bounding box center [615, 367] width 129 height 29
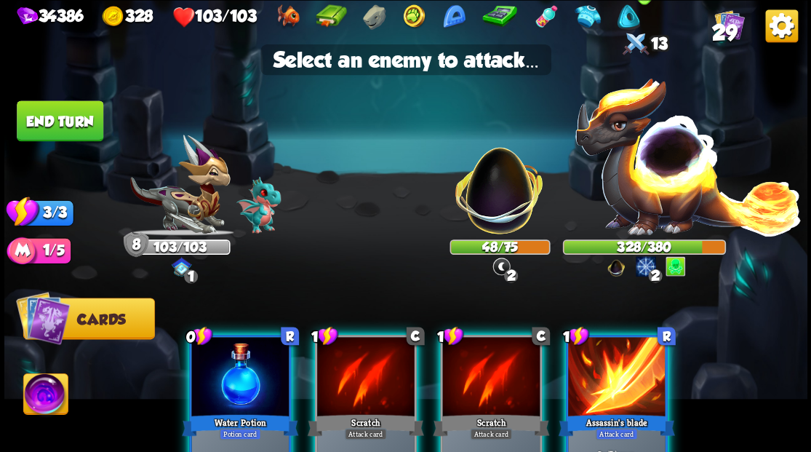
click at [653, 183] on img at bounding box center [688, 155] width 228 height 159
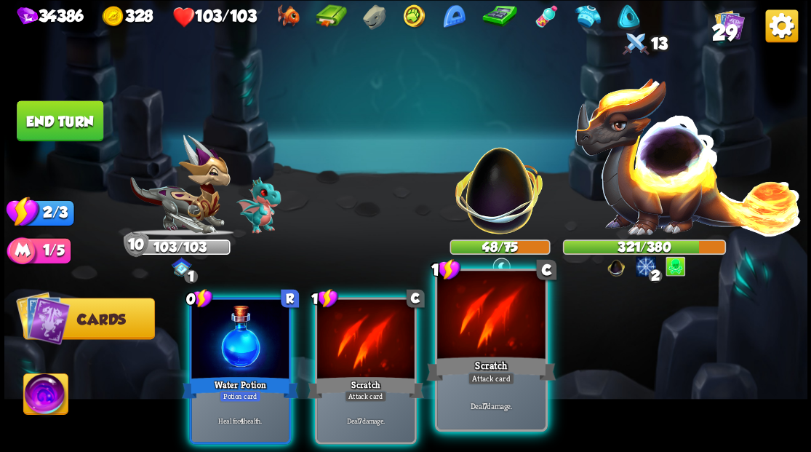
click at [503, 345] on div at bounding box center [491, 315] width 108 height 91
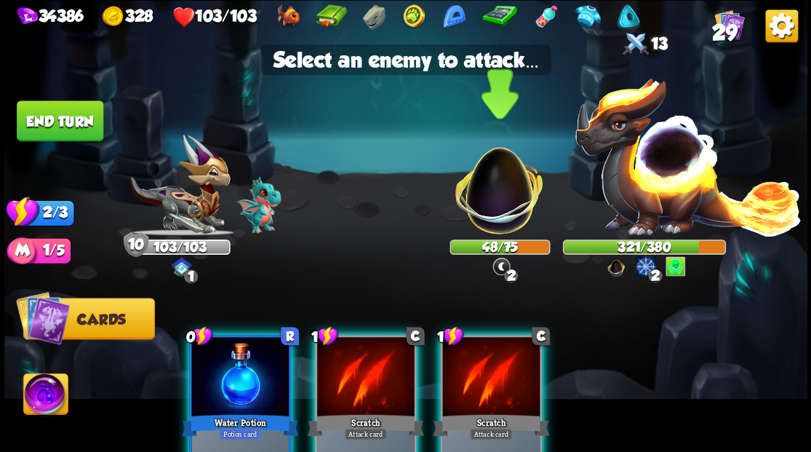
click at [488, 203] on img at bounding box center [498, 182] width 105 height 105
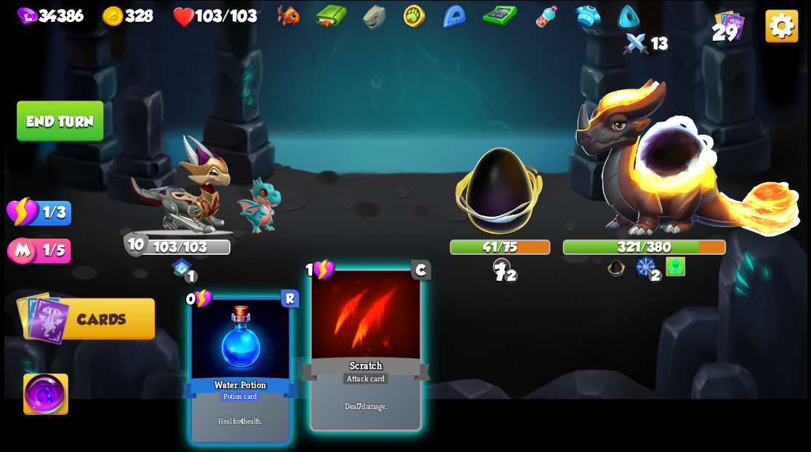
click at [367, 330] on div at bounding box center [365, 315] width 108 height 91
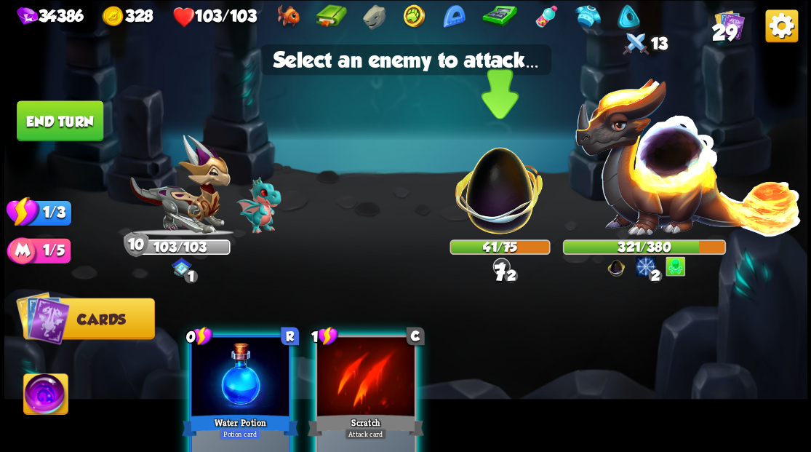
click at [499, 187] on img at bounding box center [498, 182] width 105 height 105
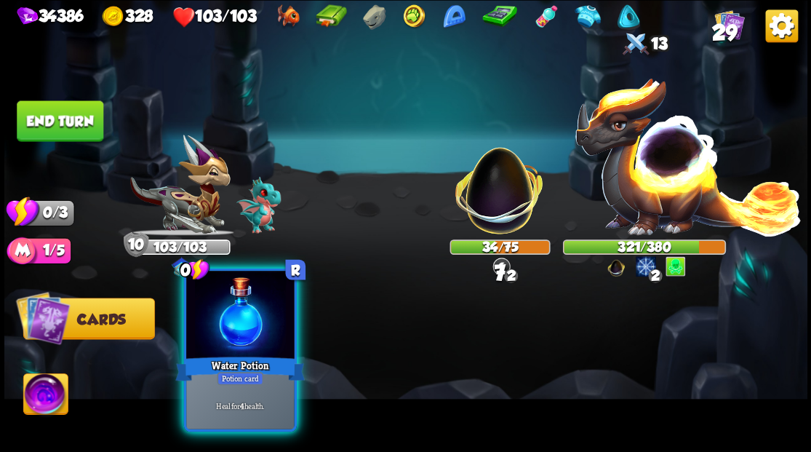
click at [241, 314] on div at bounding box center [240, 315] width 108 height 91
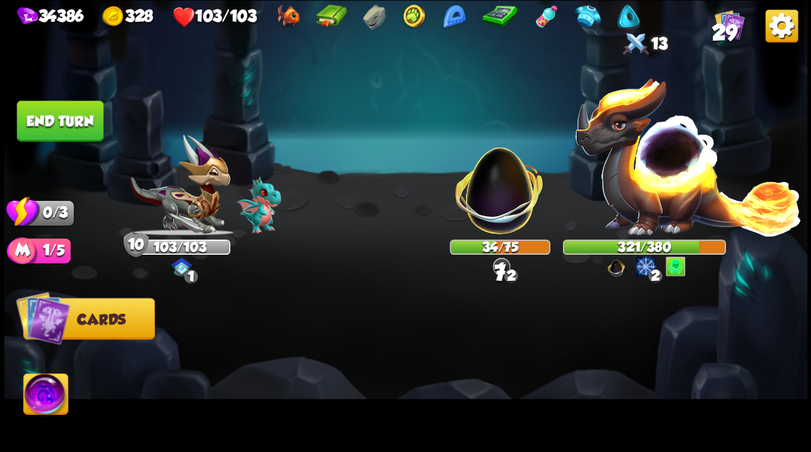
click at [43, 123] on button "End turn" at bounding box center [60, 120] width 87 height 41
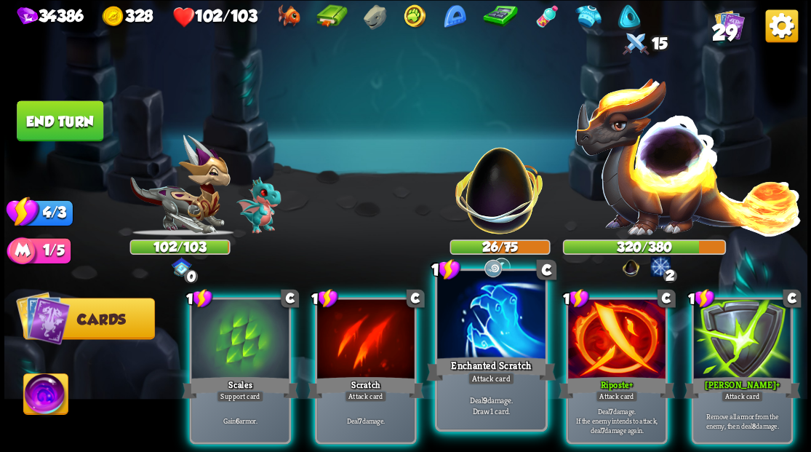
click at [513, 343] on div at bounding box center [491, 315] width 108 height 91
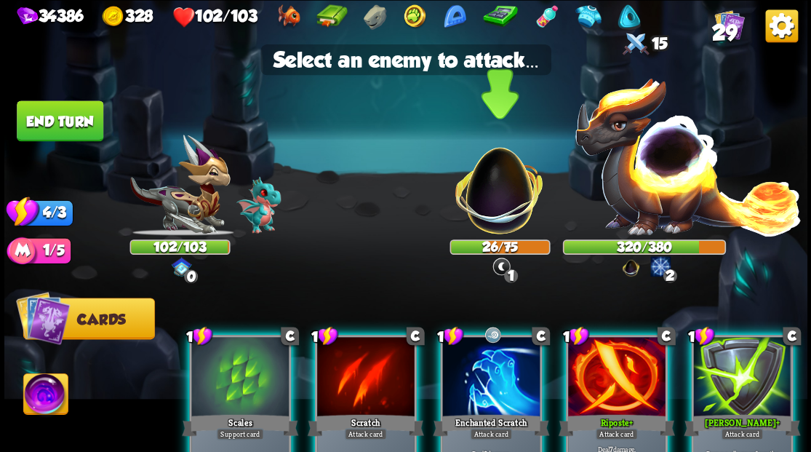
click at [508, 201] on img at bounding box center [498, 182] width 105 height 105
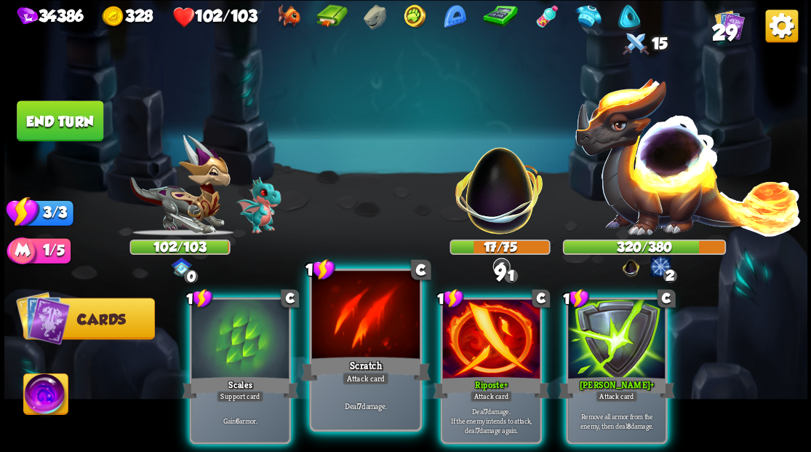
click at [364, 335] on div at bounding box center [365, 315] width 108 height 91
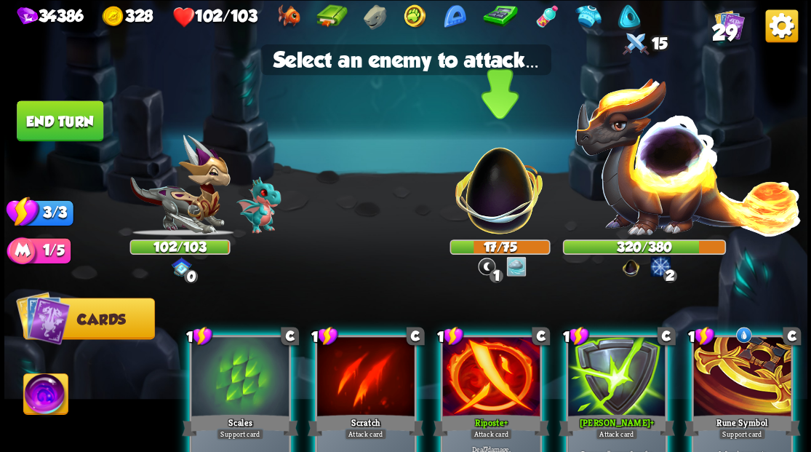
click at [490, 212] on img at bounding box center [498, 182] width 105 height 105
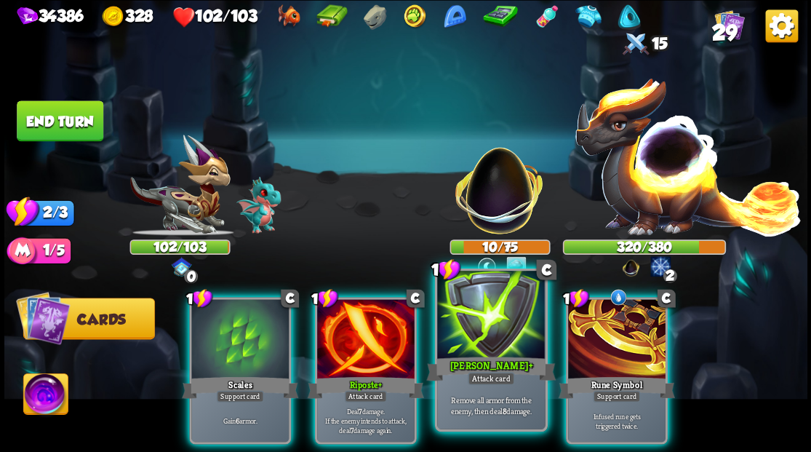
click at [468, 354] on div "Pierce +" at bounding box center [490, 367] width 129 height 29
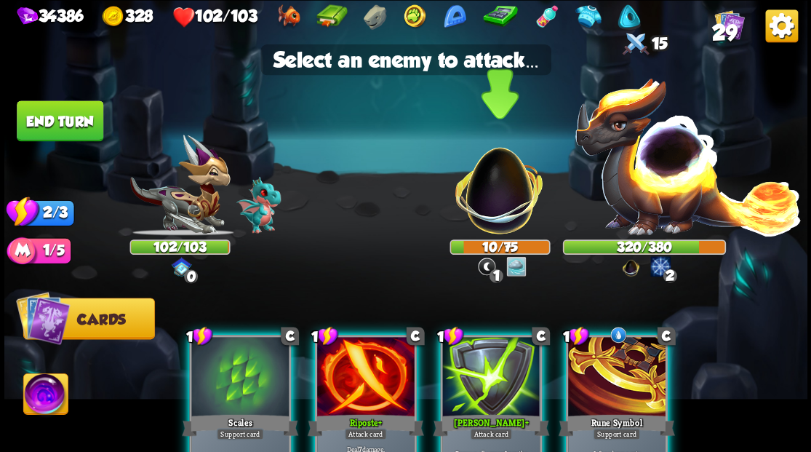
click at [486, 195] on img at bounding box center [498, 182] width 105 height 105
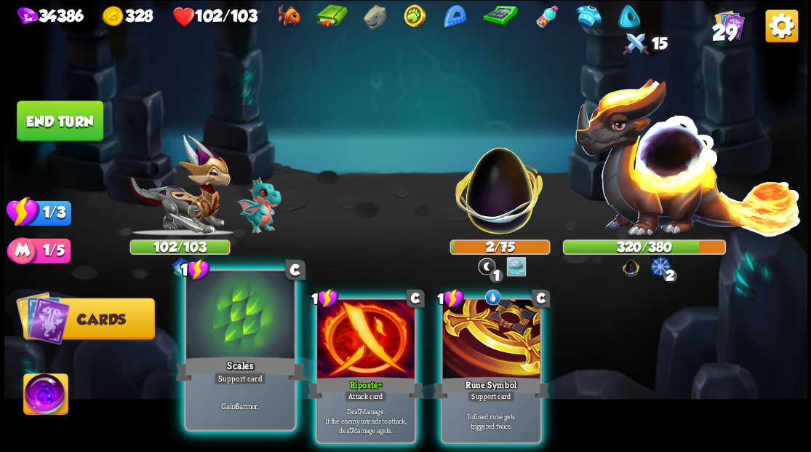
click at [246, 340] on div at bounding box center [240, 315] width 108 height 91
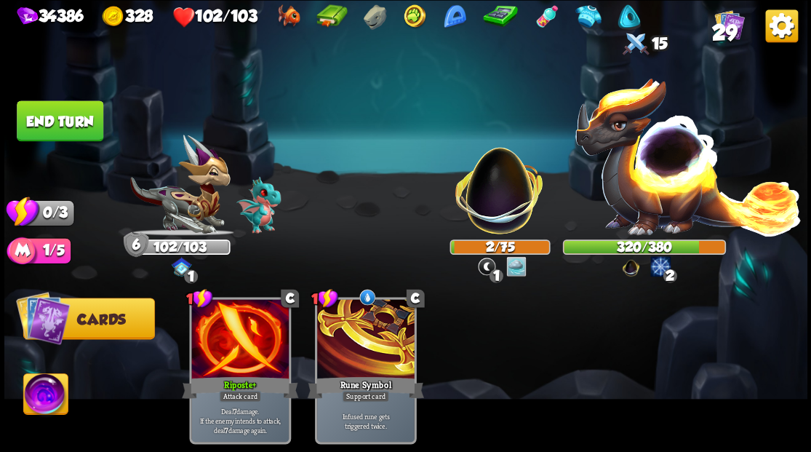
click at [57, 118] on button "End turn" at bounding box center [60, 120] width 87 height 41
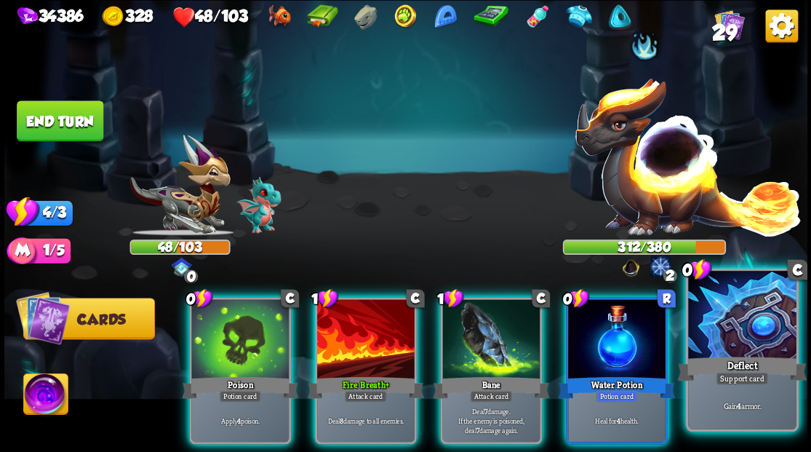
click at [740, 330] on div at bounding box center [742, 315] width 108 height 91
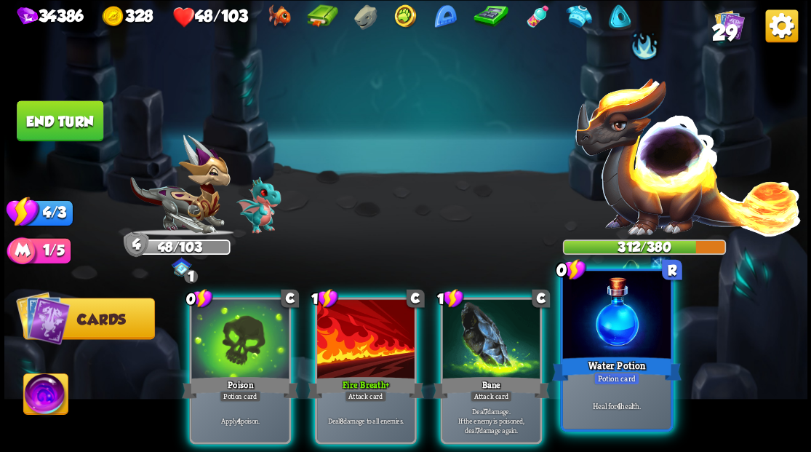
click at [619, 337] on div at bounding box center [616, 315] width 108 height 91
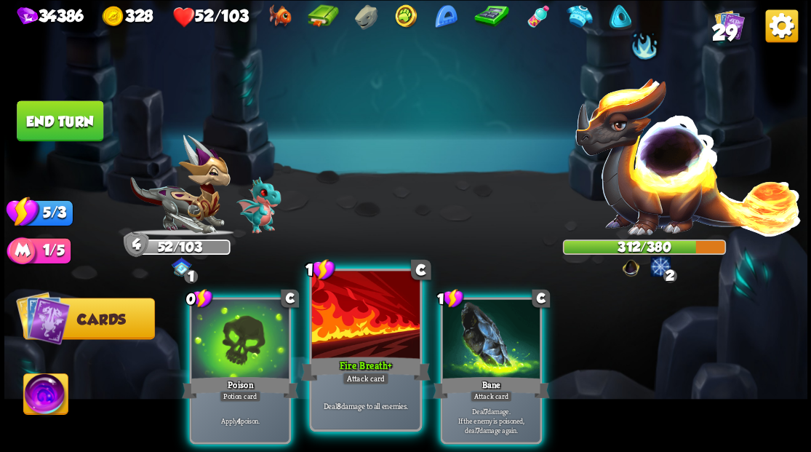
click at [342, 322] on div at bounding box center [365, 315] width 108 height 91
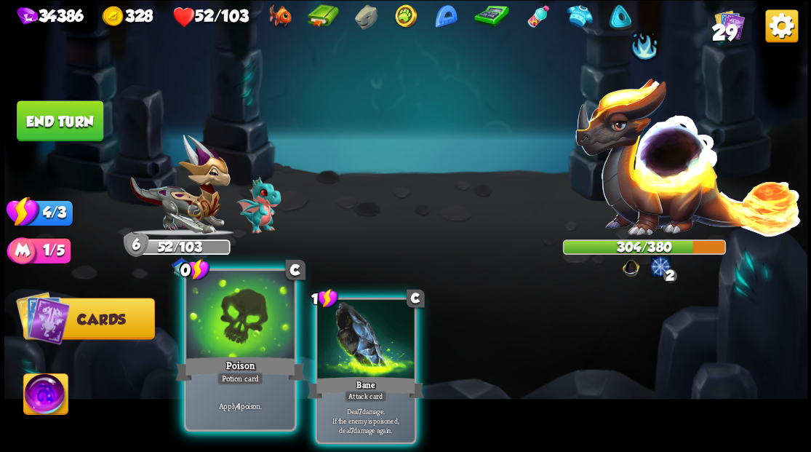
click at [220, 330] on div at bounding box center [240, 315] width 108 height 91
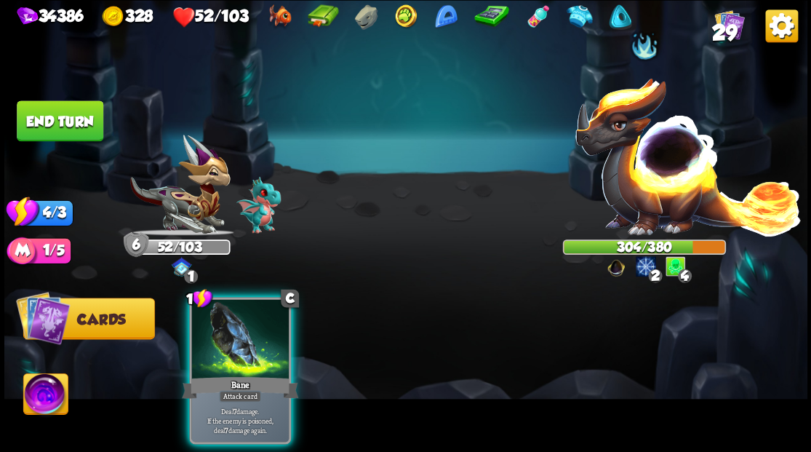
click at [220, 330] on div at bounding box center [239, 340] width 97 height 82
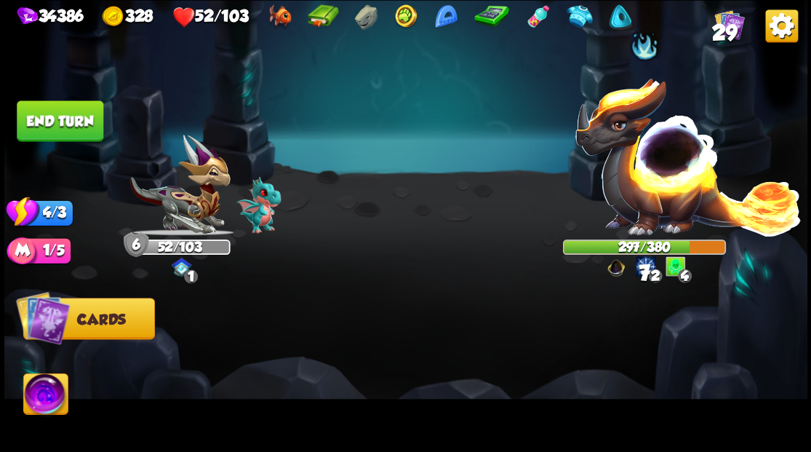
click at [58, 121] on button "End turn" at bounding box center [60, 120] width 87 height 41
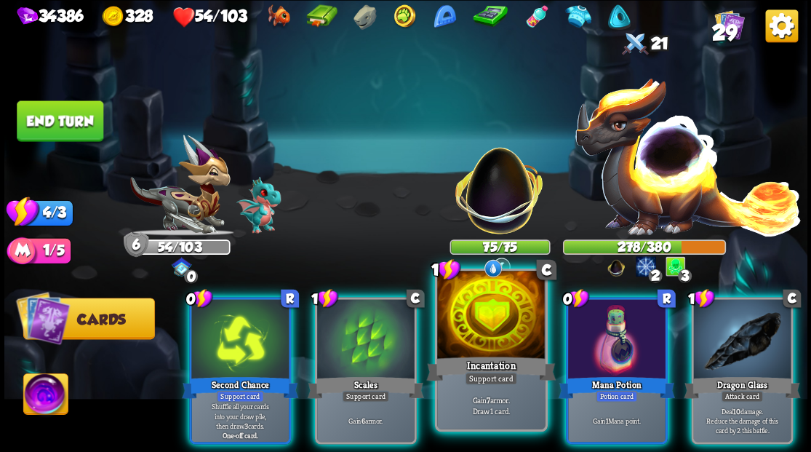
click at [468, 329] on div at bounding box center [491, 315] width 108 height 91
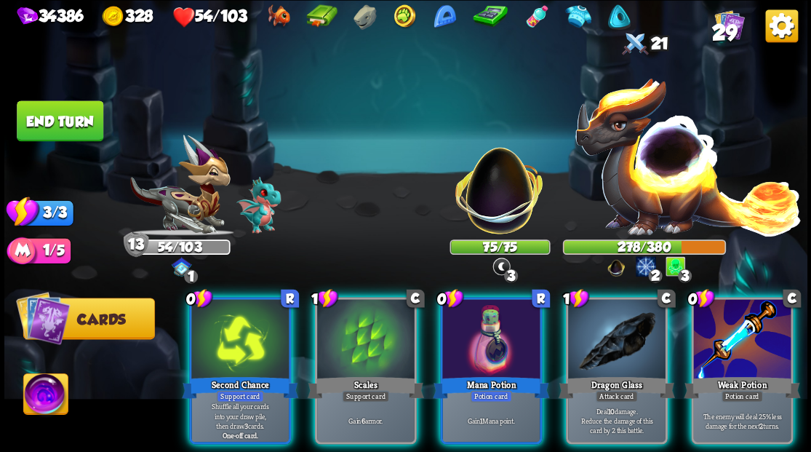
click at [468, 329] on div at bounding box center [490, 340] width 97 height 82
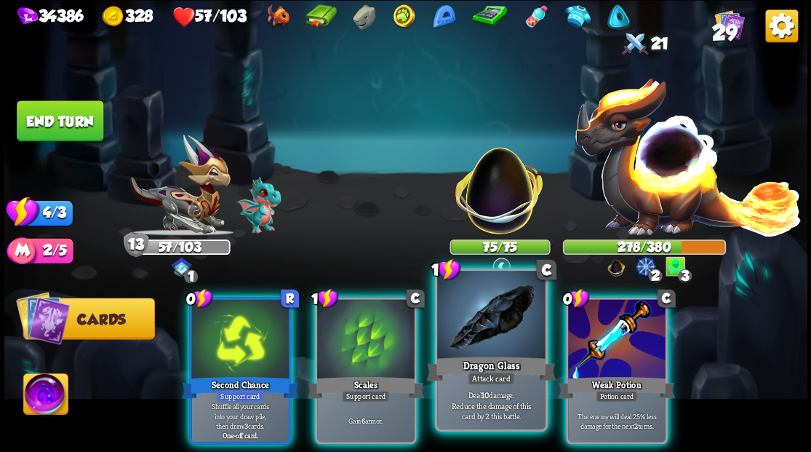
click at [464, 335] on div at bounding box center [491, 315] width 108 height 91
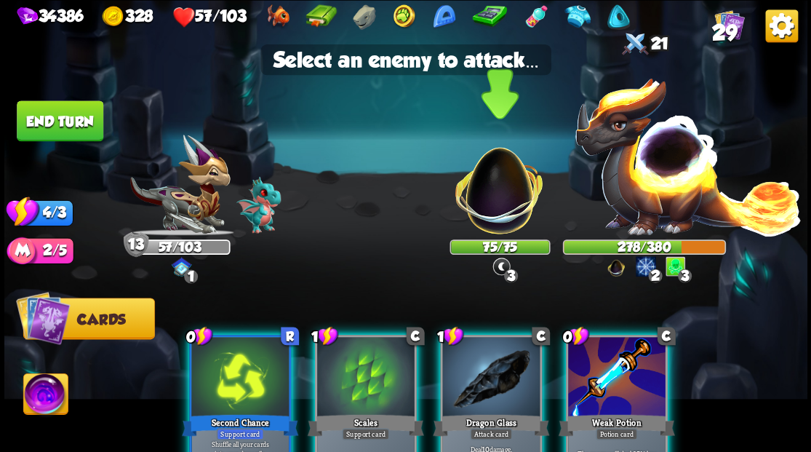
click at [504, 193] on img at bounding box center [498, 182] width 105 height 105
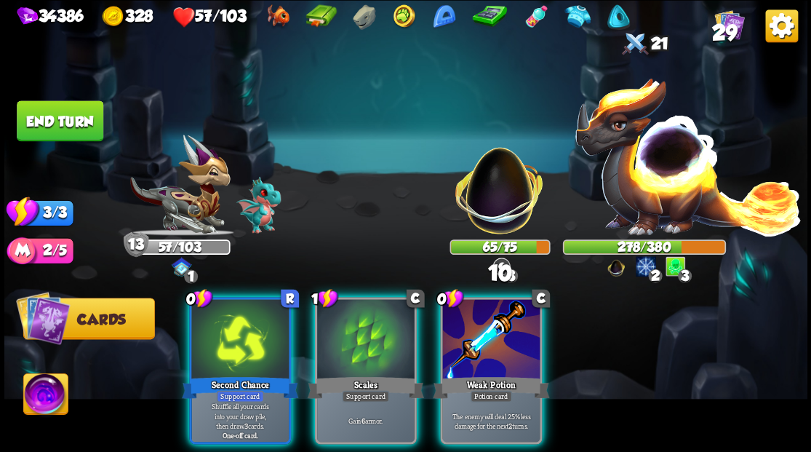
drag, startPoint x: 492, startPoint y: 334, endPoint x: 590, endPoint y: 258, distance: 124.9
click at [494, 334] on div at bounding box center [490, 340] width 97 height 82
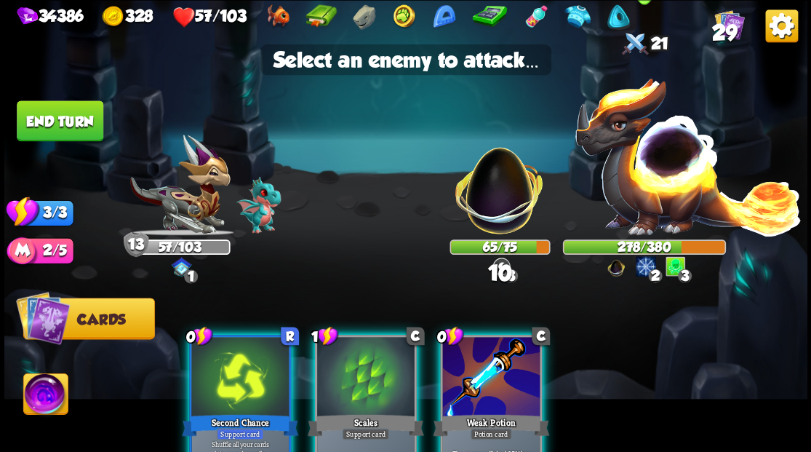
click at [660, 169] on img at bounding box center [688, 155] width 228 height 159
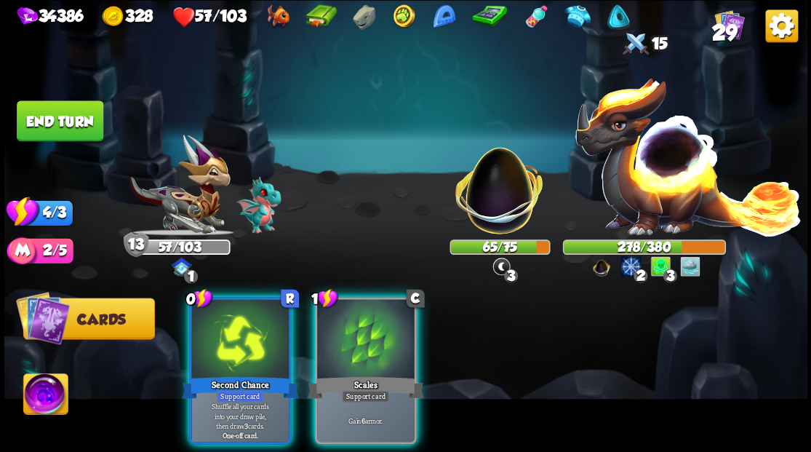
drag, startPoint x: 352, startPoint y: 347, endPoint x: 297, endPoint y: 344, distance: 55.3
click at [348, 346] on div at bounding box center [365, 340] width 97 height 82
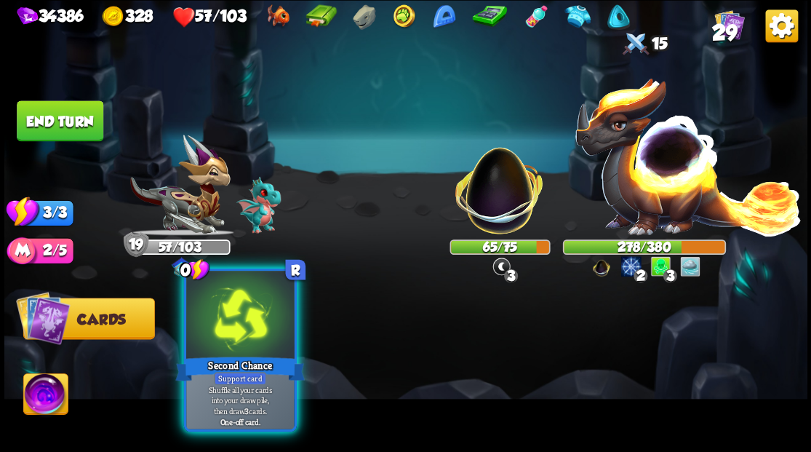
click at [232, 337] on div at bounding box center [240, 315] width 108 height 91
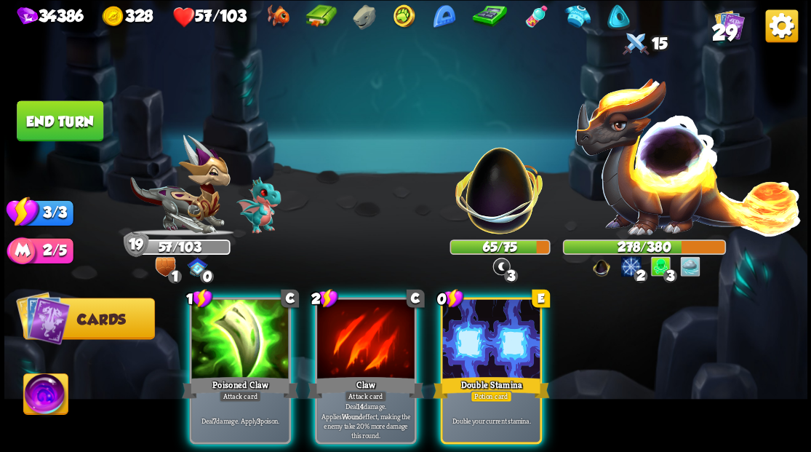
click at [514, 323] on div at bounding box center [490, 340] width 97 height 82
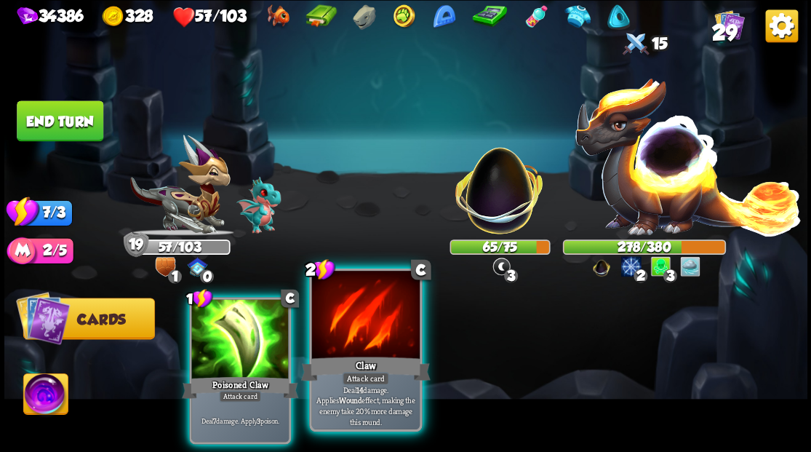
click at [361, 310] on div at bounding box center [365, 315] width 108 height 91
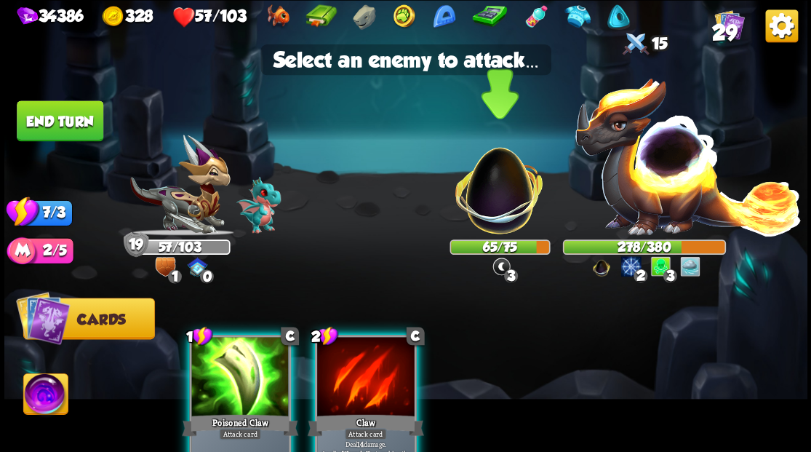
click at [496, 201] on img at bounding box center [498, 182] width 105 height 105
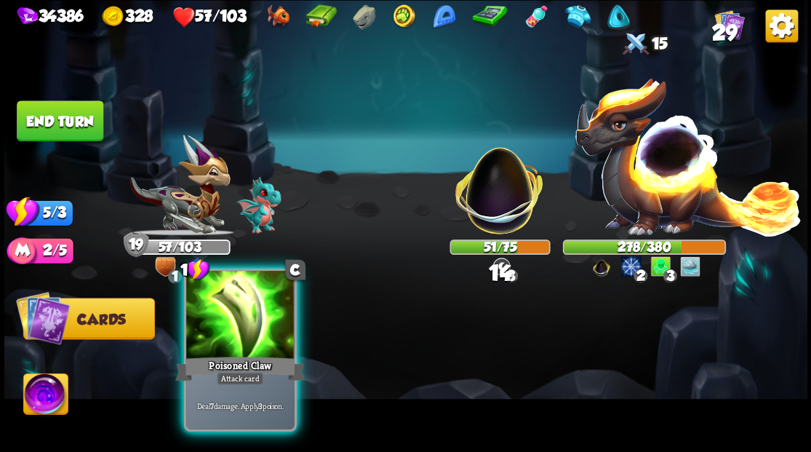
click at [230, 348] on div at bounding box center [240, 315] width 108 height 91
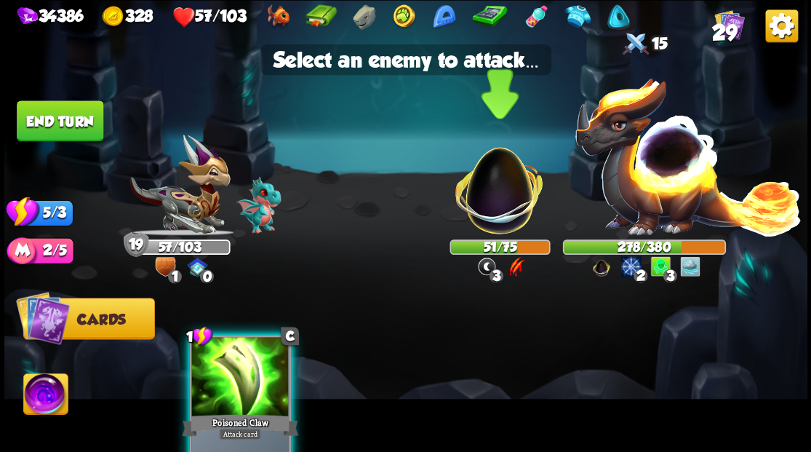
click at [492, 206] on img at bounding box center [498, 182] width 105 height 105
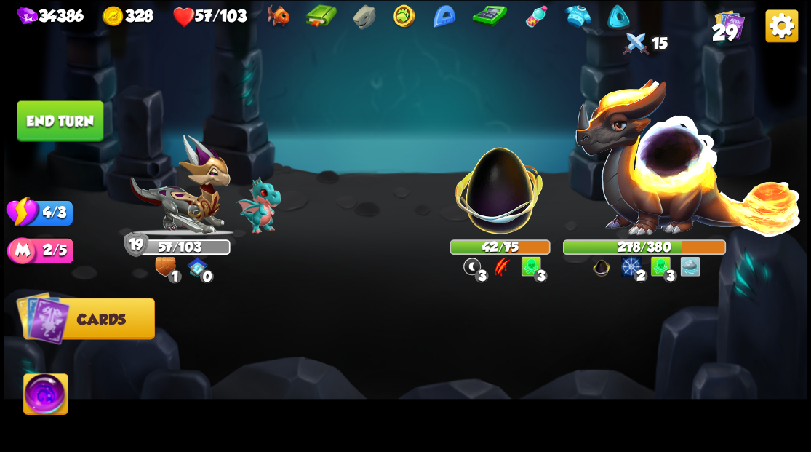
click at [63, 119] on button "End turn" at bounding box center [60, 120] width 87 height 41
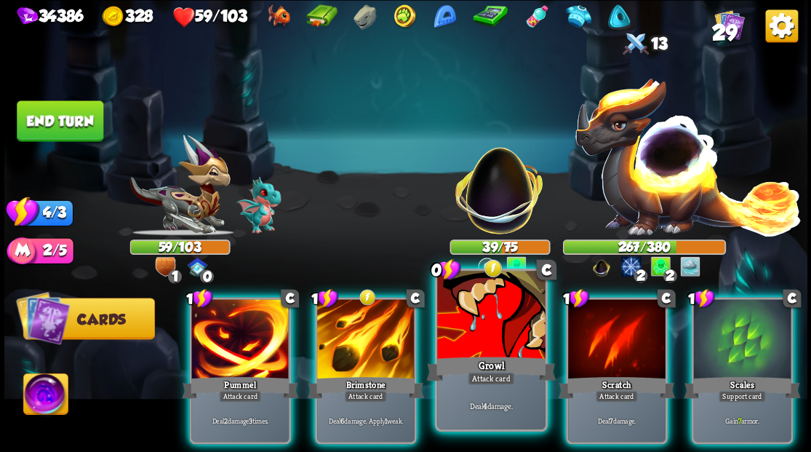
click at [489, 361] on div "Growl" at bounding box center [490, 367] width 129 height 29
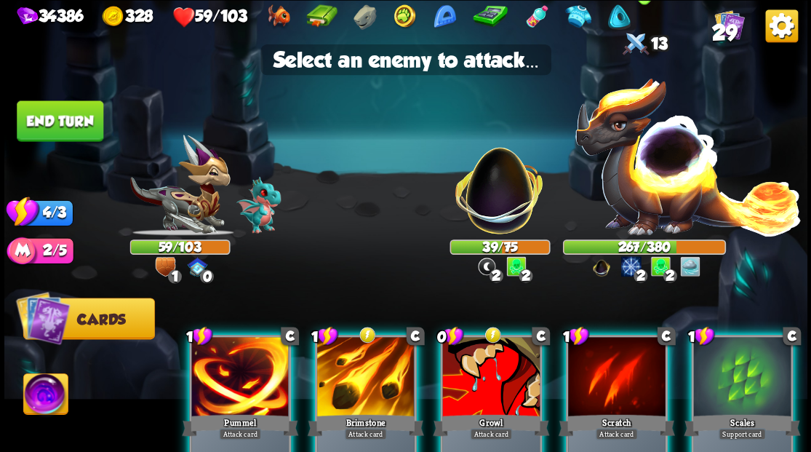
click at [656, 172] on img at bounding box center [688, 155] width 228 height 159
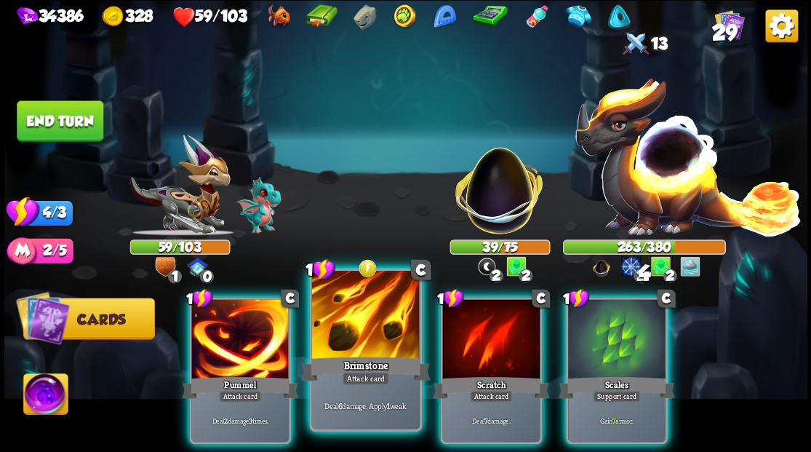
click at [353, 333] on div at bounding box center [365, 315] width 108 height 91
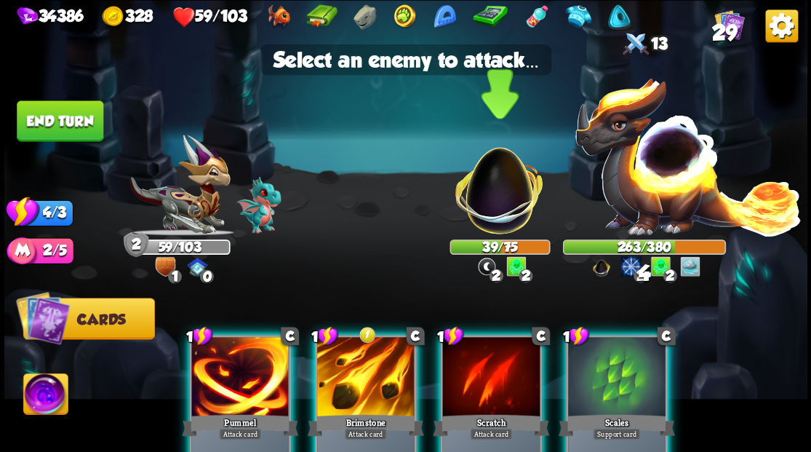
click at [498, 198] on img at bounding box center [498, 182] width 105 height 105
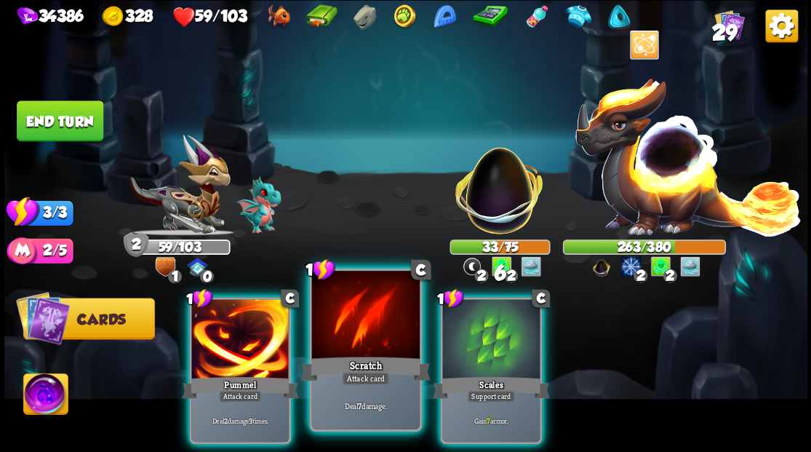
click at [342, 337] on div at bounding box center [365, 315] width 108 height 91
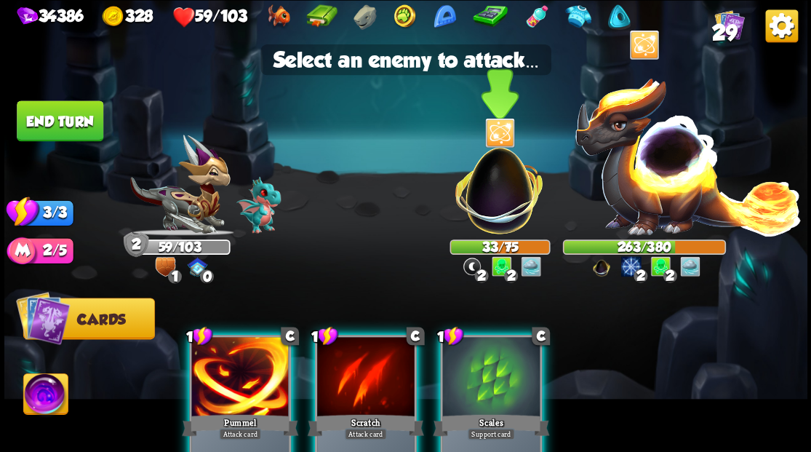
click at [513, 196] on img at bounding box center [498, 182] width 105 height 105
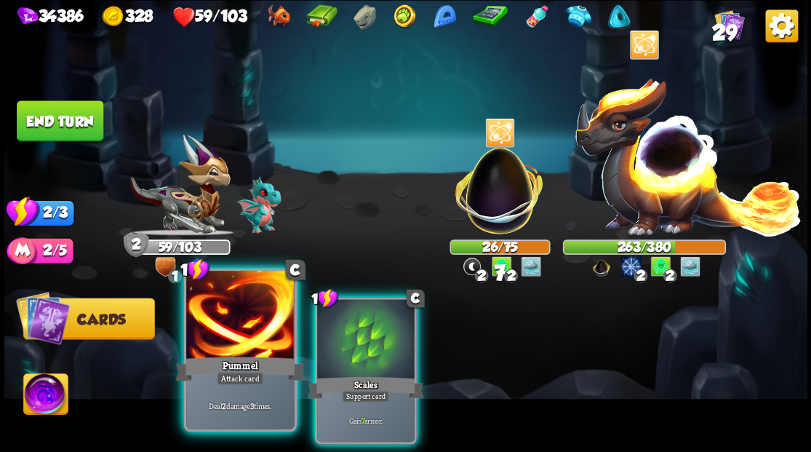
click at [227, 348] on div at bounding box center [240, 315] width 108 height 91
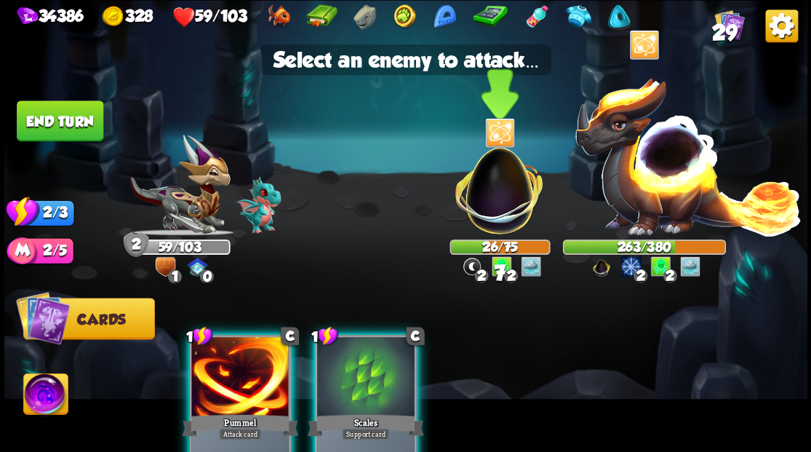
click at [500, 193] on img at bounding box center [498, 182] width 105 height 105
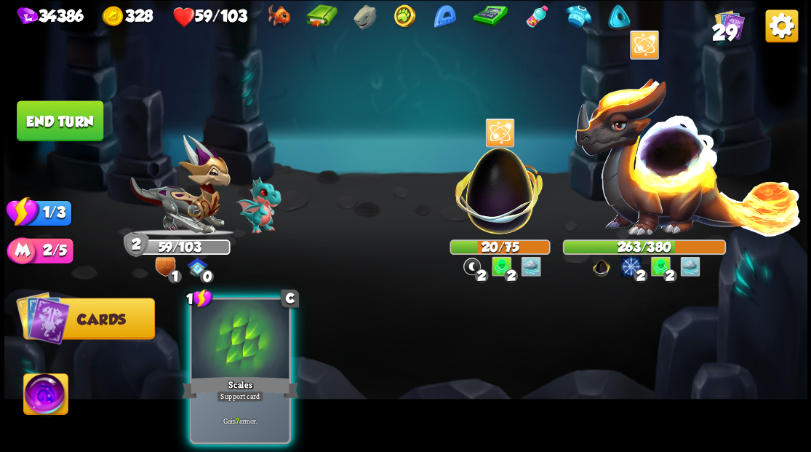
click at [223, 337] on div at bounding box center [239, 340] width 97 height 82
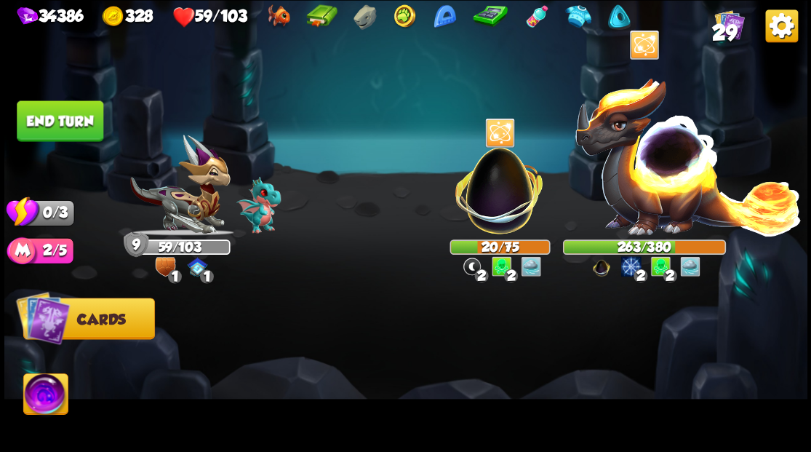
click at [74, 115] on button "End turn" at bounding box center [60, 120] width 87 height 41
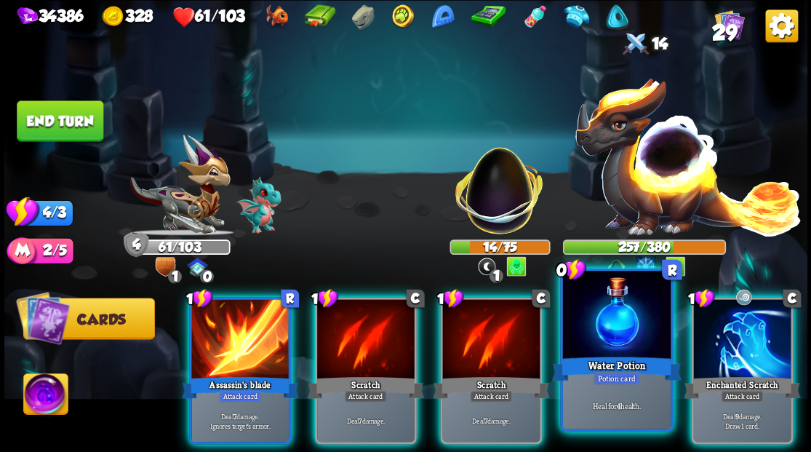
click at [614, 350] on div at bounding box center [616, 315] width 108 height 91
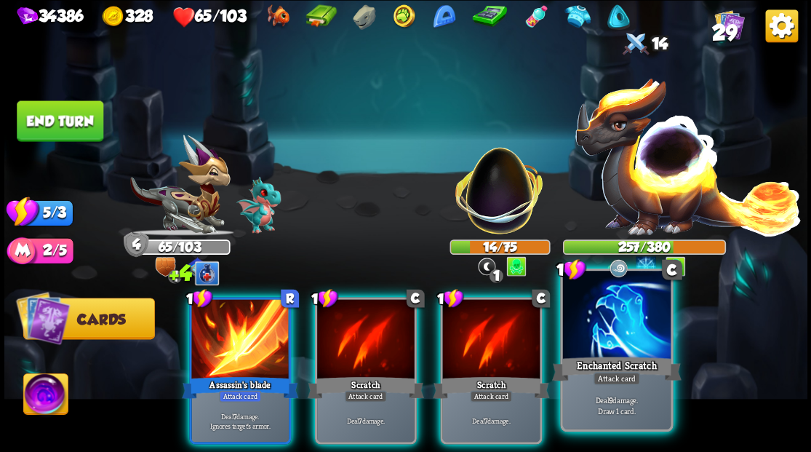
click at [618, 333] on div at bounding box center [616, 315] width 108 height 91
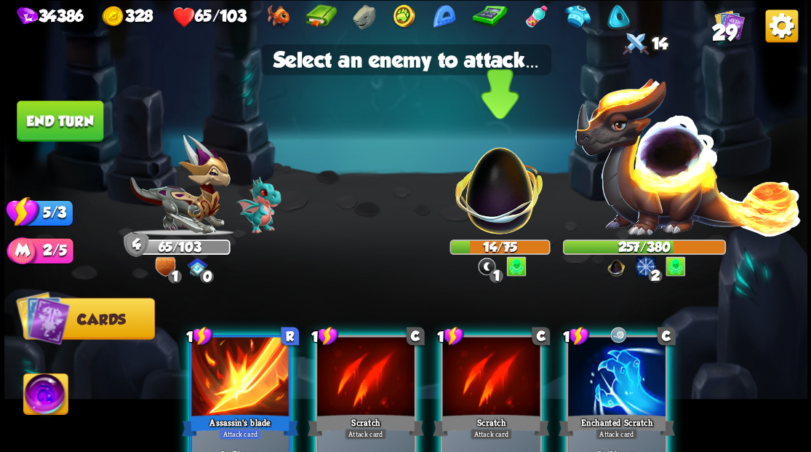
click at [493, 212] on img at bounding box center [498, 182] width 105 height 105
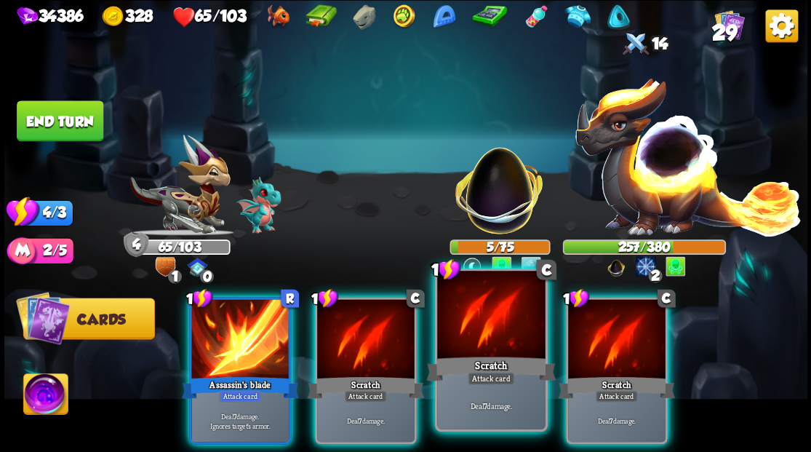
click at [465, 368] on div "Scratch" at bounding box center [490, 367] width 129 height 29
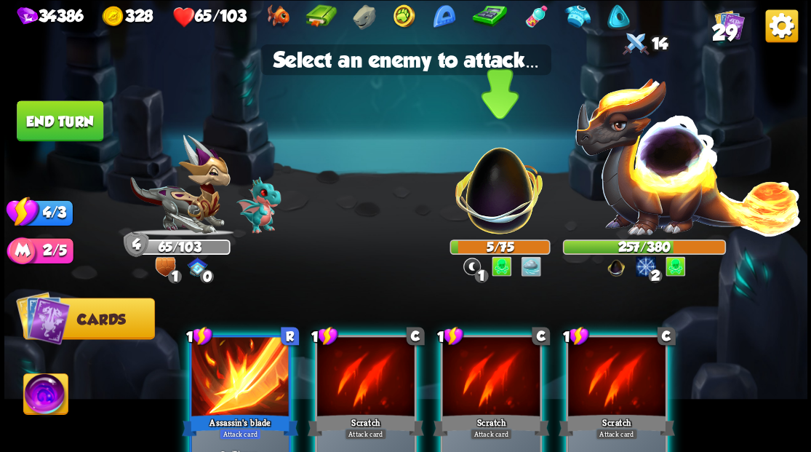
click at [492, 204] on img at bounding box center [498, 182] width 105 height 105
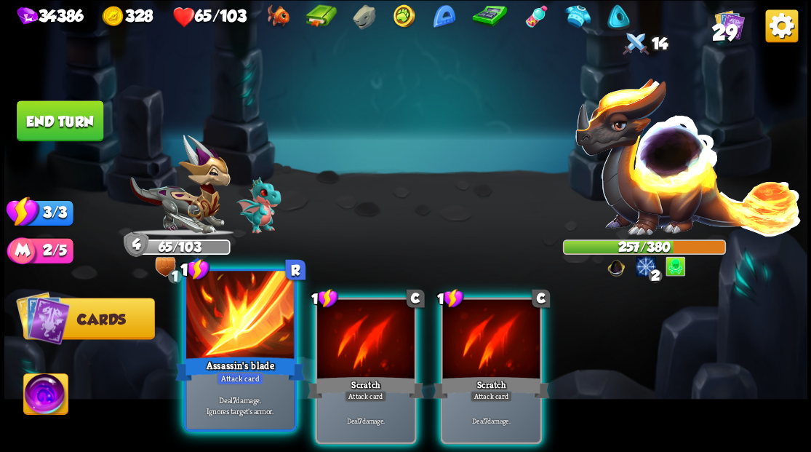
click at [246, 334] on div at bounding box center [240, 315] width 108 height 91
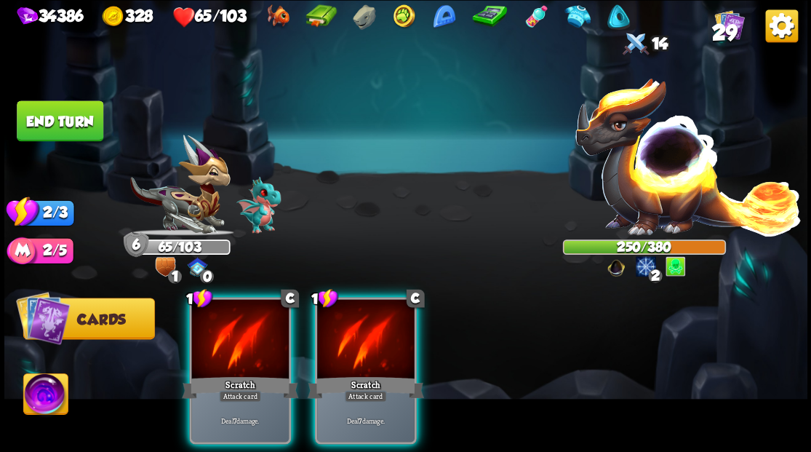
drag, startPoint x: 347, startPoint y: 310, endPoint x: 310, endPoint y: 313, distance: 37.2
click at [345, 310] on div at bounding box center [365, 340] width 97 height 82
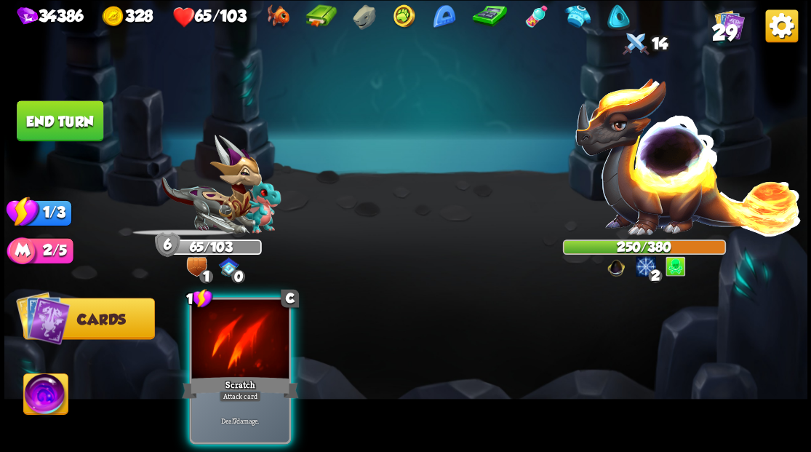
click at [255, 316] on div at bounding box center [239, 340] width 97 height 82
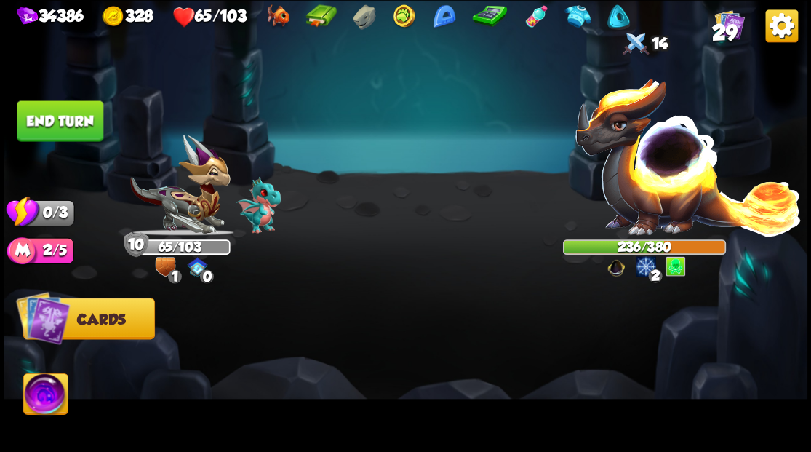
click at [71, 117] on button "End turn" at bounding box center [60, 120] width 87 height 41
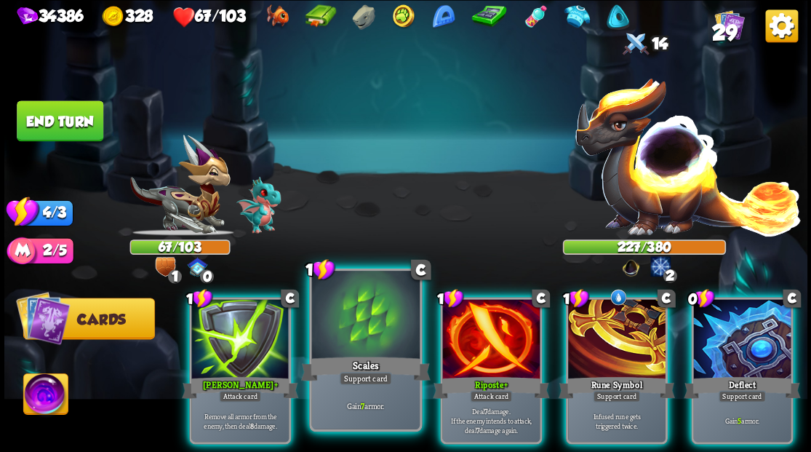
click at [347, 334] on div at bounding box center [365, 315] width 108 height 91
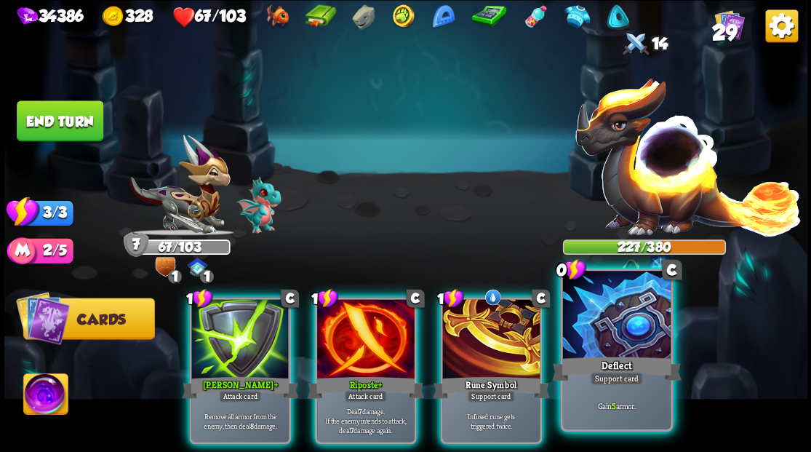
click at [619, 353] on div at bounding box center [616, 315] width 108 height 91
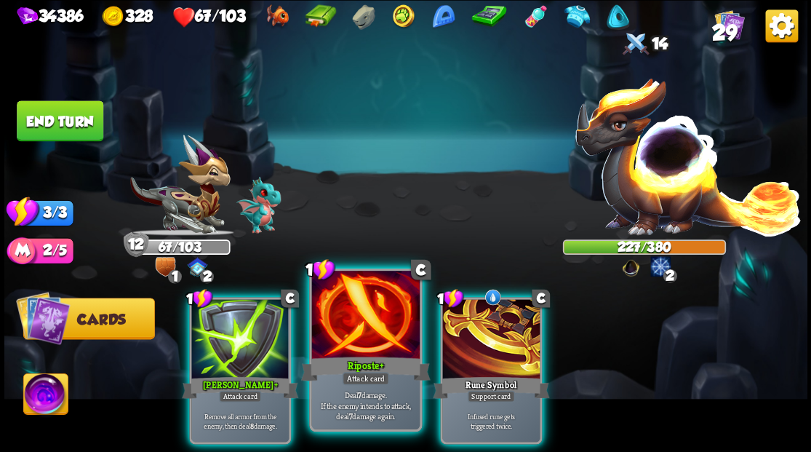
drag, startPoint x: 355, startPoint y: 331, endPoint x: 483, endPoint y: 267, distance: 143.1
click at [358, 331] on div at bounding box center [365, 315] width 108 height 91
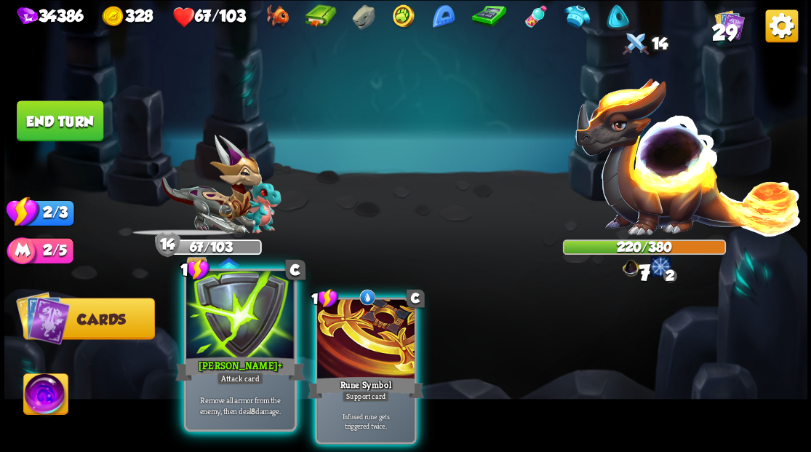
click at [249, 310] on div at bounding box center [240, 315] width 108 height 91
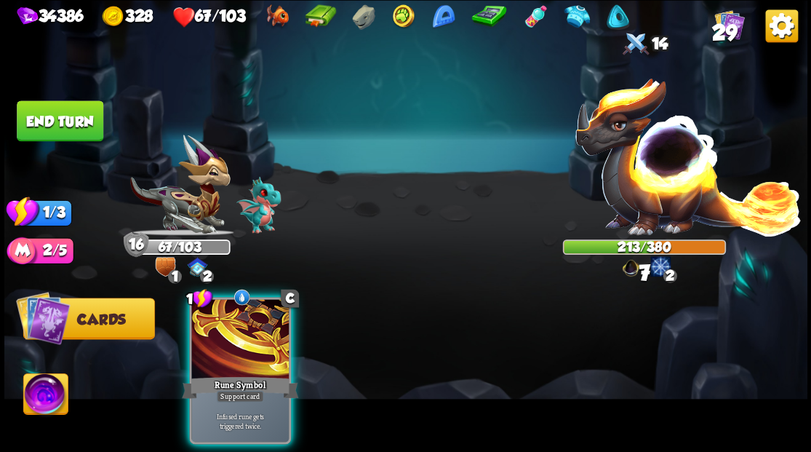
click at [249, 310] on div at bounding box center [239, 340] width 97 height 82
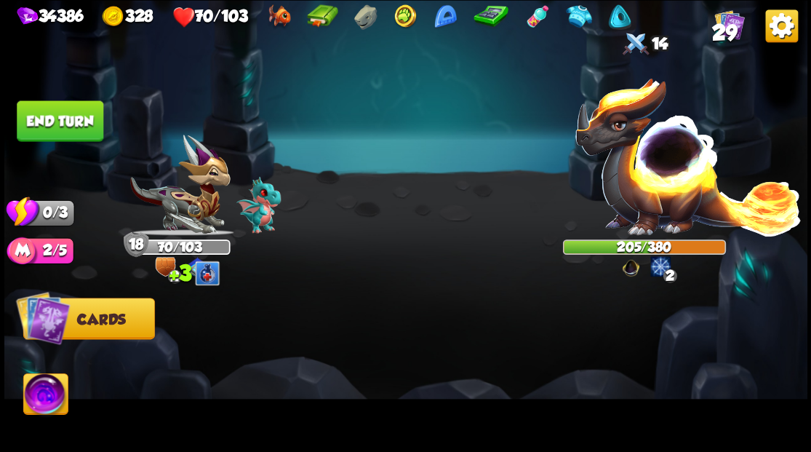
click at [65, 118] on button "End turn" at bounding box center [60, 120] width 87 height 41
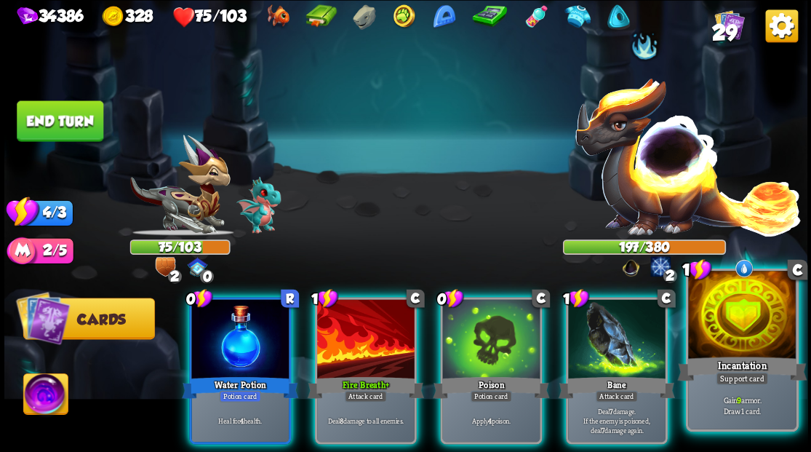
click at [744, 347] on div at bounding box center [742, 315] width 108 height 91
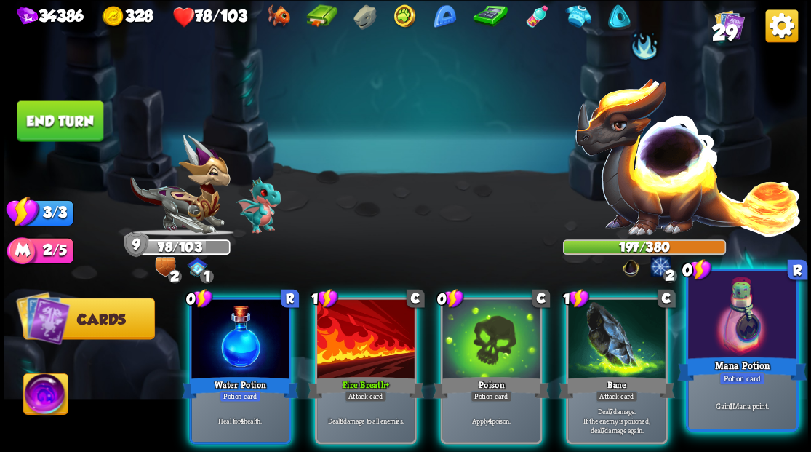
click at [729, 345] on div at bounding box center [742, 315] width 108 height 91
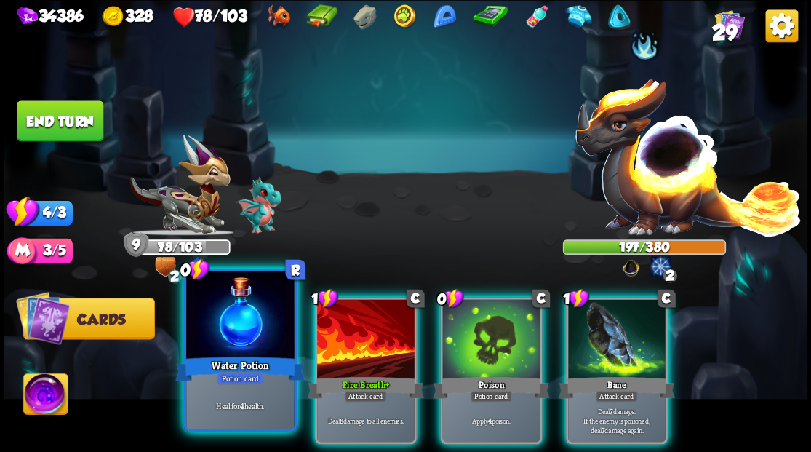
click at [223, 334] on div at bounding box center [240, 315] width 108 height 91
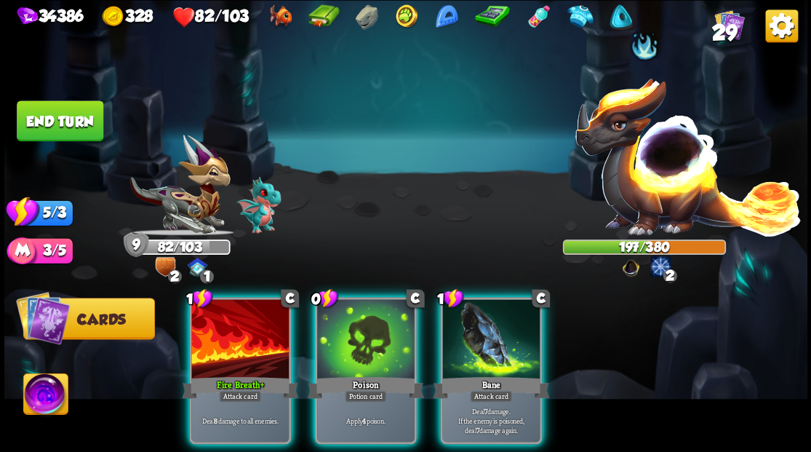
click at [45, 402] on img at bounding box center [45, 395] width 44 height 45
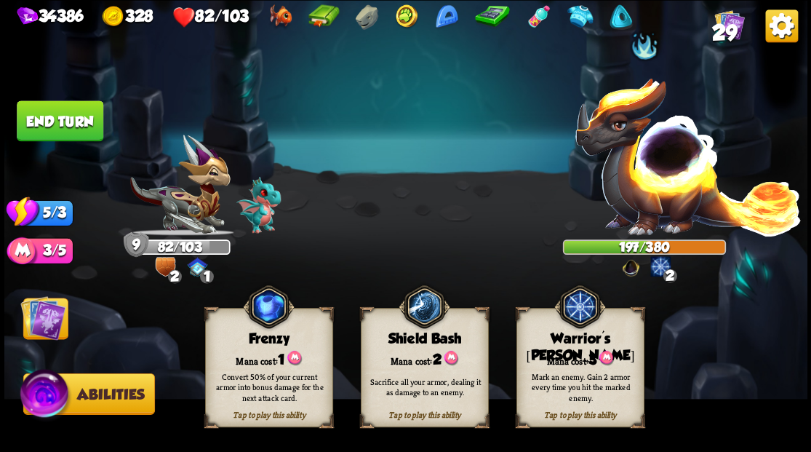
click at [569, 371] on div "Mark an enemy. Gain 2 armor every time you hit the marked enemy." at bounding box center [581, 386] width 116 height 32
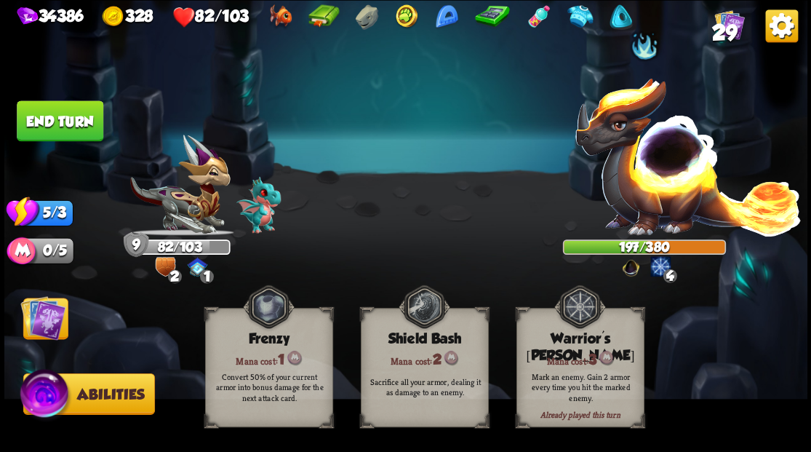
click at [48, 320] on img at bounding box center [42, 316] width 45 height 45
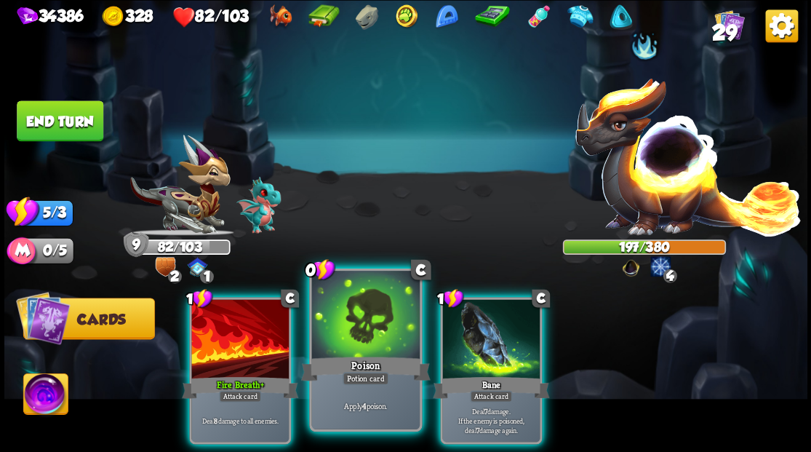
click at [358, 358] on div "Poison" at bounding box center [364, 367] width 129 height 29
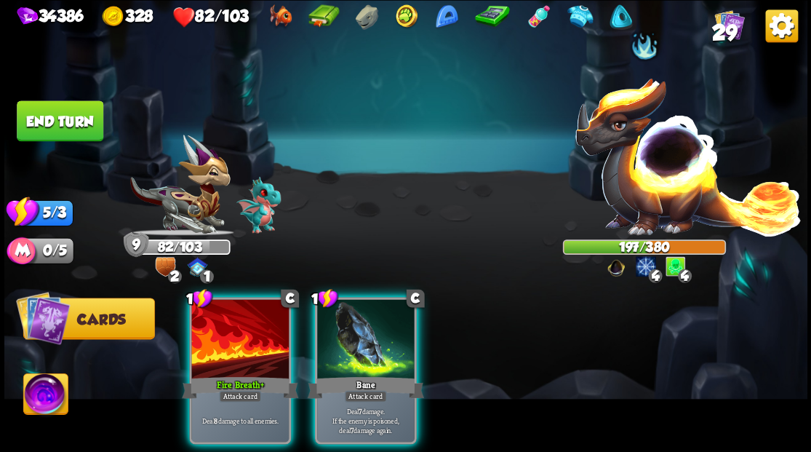
click at [358, 374] on div "Bane" at bounding box center [365, 387] width 116 height 26
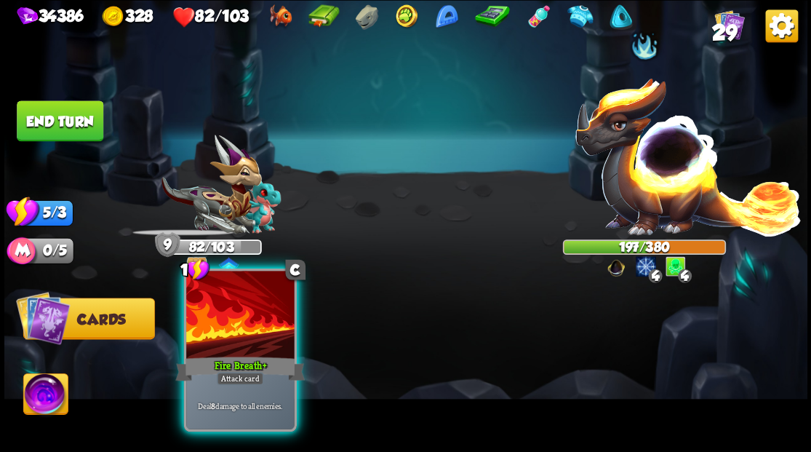
click at [242, 353] on div "Fire Breath +" at bounding box center [239, 367] width 129 height 29
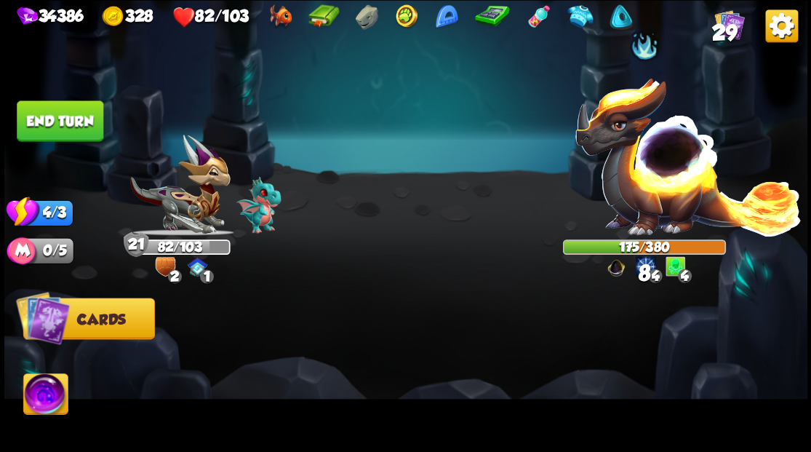
click at [59, 119] on button "End turn" at bounding box center [60, 120] width 87 height 41
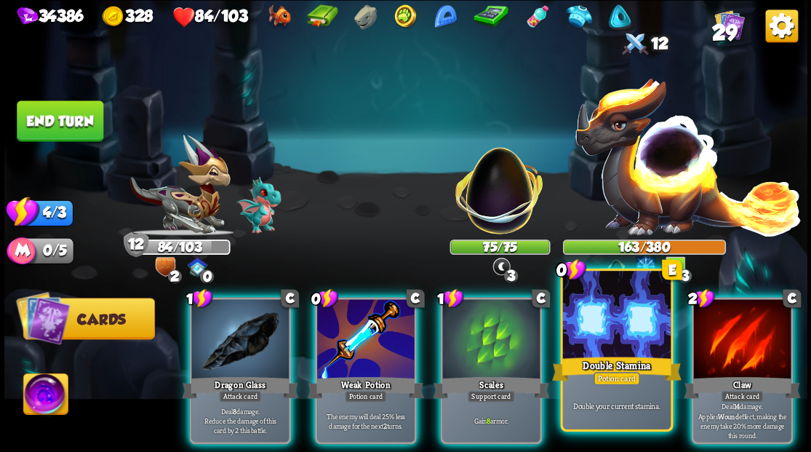
click at [608, 342] on div at bounding box center [616, 315] width 108 height 91
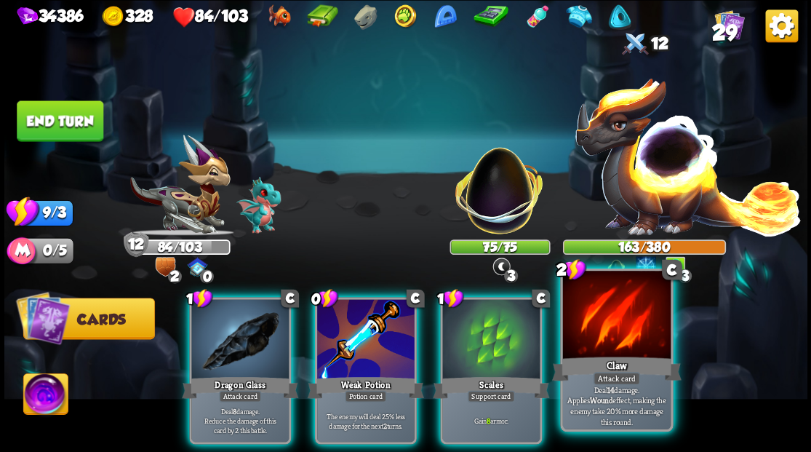
click at [614, 330] on div at bounding box center [616, 315] width 108 height 91
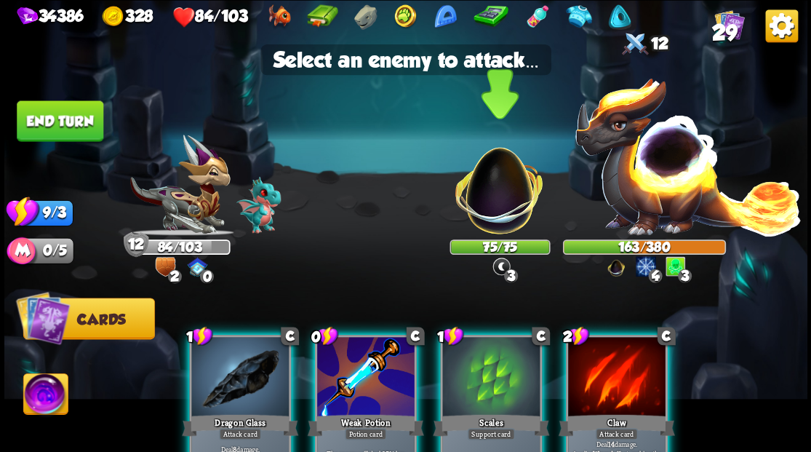
click at [506, 201] on img at bounding box center [498, 182] width 105 height 105
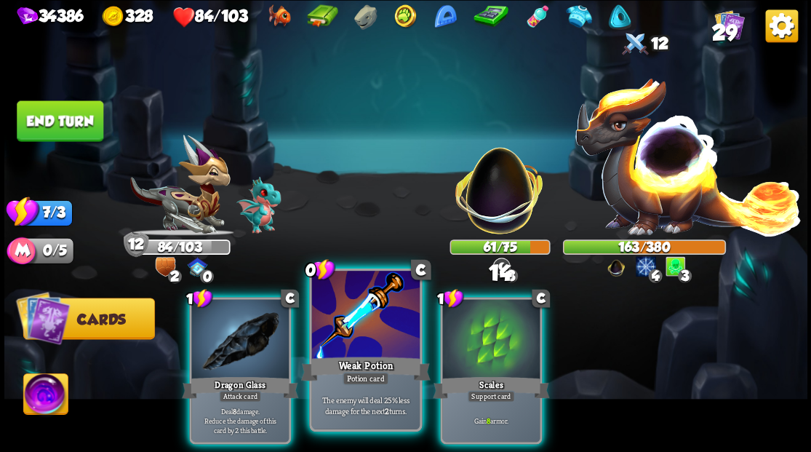
drag, startPoint x: 385, startPoint y: 333, endPoint x: 402, endPoint y: 314, distance: 25.2
click at [385, 332] on div at bounding box center [365, 315] width 108 height 91
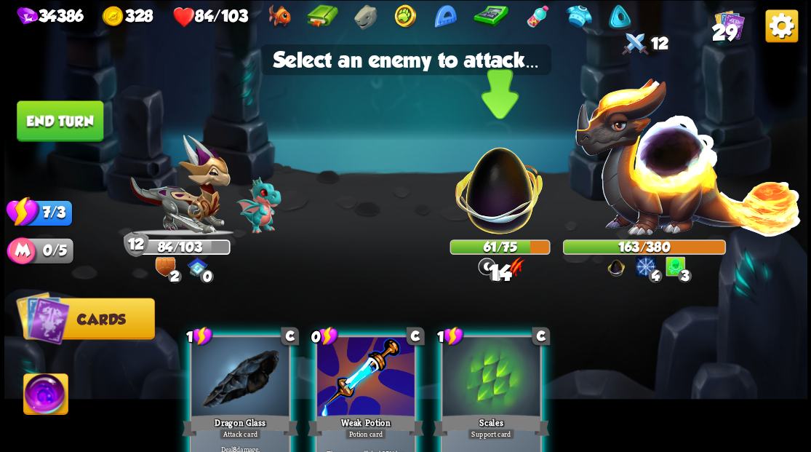
click at [484, 188] on img at bounding box center [498, 182] width 105 height 105
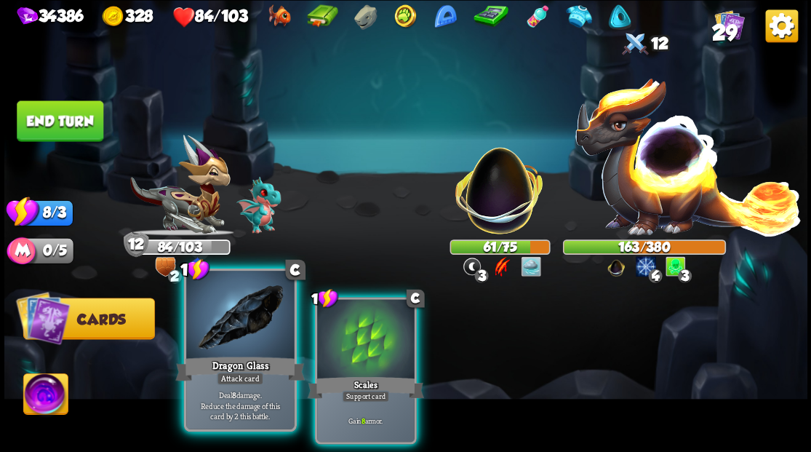
click at [238, 323] on div at bounding box center [240, 315] width 108 height 91
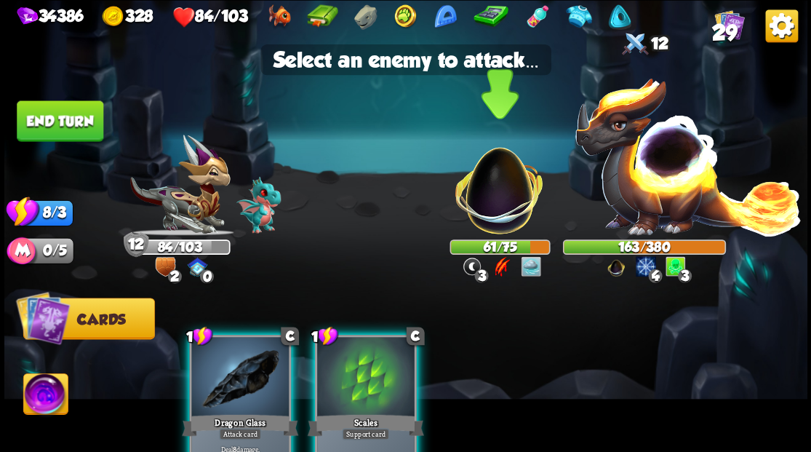
click at [494, 198] on img at bounding box center [498, 182] width 105 height 105
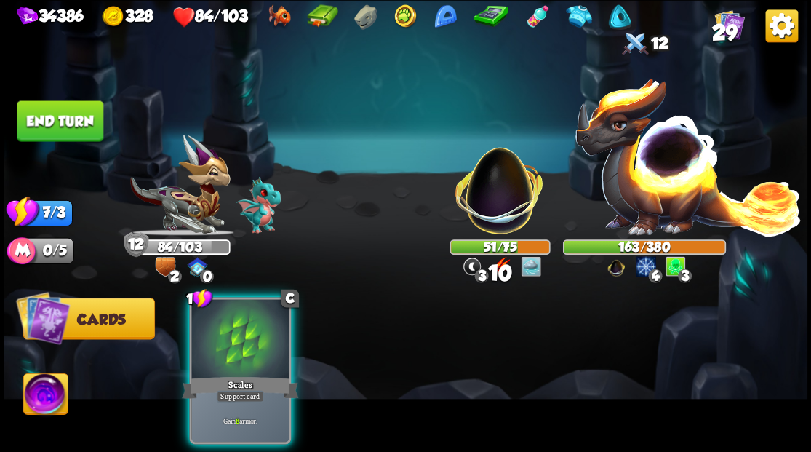
click at [231, 335] on div at bounding box center [239, 340] width 97 height 82
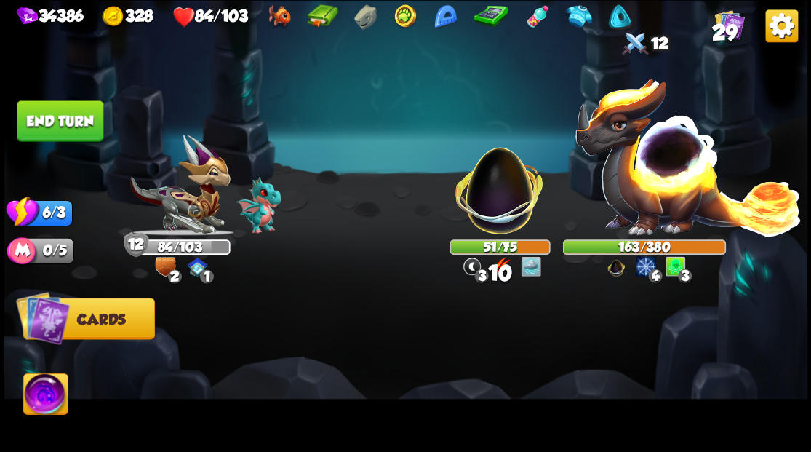
drag, startPoint x: 77, startPoint y: 133, endPoint x: 298, endPoint y: 244, distance: 247.1
click at [77, 132] on button "End turn" at bounding box center [60, 120] width 87 height 41
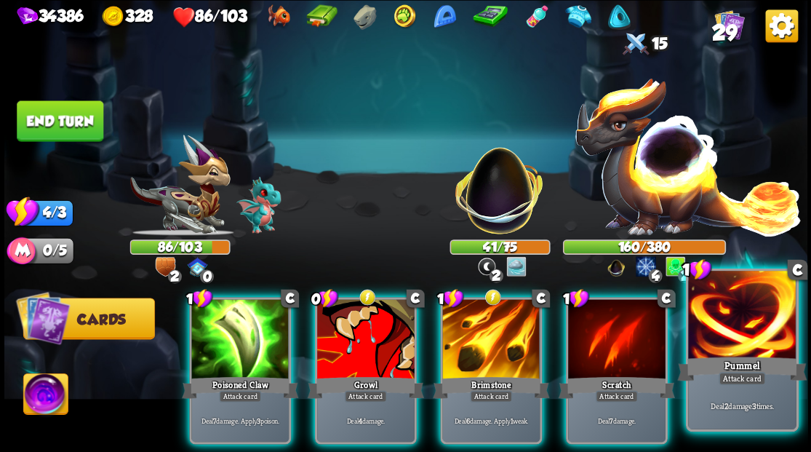
click at [751, 354] on div "Pummel" at bounding box center [741, 367] width 129 height 29
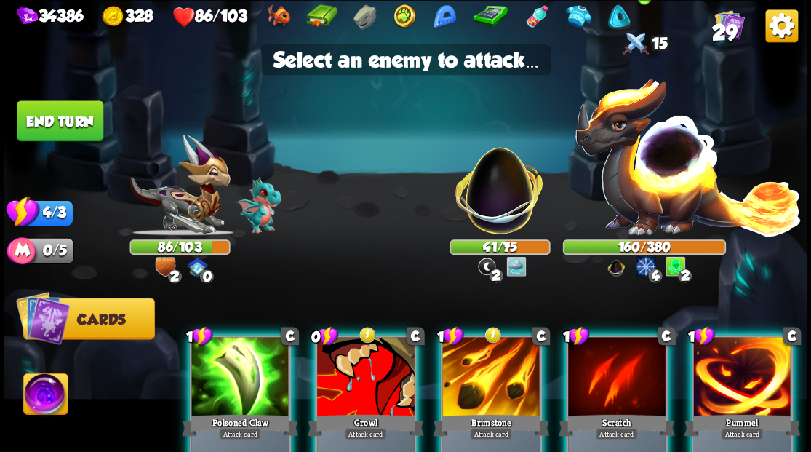
click at [662, 183] on img at bounding box center [688, 155] width 228 height 159
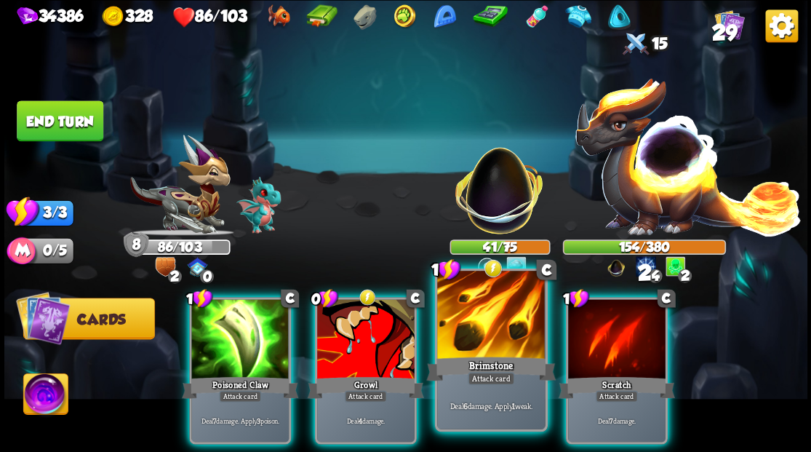
click at [490, 337] on div at bounding box center [491, 315] width 108 height 91
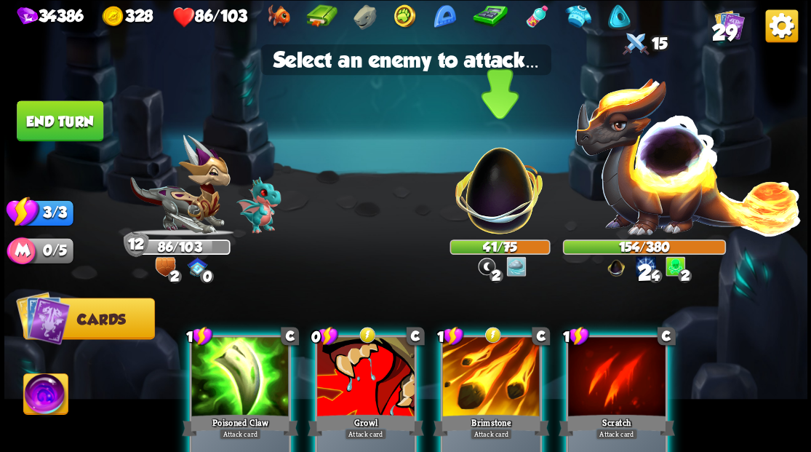
click at [494, 199] on img at bounding box center [498, 182] width 105 height 105
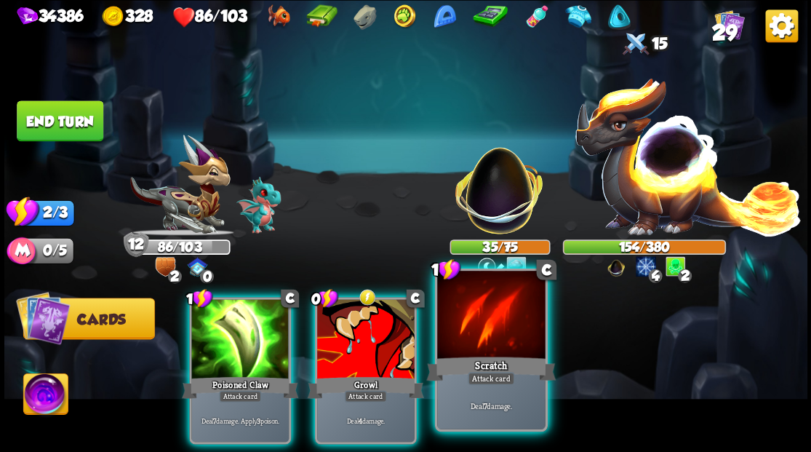
click at [496, 353] on div at bounding box center [491, 315] width 108 height 91
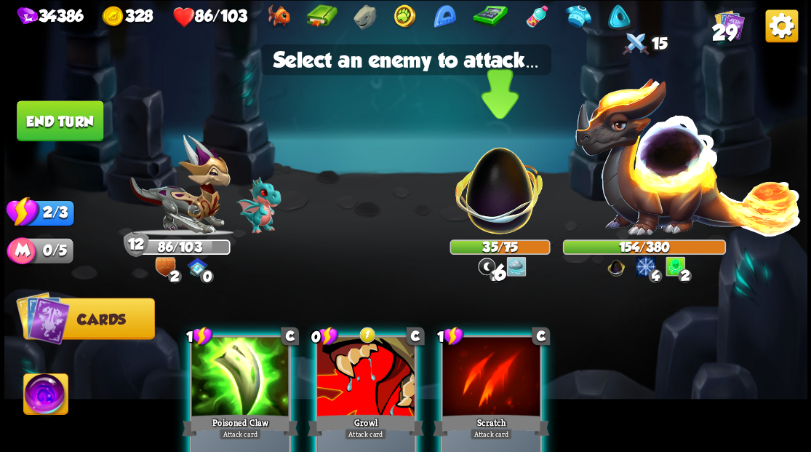
click at [498, 193] on img at bounding box center [498, 182] width 105 height 105
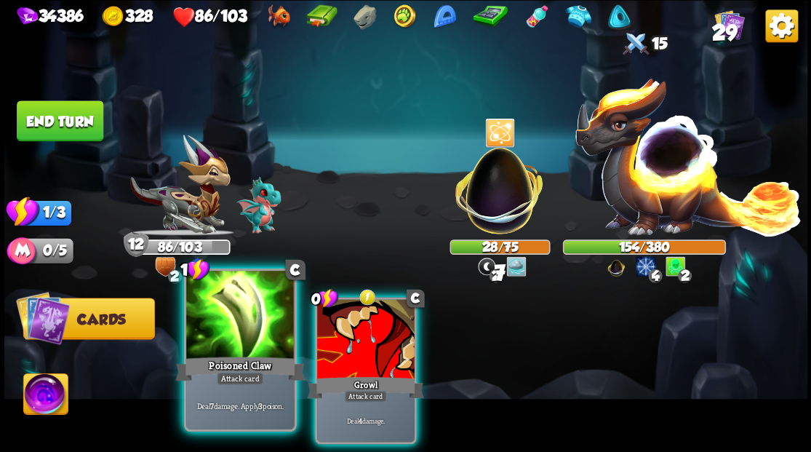
click at [221, 339] on div at bounding box center [240, 315] width 108 height 91
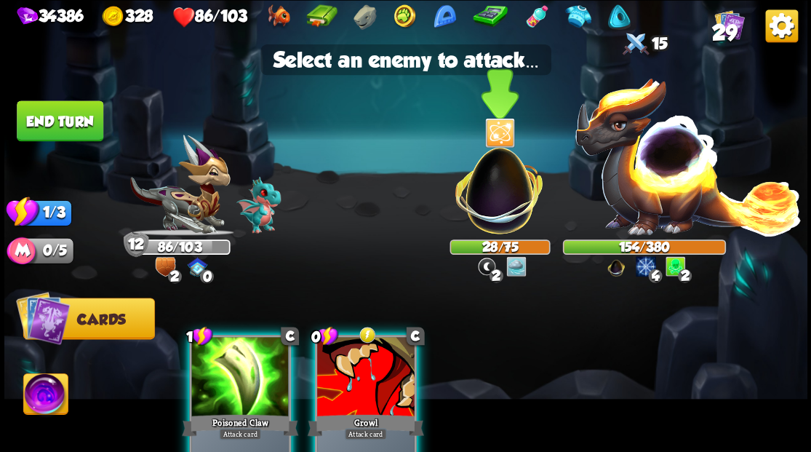
click at [492, 185] on img at bounding box center [498, 182] width 105 height 105
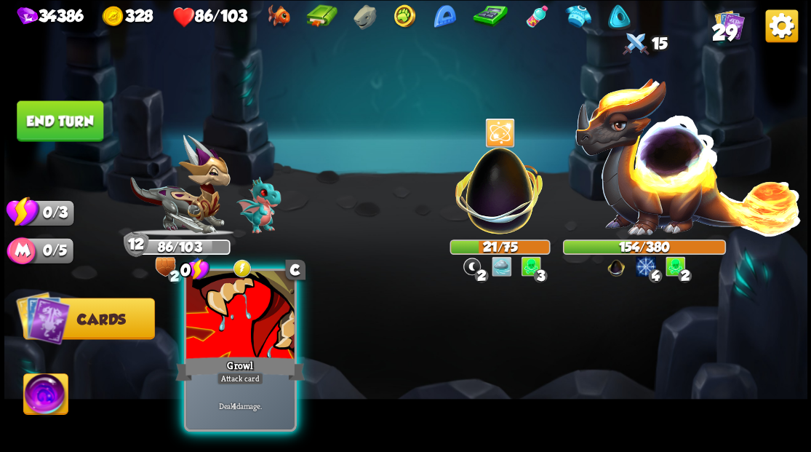
click at [253, 329] on div at bounding box center [240, 315] width 108 height 91
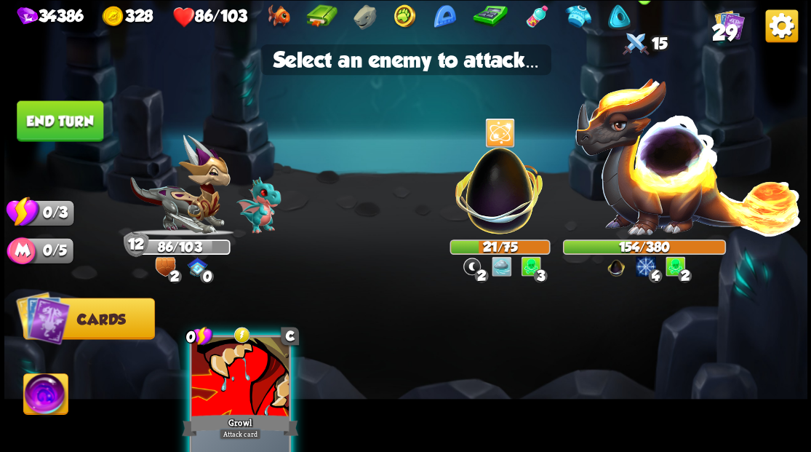
click at [638, 180] on img at bounding box center [688, 155] width 228 height 159
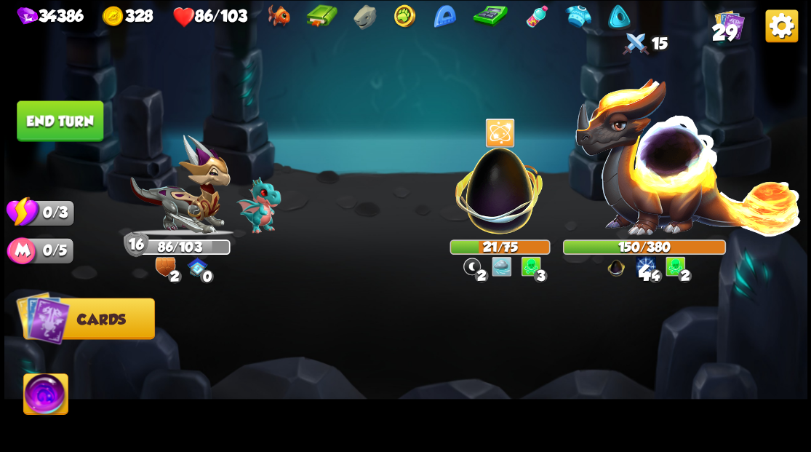
click at [81, 119] on button "End turn" at bounding box center [60, 120] width 87 height 41
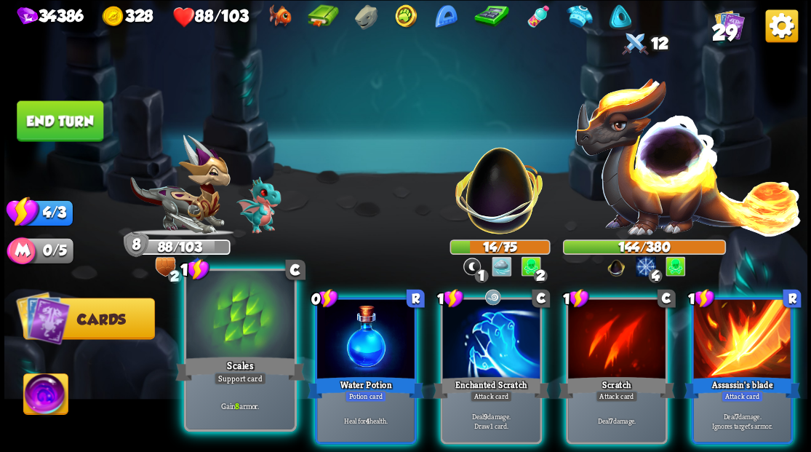
click at [229, 366] on div "Scales" at bounding box center [239, 367] width 129 height 29
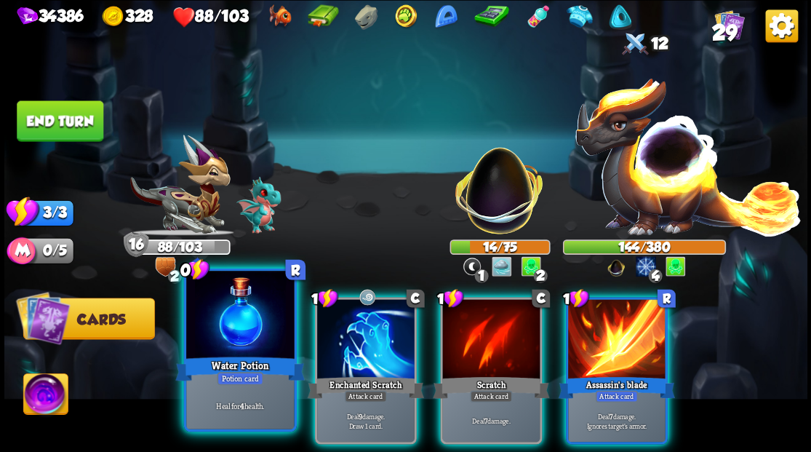
click at [216, 330] on div at bounding box center [240, 315] width 108 height 91
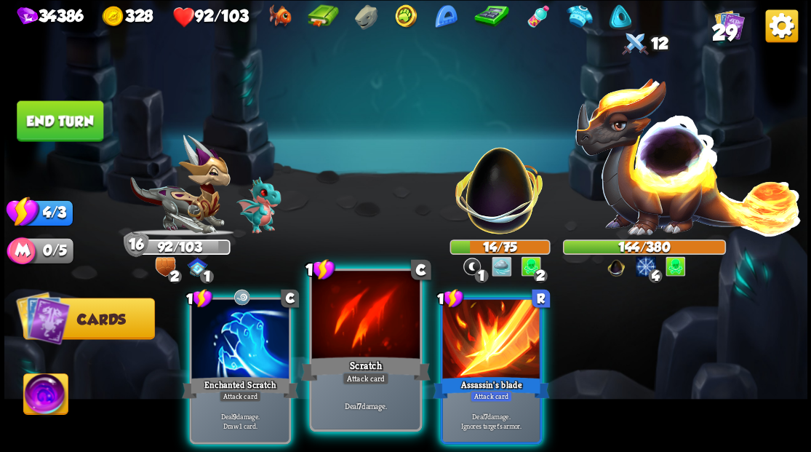
click at [380, 350] on div at bounding box center [365, 315] width 108 height 91
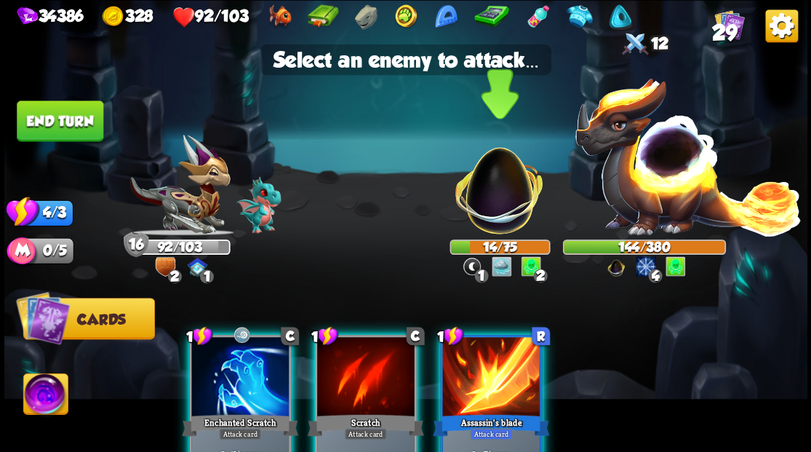
click at [498, 205] on img at bounding box center [498, 182] width 105 height 105
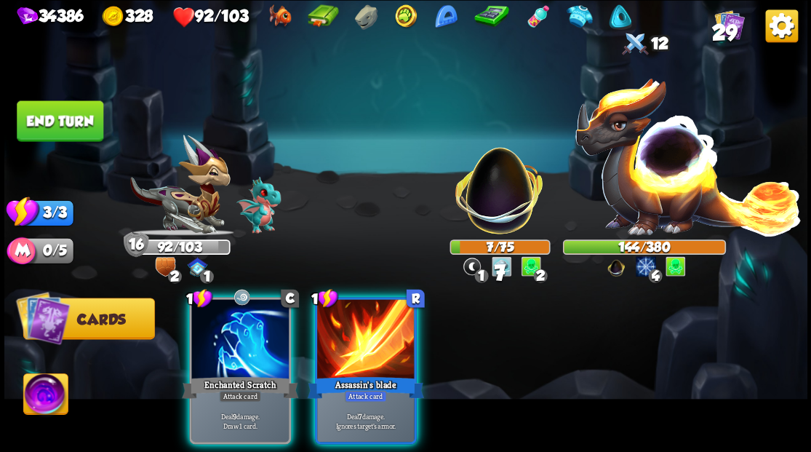
drag, startPoint x: 369, startPoint y: 325, endPoint x: 440, endPoint y: 296, distance: 77.0
click at [374, 327] on div at bounding box center [365, 340] width 97 height 82
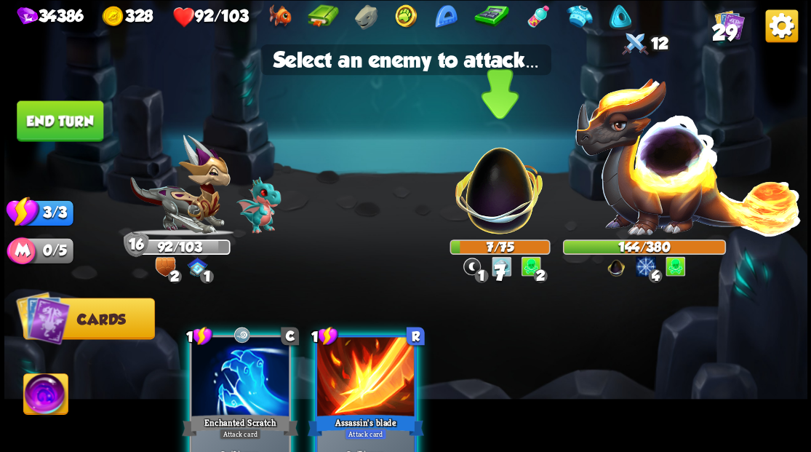
click at [496, 186] on img at bounding box center [498, 182] width 105 height 105
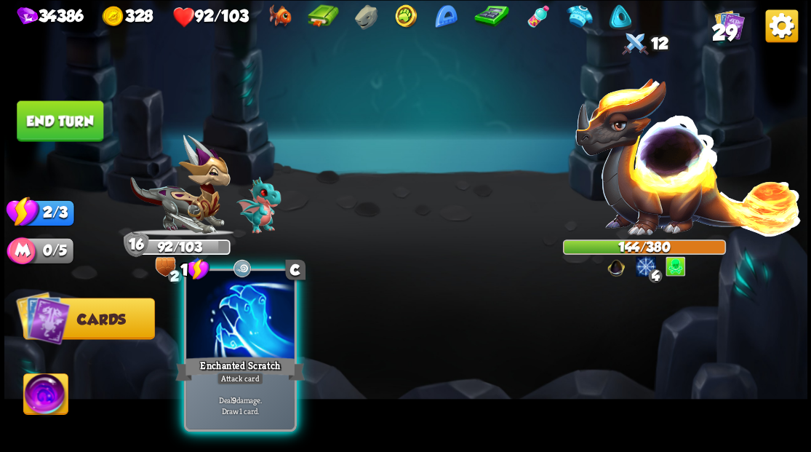
click at [248, 333] on div at bounding box center [240, 315] width 108 height 91
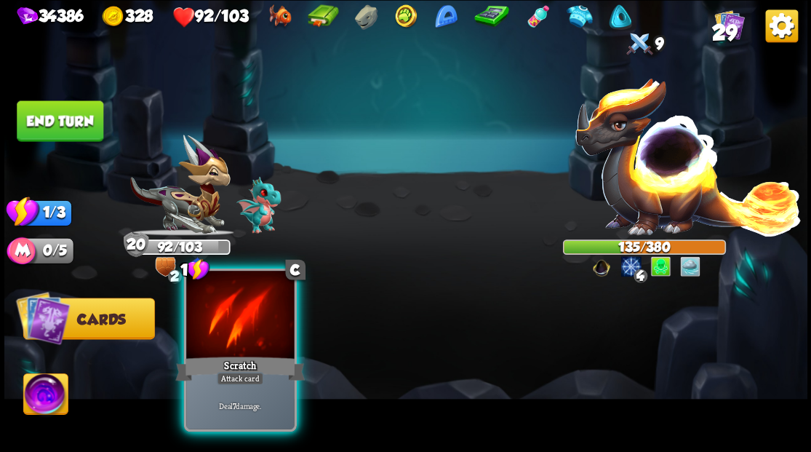
click at [231, 332] on div at bounding box center [240, 315] width 108 height 91
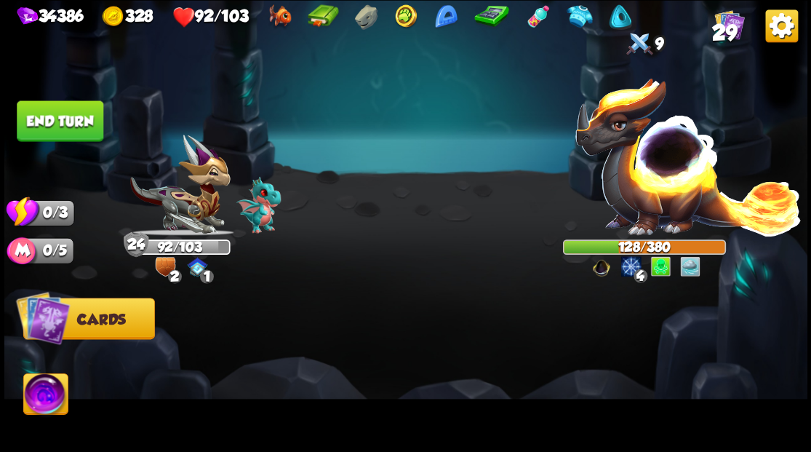
click at [65, 116] on button "End turn" at bounding box center [60, 120] width 87 height 41
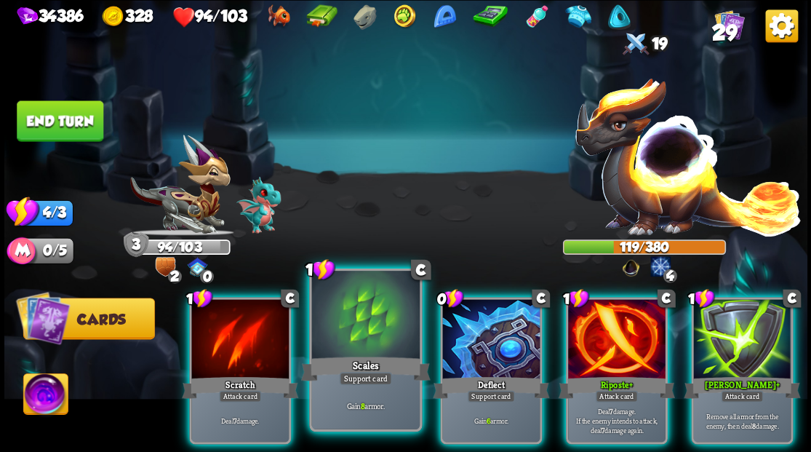
click at [378, 314] on div at bounding box center [365, 315] width 108 height 91
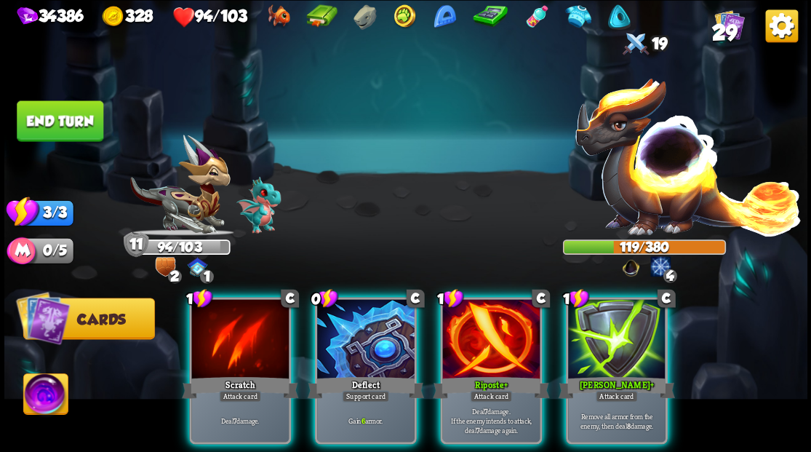
click at [378, 314] on div at bounding box center [365, 340] width 97 height 82
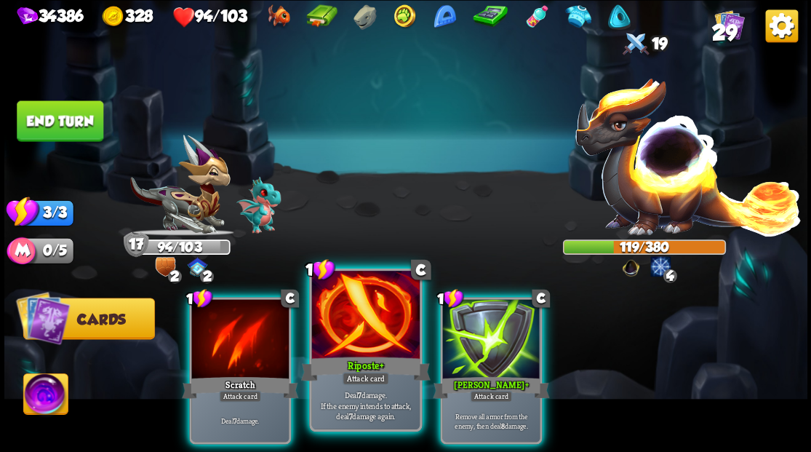
click at [392, 305] on div at bounding box center [365, 315] width 108 height 91
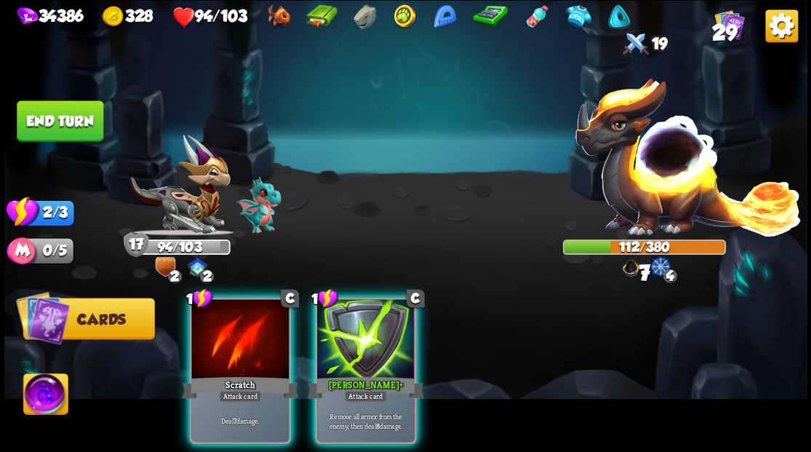
click at [392, 305] on div at bounding box center [365, 340] width 97 height 82
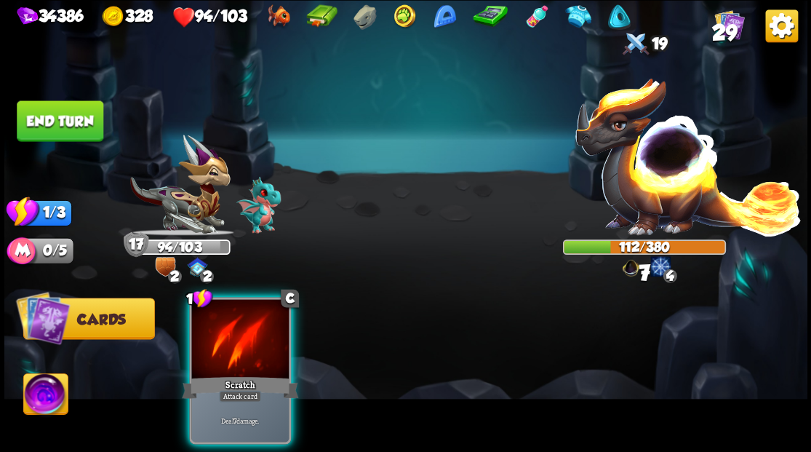
click at [281, 330] on div at bounding box center [239, 340] width 97 height 82
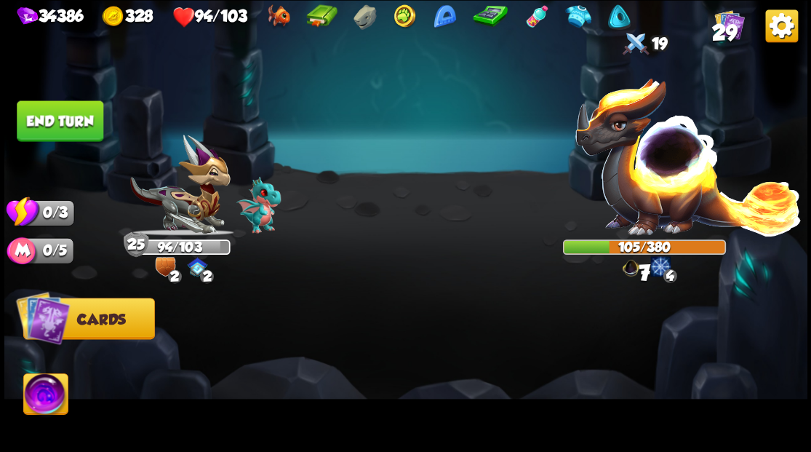
click at [68, 127] on button "End turn" at bounding box center [60, 120] width 87 height 41
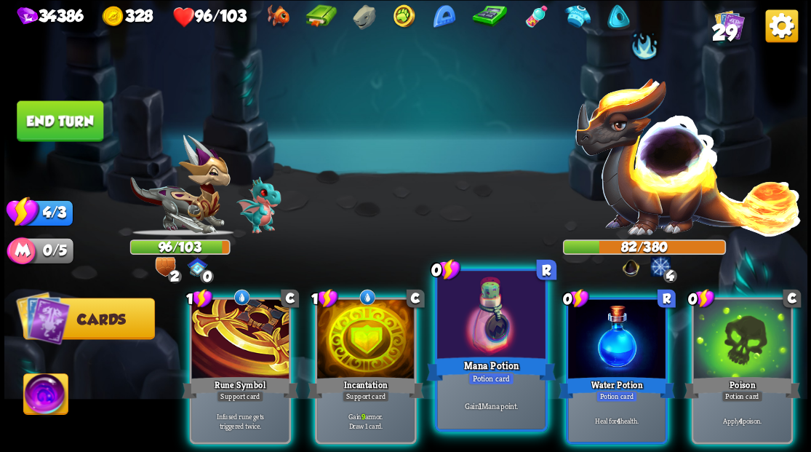
click at [481, 340] on div at bounding box center [491, 315] width 108 height 91
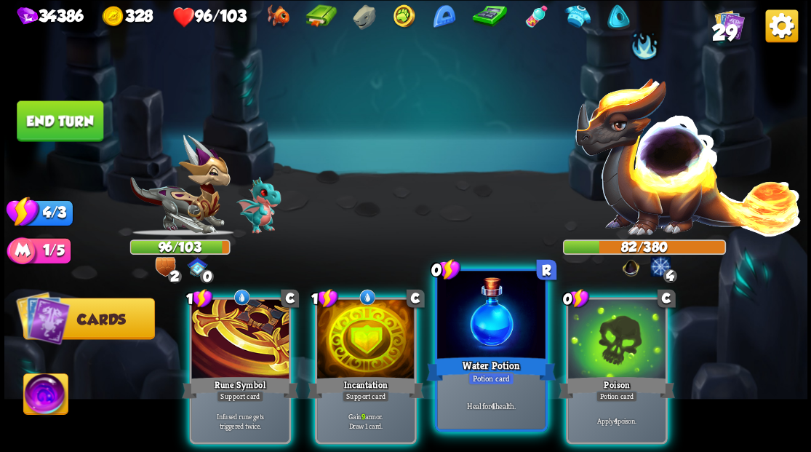
click at [476, 340] on div at bounding box center [491, 315] width 108 height 91
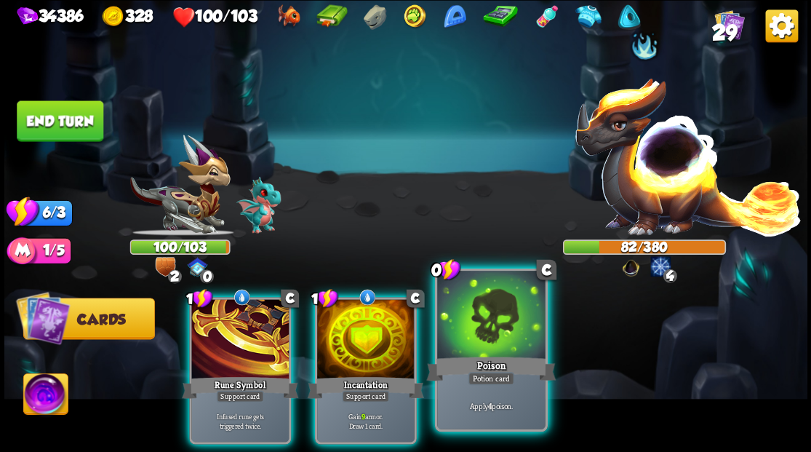
click at [479, 346] on div at bounding box center [491, 315] width 108 height 91
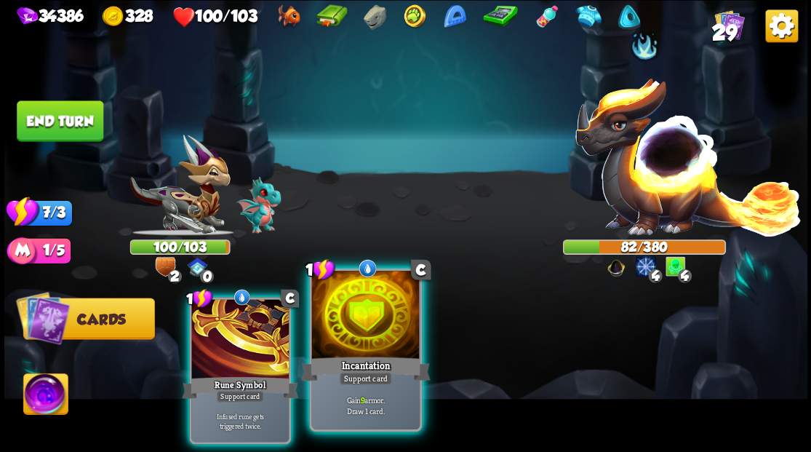
click at [364, 337] on div at bounding box center [365, 315] width 108 height 91
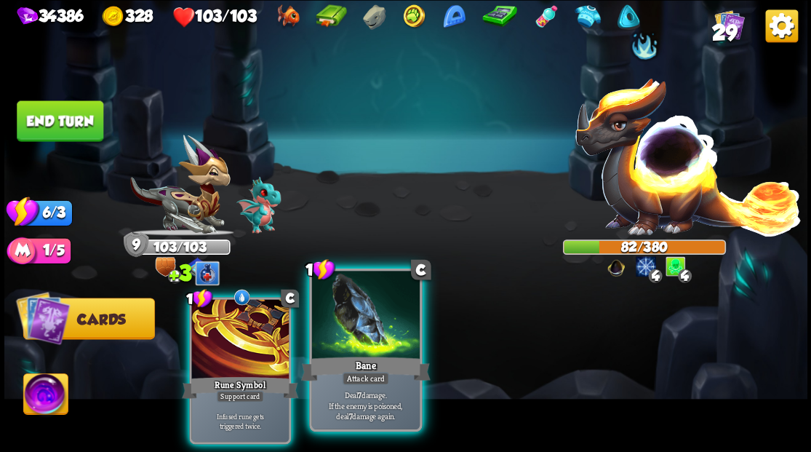
click at [367, 358] on div "Bane" at bounding box center [364, 367] width 129 height 29
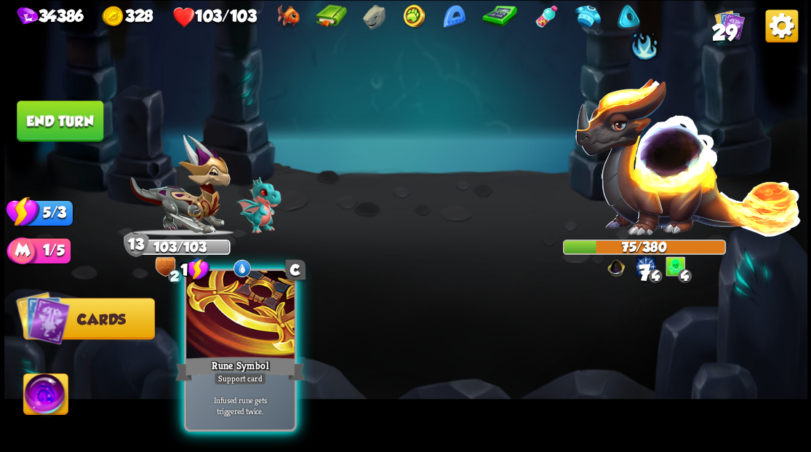
click at [244, 337] on div at bounding box center [240, 315] width 108 height 91
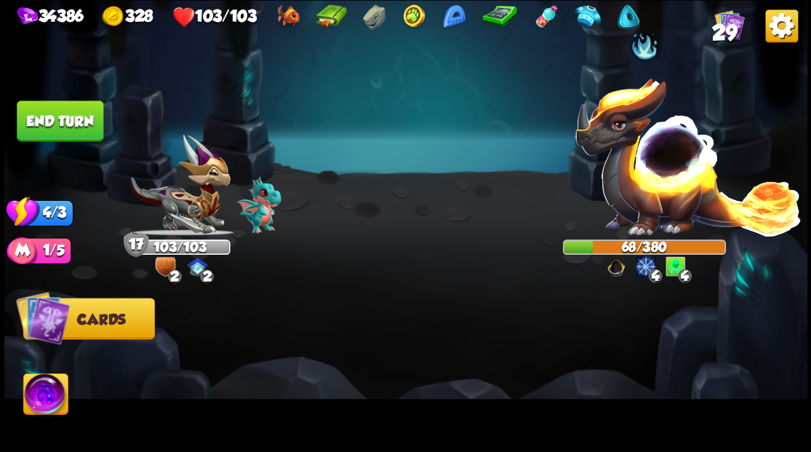
click at [55, 124] on button "End turn" at bounding box center [60, 120] width 87 height 41
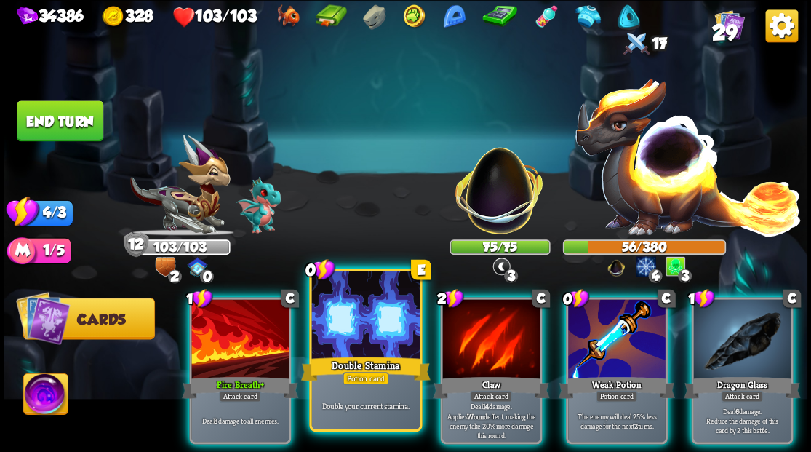
click at [374, 334] on div at bounding box center [365, 315] width 108 height 91
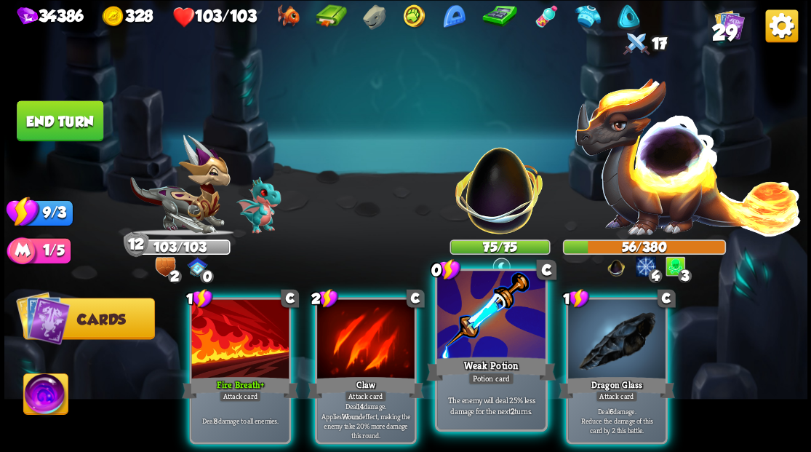
click at [469, 336] on div at bounding box center [491, 315] width 108 height 91
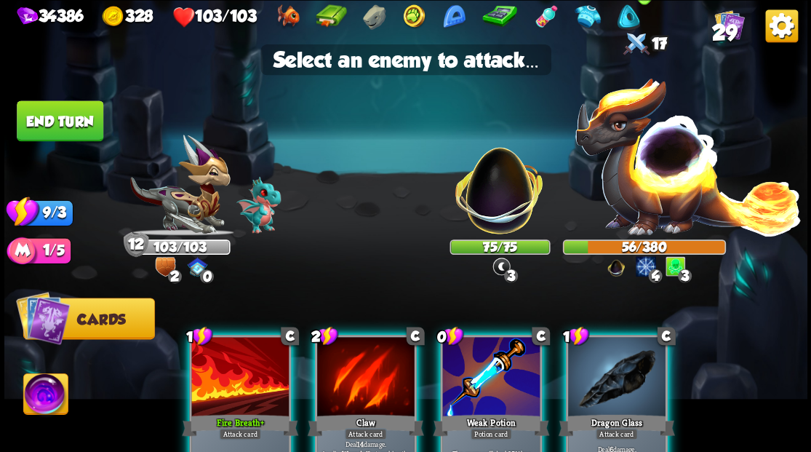
click at [649, 170] on img at bounding box center [688, 155] width 228 height 159
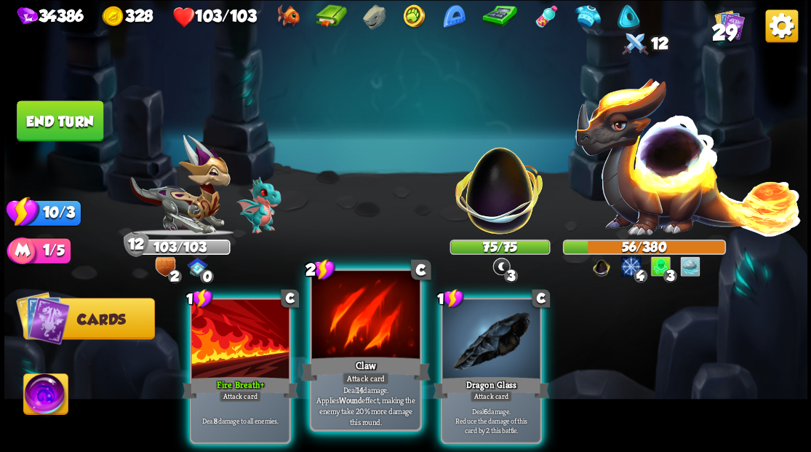
drag, startPoint x: 371, startPoint y: 326, endPoint x: 401, endPoint y: 281, distance: 54.0
click at [371, 325] on div at bounding box center [365, 315] width 108 height 91
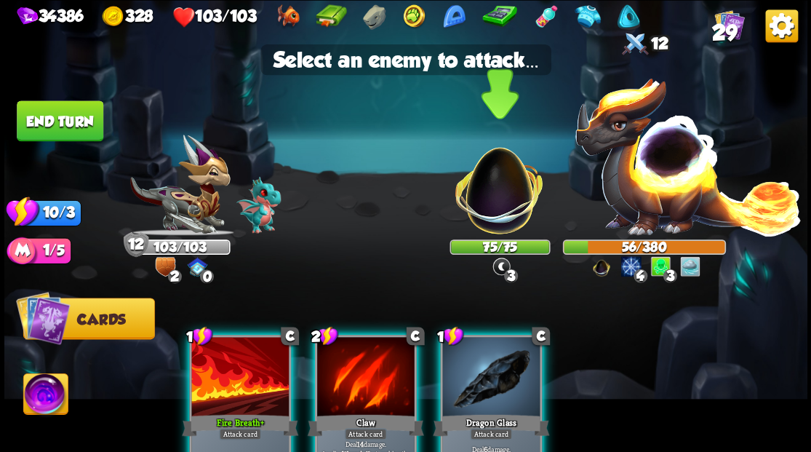
click at [484, 201] on img at bounding box center [498, 182] width 105 height 105
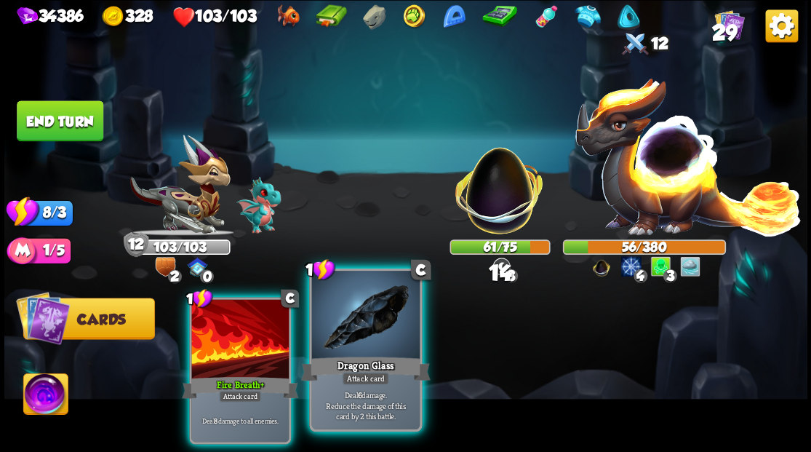
drag, startPoint x: 388, startPoint y: 310, endPoint x: 420, endPoint y: 291, distance: 37.2
click at [388, 310] on div at bounding box center [365, 315] width 108 height 91
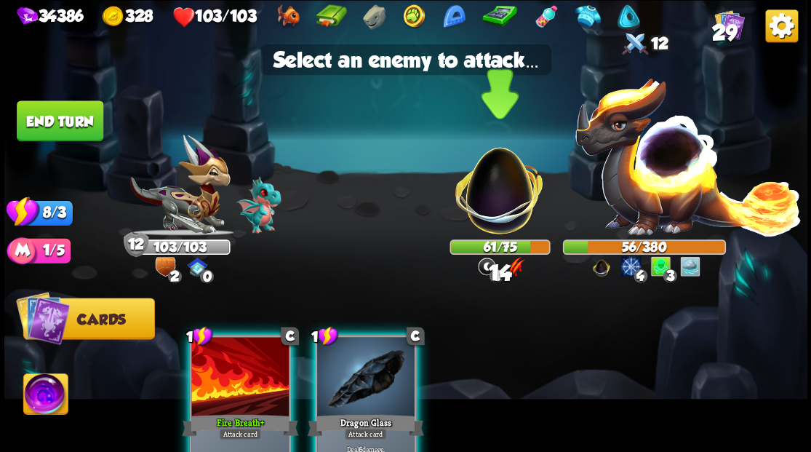
click at [505, 204] on img at bounding box center [498, 182] width 105 height 105
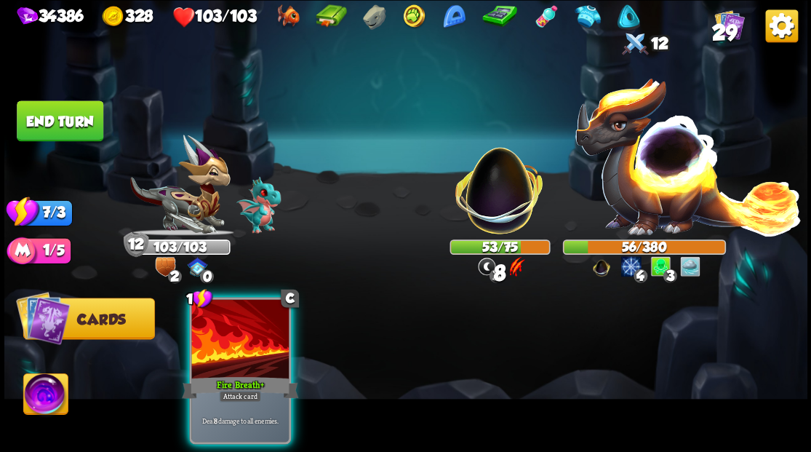
click at [240, 339] on div at bounding box center [239, 340] width 97 height 82
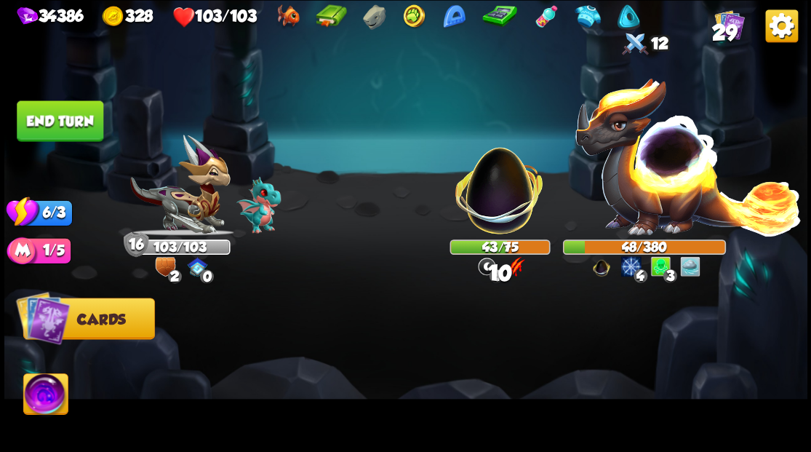
click at [52, 121] on button "End turn" at bounding box center [60, 120] width 87 height 41
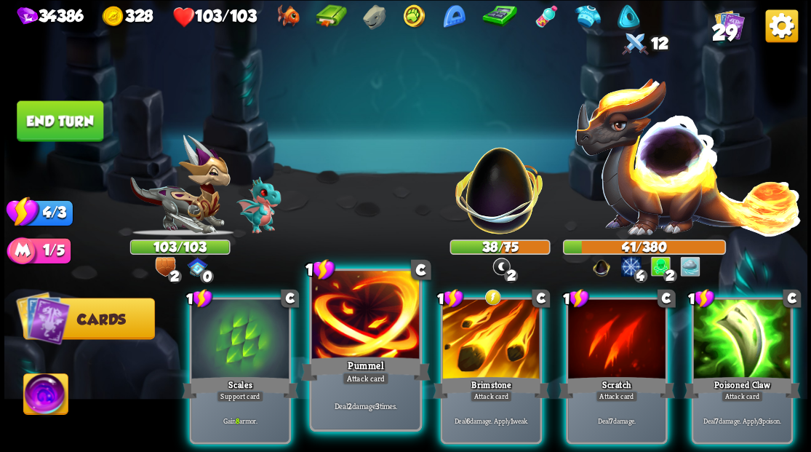
click at [358, 316] on div at bounding box center [365, 315] width 108 height 91
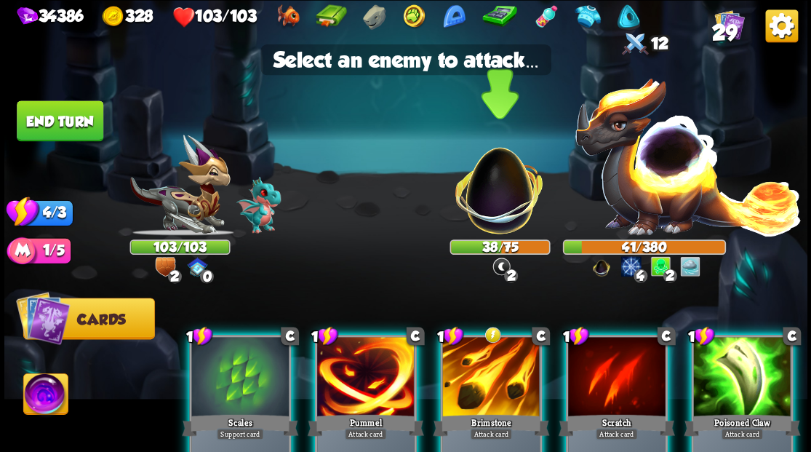
click at [486, 209] on img at bounding box center [498, 182] width 105 height 105
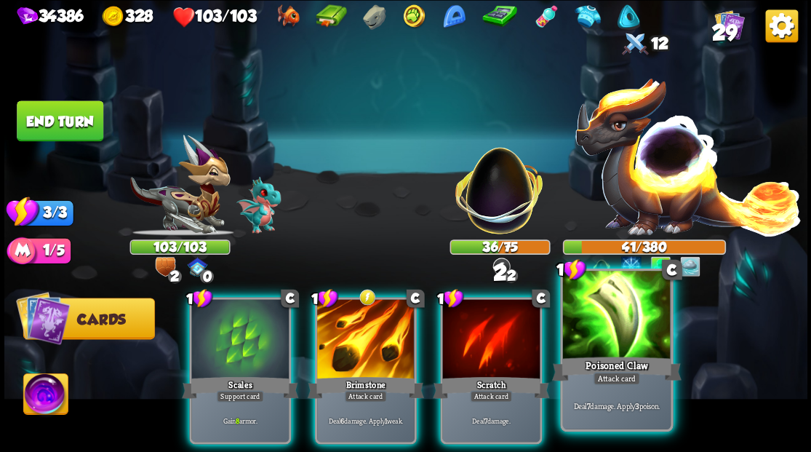
click at [627, 334] on div at bounding box center [616, 315] width 108 height 91
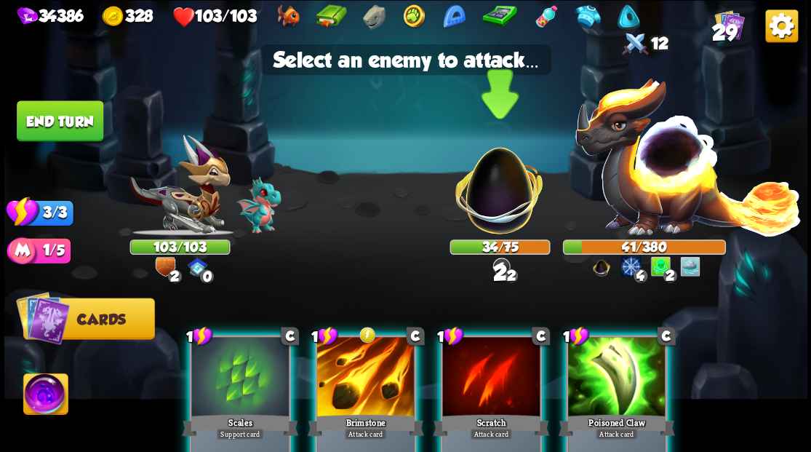
click at [502, 198] on img at bounding box center [498, 182] width 105 height 105
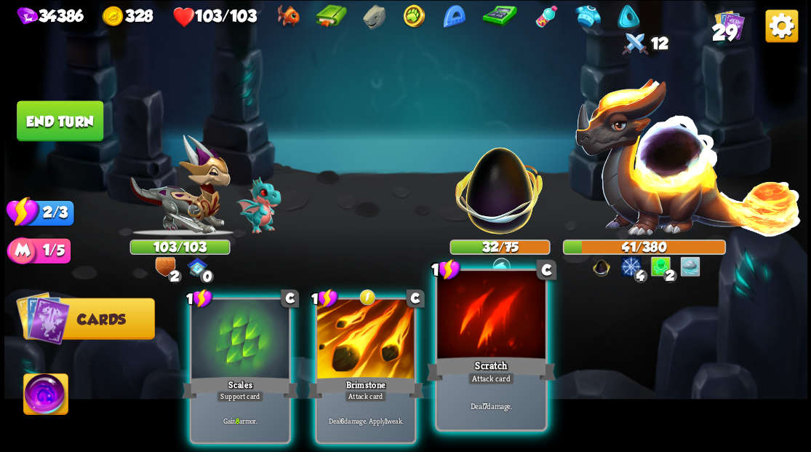
click at [496, 329] on div at bounding box center [491, 315] width 108 height 91
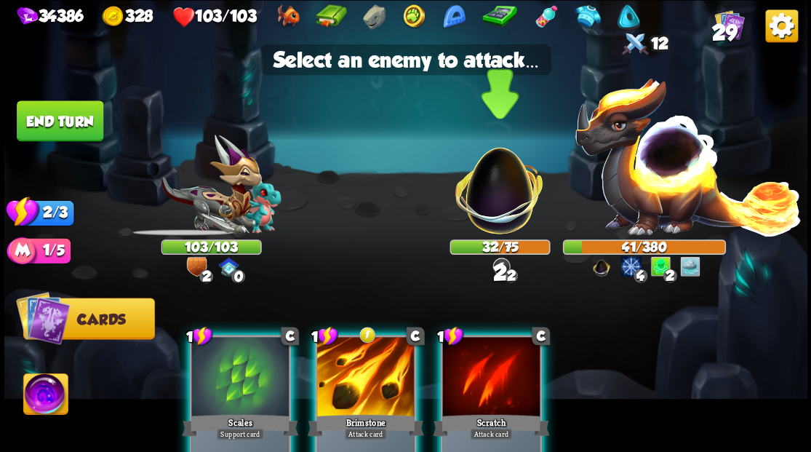
click at [500, 206] on img at bounding box center [498, 182] width 105 height 105
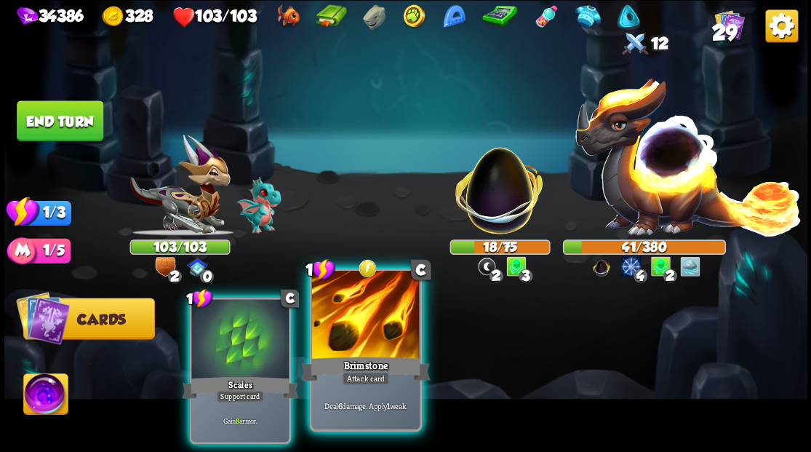
click at [357, 327] on div at bounding box center [365, 315] width 108 height 91
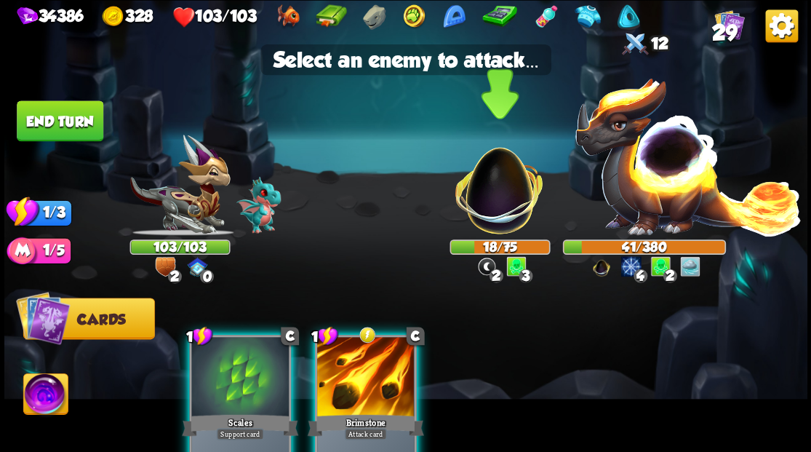
click at [499, 195] on img at bounding box center [498, 182] width 105 height 105
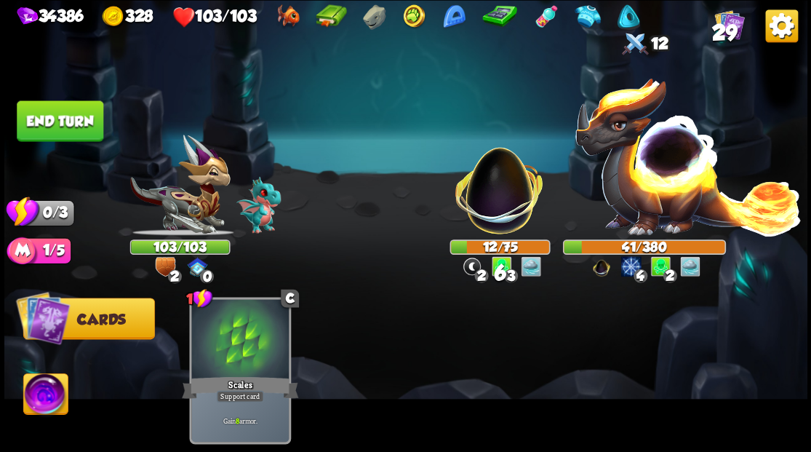
click at [66, 121] on button "End turn" at bounding box center [60, 120] width 87 height 41
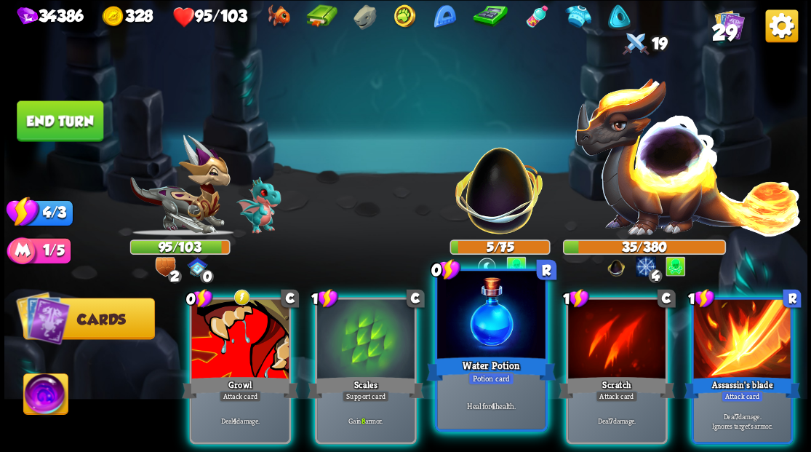
click at [467, 316] on div at bounding box center [491, 315] width 108 height 91
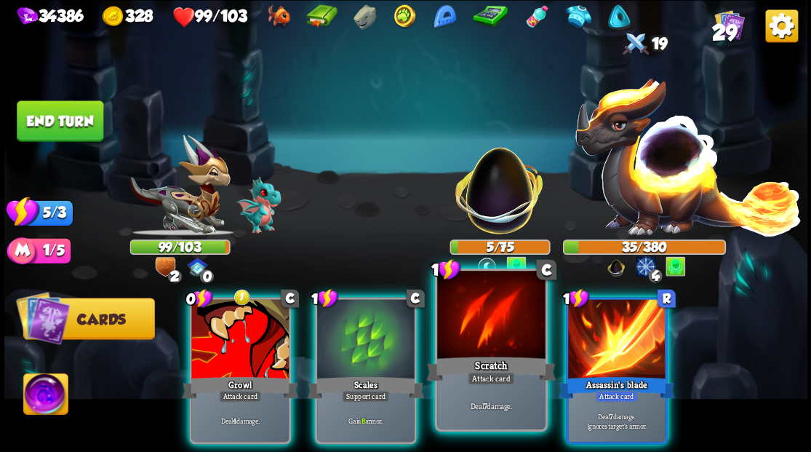
click at [470, 329] on div at bounding box center [491, 315] width 108 height 91
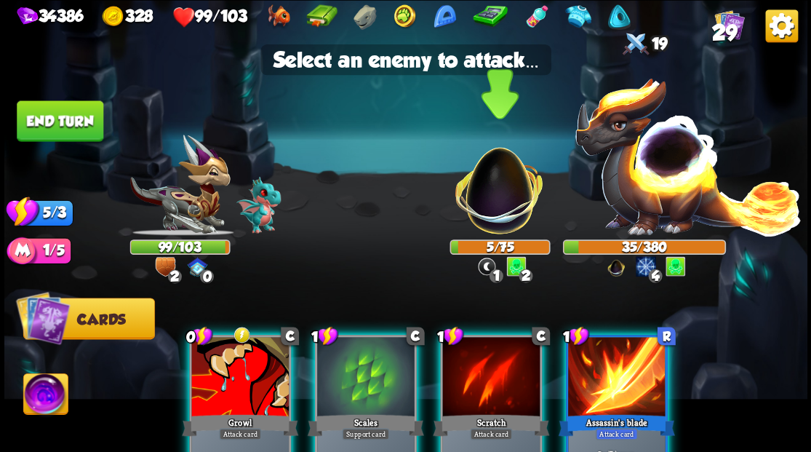
click at [487, 204] on img at bounding box center [498, 182] width 105 height 105
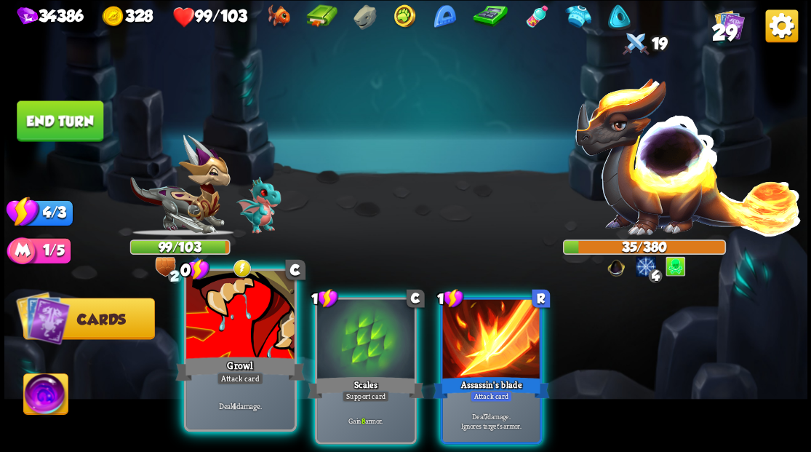
click at [232, 355] on div "Growl" at bounding box center [239, 367] width 129 height 29
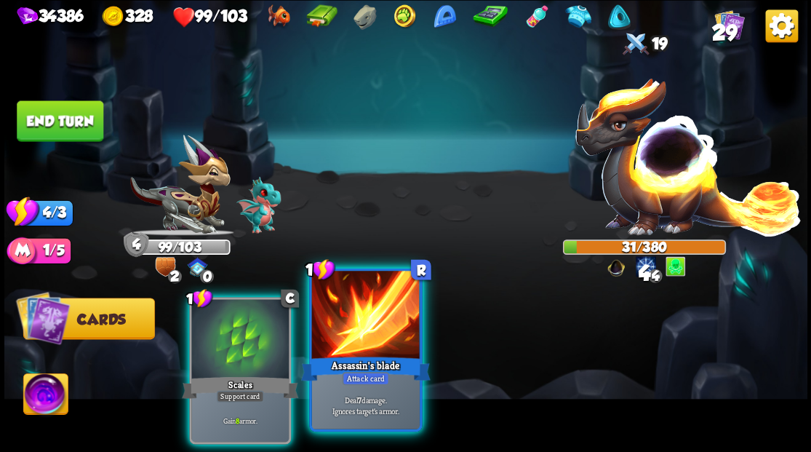
click at [347, 334] on div at bounding box center [365, 315] width 108 height 91
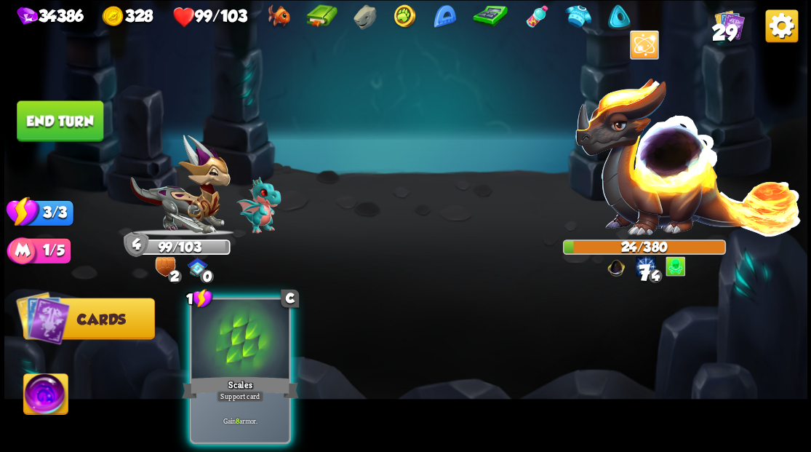
drag, startPoint x: 212, startPoint y: 334, endPoint x: 153, endPoint y: 240, distance: 111.1
click at [207, 319] on div at bounding box center [239, 340] width 97 height 82
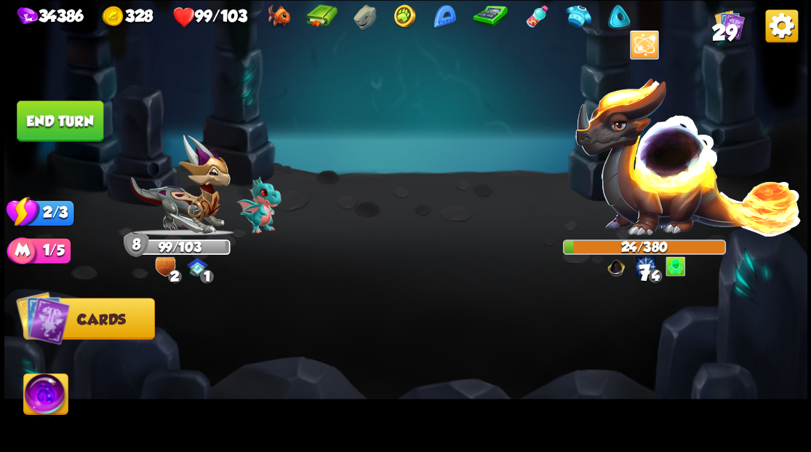
click at [70, 107] on button "End turn" at bounding box center [60, 120] width 87 height 41
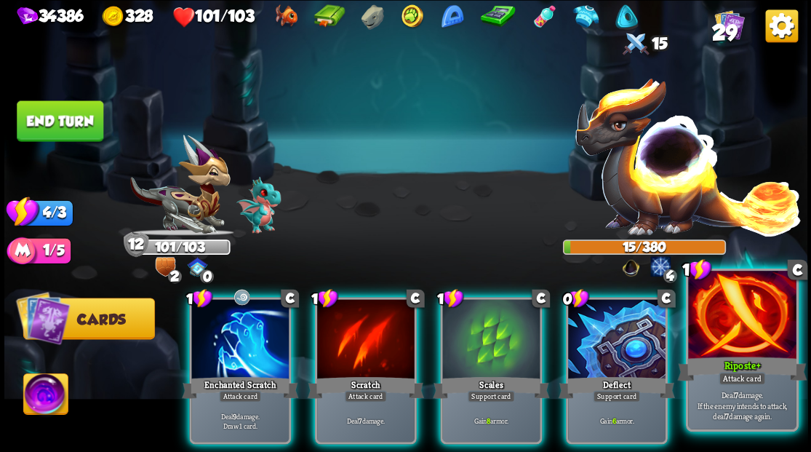
click at [733, 330] on div at bounding box center [742, 315] width 108 height 91
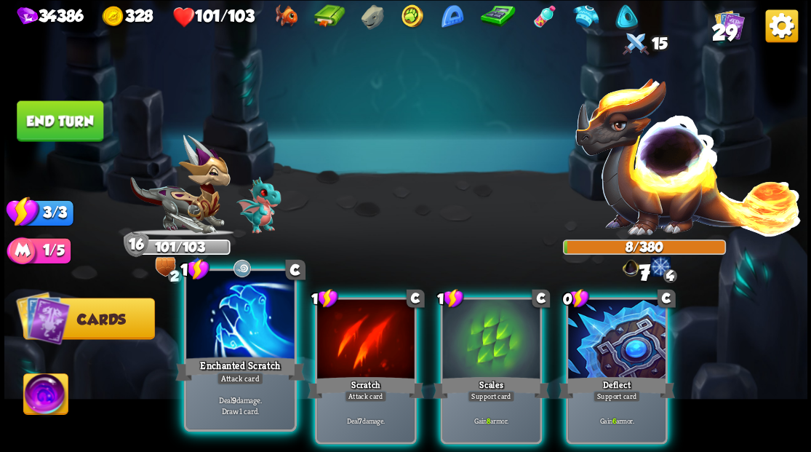
click at [239, 321] on div at bounding box center [240, 315] width 108 height 91
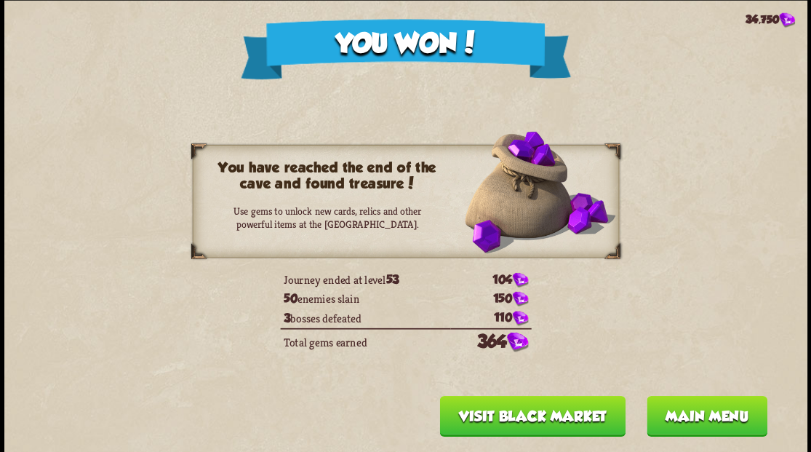
click at [683, 418] on button "Main menu" at bounding box center [706, 415] width 121 height 41
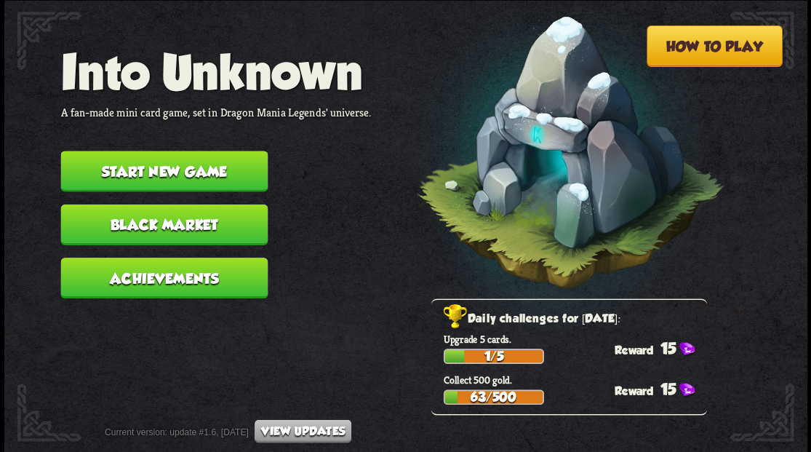
click at [182, 169] on button "Start new game" at bounding box center [163, 171] width 207 height 41
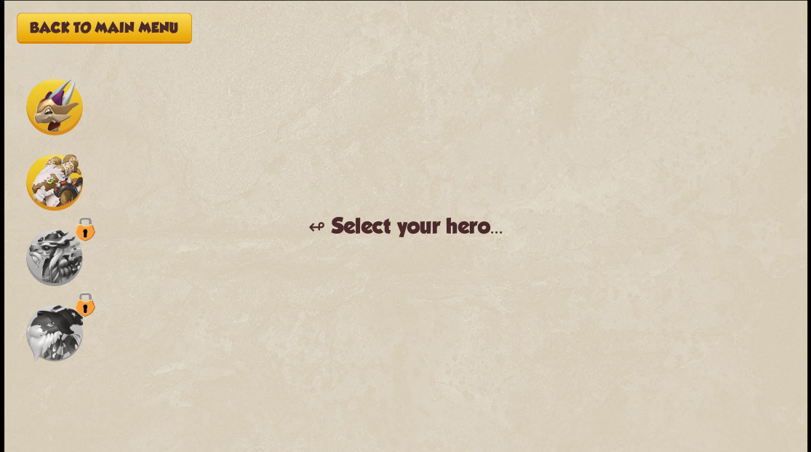
click at [105, 25] on button "Back to main menu" at bounding box center [104, 27] width 175 height 31
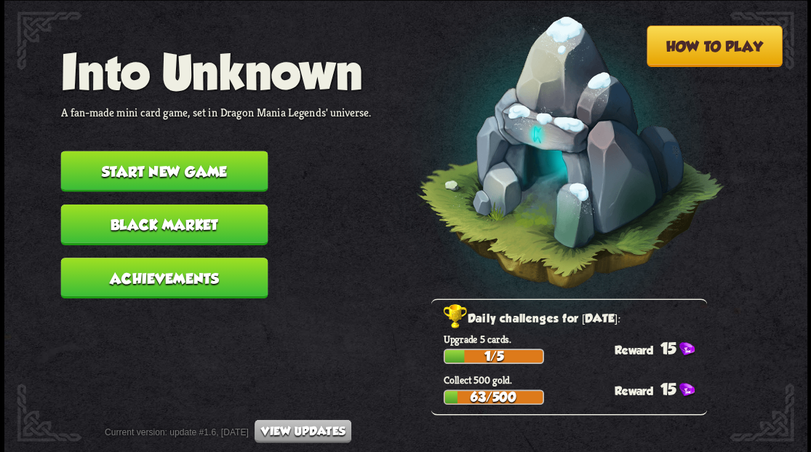
click at [148, 173] on button "Start new game" at bounding box center [163, 171] width 207 height 41
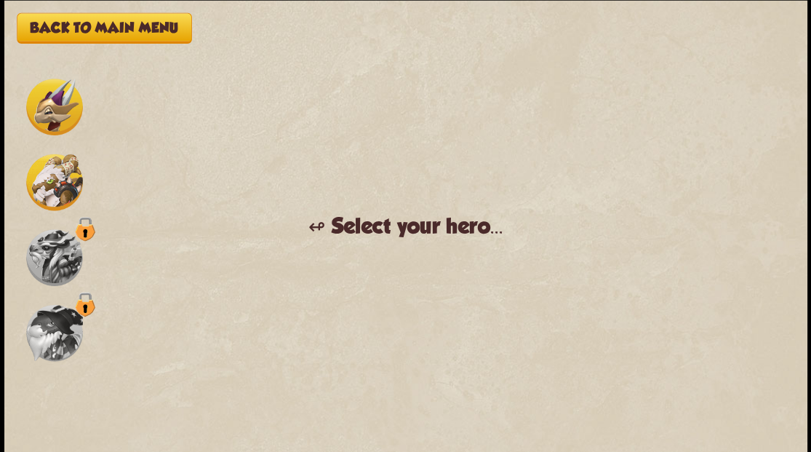
click at [97, 29] on button "Back to main menu" at bounding box center [104, 27] width 175 height 31
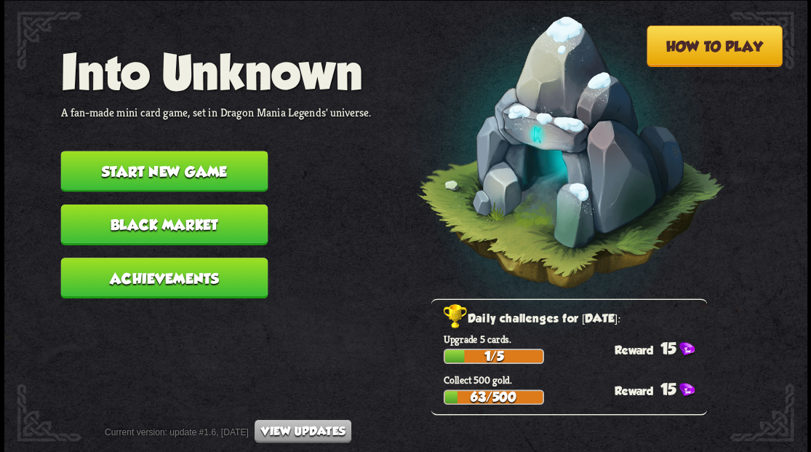
click at [144, 176] on button "Start new game" at bounding box center [163, 171] width 207 height 41
